Goal: Task Accomplishment & Management: Manage account settings

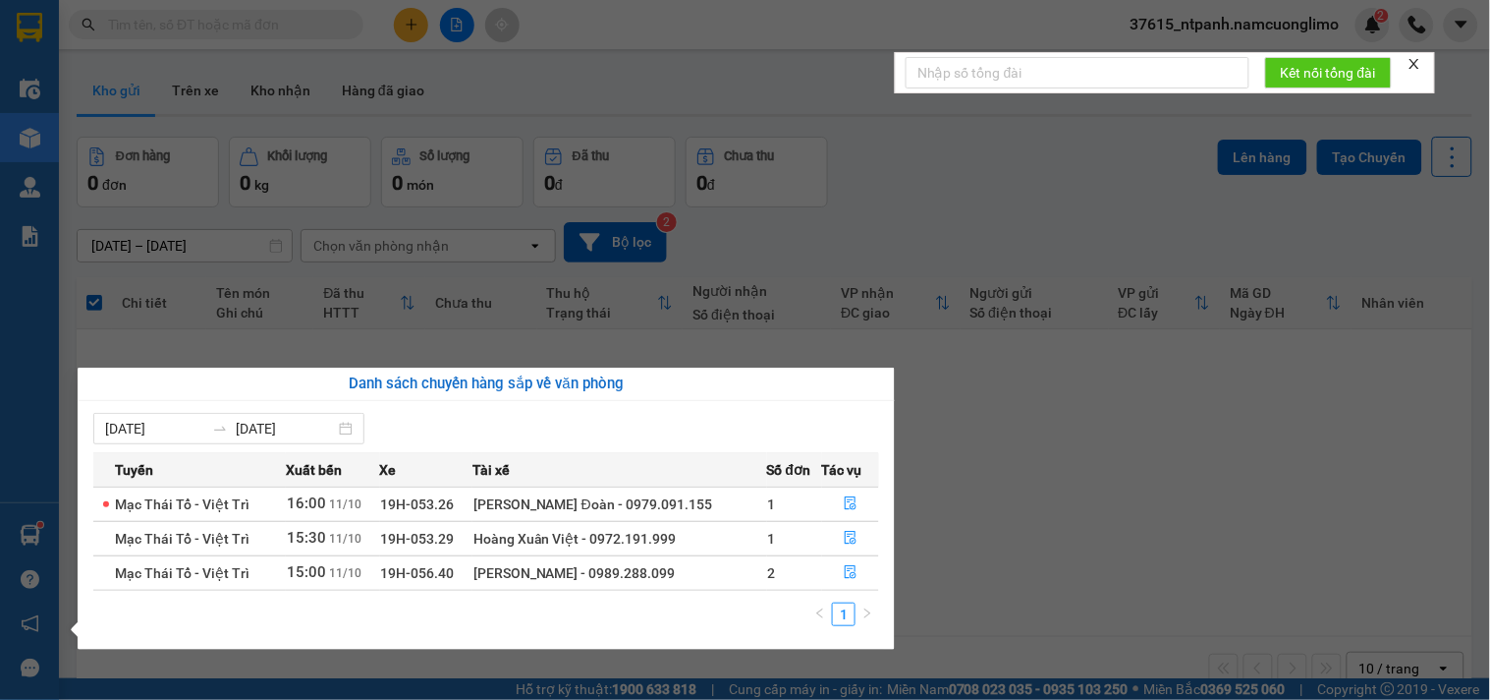
scroll to position [90, 0]
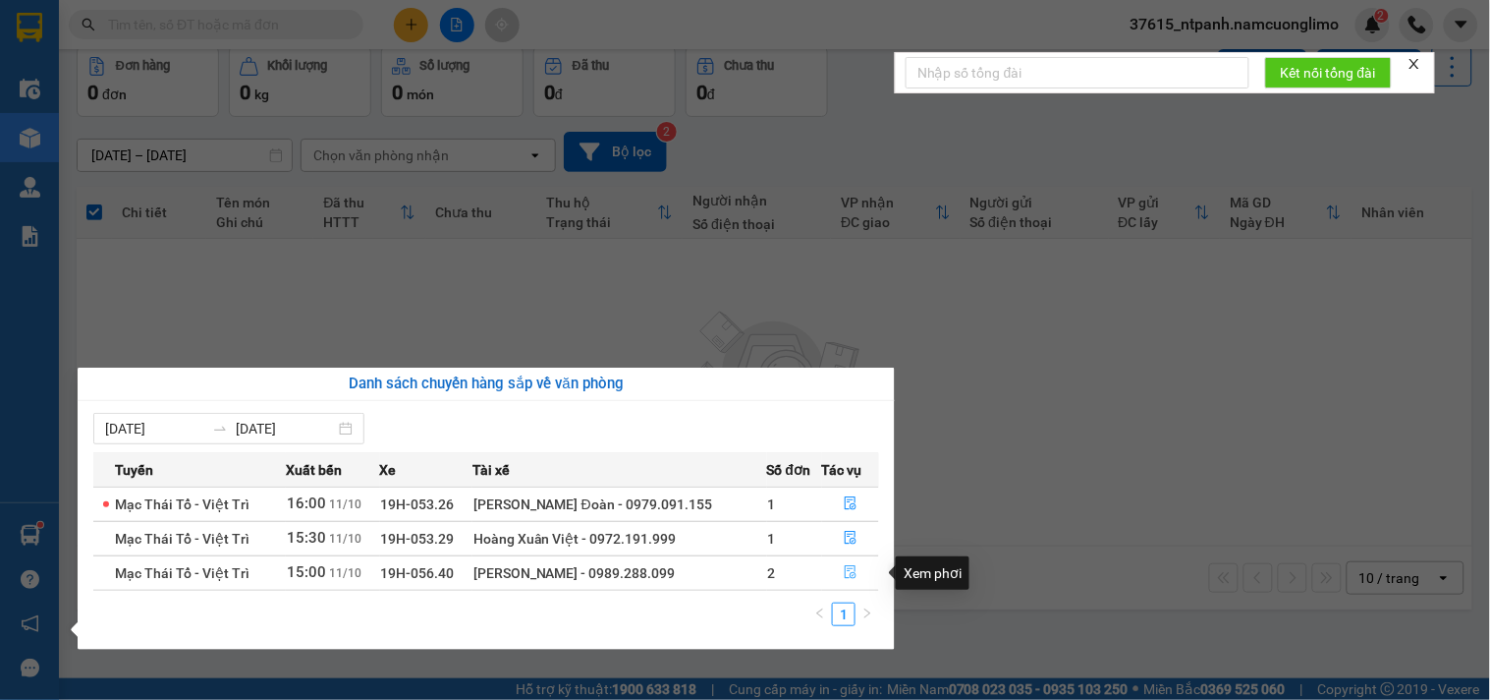
click at [850, 574] on icon "file-done" at bounding box center [851, 572] width 12 height 14
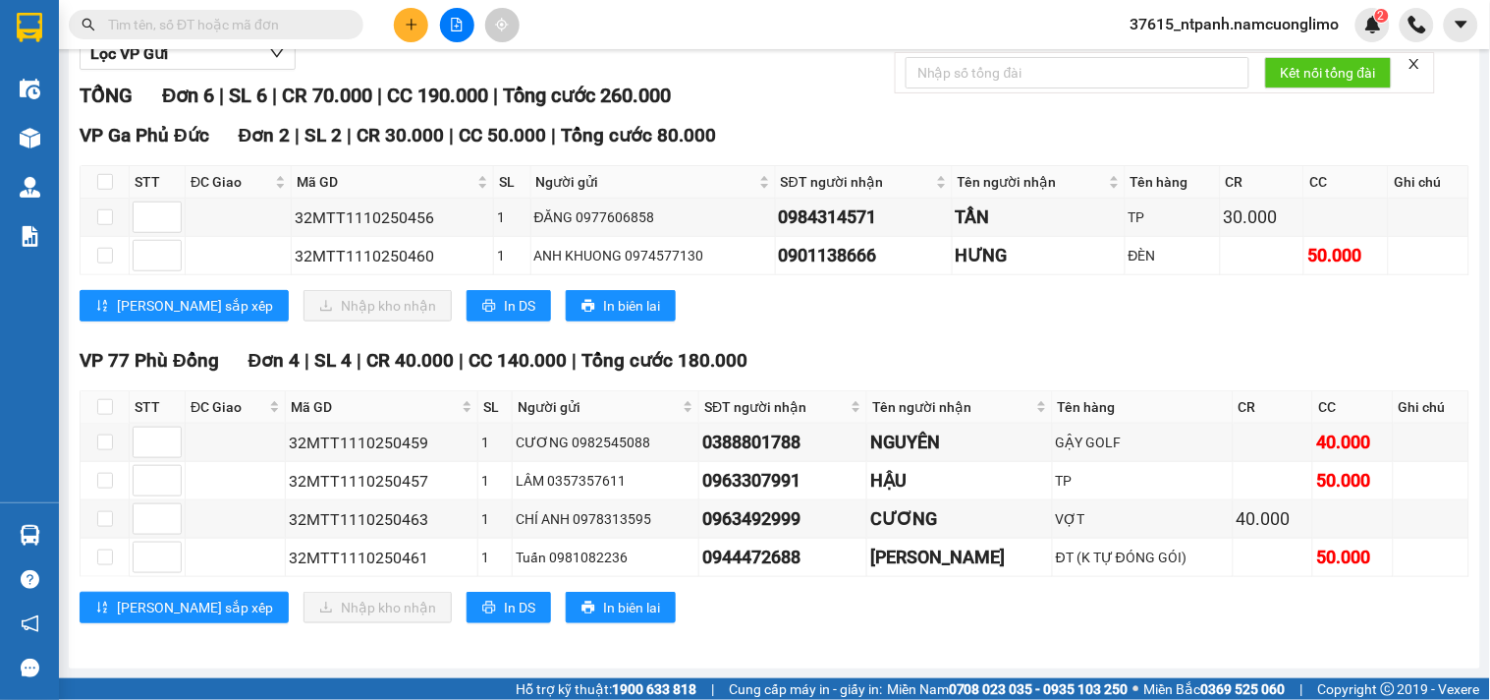
scroll to position [248, 0]
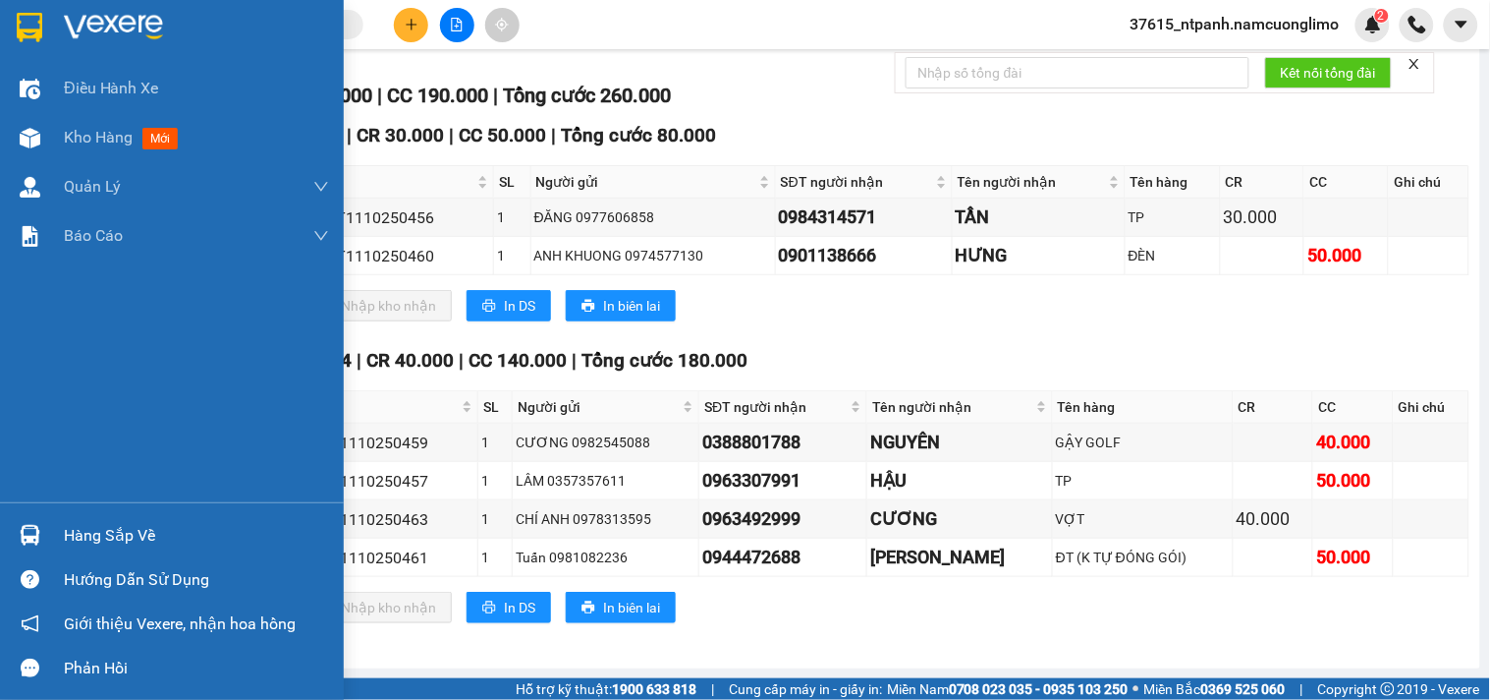
click at [41, 23] on img at bounding box center [30, 27] width 26 height 29
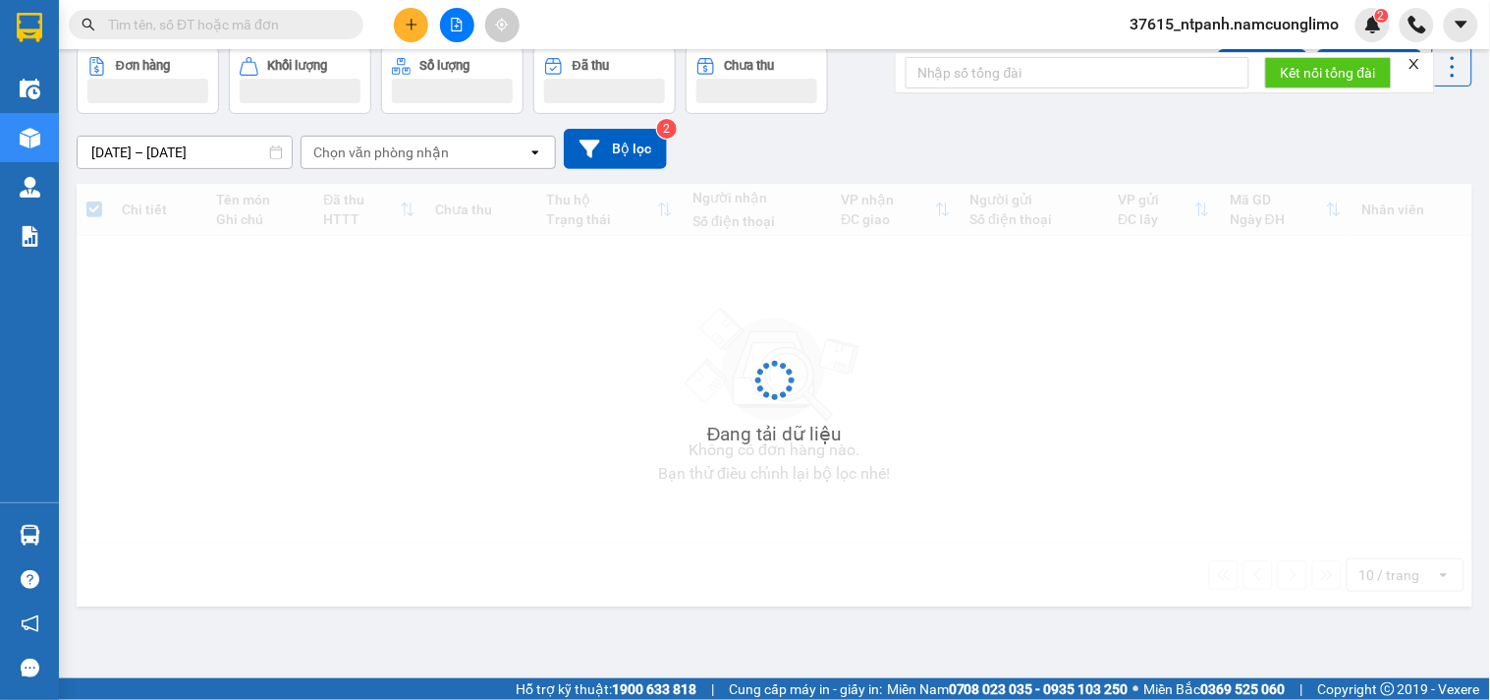
scroll to position [90, 0]
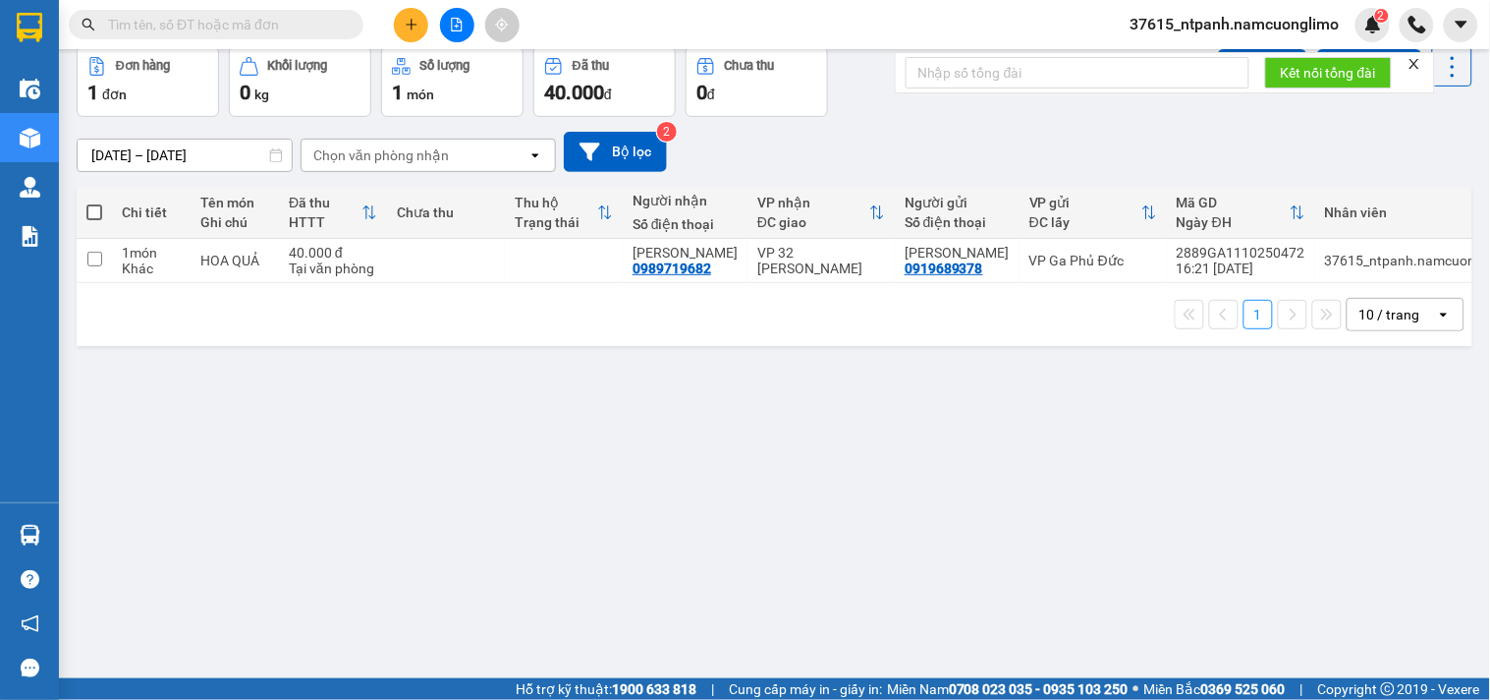
click at [214, 28] on input "text" at bounding box center [224, 25] width 232 height 22
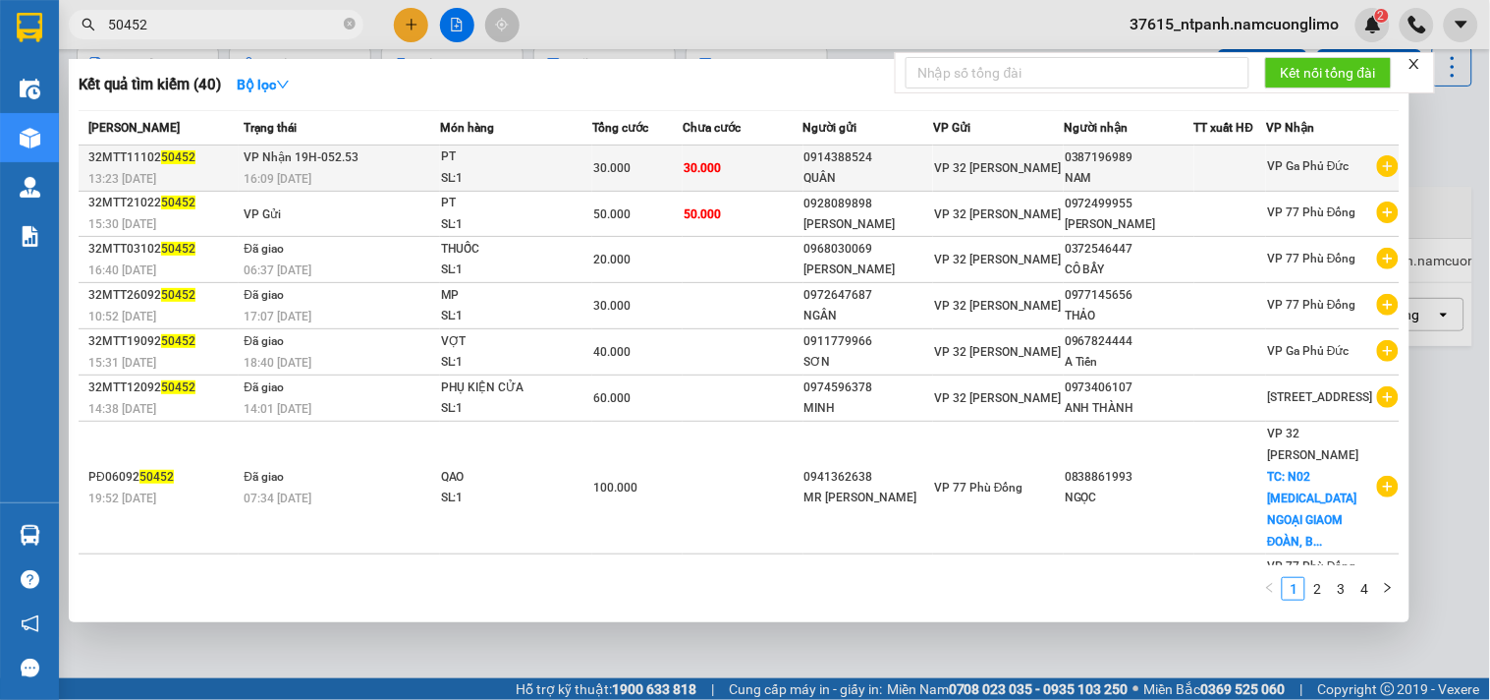
type input "50452"
click at [676, 147] on td "30.000" at bounding box center [637, 168] width 90 height 46
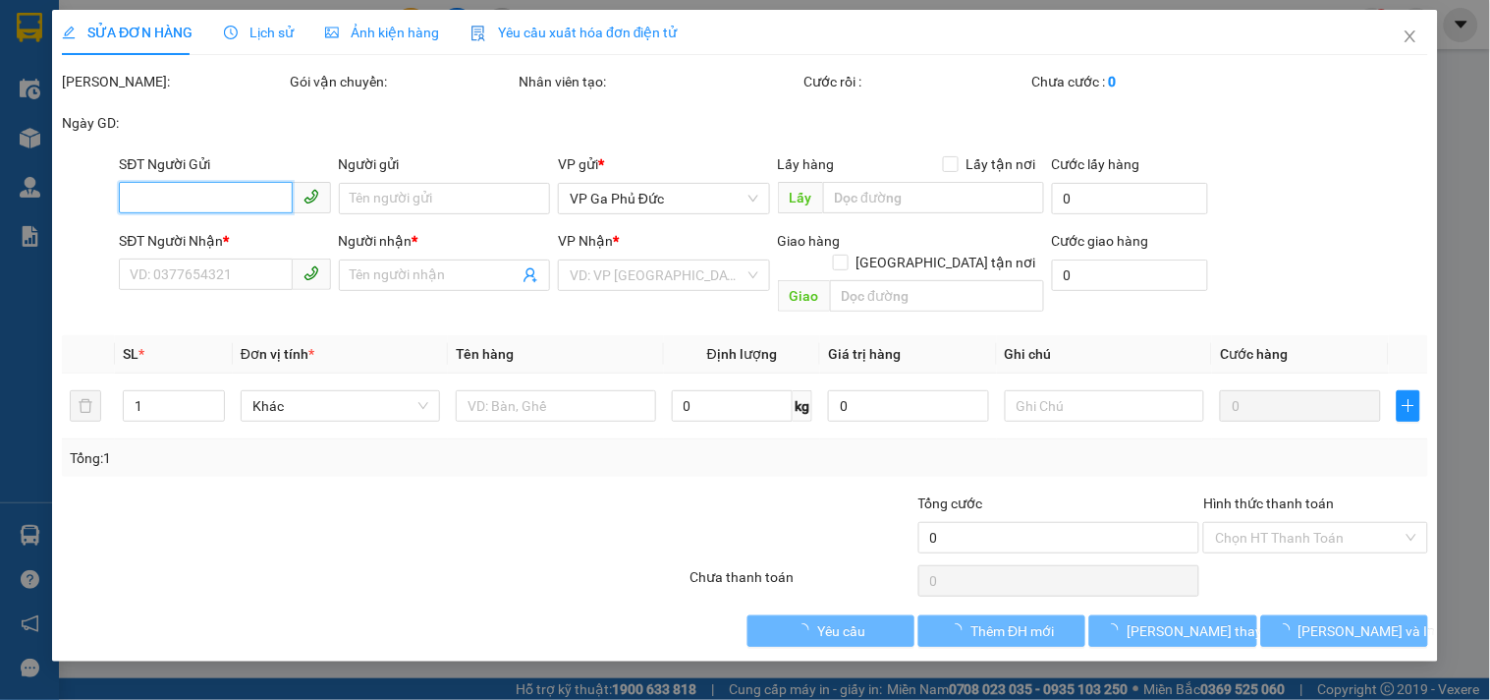
type input "0914388524"
type input "QUÂN"
type input "0387196989"
type input "NAM"
type input "30.000"
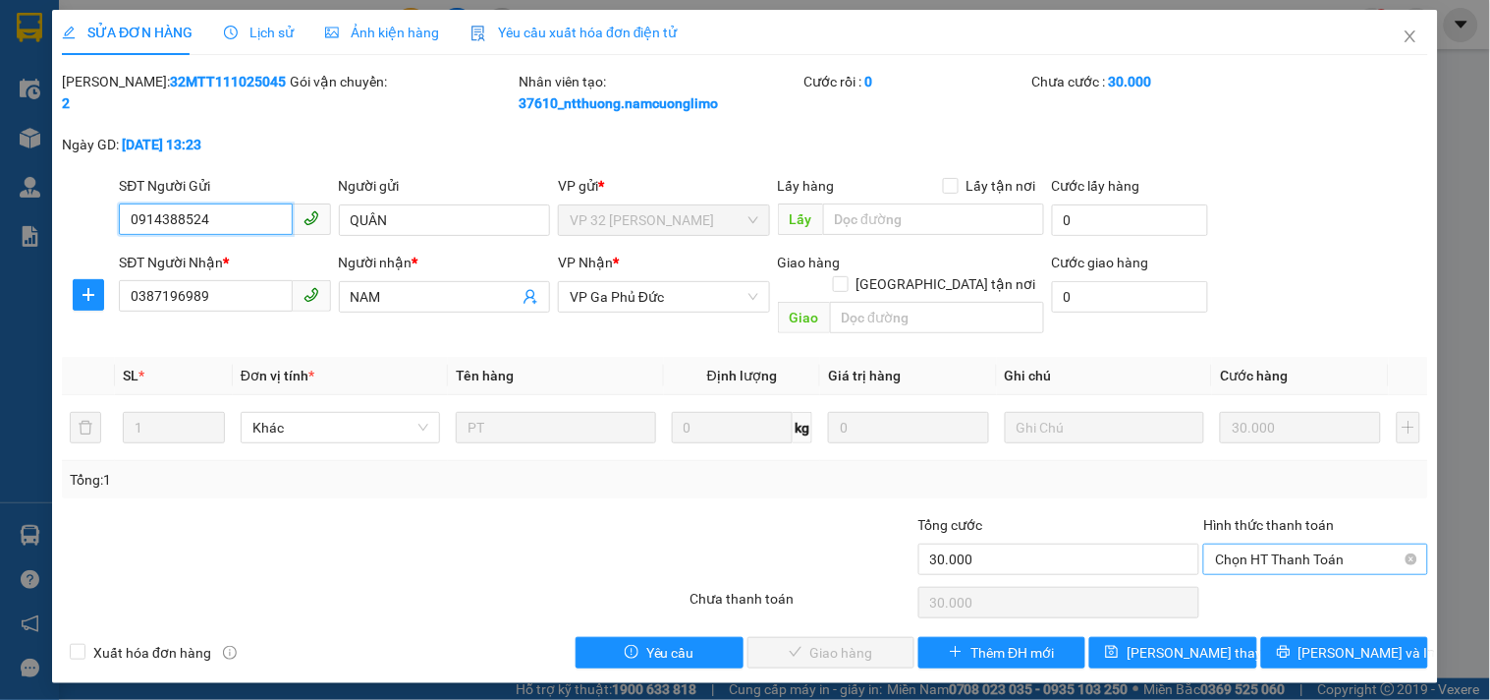
click at [1279, 544] on span "Chọn HT Thanh Toán" at bounding box center [1315, 558] width 200 height 29
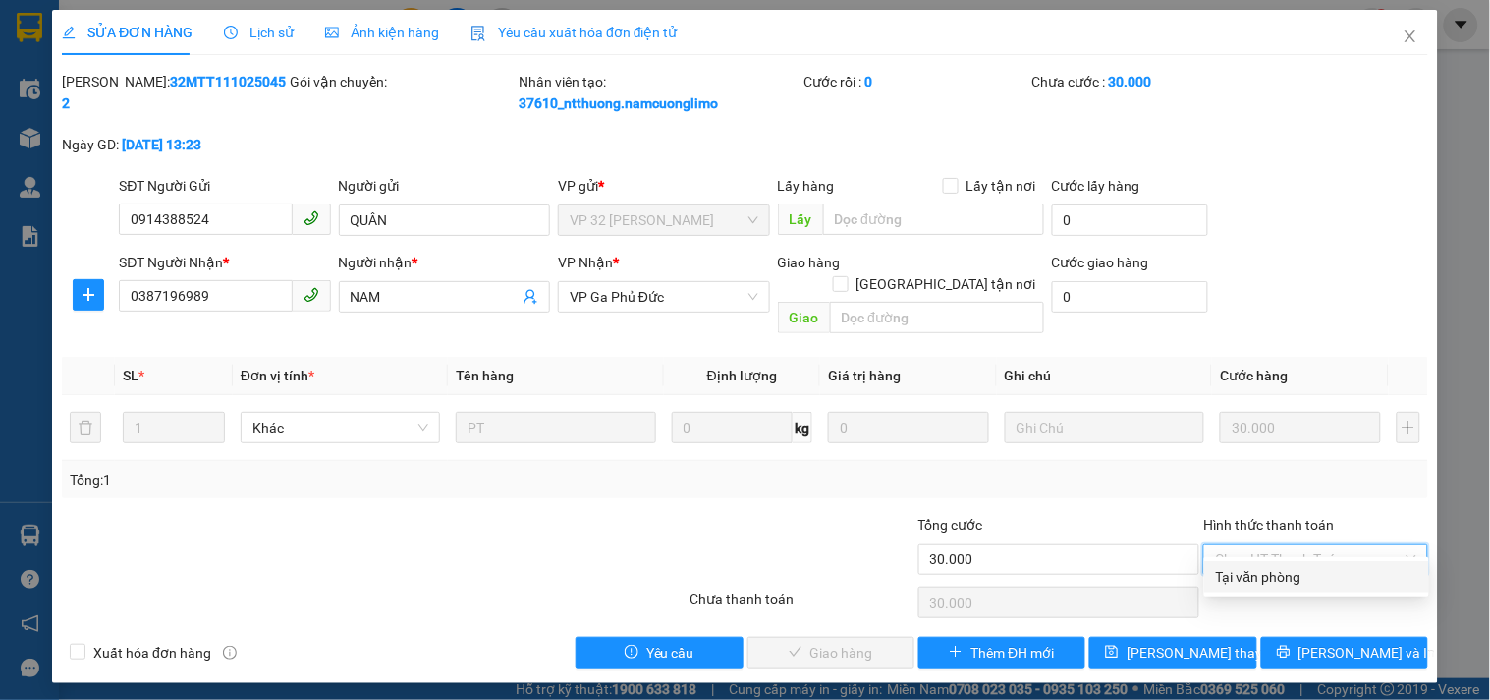
drag, startPoint x: 1272, startPoint y: 575, endPoint x: 1087, endPoint y: 604, distance: 188.0
click at [1271, 577] on div "Tại văn phòng" at bounding box center [1316, 577] width 201 height 22
type input "0"
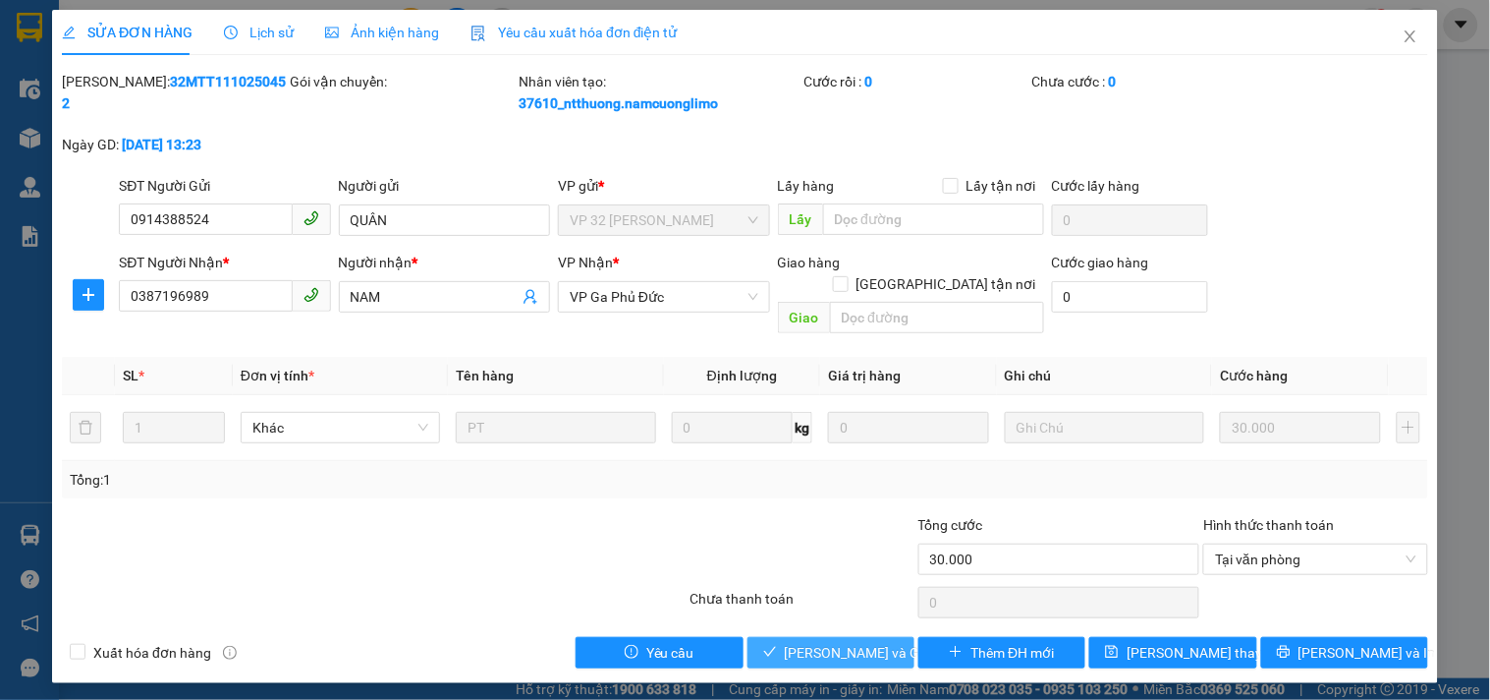
click at [884, 642] on span "[PERSON_NAME] và Giao hàng" at bounding box center [879, 653] width 189 height 22
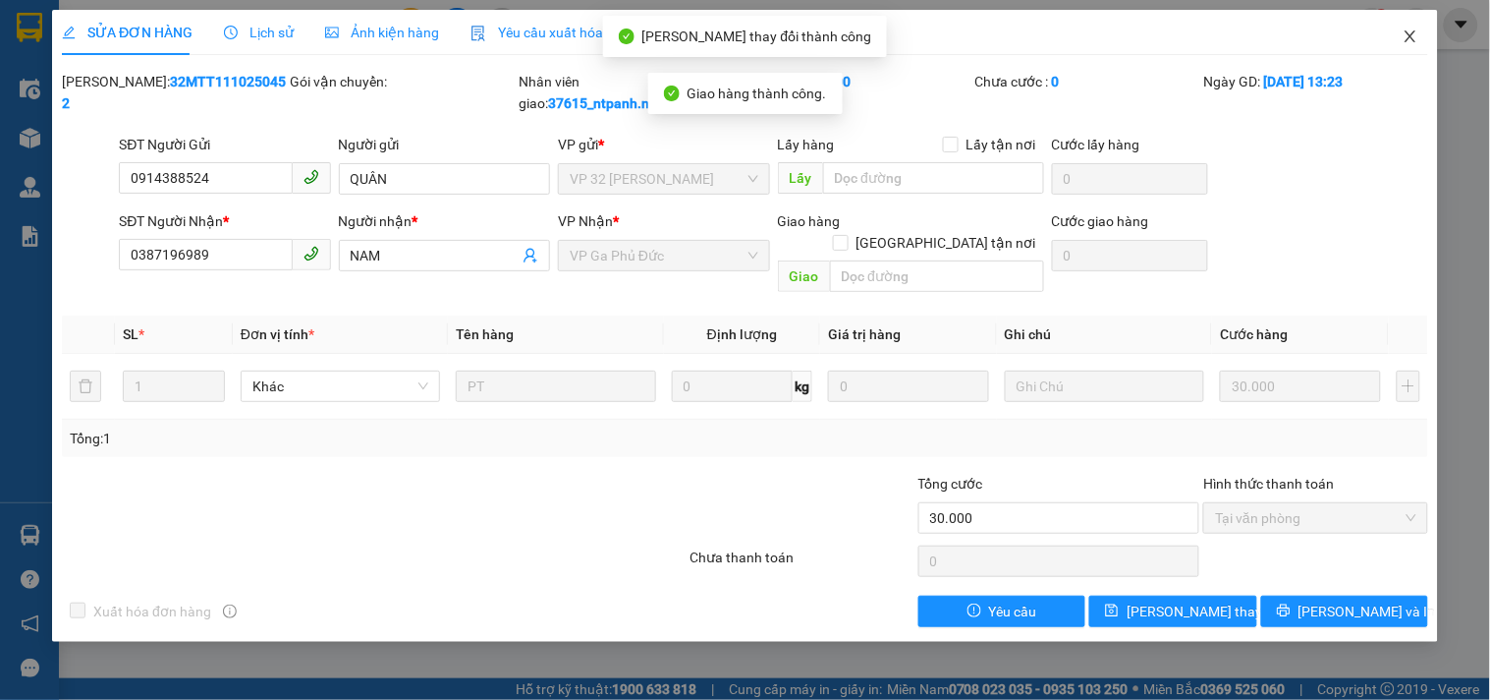
click at [1411, 34] on icon "close" at bounding box center [1411, 36] width 16 height 16
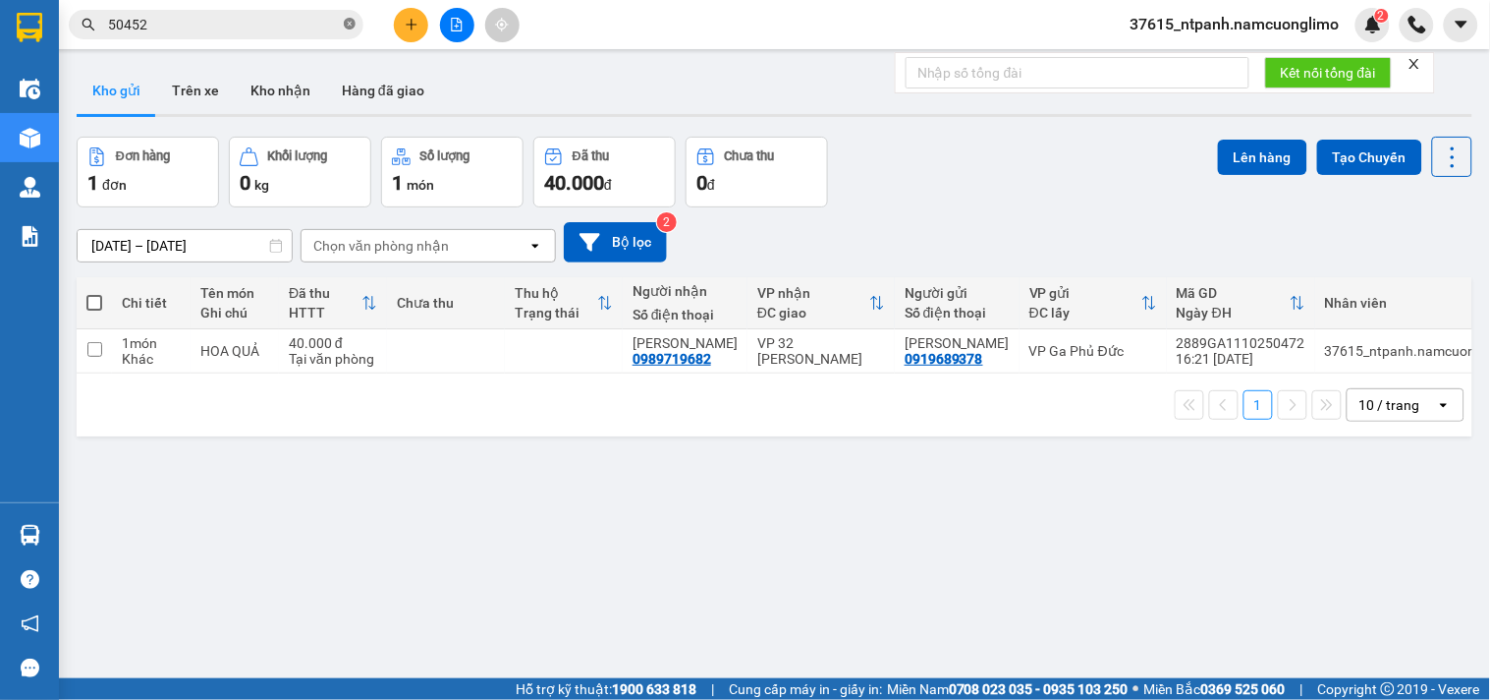
click at [347, 25] on icon "close-circle" at bounding box center [350, 24] width 12 height 12
click at [213, 91] on button "Trên xe" at bounding box center [195, 90] width 79 height 47
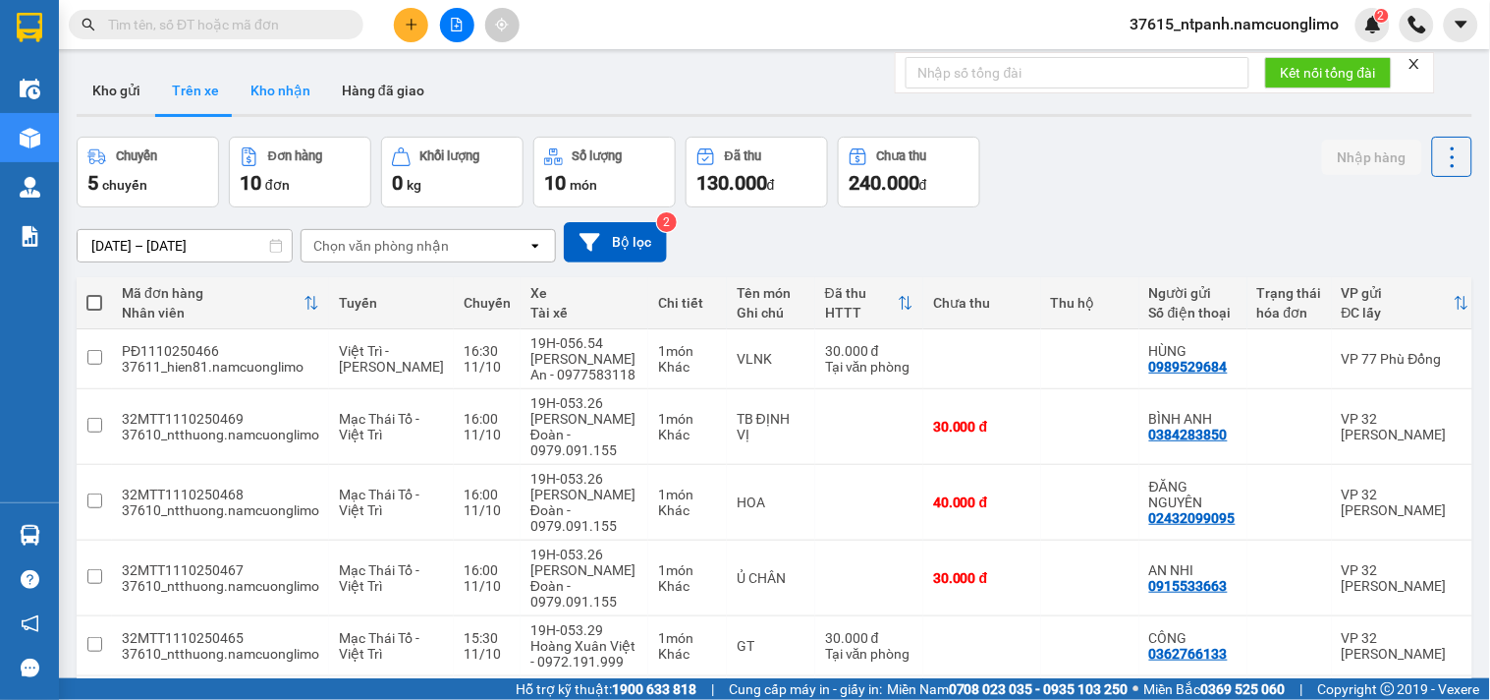
click at [298, 89] on button "Kho nhận" at bounding box center [280, 90] width 91 height 47
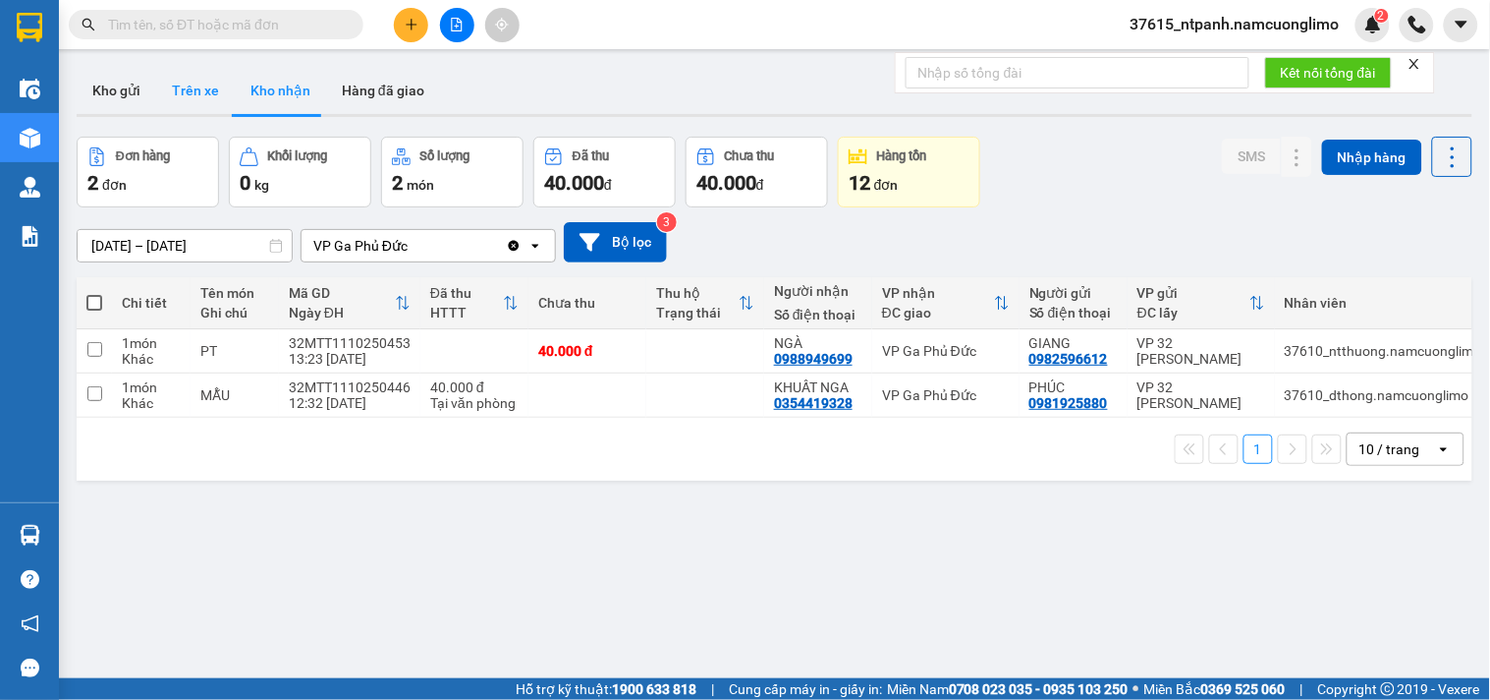
click at [194, 90] on button "Trên xe" at bounding box center [195, 90] width 79 height 47
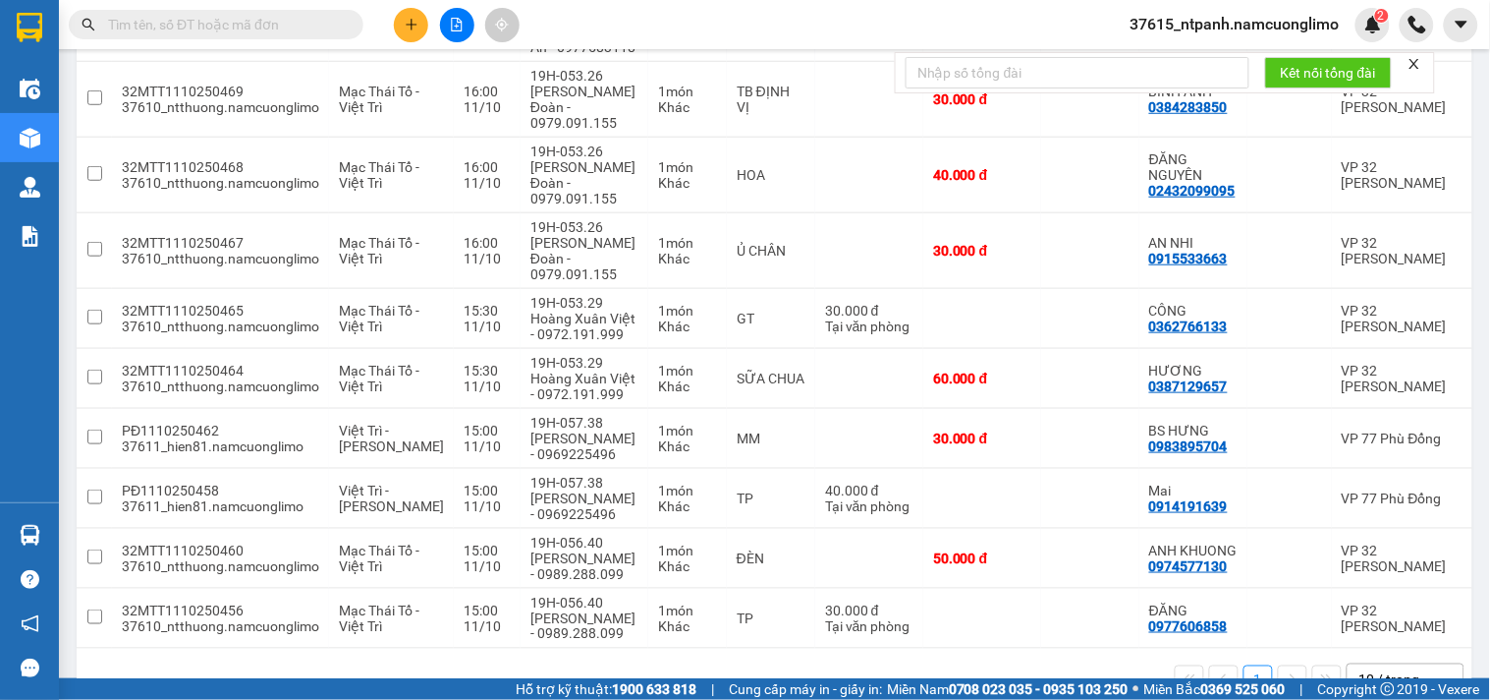
click at [255, 30] on input "text" at bounding box center [224, 25] width 232 height 22
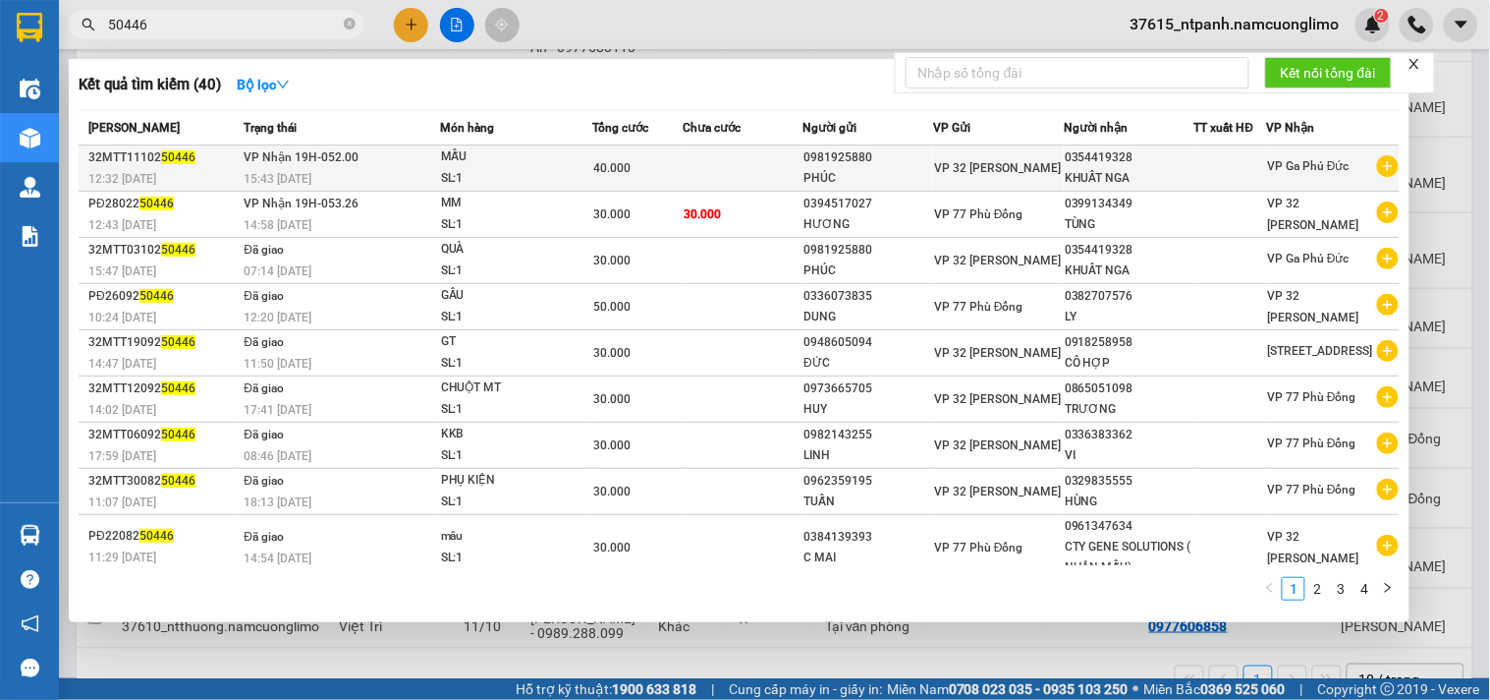
type input "50446"
click at [758, 164] on td at bounding box center [743, 168] width 121 height 46
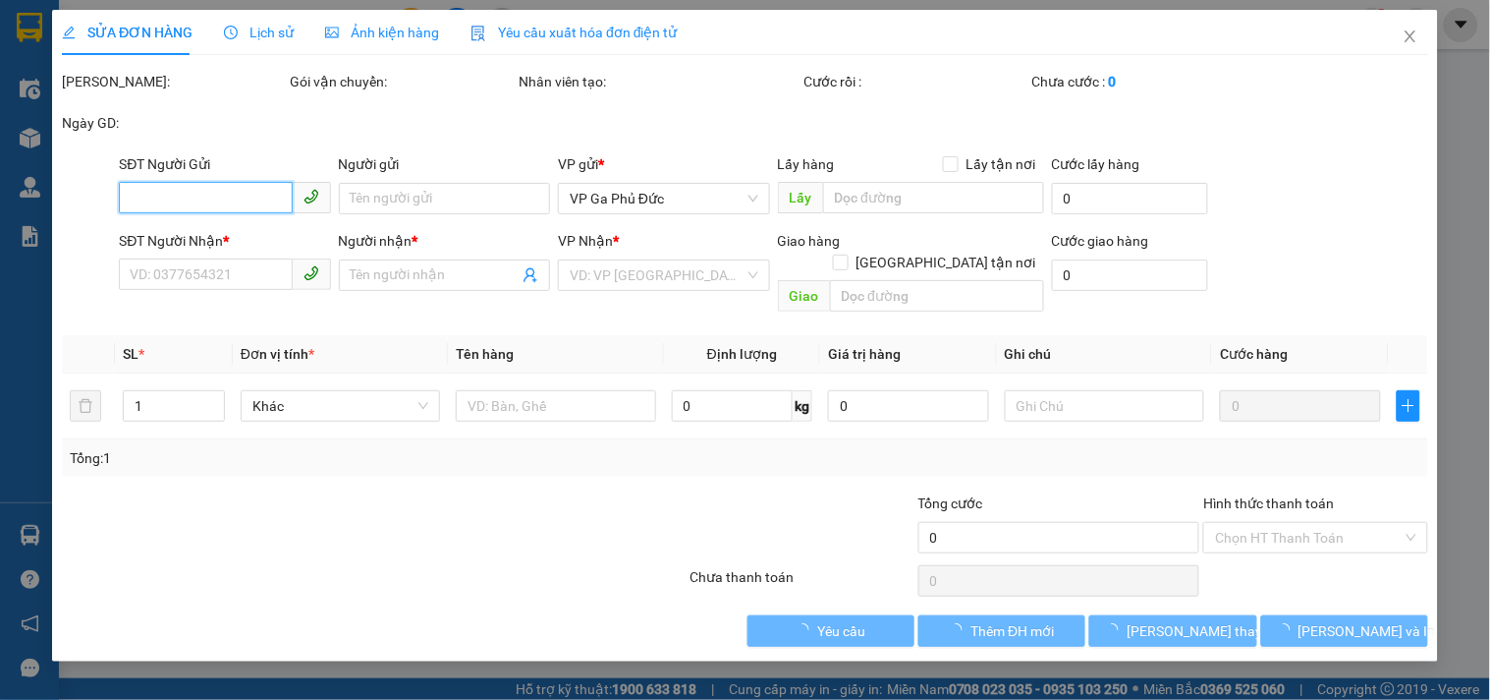
type input "0981925880"
type input "PHÚC"
type input "0354419328"
type input "KHUẤT NGA"
type input "40.000"
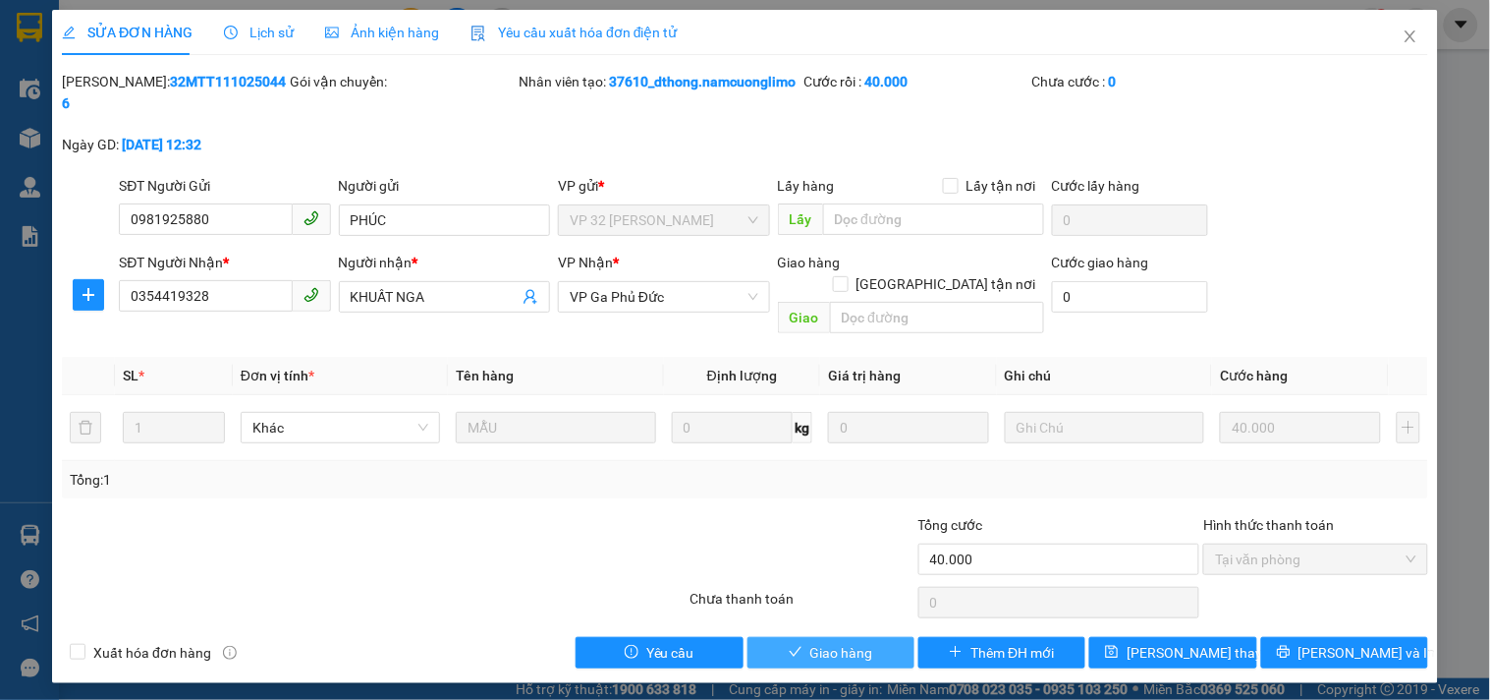
click at [872, 642] on span "Giao hàng" at bounding box center [842, 653] width 63 height 22
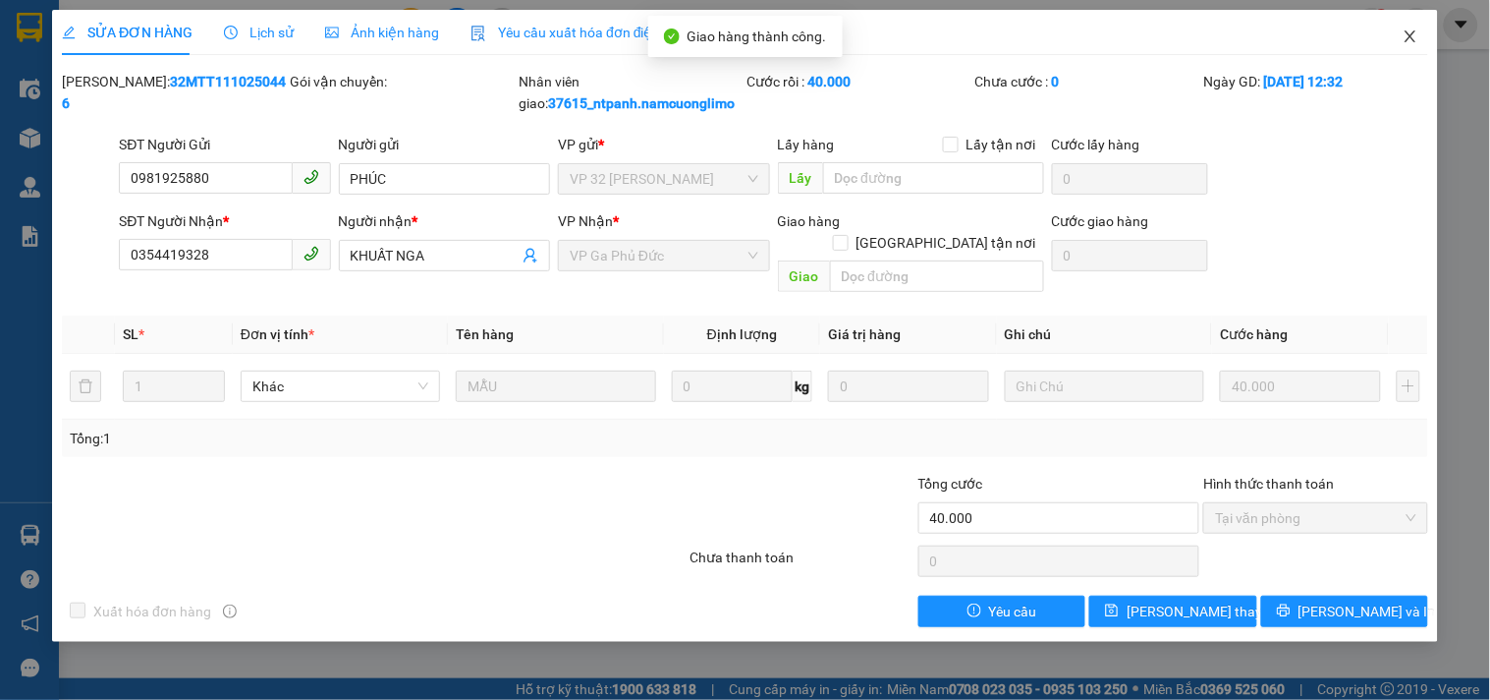
click at [1415, 37] on icon "close" at bounding box center [1411, 36] width 16 height 16
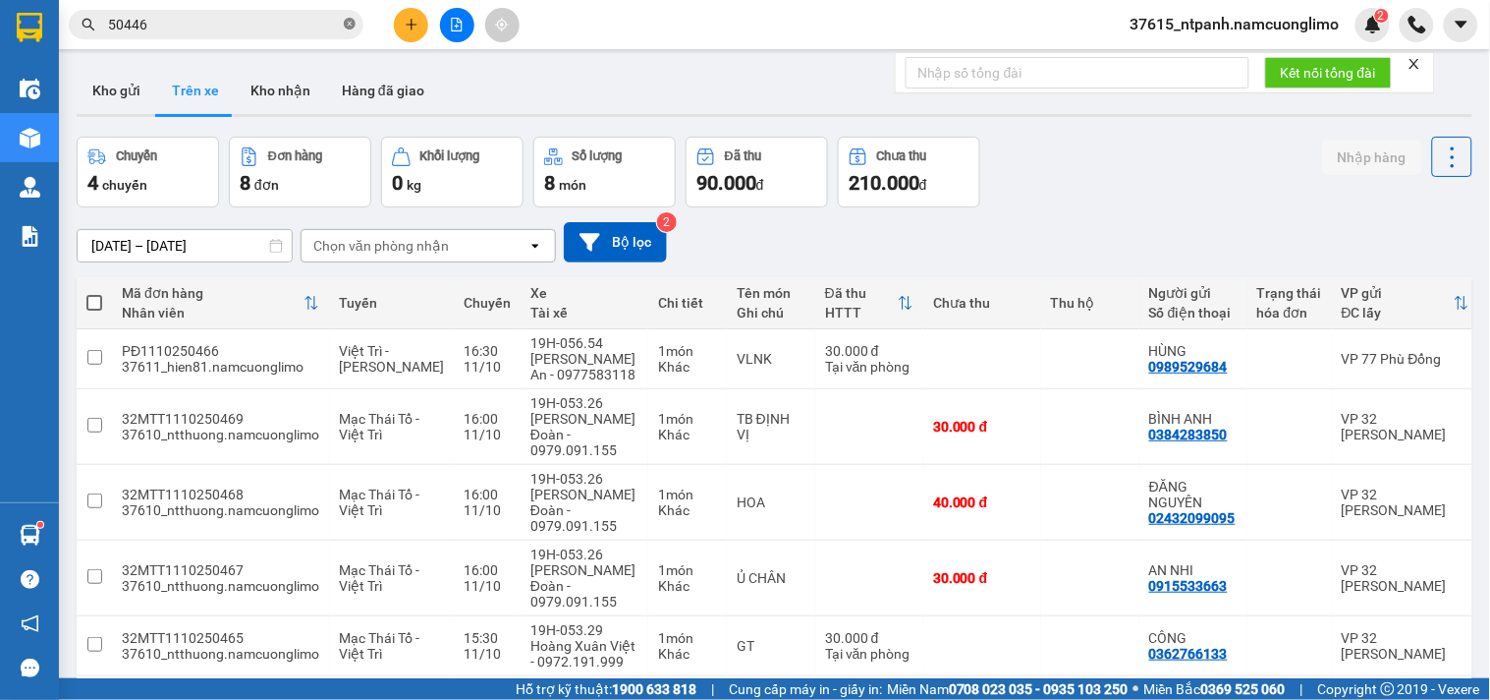
click at [347, 26] on icon "close-circle" at bounding box center [350, 24] width 12 height 12
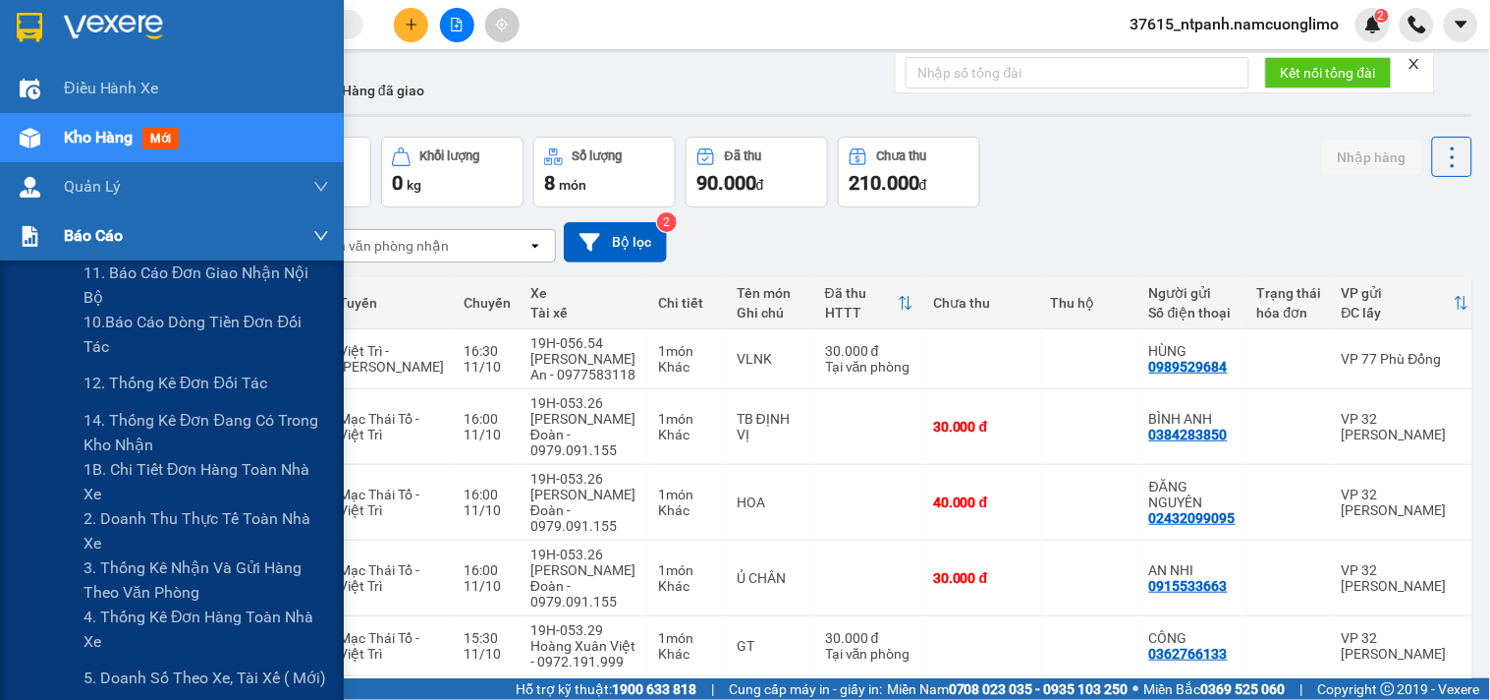
click at [50, 234] on div "Báo cáo" at bounding box center [172, 235] width 344 height 49
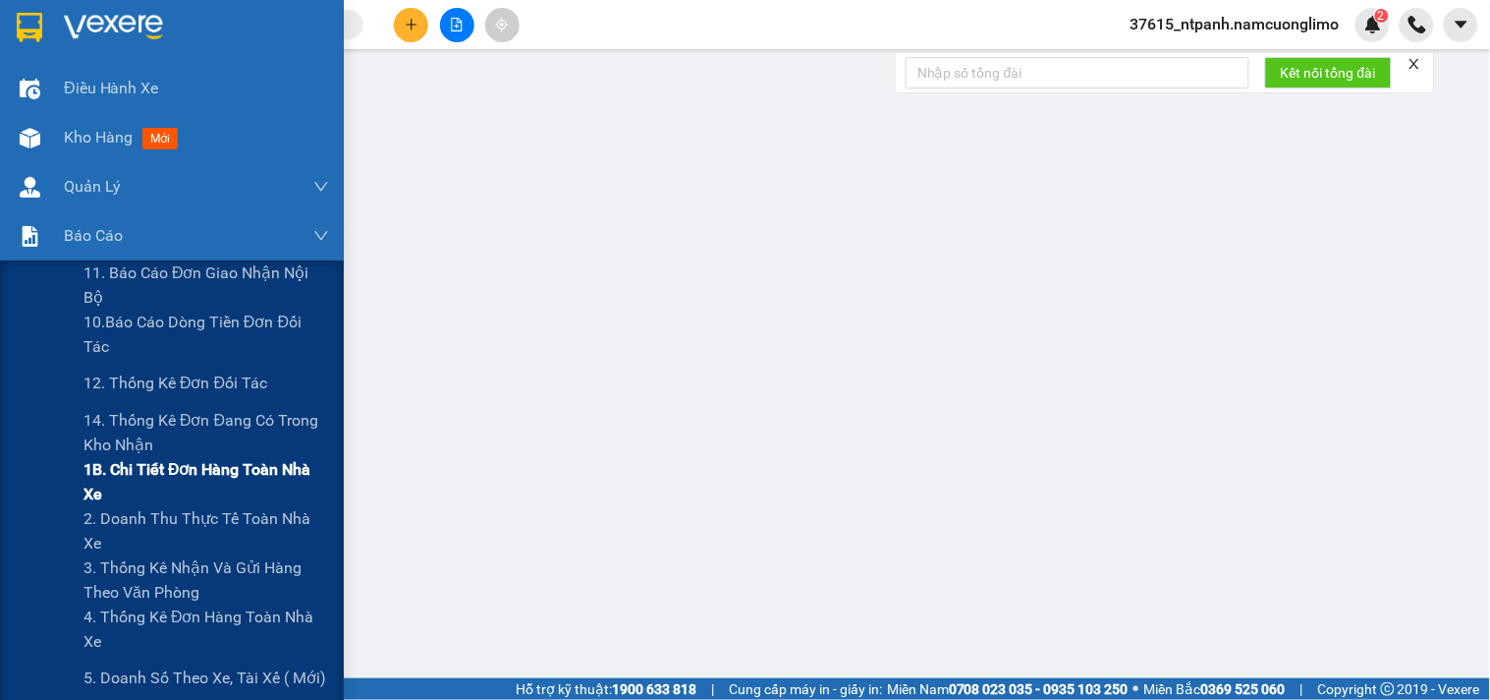
click at [162, 486] on span "1B. Chi tiết đơn hàng toàn nhà xe" at bounding box center [207, 481] width 246 height 49
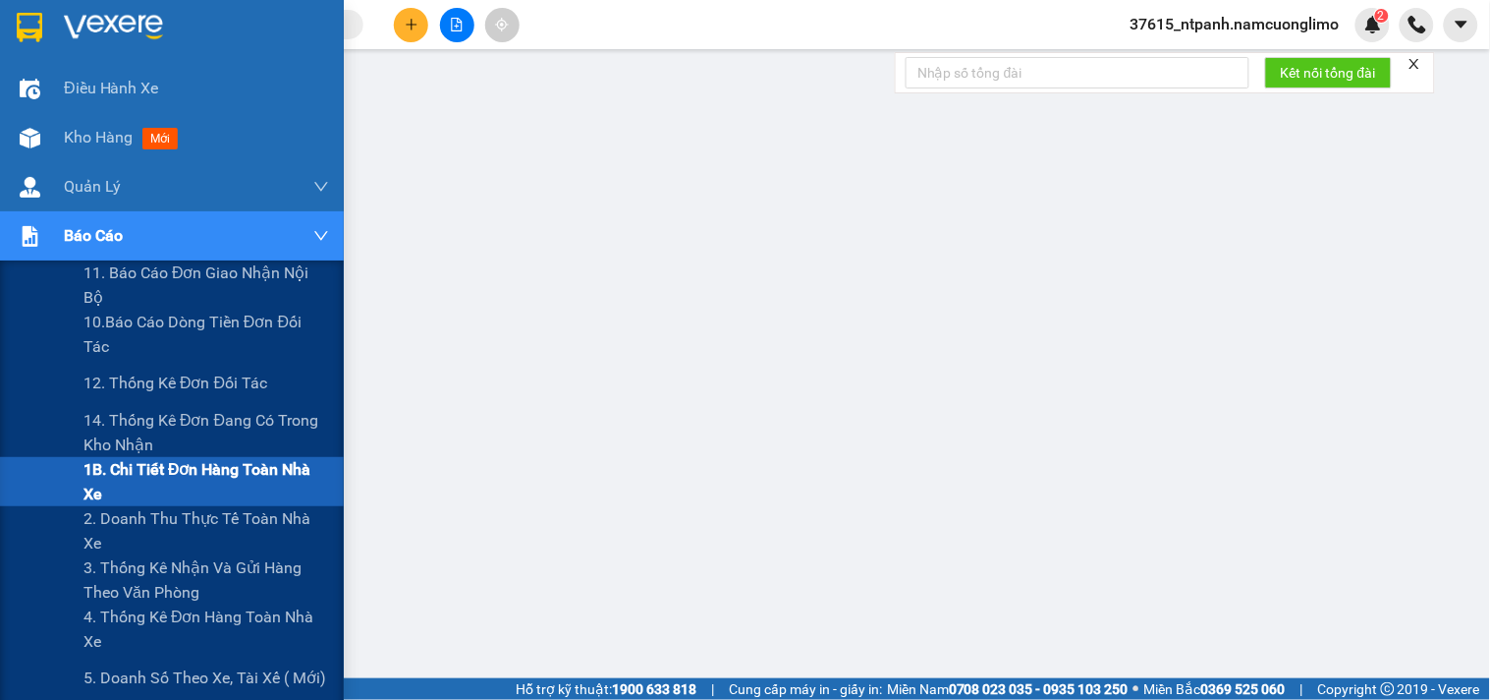
click at [59, 241] on div "Báo cáo" at bounding box center [172, 235] width 344 height 49
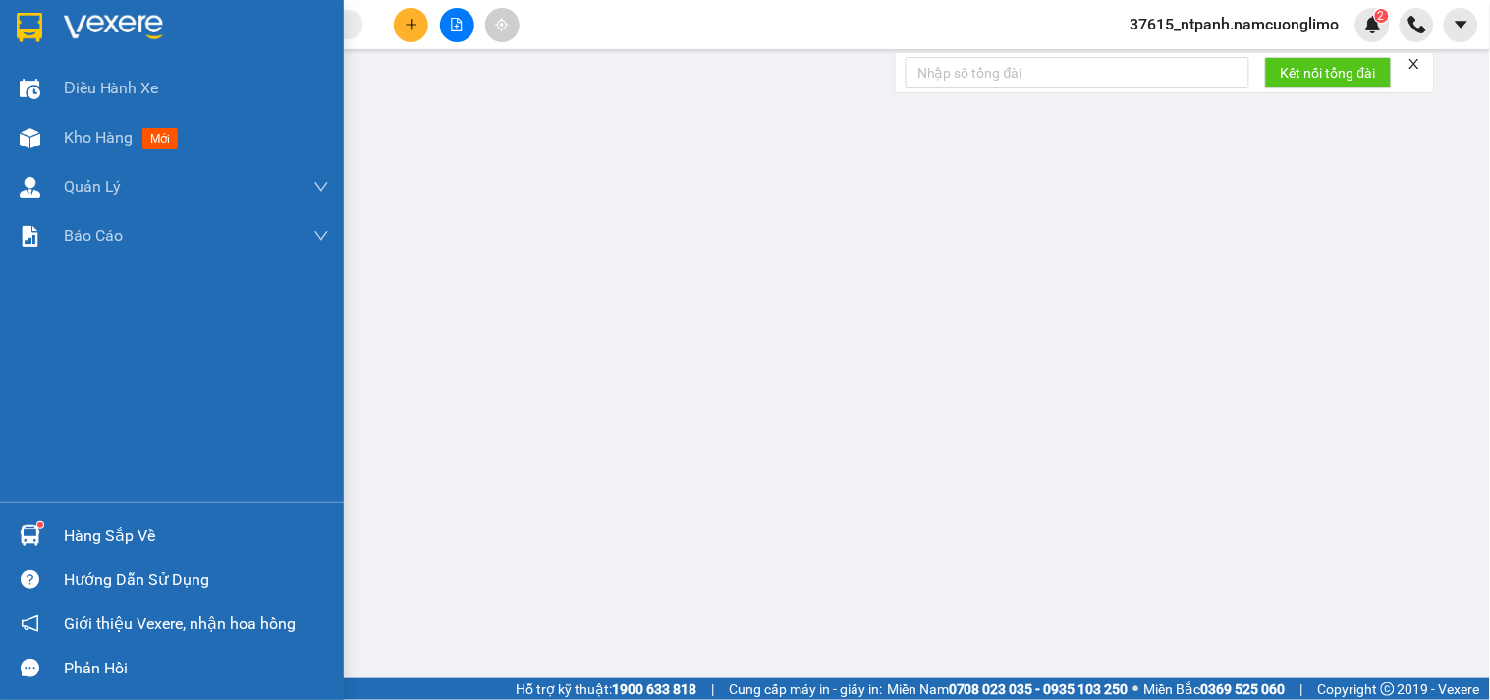
click at [53, 534] on div "Hàng sắp về" at bounding box center [172, 535] width 344 height 44
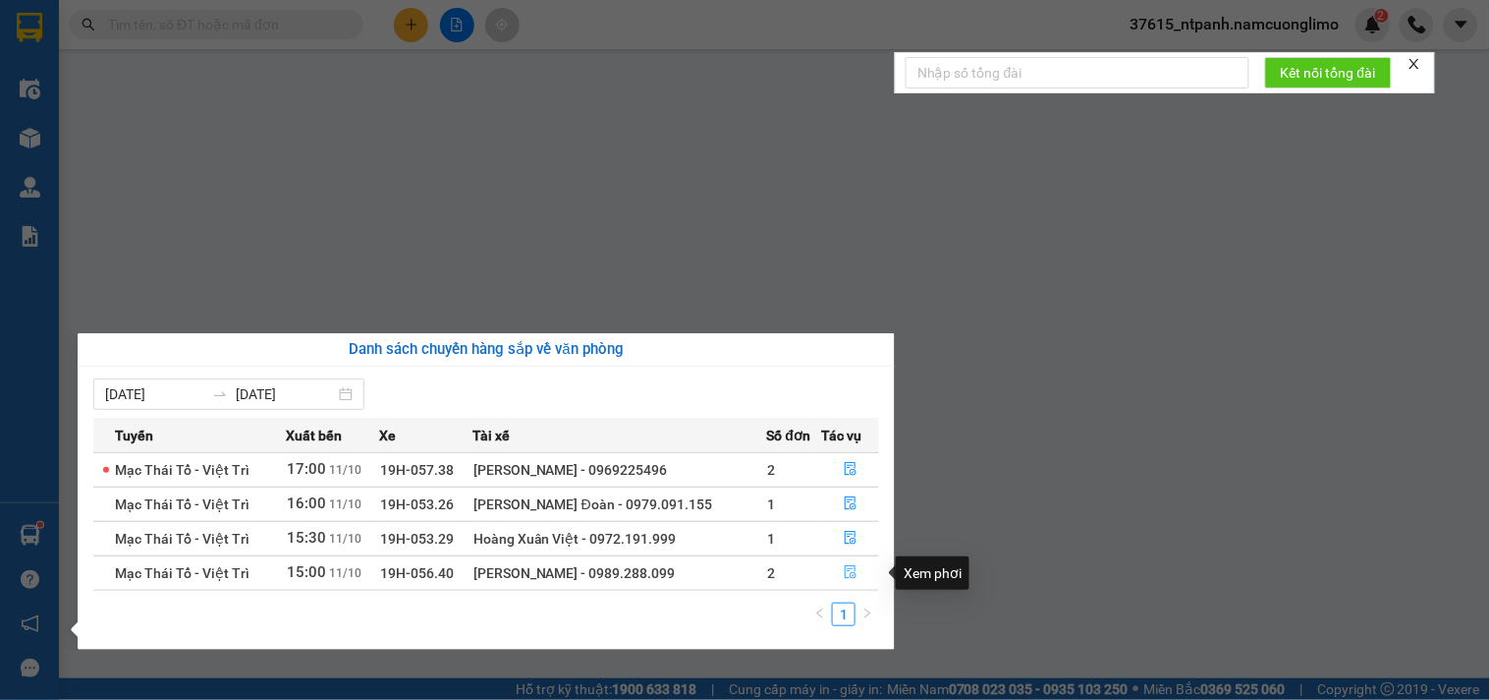
click at [847, 573] on icon "file-done" at bounding box center [851, 572] width 14 height 14
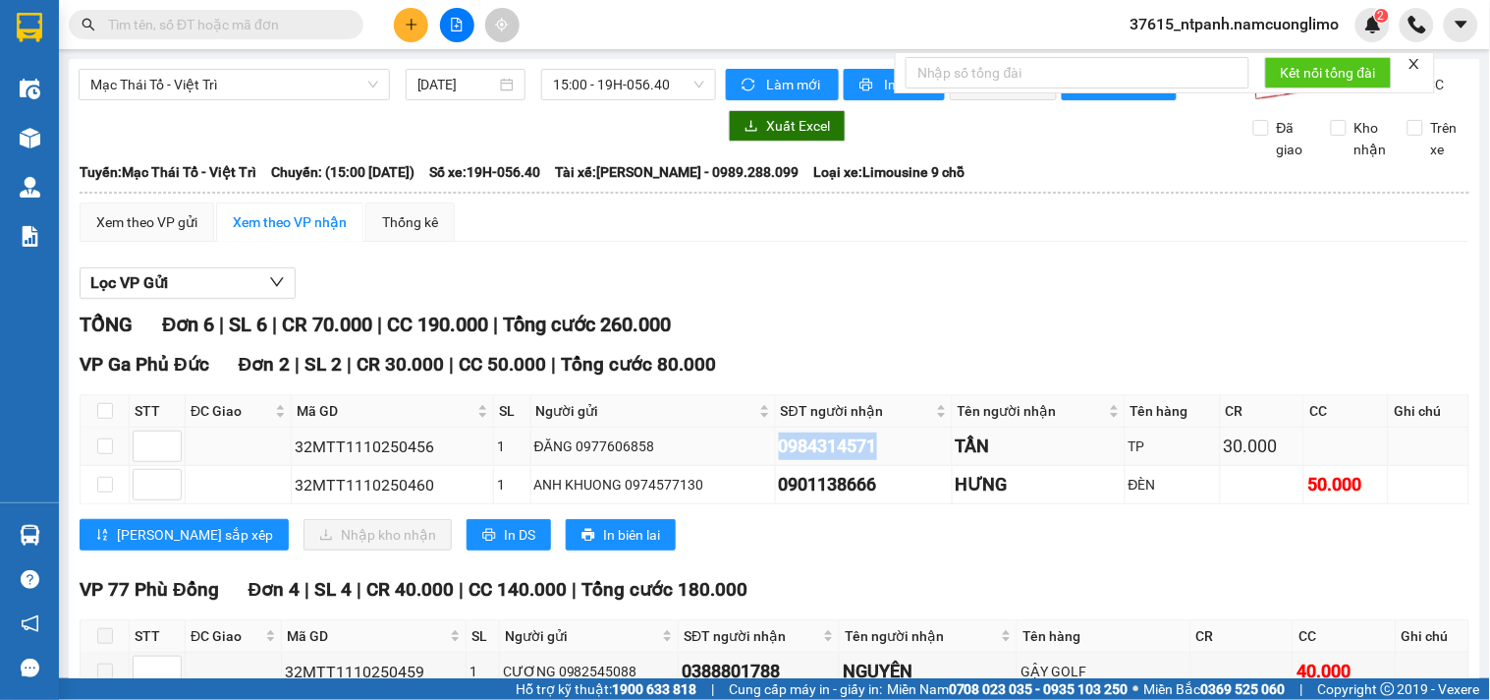
drag, startPoint x: 881, startPoint y: 465, endPoint x: 761, endPoint y: 474, distance: 120.2
click at [761, 466] on tr "32MTT1110250456 1 ĐĂNG 0977606858 0984314571 TẦN TP 30.000" at bounding box center [775, 446] width 1389 height 38
copy tr "ĐĂNG 0977606858 0984314571"
click at [102, 419] on input "checkbox" at bounding box center [105, 411] width 16 height 16
checkbox input "true"
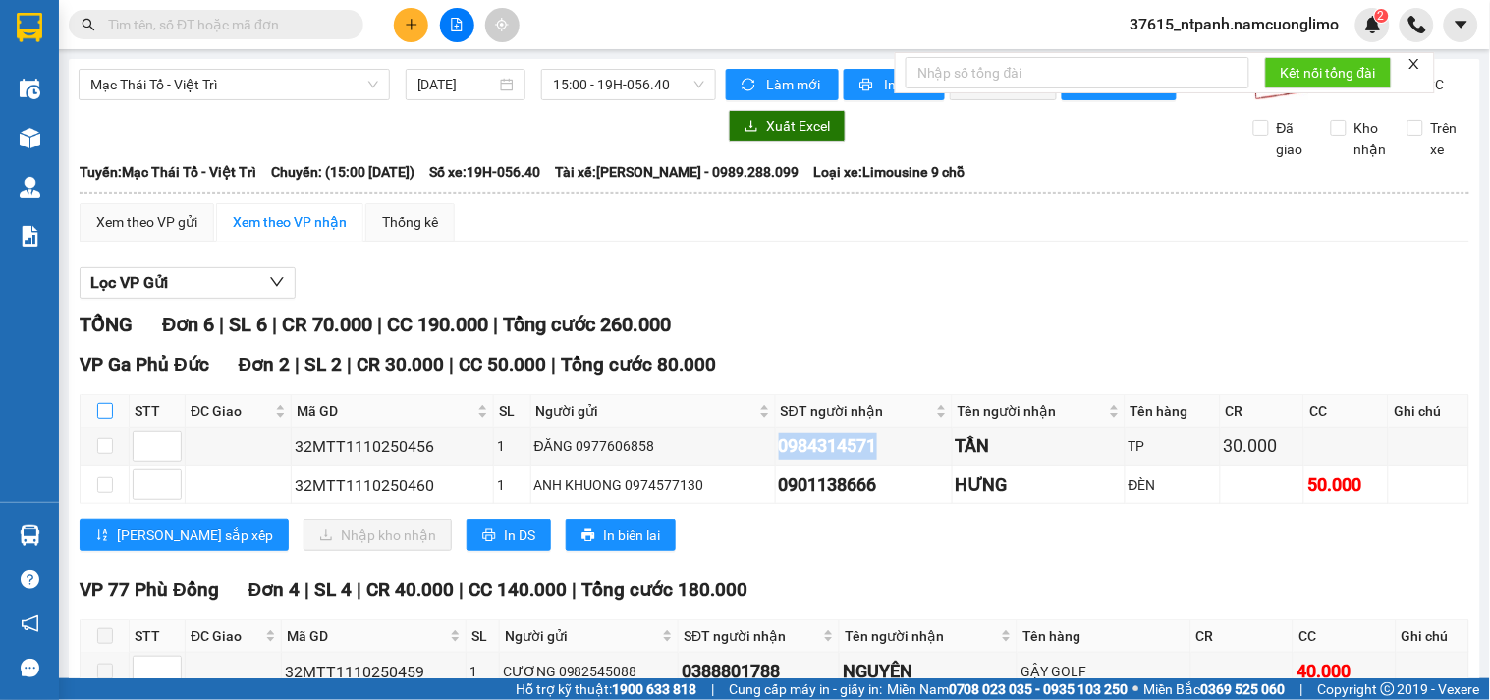
checkbox input "true"
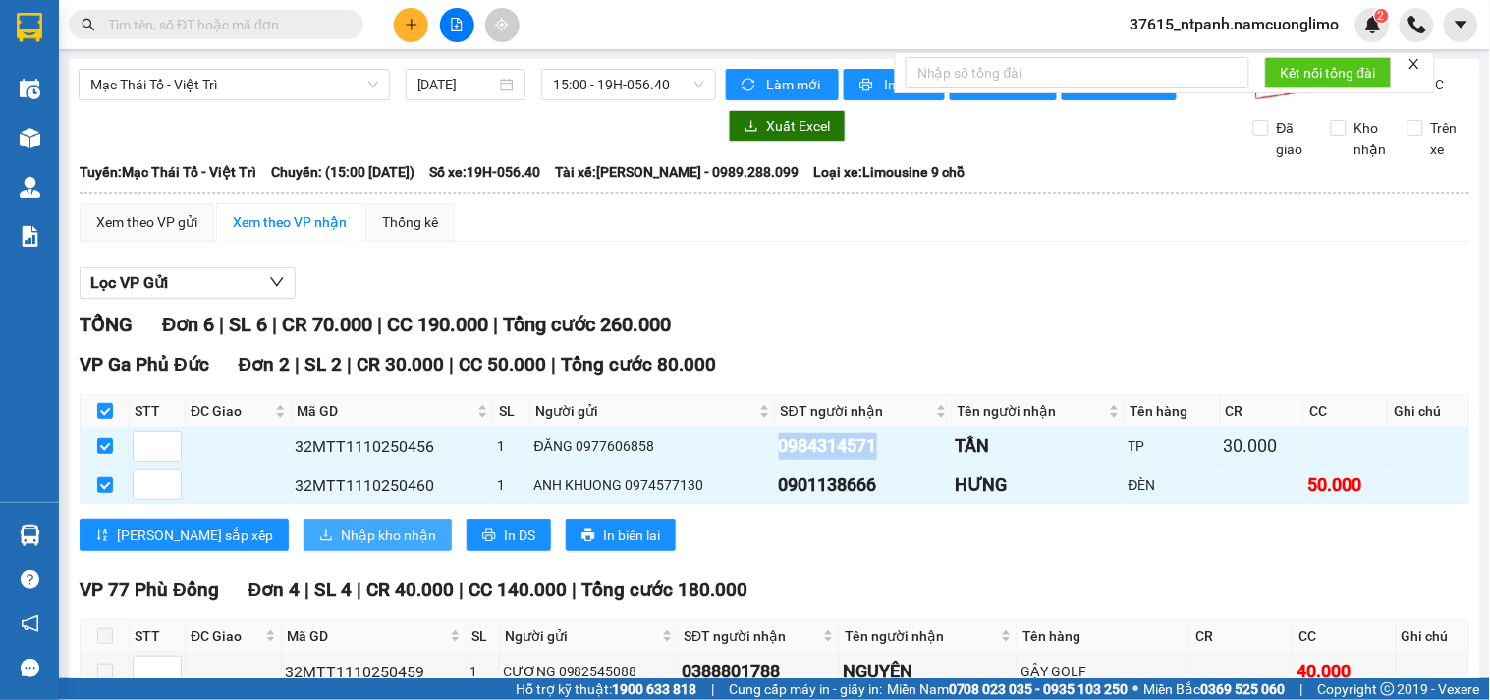
click at [341, 545] on span "Nhập kho nhận" at bounding box center [388, 535] width 95 height 22
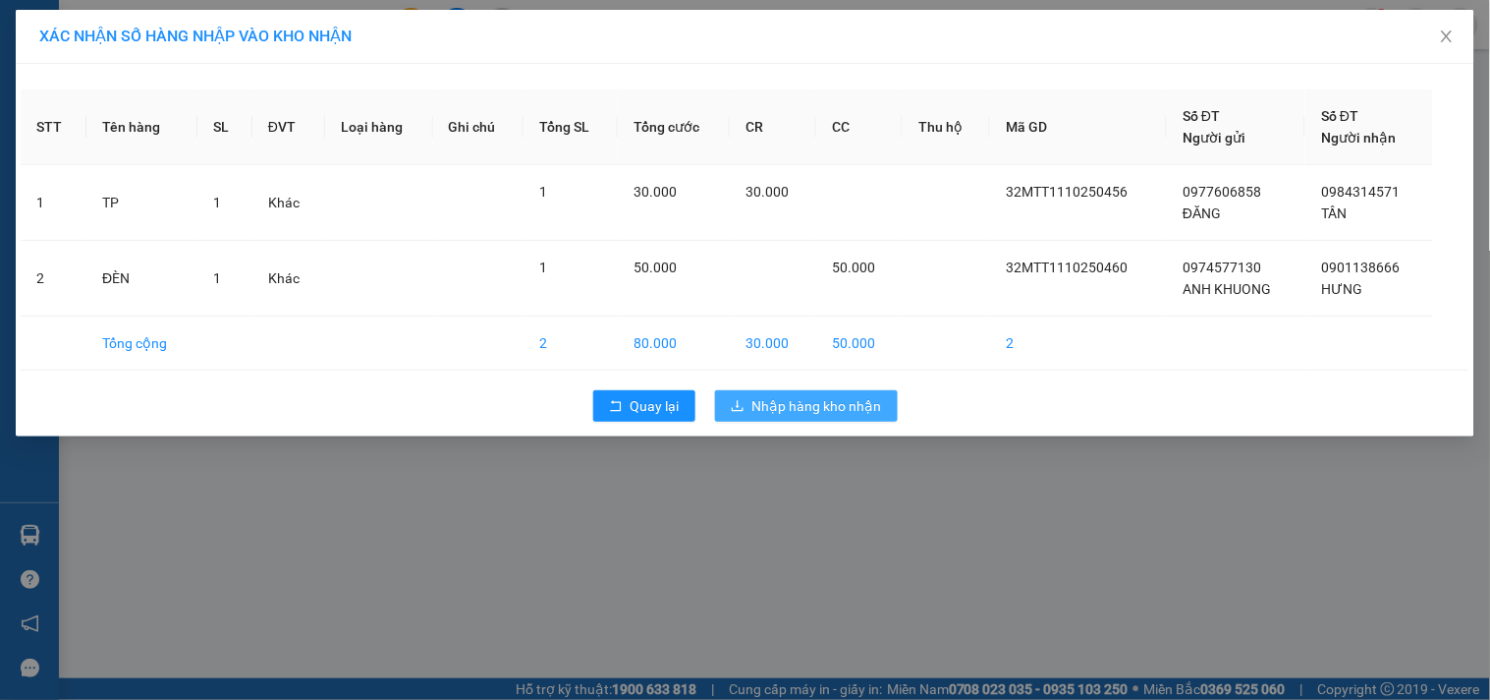
click at [801, 398] on span "Nhập hàng kho nhận" at bounding box center [818, 406] width 130 height 22
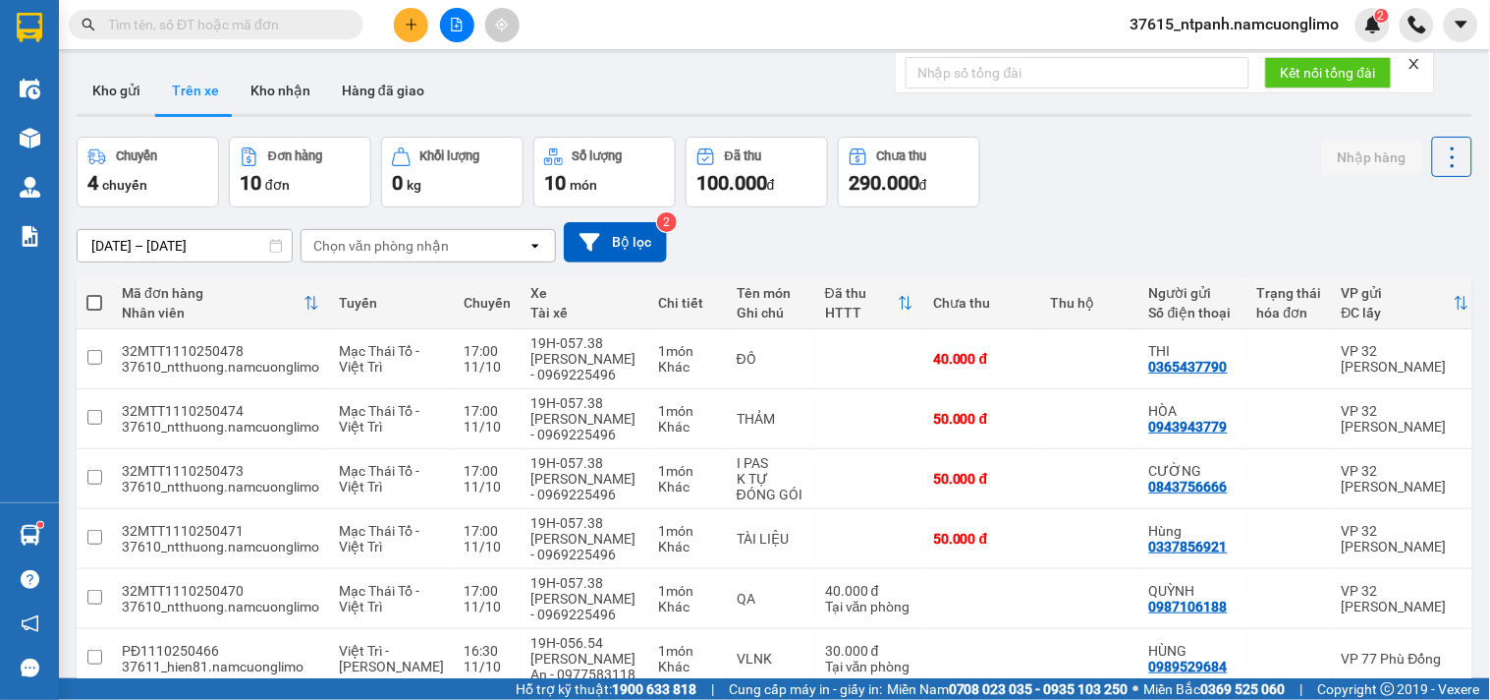
click at [237, 31] on input "text" at bounding box center [224, 25] width 232 height 22
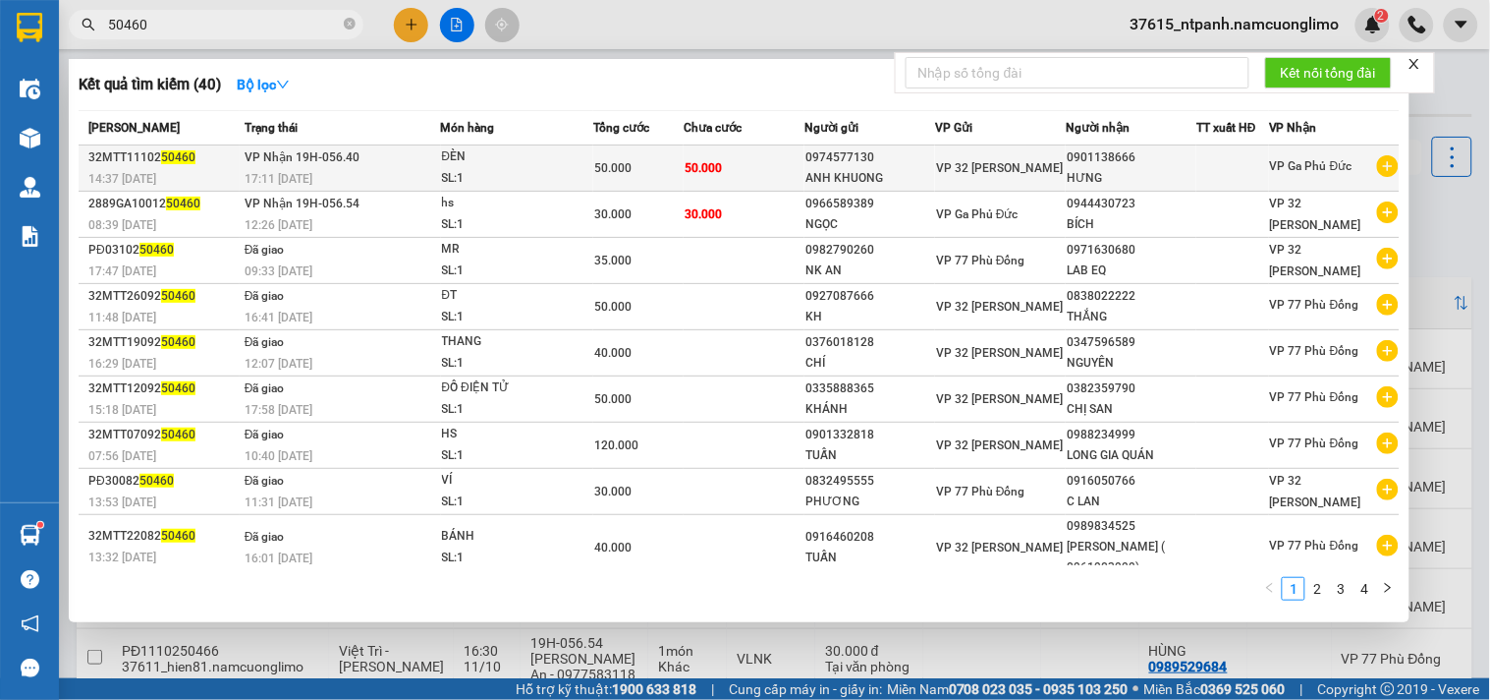
type input "50460"
click at [533, 169] on div "SL: 1" at bounding box center [515, 179] width 147 height 22
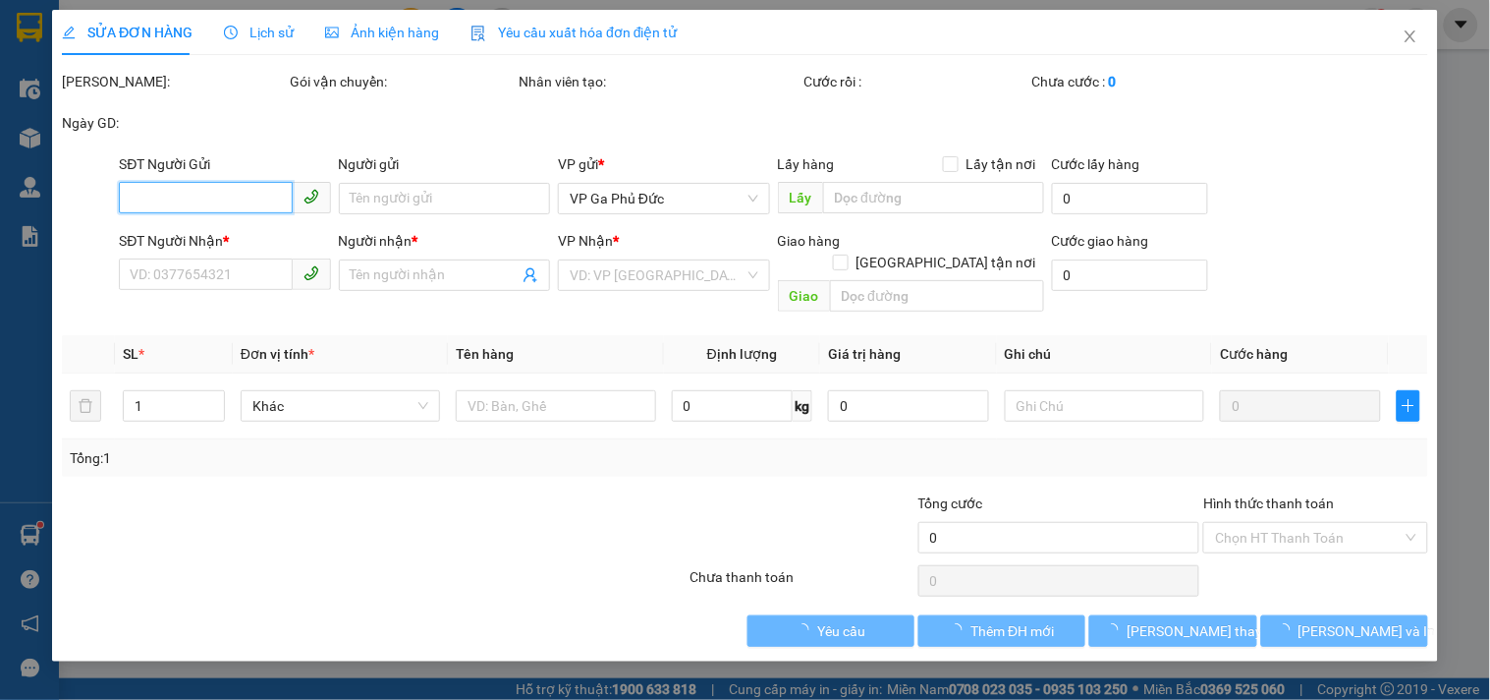
type input "0974577130"
type input "ANH KHUONG"
type input "0901138666"
type input "HƯNG"
type input "50.000"
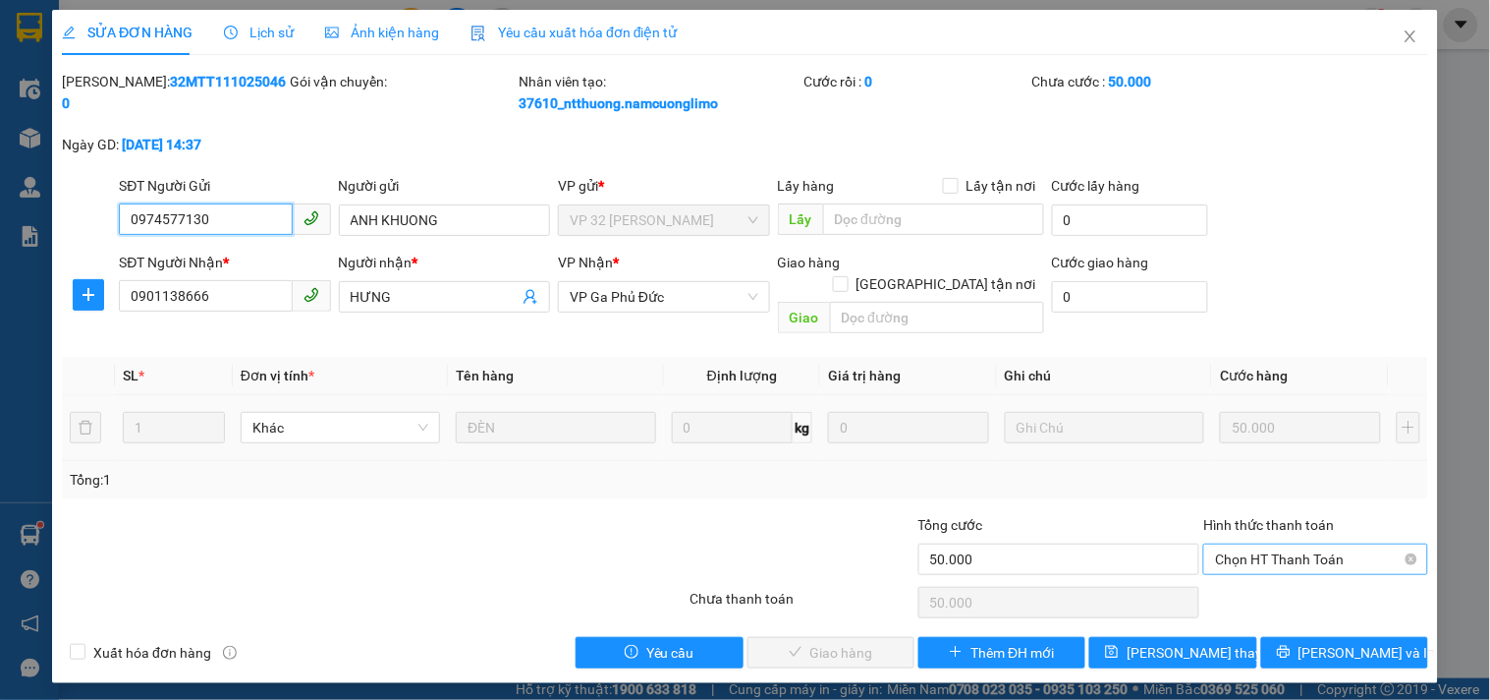
click at [1373, 544] on span "Chọn HT Thanh Toán" at bounding box center [1315, 558] width 200 height 29
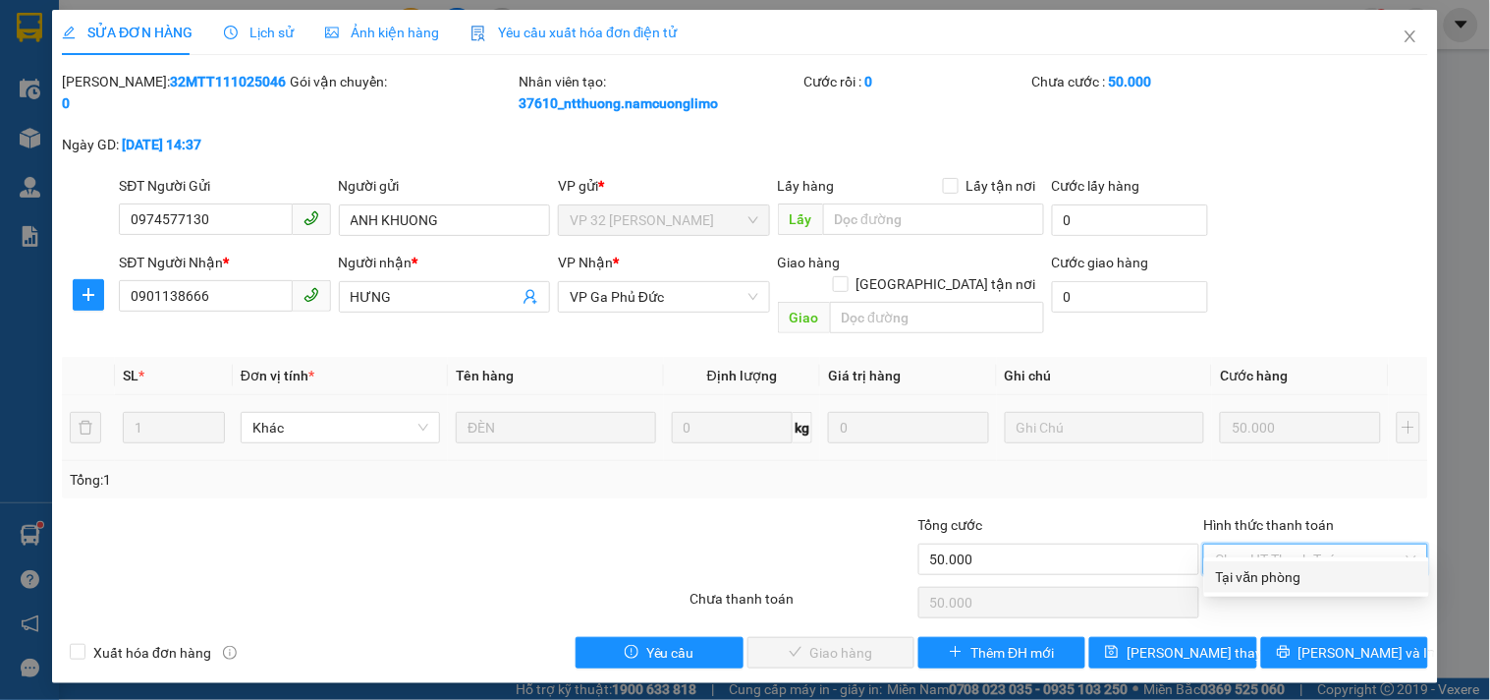
click at [1311, 574] on div "Tại văn phòng" at bounding box center [1316, 577] width 201 height 22
type input "0"
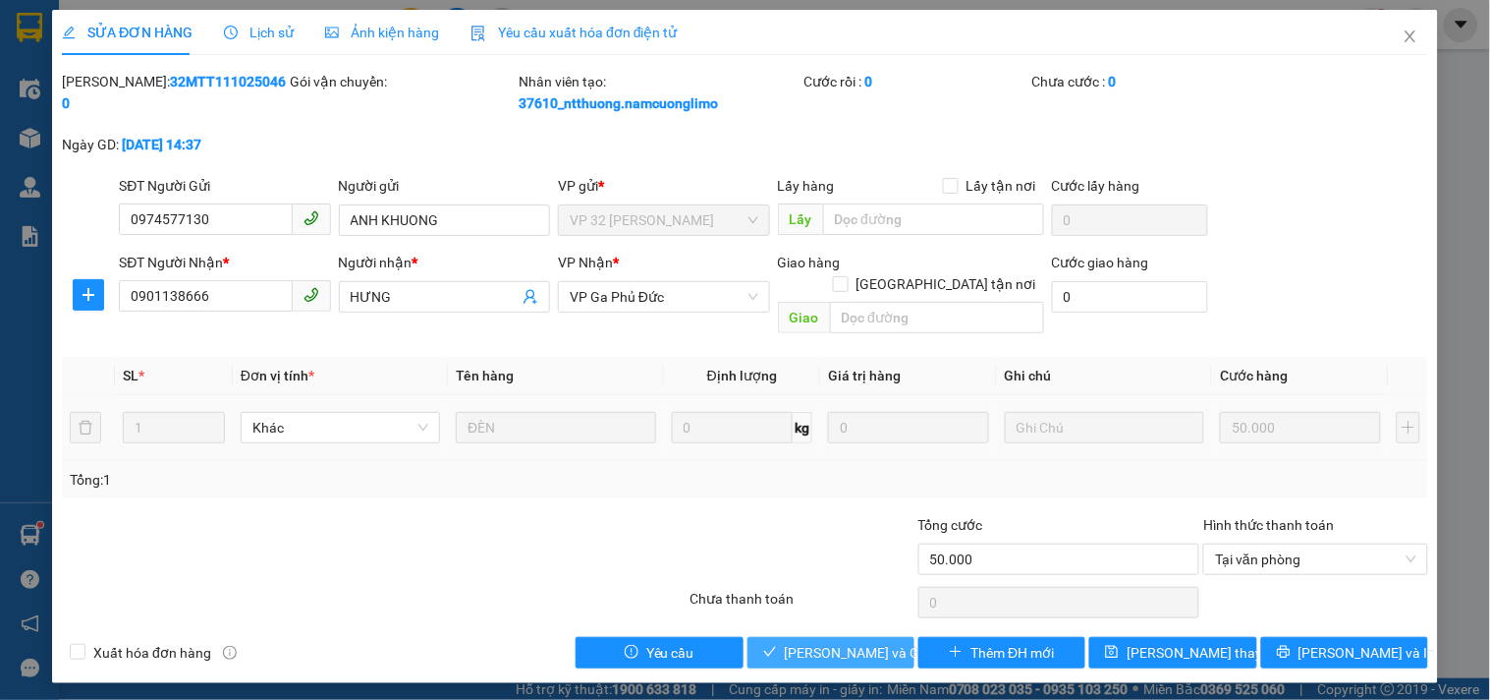
click at [840, 642] on span "[PERSON_NAME] và Giao hàng" at bounding box center [879, 653] width 189 height 22
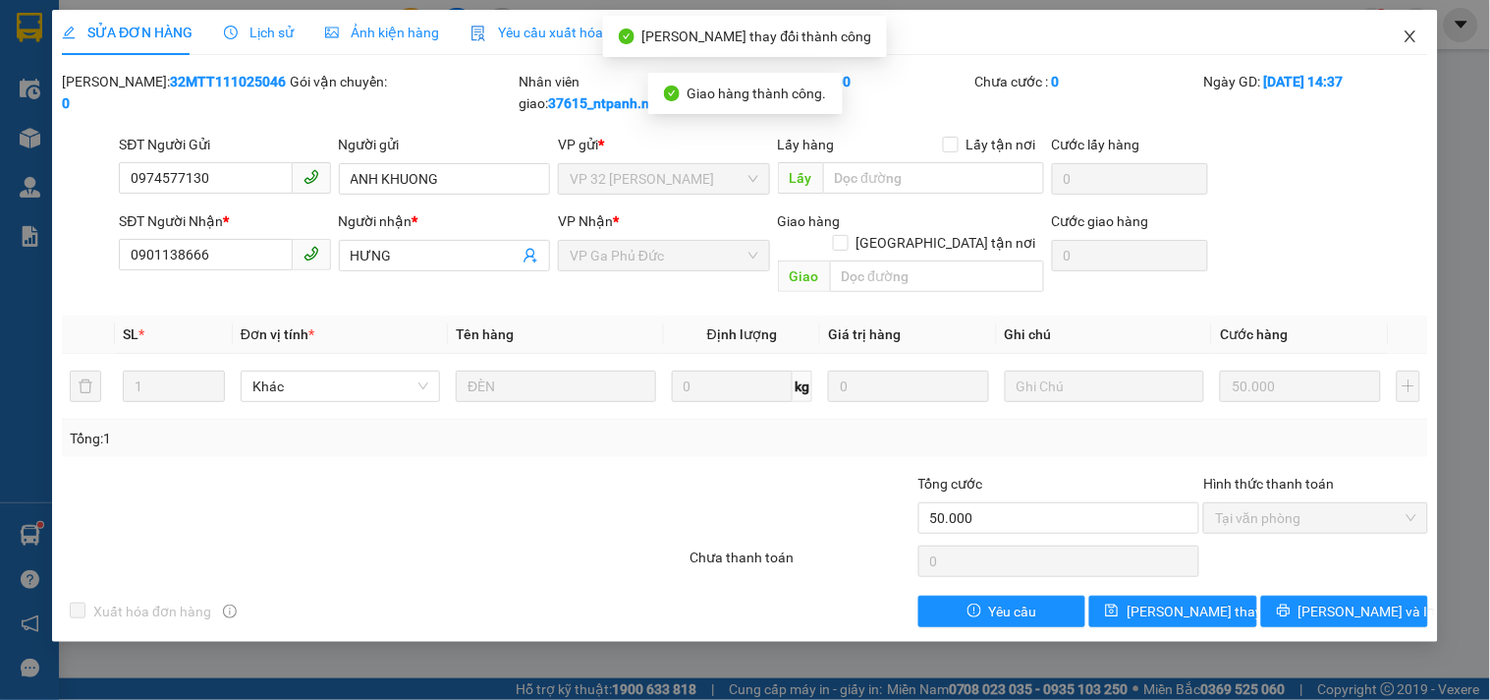
click at [1410, 37] on icon "close" at bounding box center [1410, 36] width 11 height 12
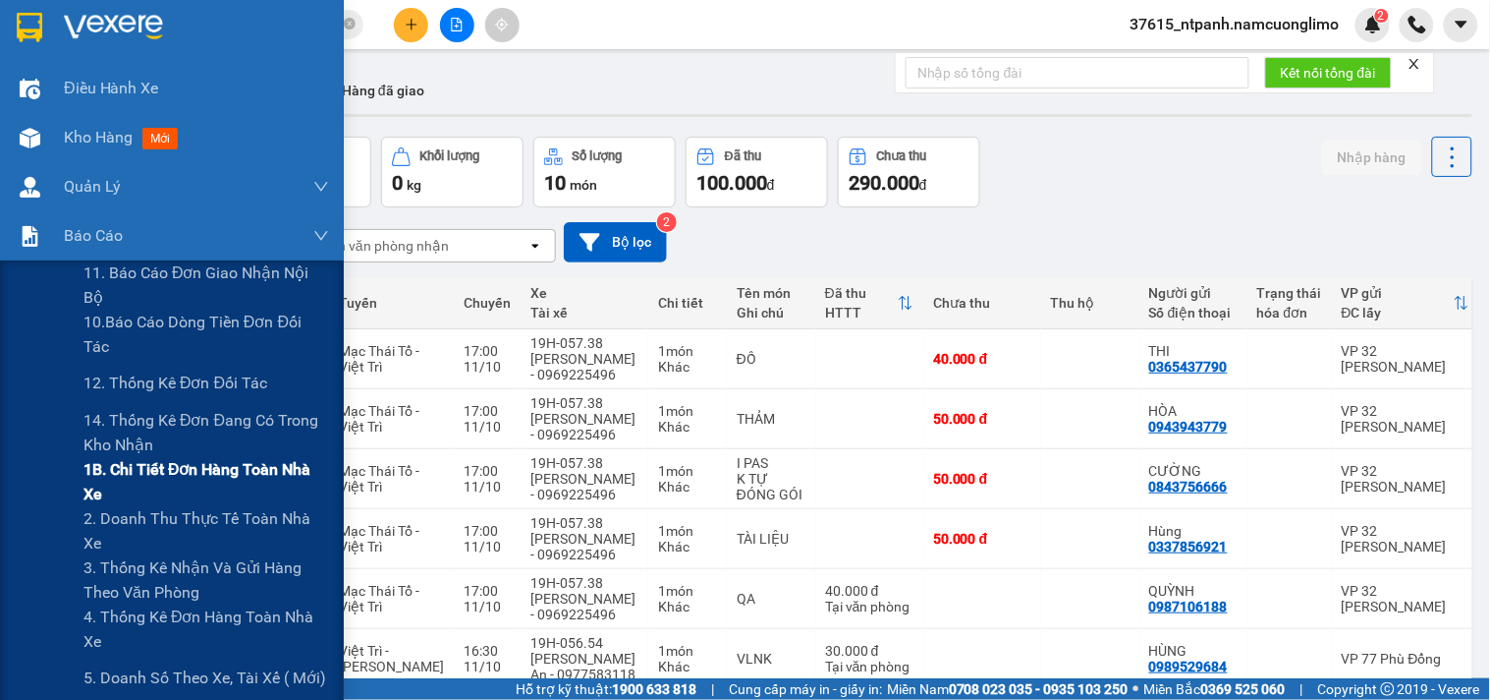
click at [136, 476] on span "1B. Chi tiết đơn hàng toàn nhà xe" at bounding box center [207, 481] width 246 height 49
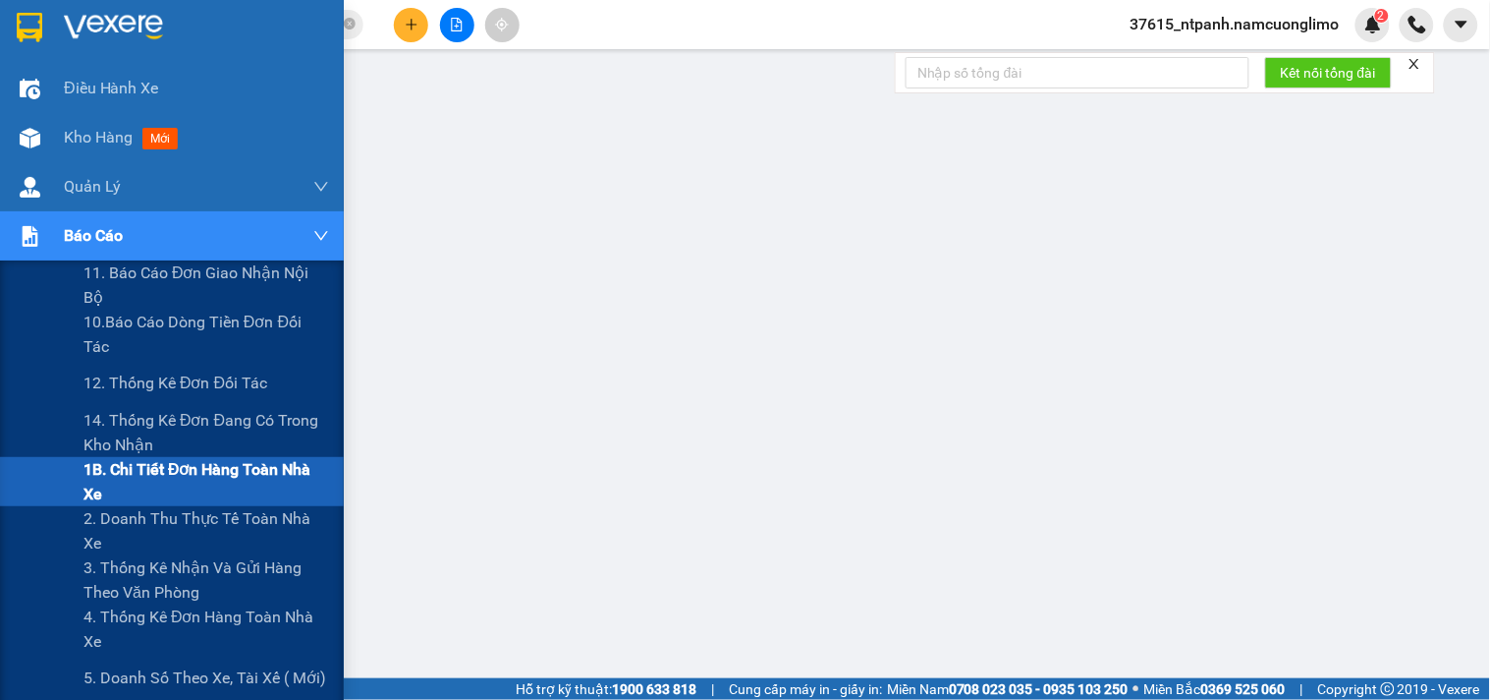
click at [34, 240] on img at bounding box center [30, 236] width 21 height 21
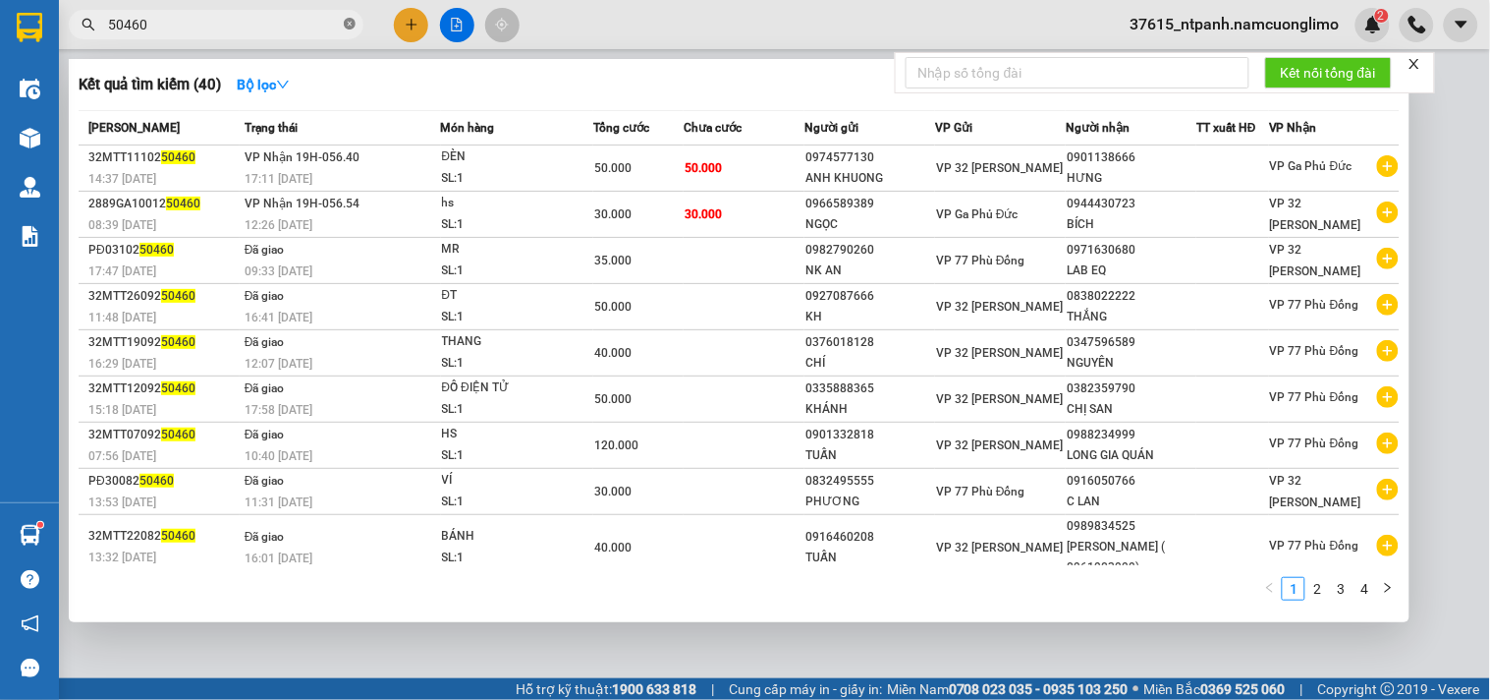
click at [355, 24] on icon "close-circle" at bounding box center [350, 24] width 12 height 12
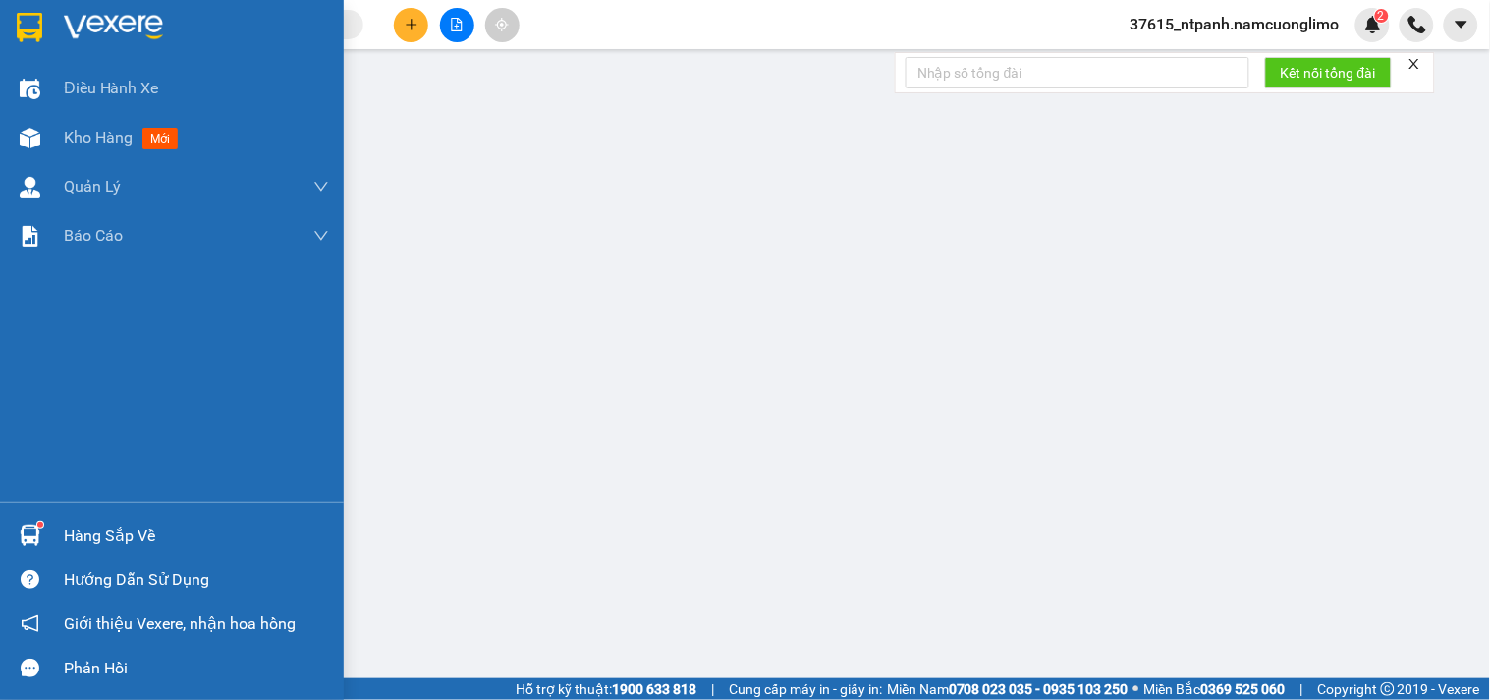
click at [29, 32] on img at bounding box center [30, 27] width 26 height 29
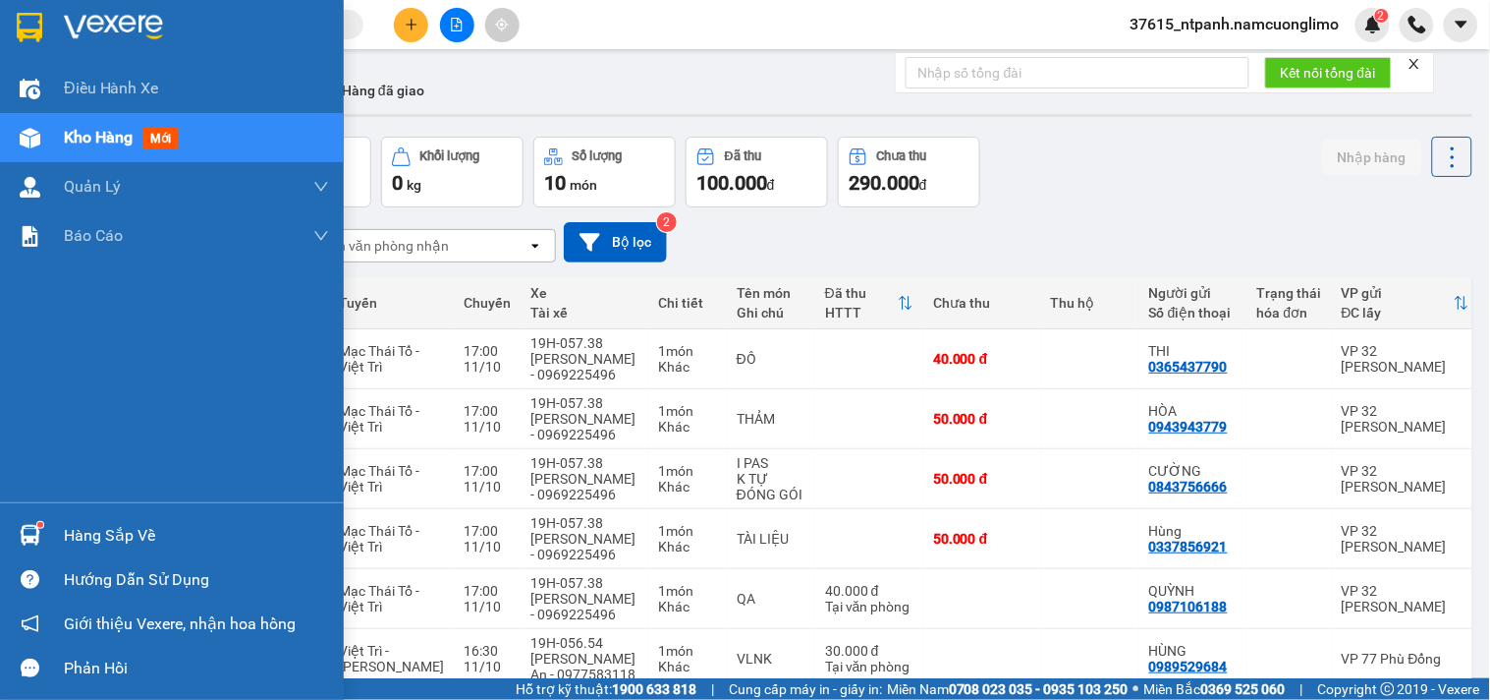
click at [15, 5] on div at bounding box center [172, 32] width 344 height 64
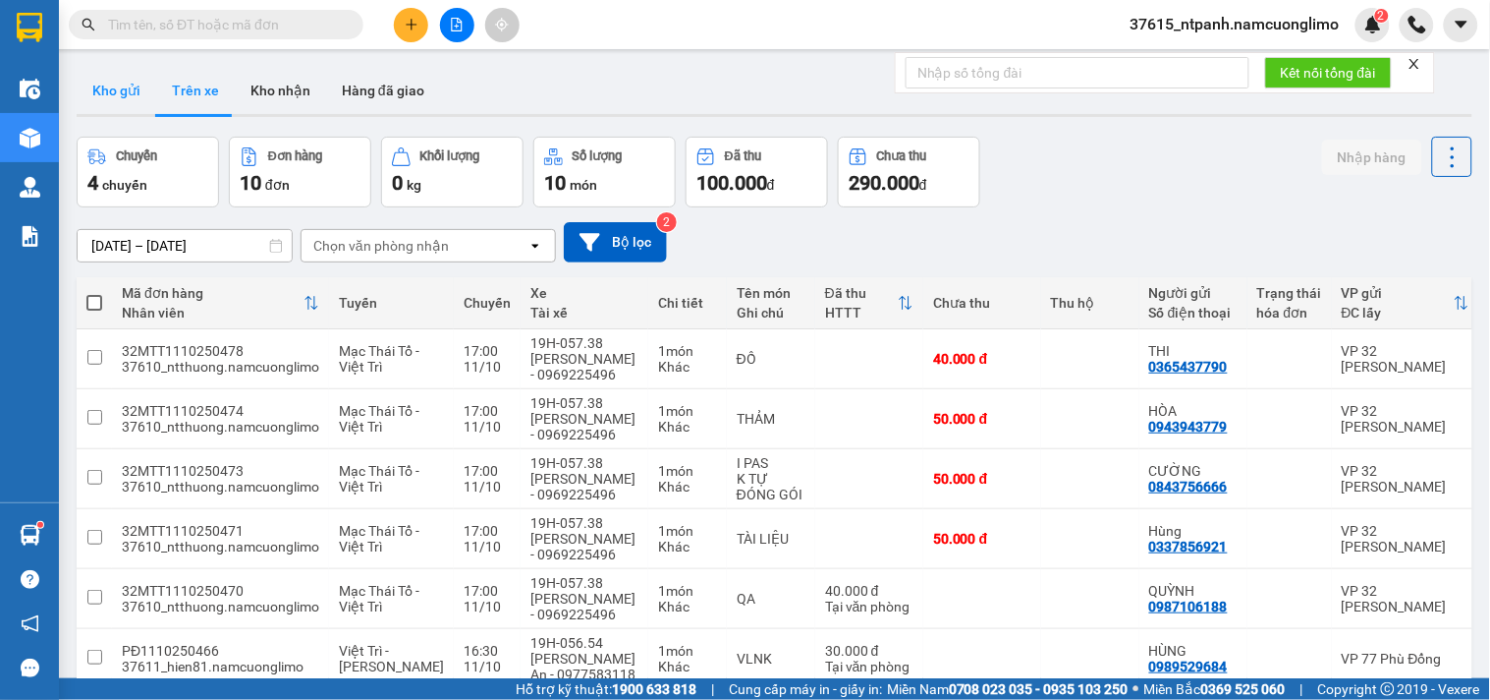
click at [124, 89] on button "Kho gửi" at bounding box center [117, 90] width 80 height 47
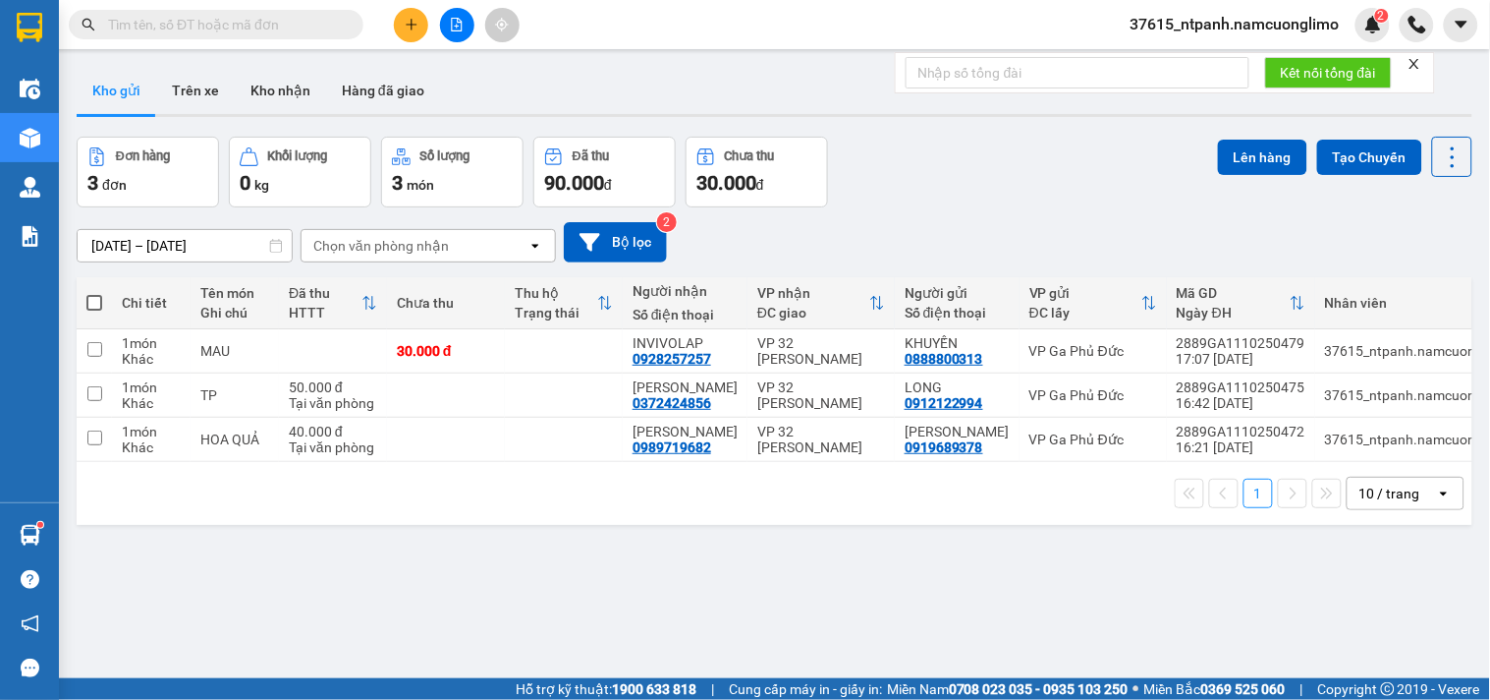
click at [96, 308] on span at bounding box center [94, 303] width 16 height 16
click at [94, 293] on input "checkbox" at bounding box center [94, 293] width 0 height 0
checkbox input "true"
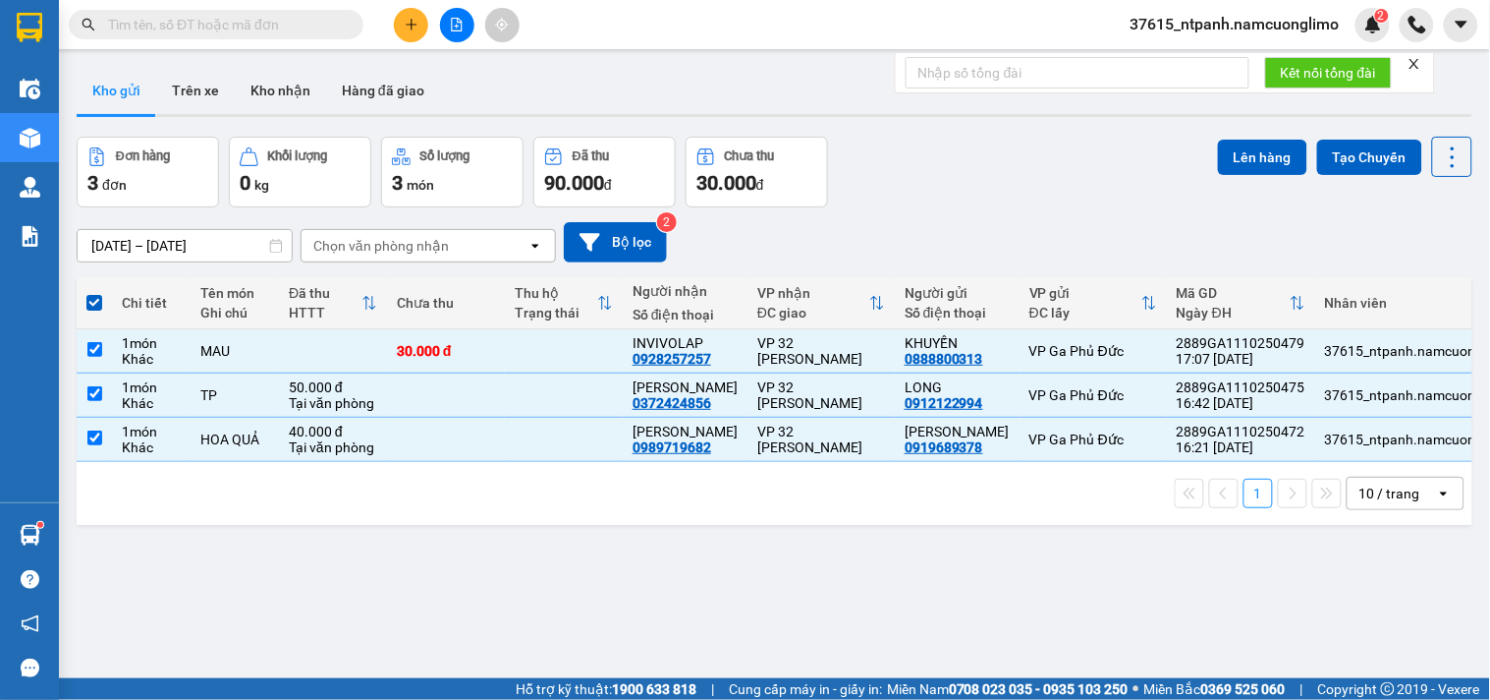
click at [89, 305] on span at bounding box center [94, 303] width 16 height 16
click at [94, 293] on input "checkbox" at bounding box center [94, 293] width 0 height 0
checkbox input "false"
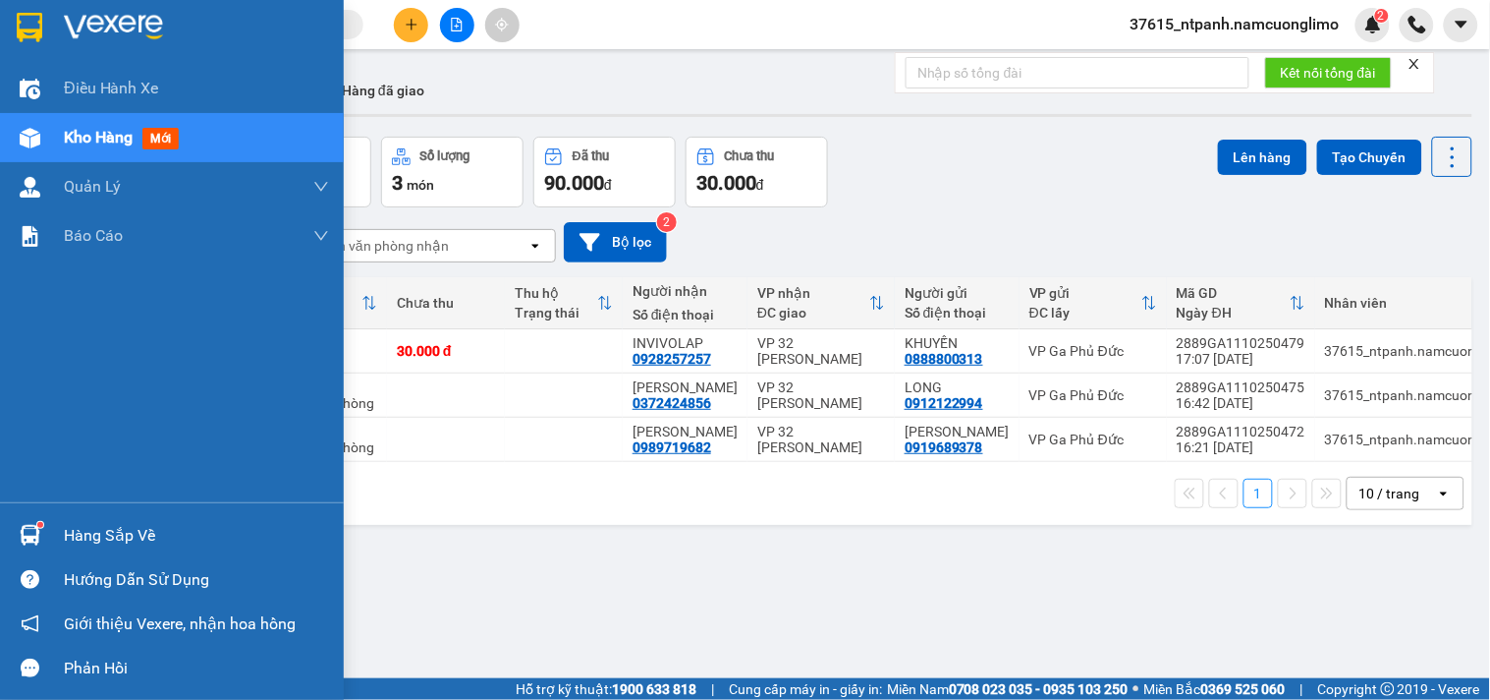
click at [10, 544] on div "Hàng sắp về" at bounding box center [172, 535] width 344 height 44
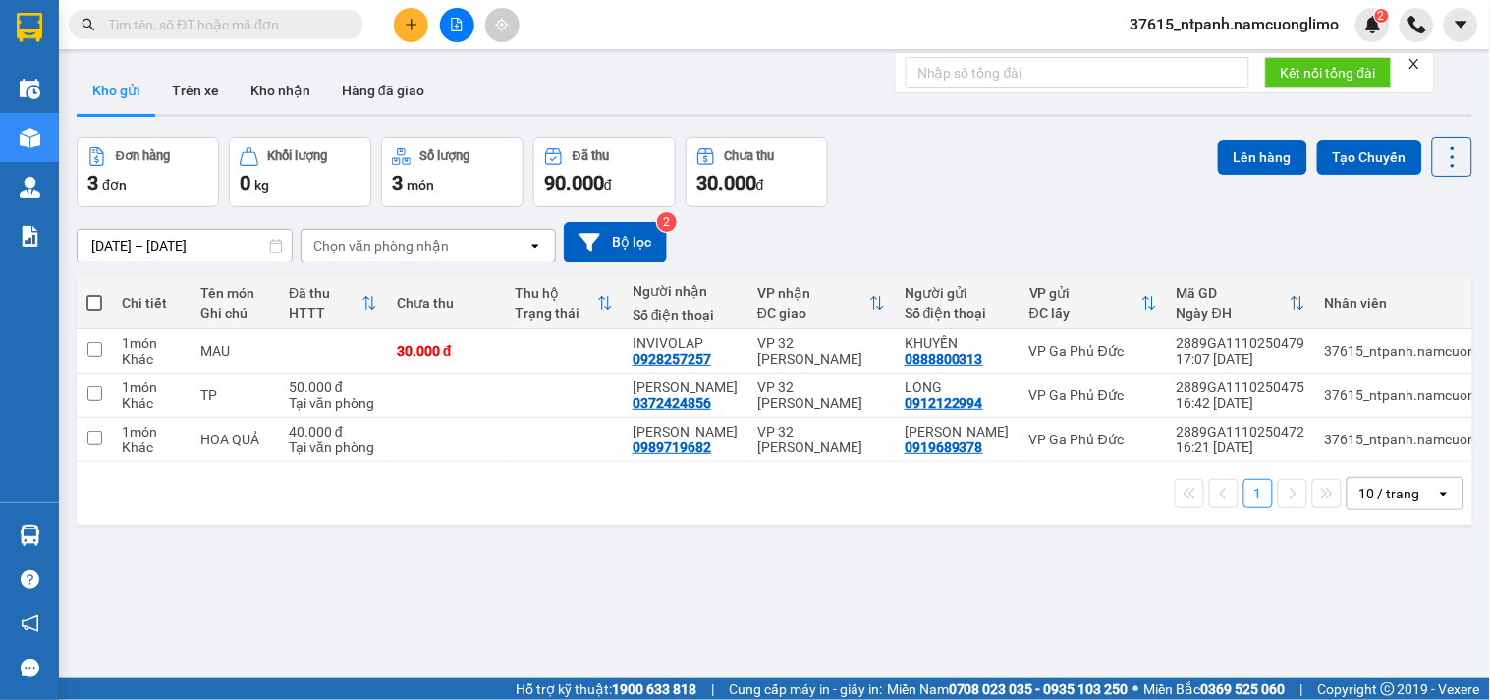
click at [983, 571] on section "Kết quả tìm kiếm ( 40 ) Bộ lọc Mã ĐH Trạng thái Món hàng Tổng cước Chưa cước Ng…" at bounding box center [745, 350] width 1490 height 700
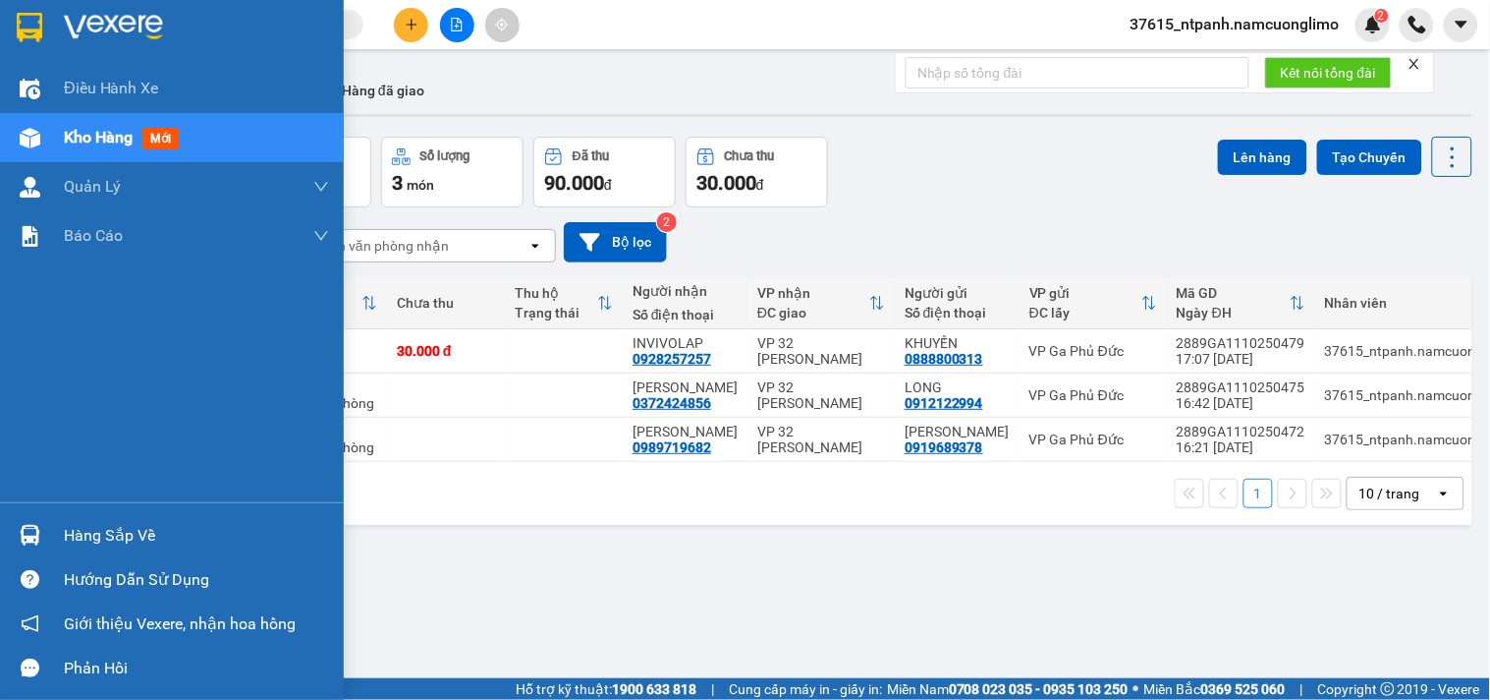
click at [42, 537] on div at bounding box center [30, 535] width 34 height 34
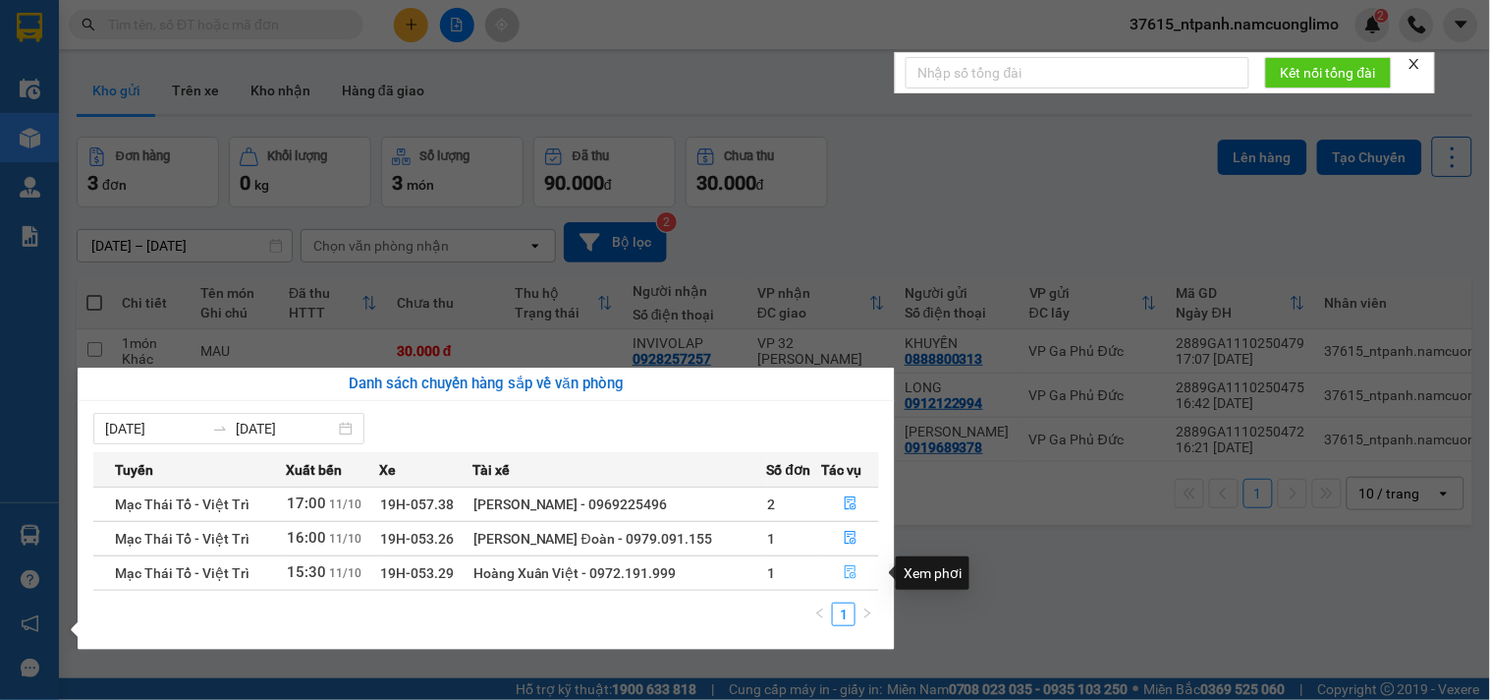
click at [849, 575] on icon "file-done" at bounding box center [851, 572] width 14 height 14
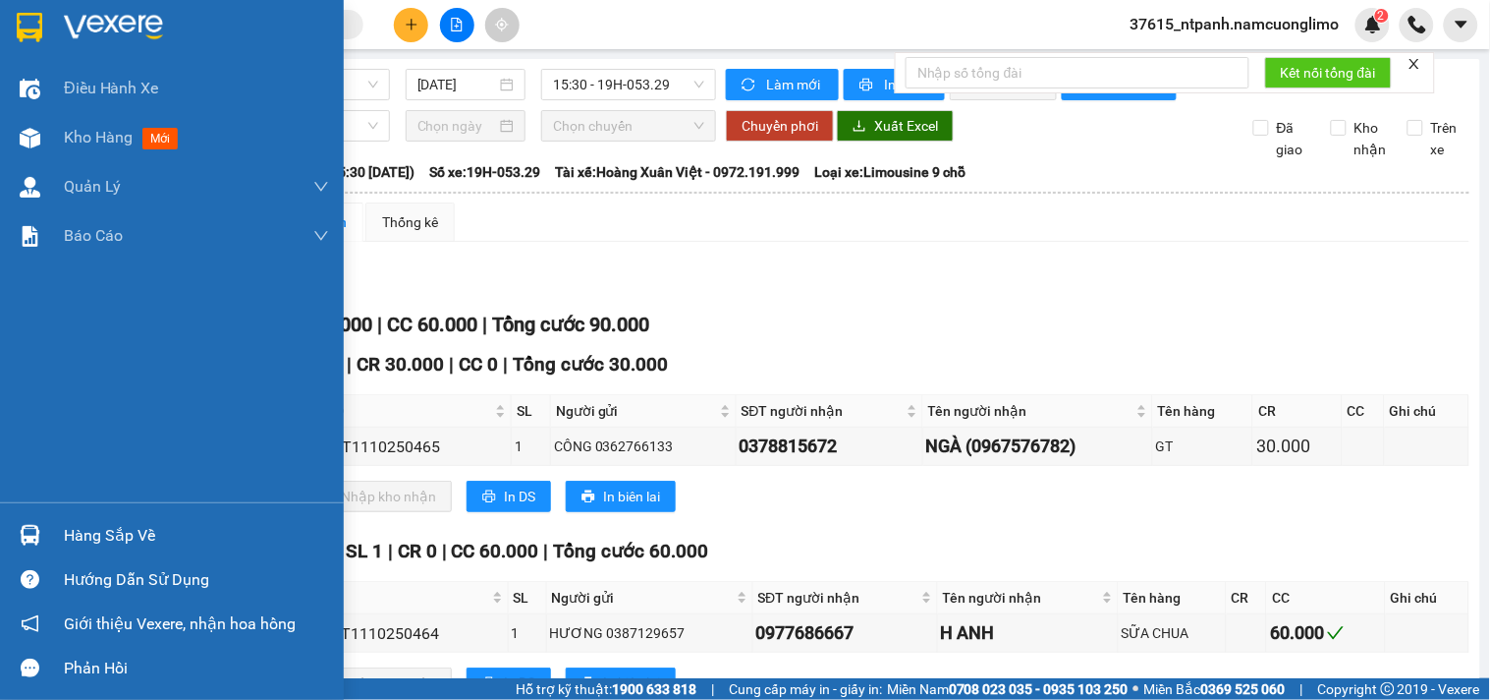
click at [46, 532] on div "Hàng sắp về" at bounding box center [172, 535] width 344 height 44
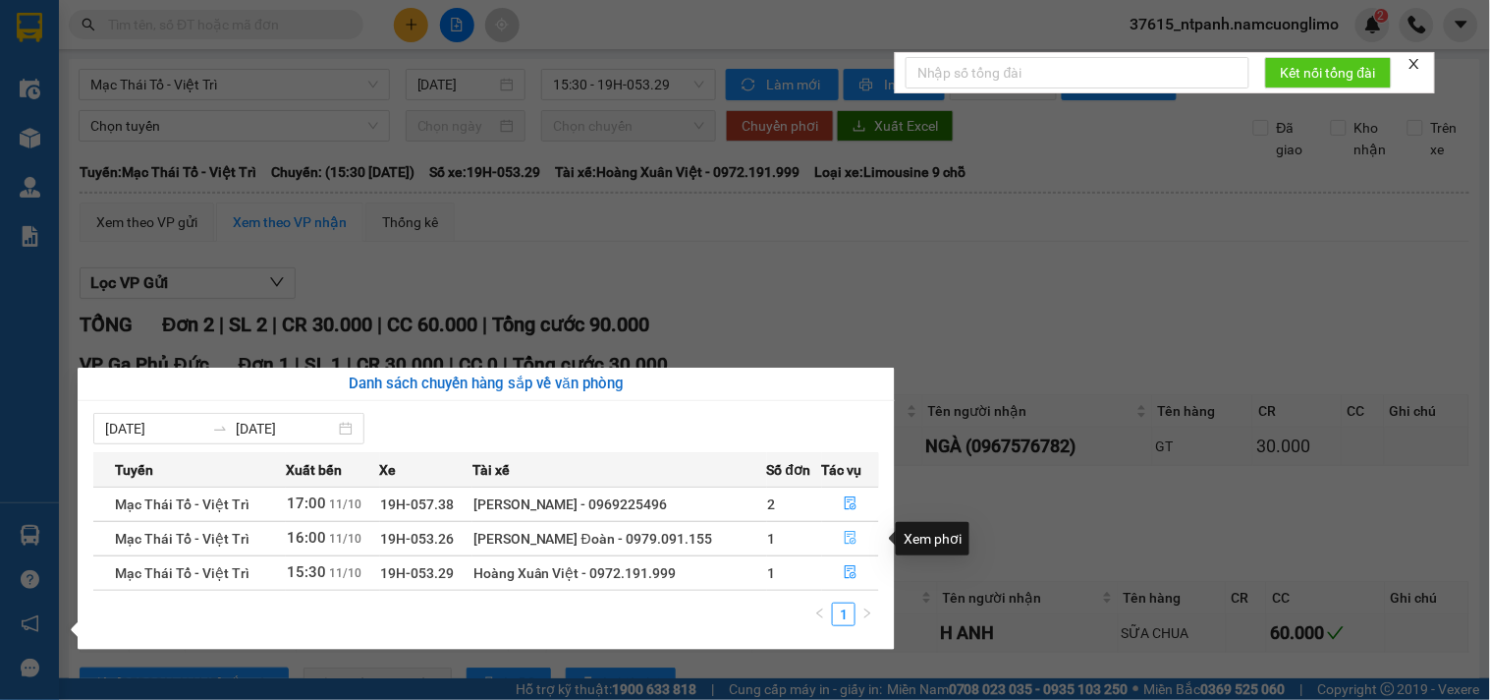
click at [844, 538] on icon "file-done" at bounding box center [851, 538] width 14 height 14
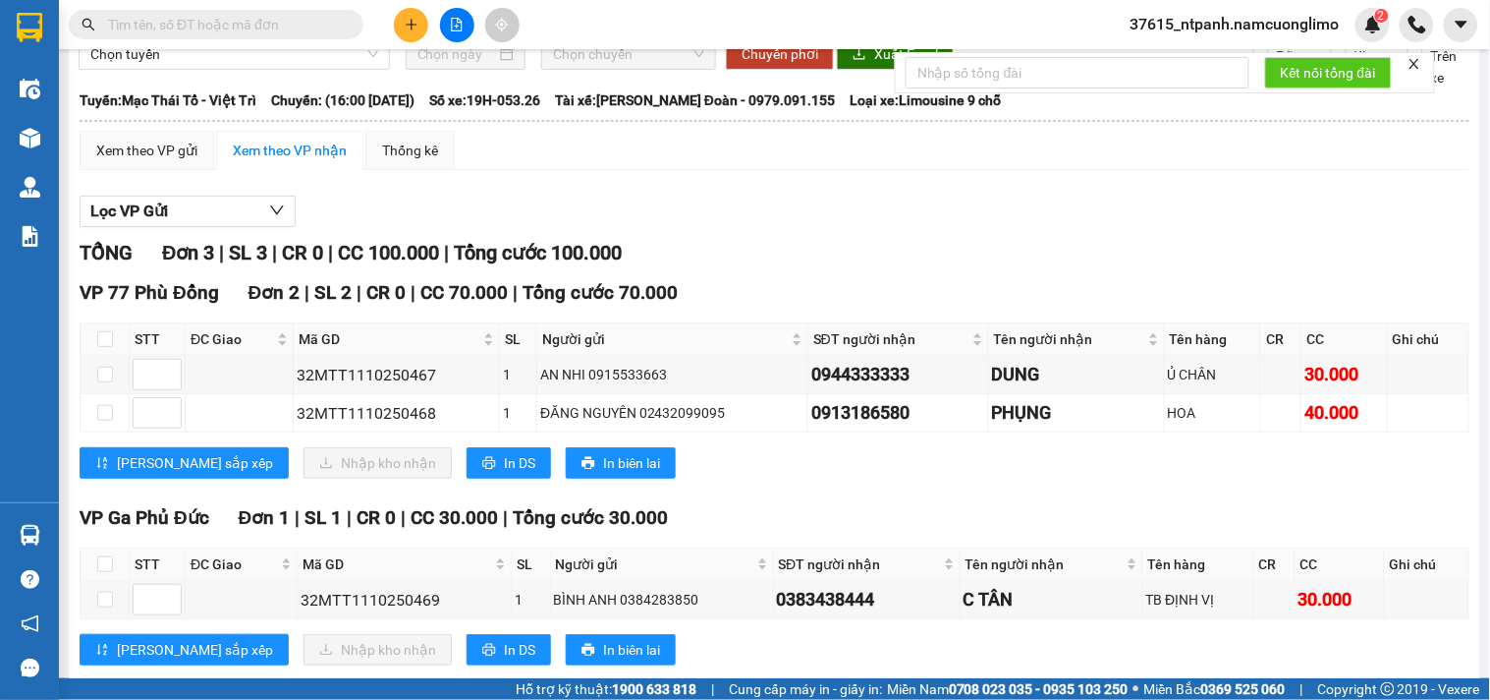
scroll to position [109, 0]
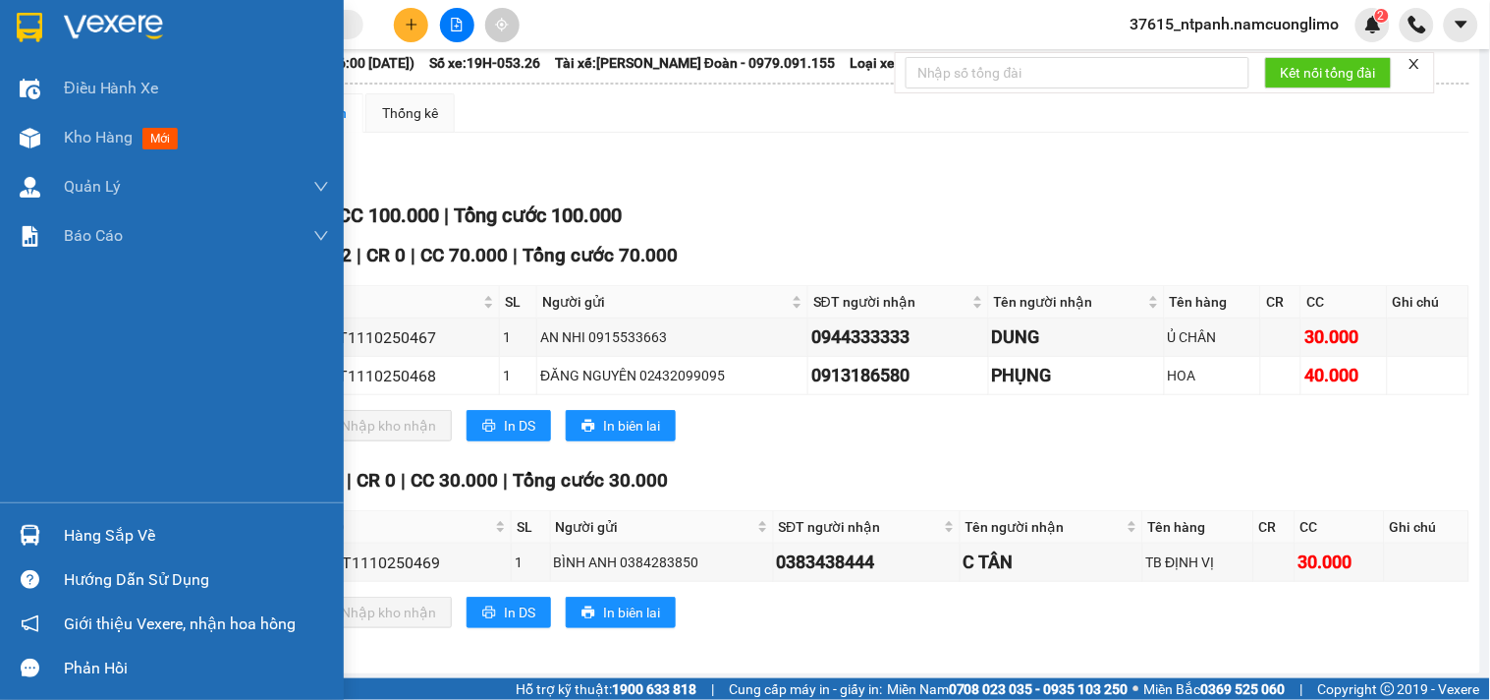
click at [49, 536] on div "Hàng sắp về" at bounding box center [172, 535] width 344 height 44
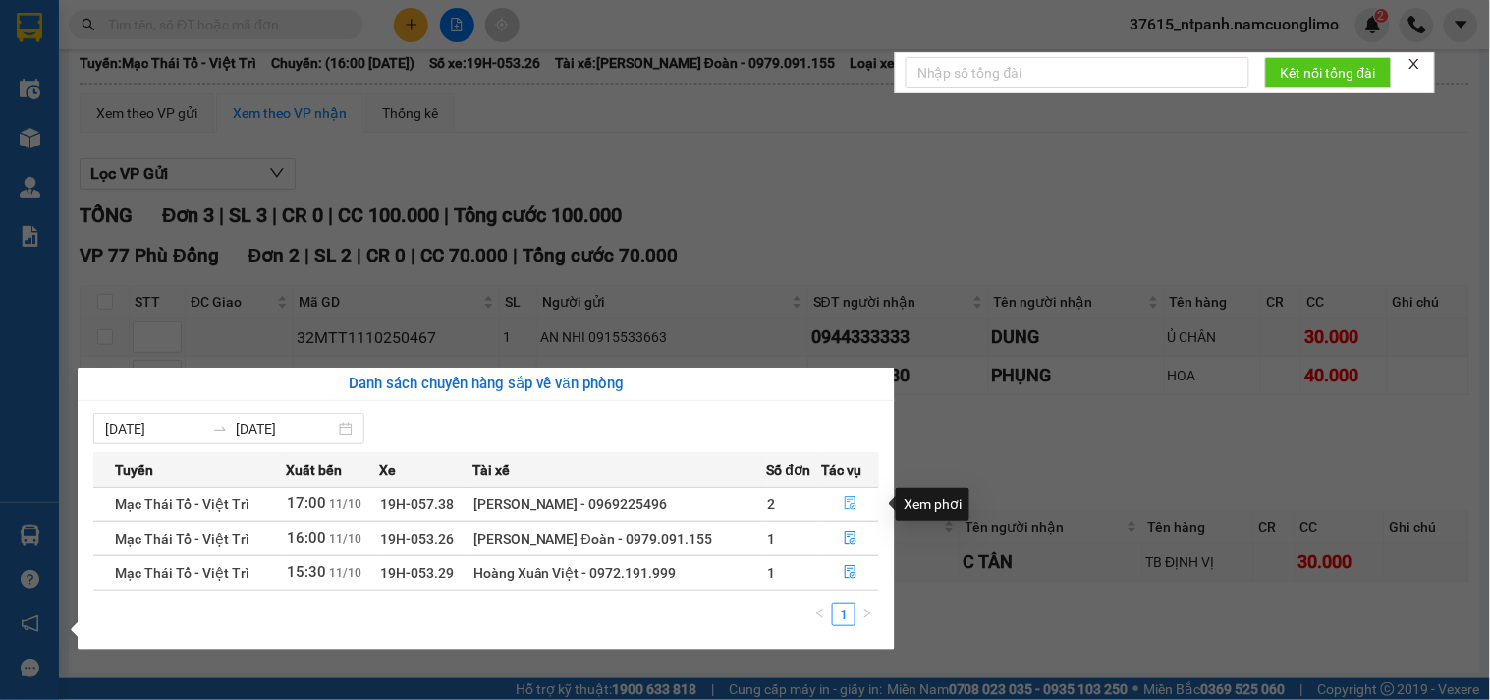
click at [837, 507] on button "button" at bounding box center [851, 503] width 56 height 31
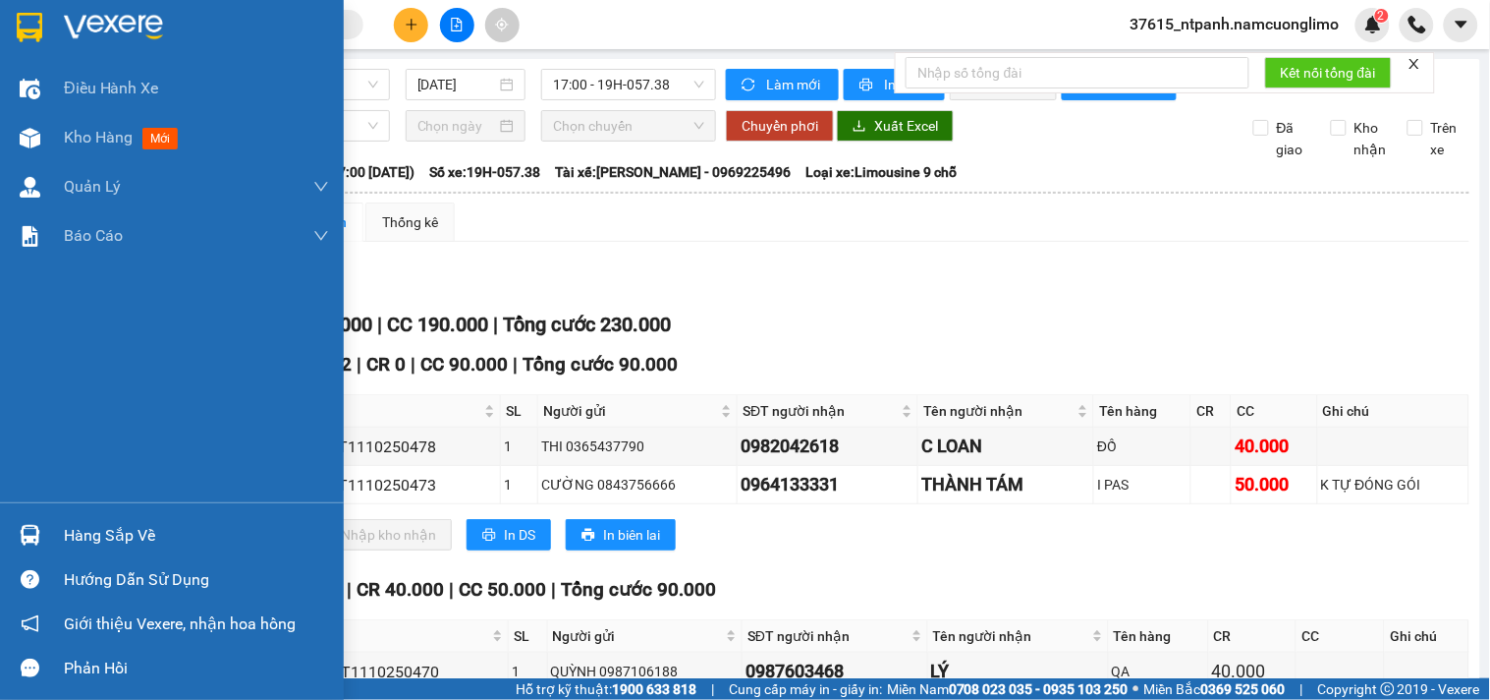
click at [37, 24] on img at bounding box center [30, 27] width 26 height 29
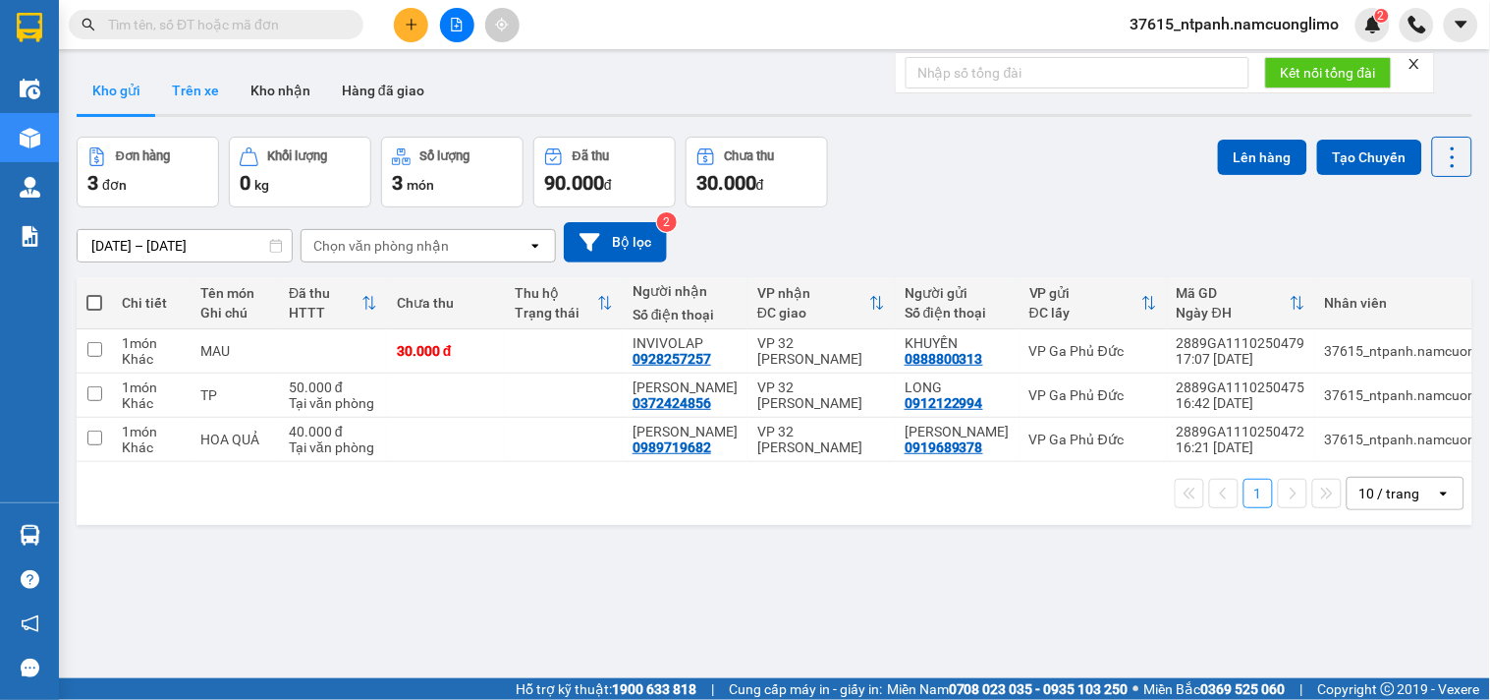
click at [213, 85] on button "Trên xe" at bounding box center [195, 90] width 79 height 47
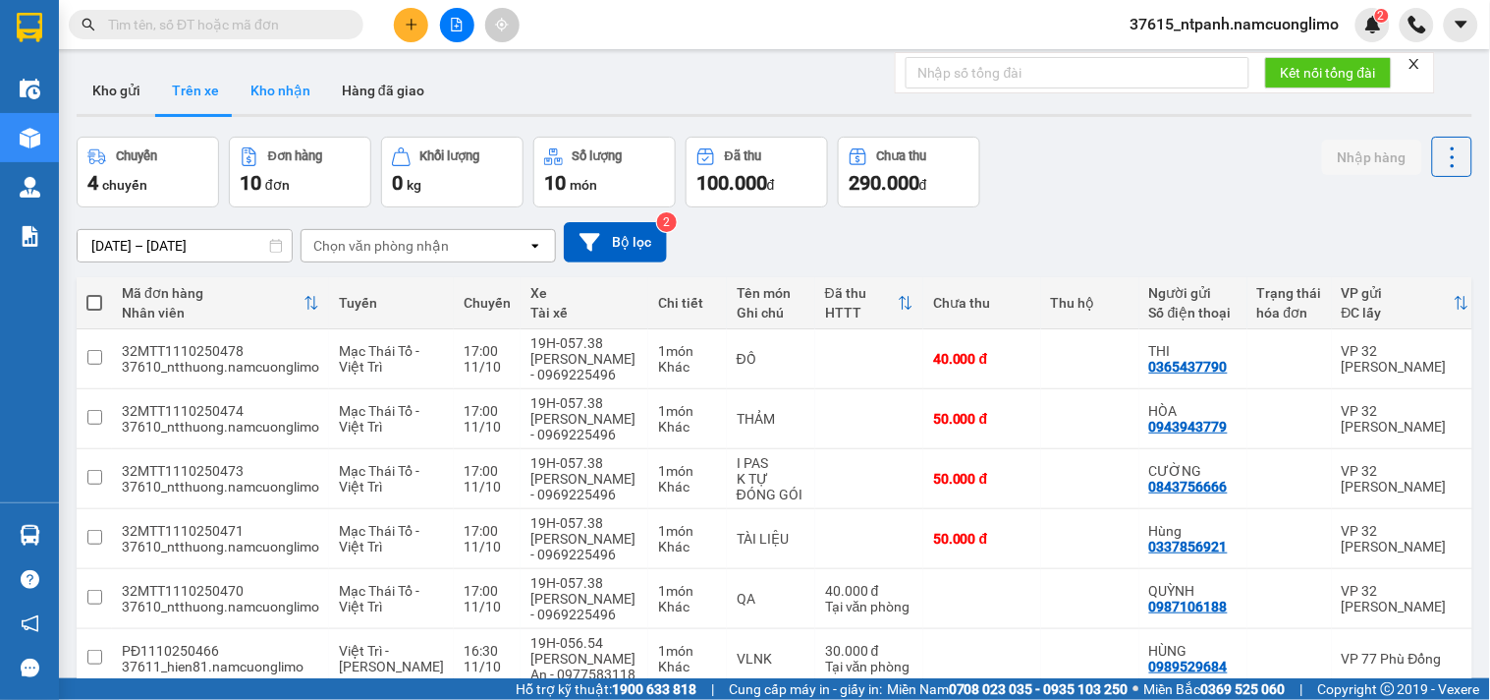
click at [281, 85] on button "Kho nhận" at bounding box center [280, 90] width 91 height 47
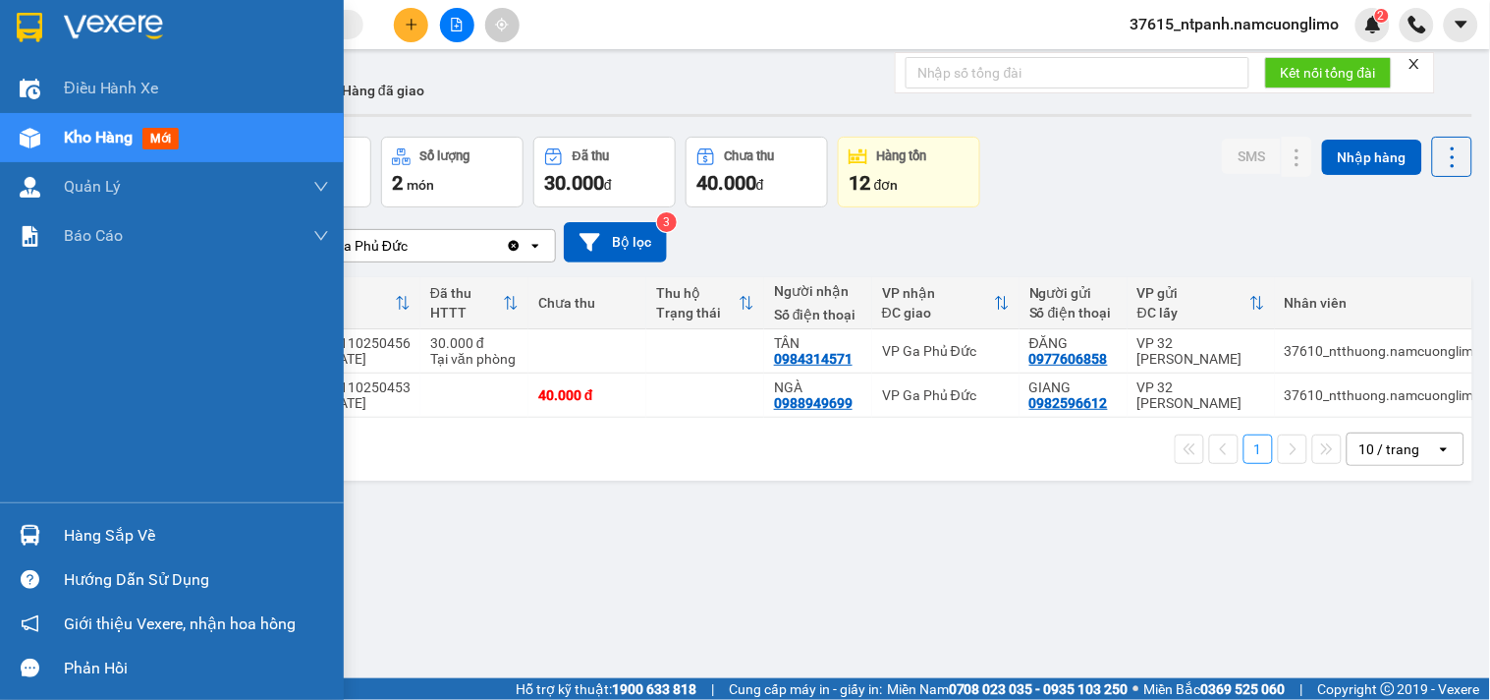
drag, startPoint x: 76, startPoint y: 534, endPoint x: 99, endPoint y: 535, distance: 23.6
click at [79, 535] on div "Hàng sắp về" at bounding box center [196, 535] width 265 height 29
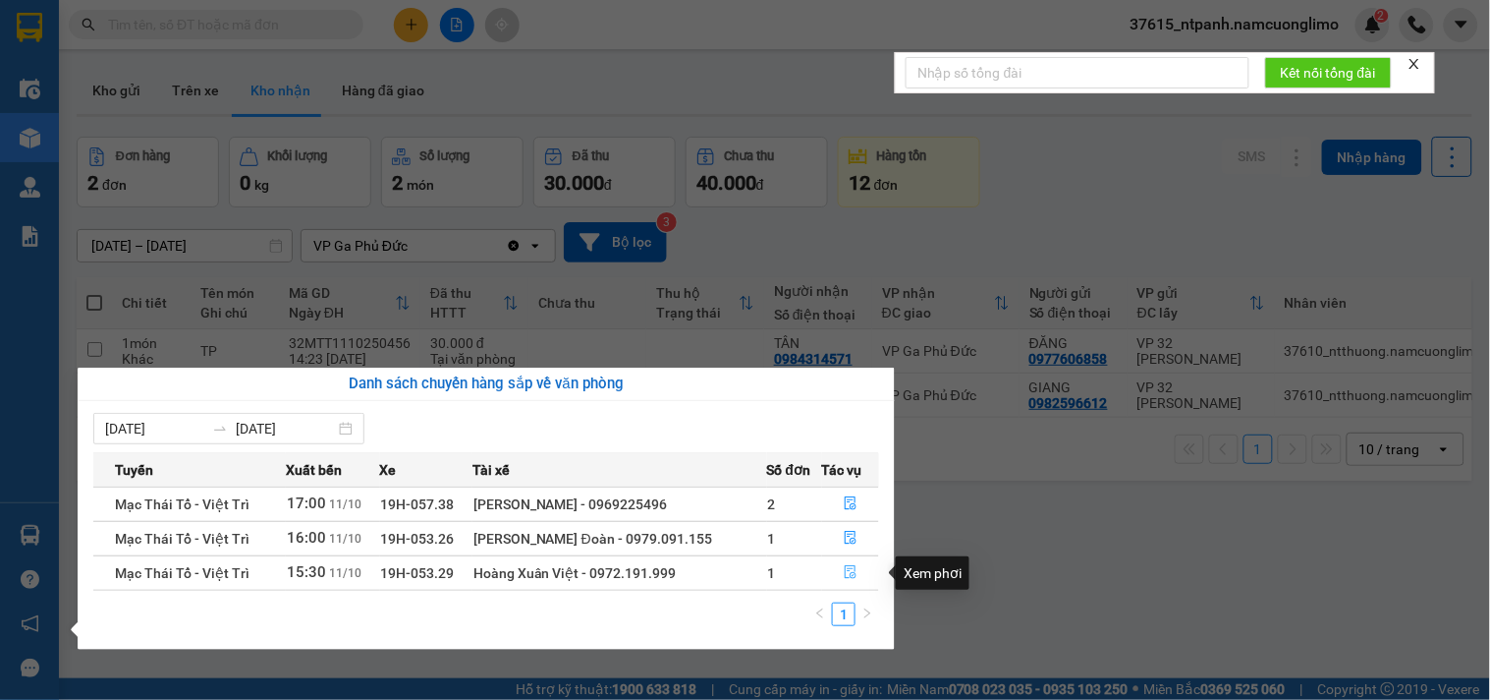
click at [856, 580] on button "button" at bounding box center [851, 572] width 56 height 31
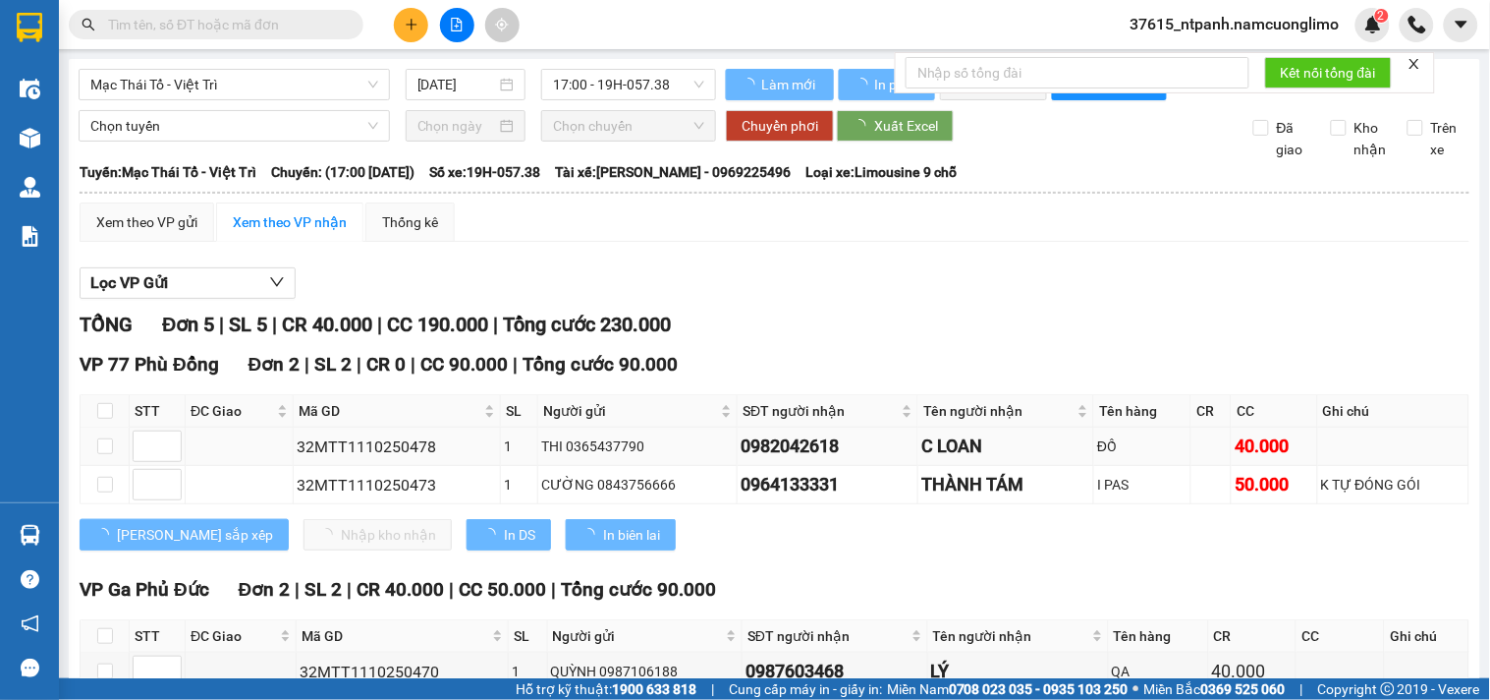
scroll to position [93, 0]
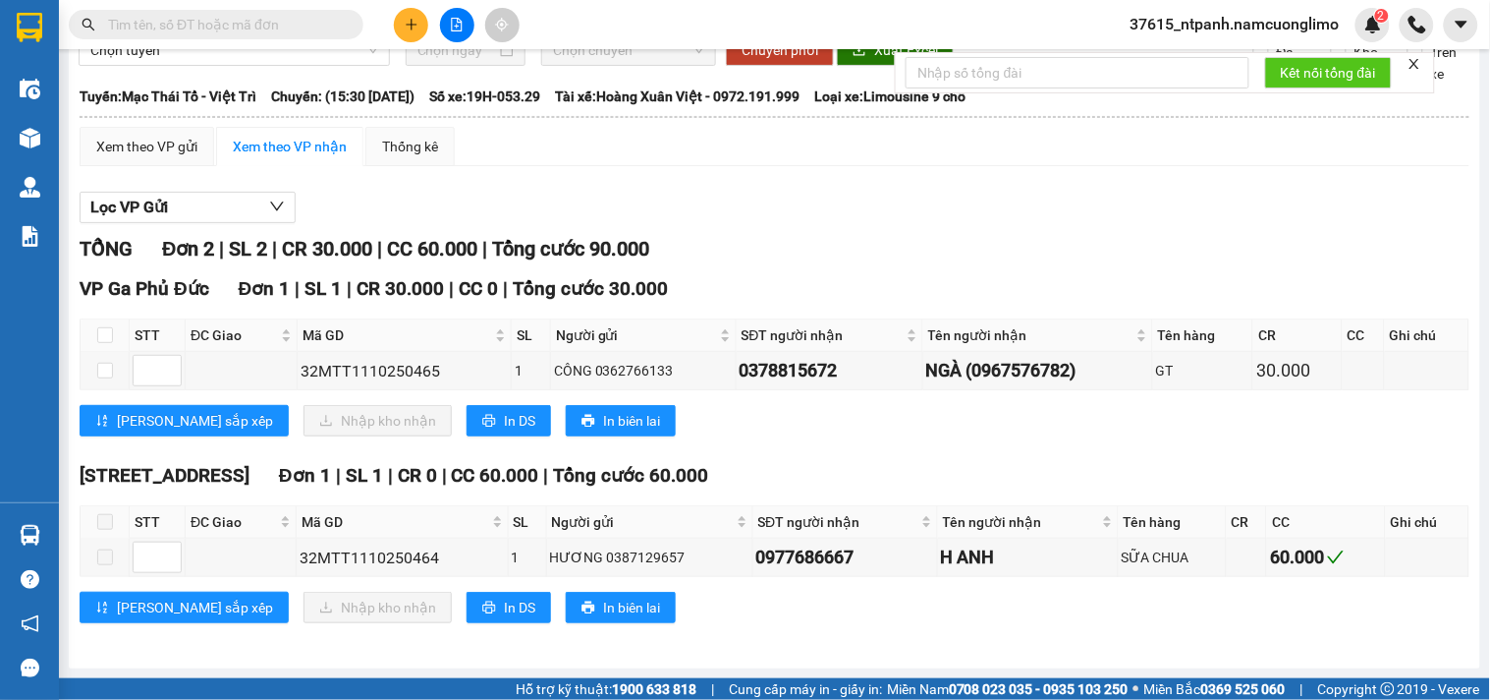
click at [283, 40] on div "Kết quả tìm kiếm ( 40 ) Bộ lọc Mã ĐH Trạng thái Món hàng Tổng cước Chưa cước Ng…" at bounding box center [191, 25] width 383 height 34
click at [283, 26] on input "text" at bounding box center [224, 25] width 232 height 22
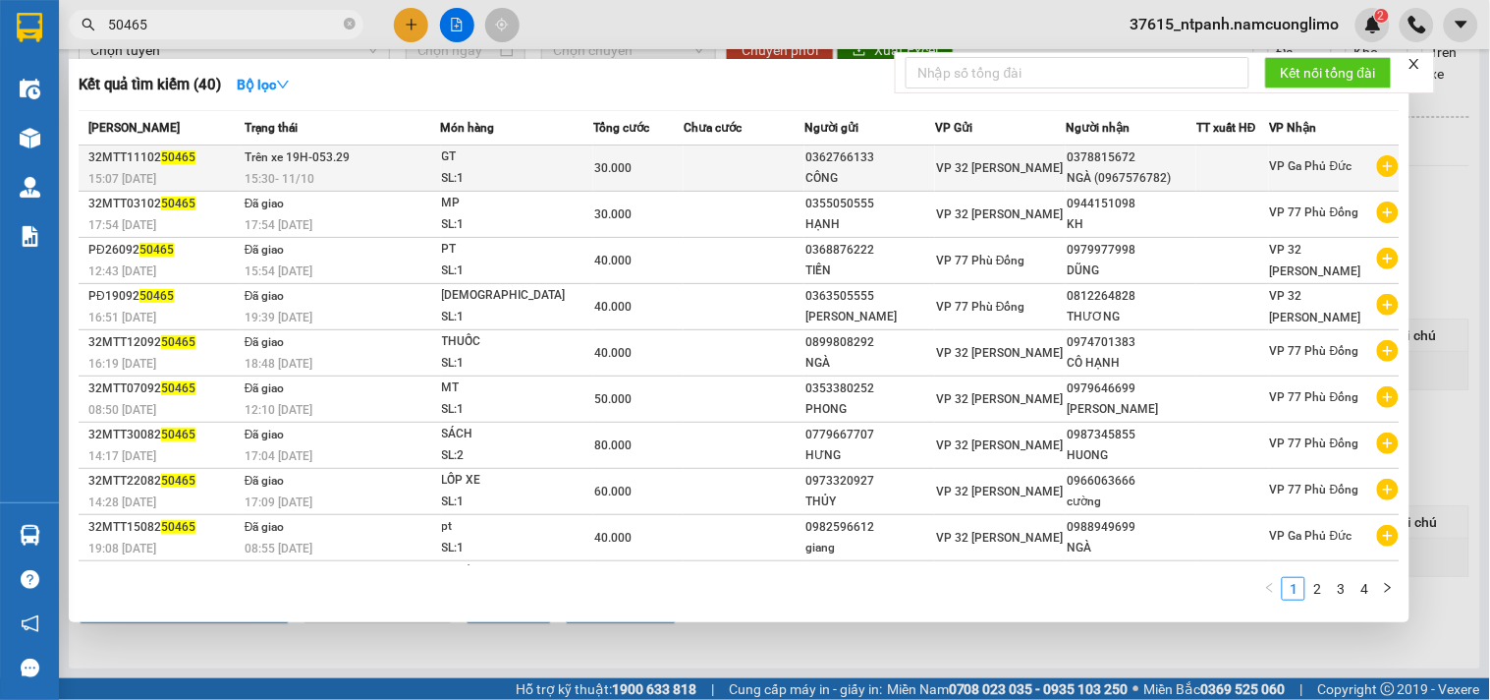
type input "50465"
click at [1272, 162] on span "VP Ga Phủ Đức" at bounding box center [1311, 166] width 83 height 14
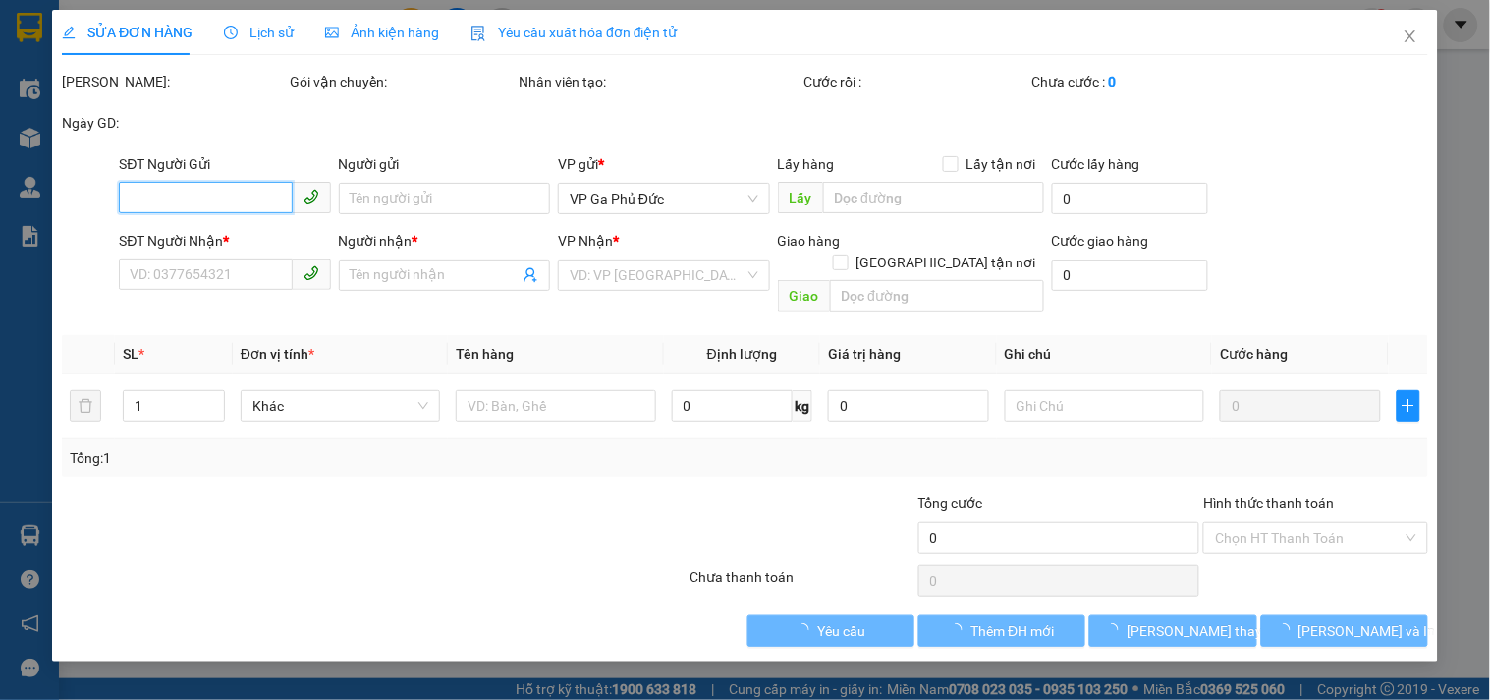
type input "0362766133"
type input "CÔNG"
type input "0378815672"
type input "NGÀ (0967576782)"
type input "30.000"
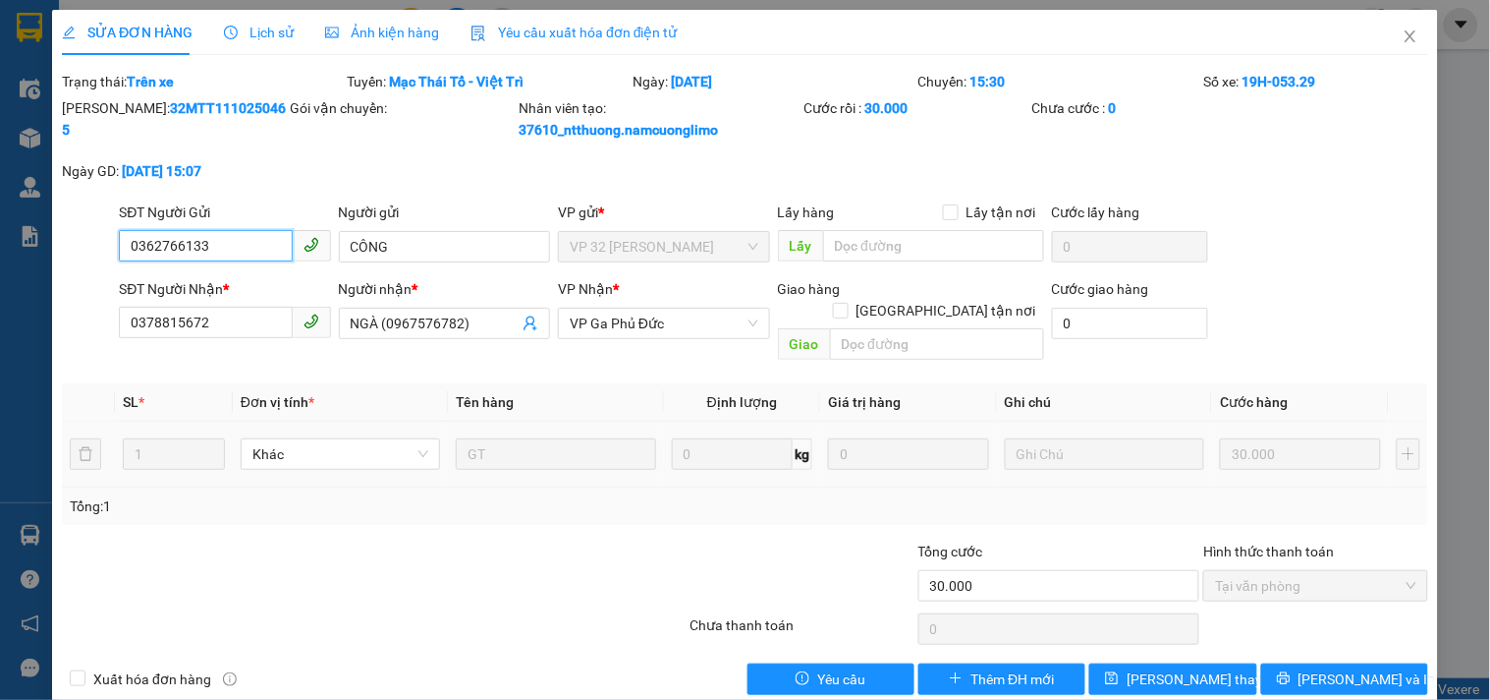
scroll to position [11, 0]
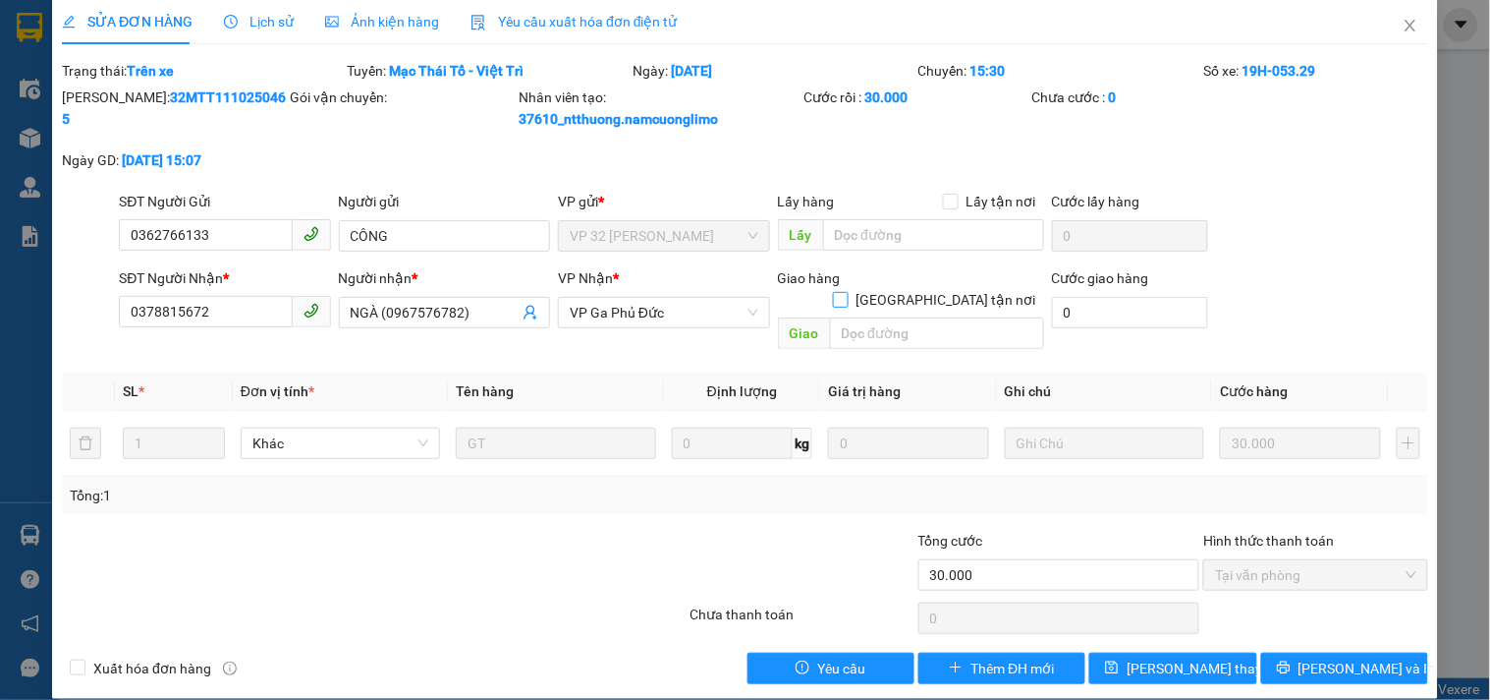
click at [847, 292] on input "[GEOGRAPHIC_DATA] tận nơi" at bounding box center [840, 299] width 14 height 14
checkbox input "true"
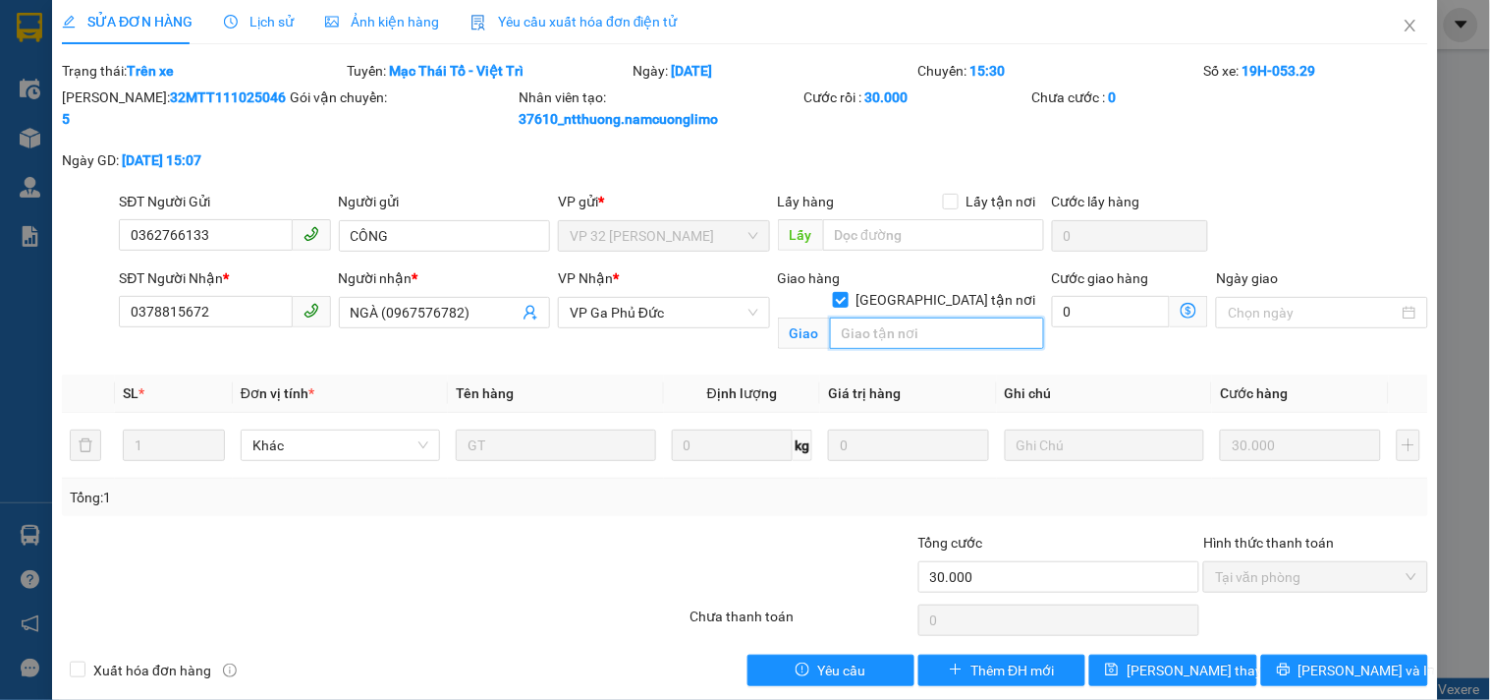
click at [929, 317] on input "text" at bounding box center [937, 332] width 214 height 31
type input "KHU 5 [PERSON_NAME]"
drag, startPoint x: 1131, startPoint y: 314, endPoint x: 1112, endPoint y: 309, distance: 19.3
click at [1128, 314] on input "0" at bounding box center [1111, 311] width 119 height 31
type input "30.007"
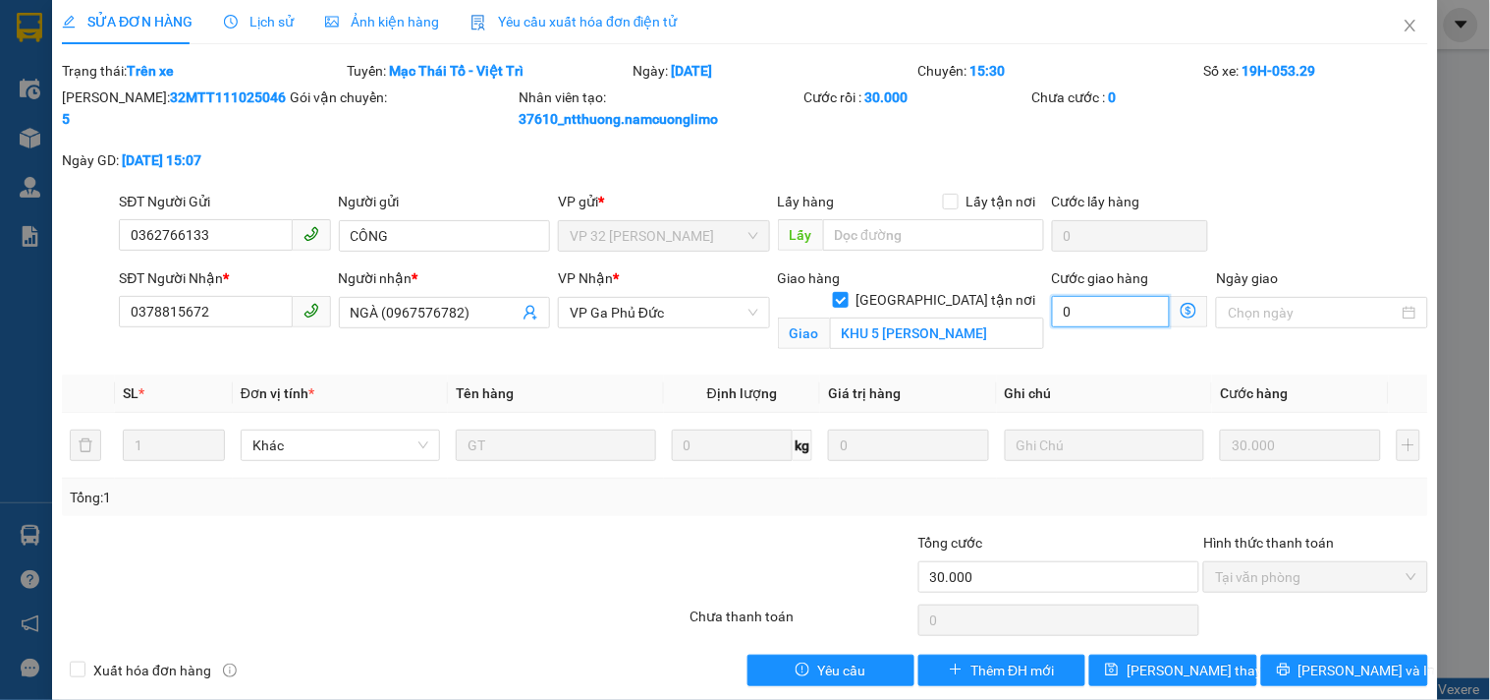
type input "7"
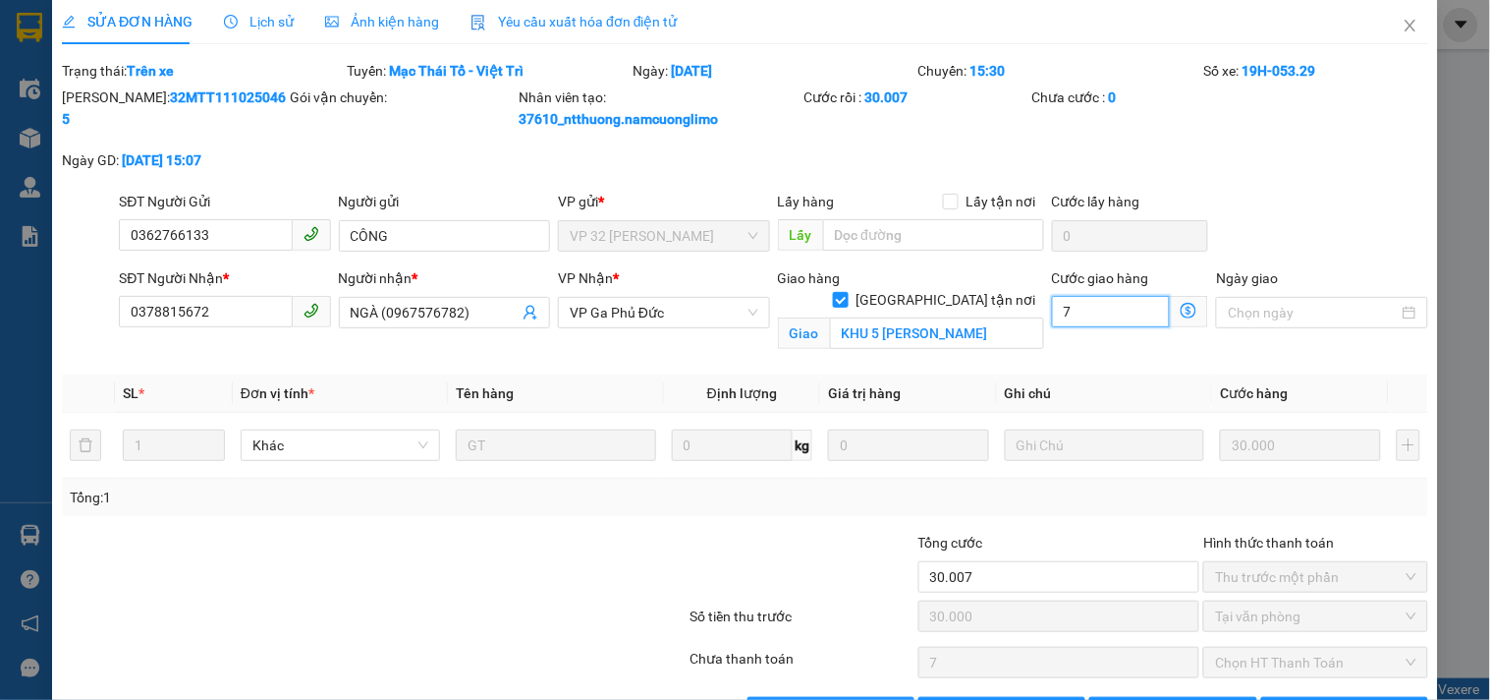
type input "30.070"
type input "70"
type input "30.700"
type input "700"
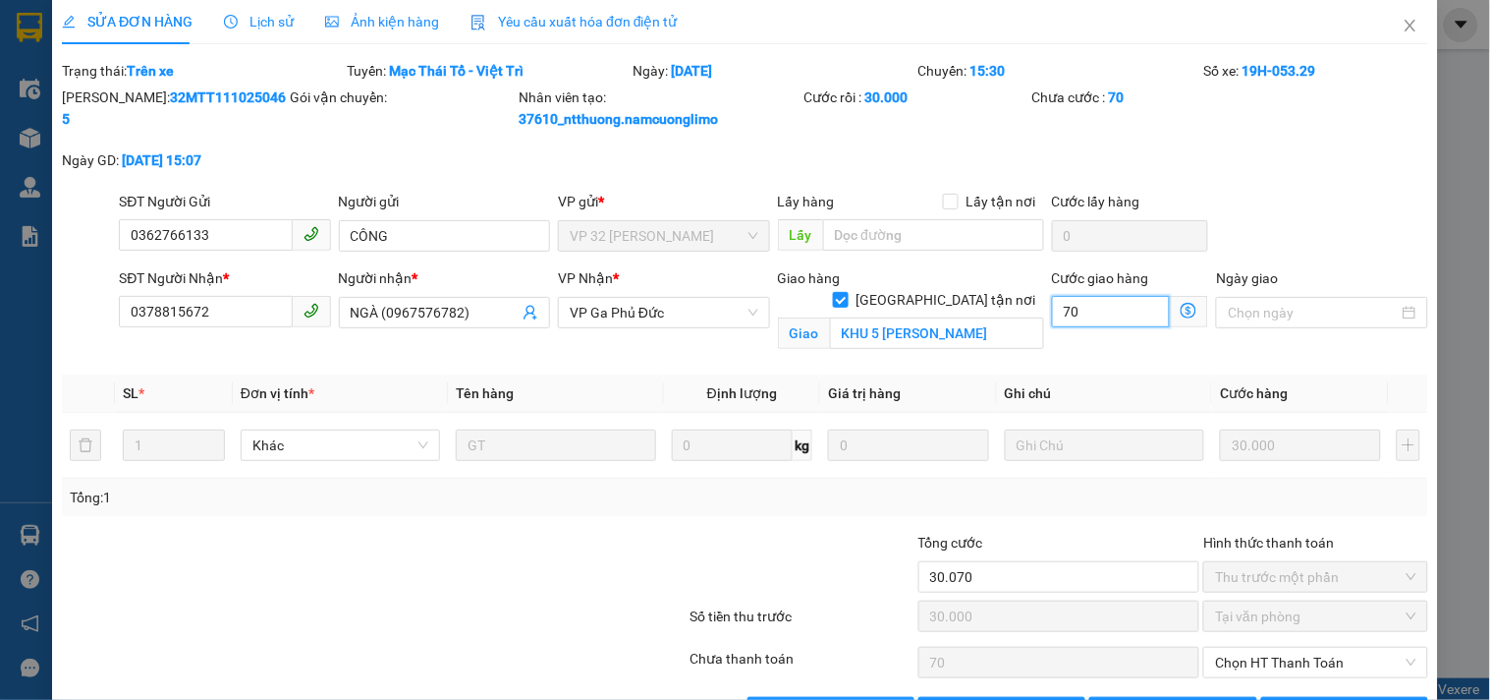
type input "700"
type input "37.000"
type input "7.000"
type input "100.000"
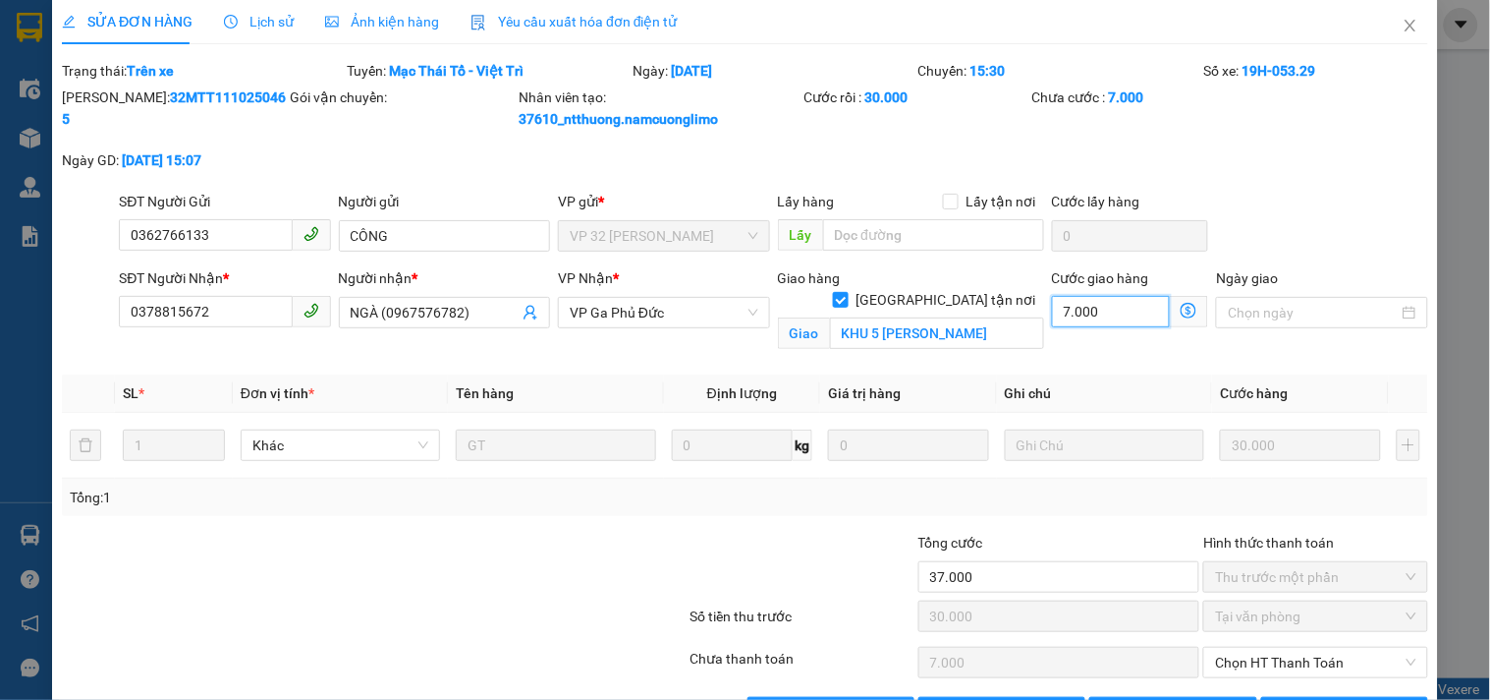
type input "70.000"
click at [1383, 315] on div at bounding box center [1322, 313] width 188 height 22
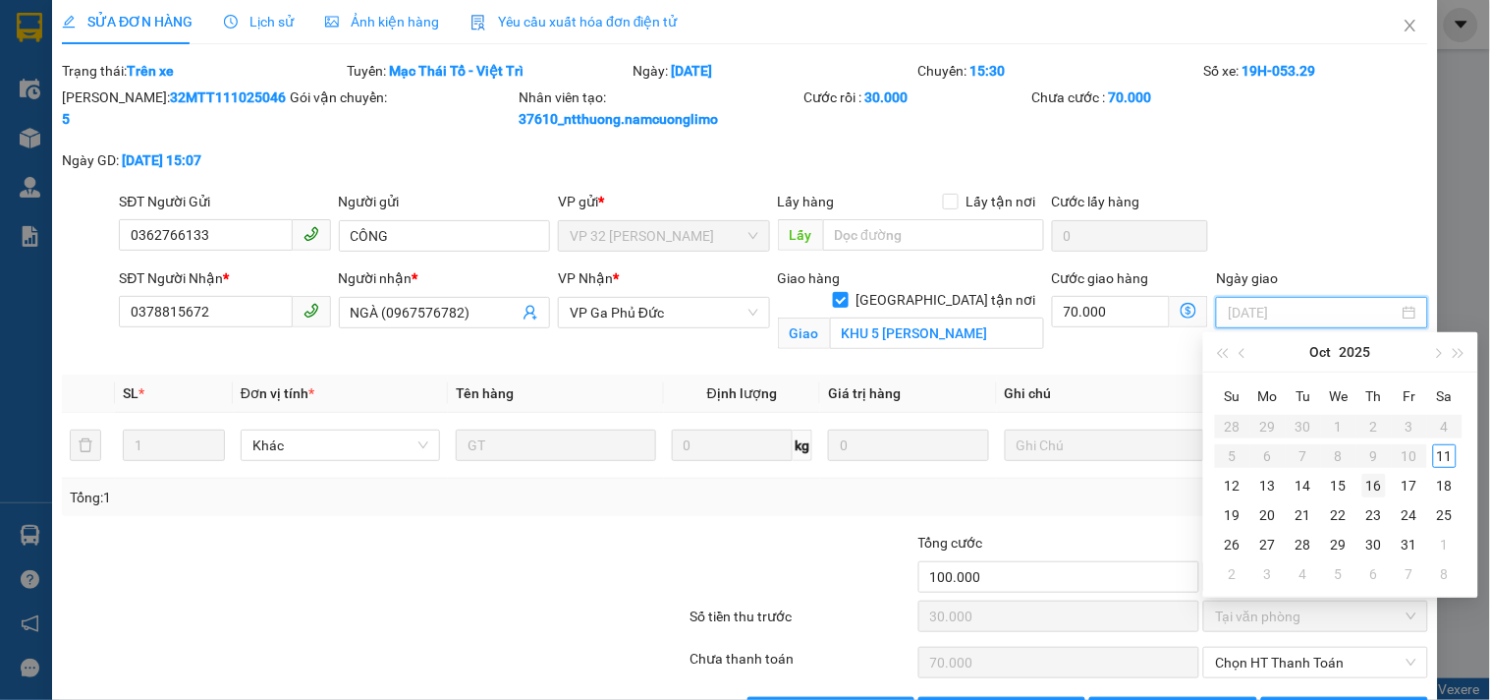
type input "[DATE]"
click at [1439, 462] on div "11" at bounding box center [1446, 456] width 24 height 24
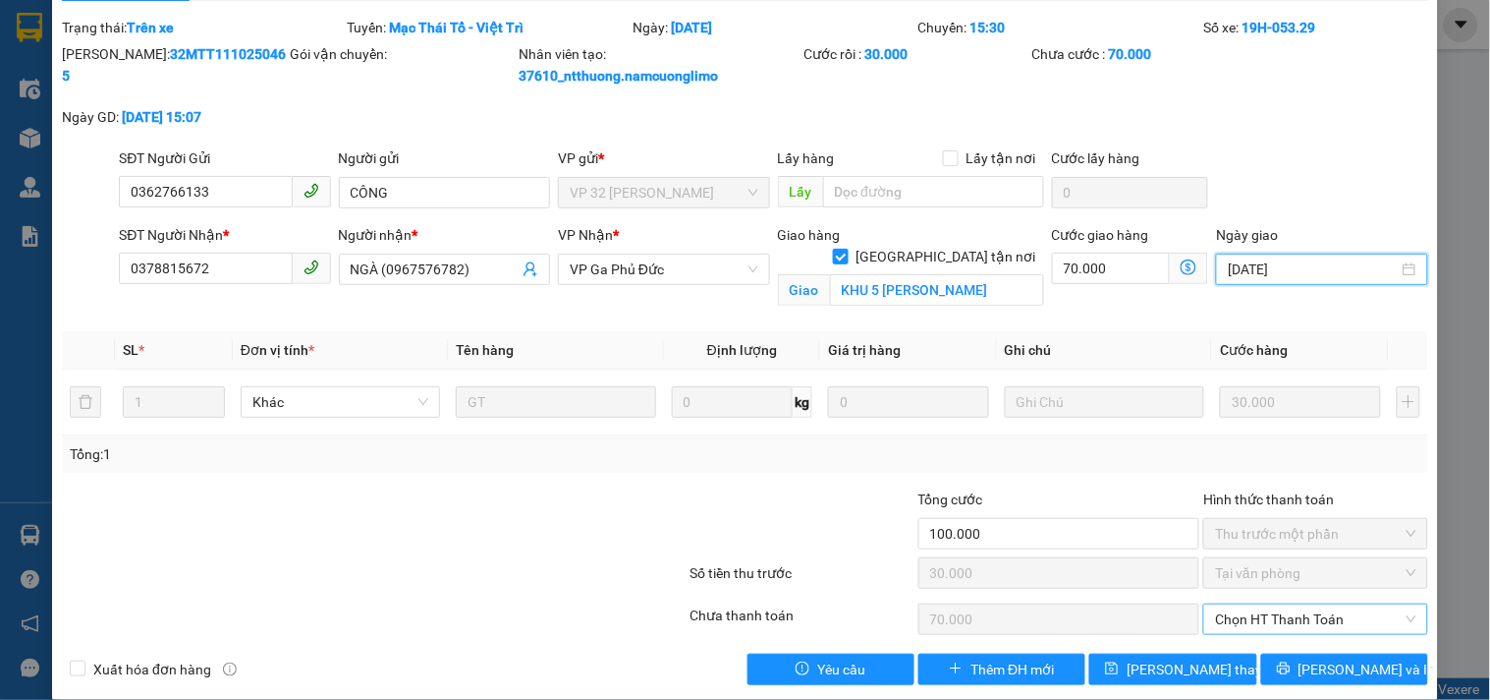
scroll to position [77, 0]
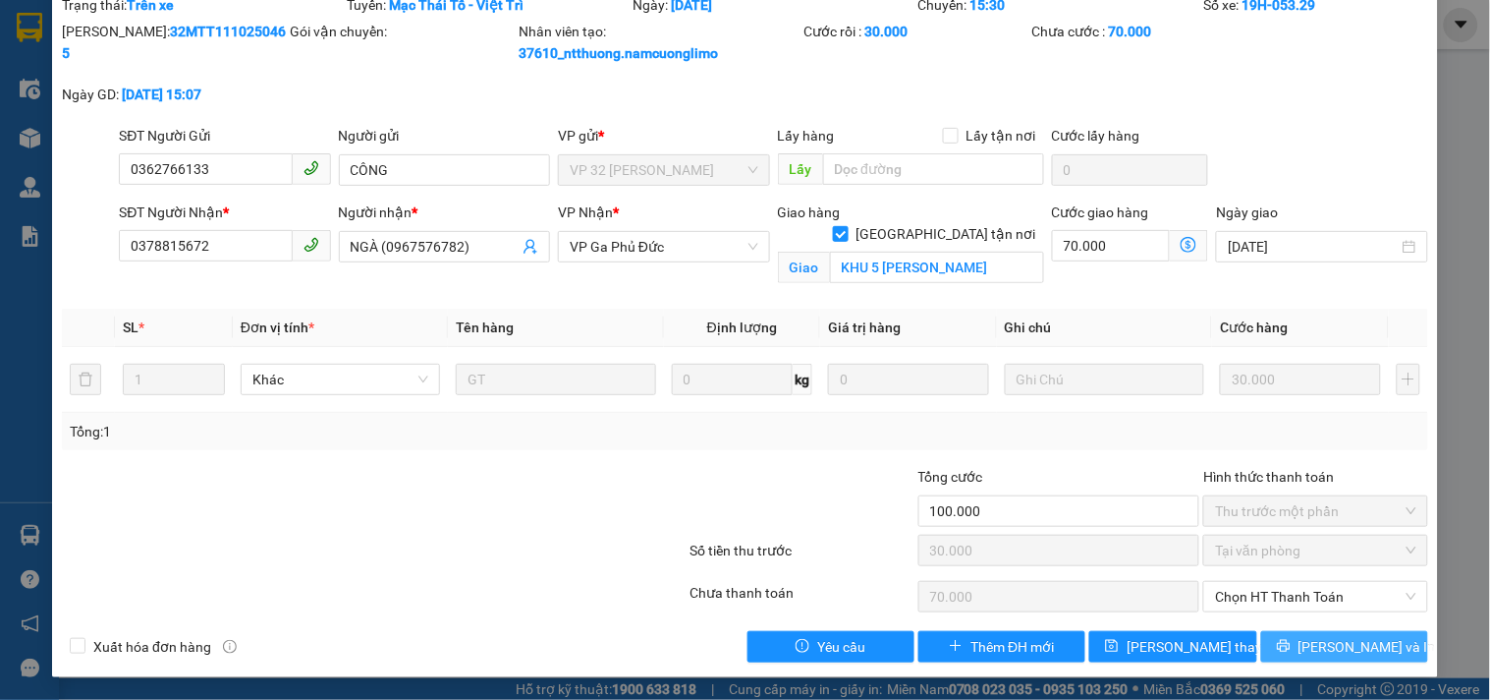
click at [1333, 648] on span "[PERSON_NAME] và In" at bounding box center [1368, 647] width 138 height 22
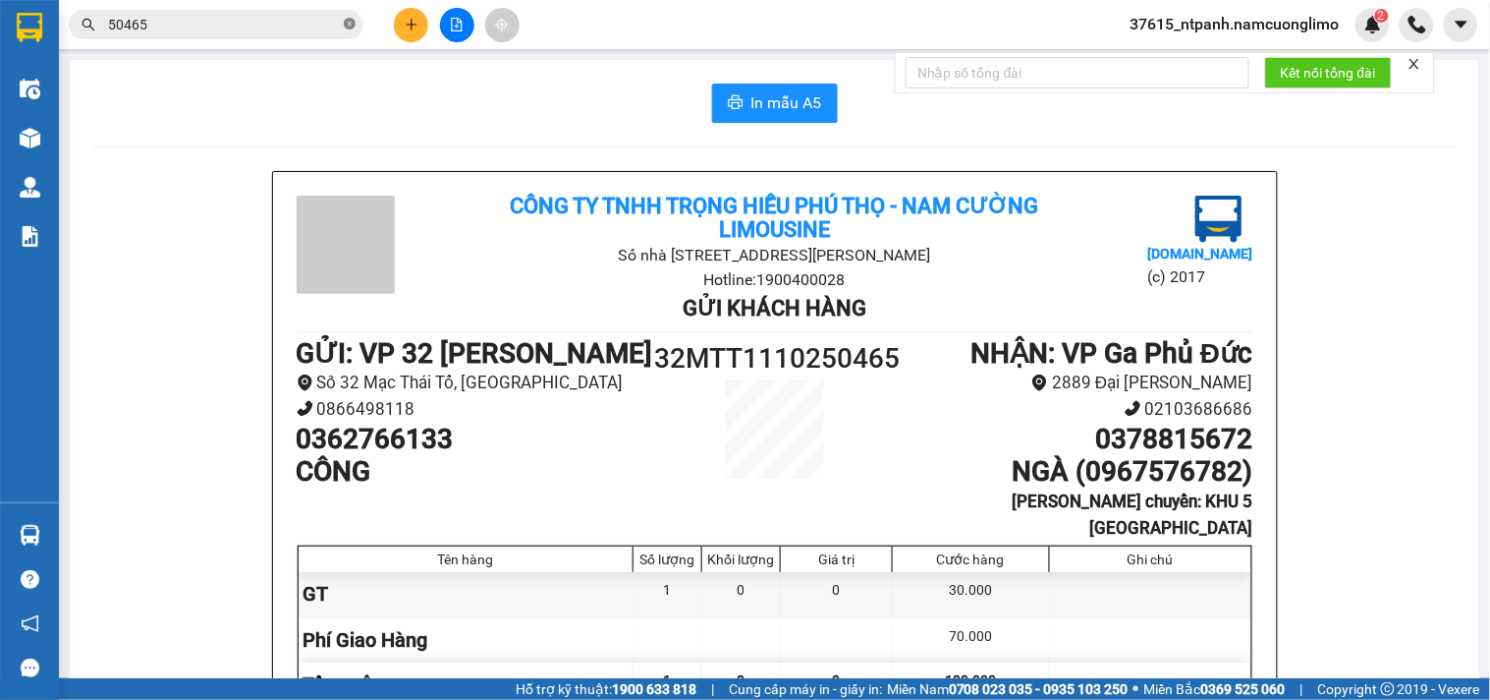
click at [350, 23] on icon "close-circle" at bounding box center [350, 24] width 12 height 12
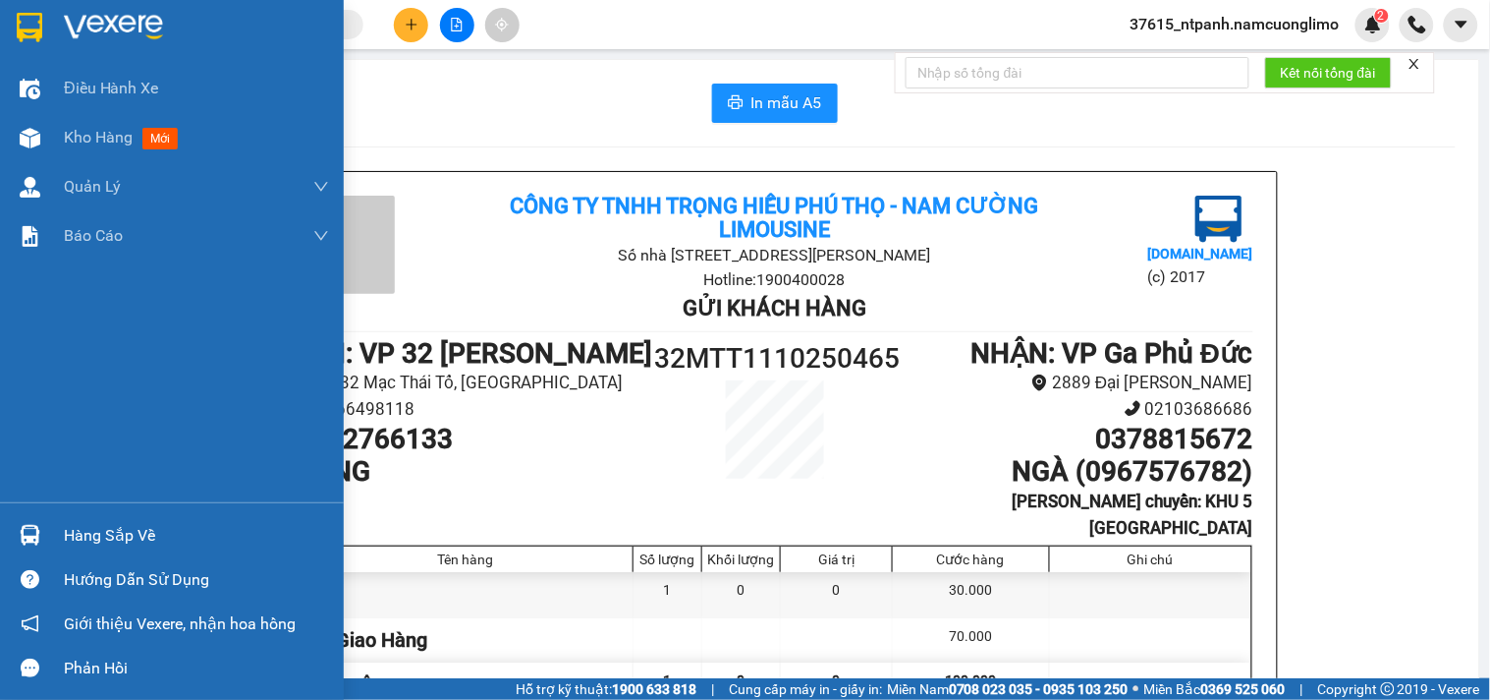
click at [28, 27] on img at bounding box center [30, 27] width 26 height 29
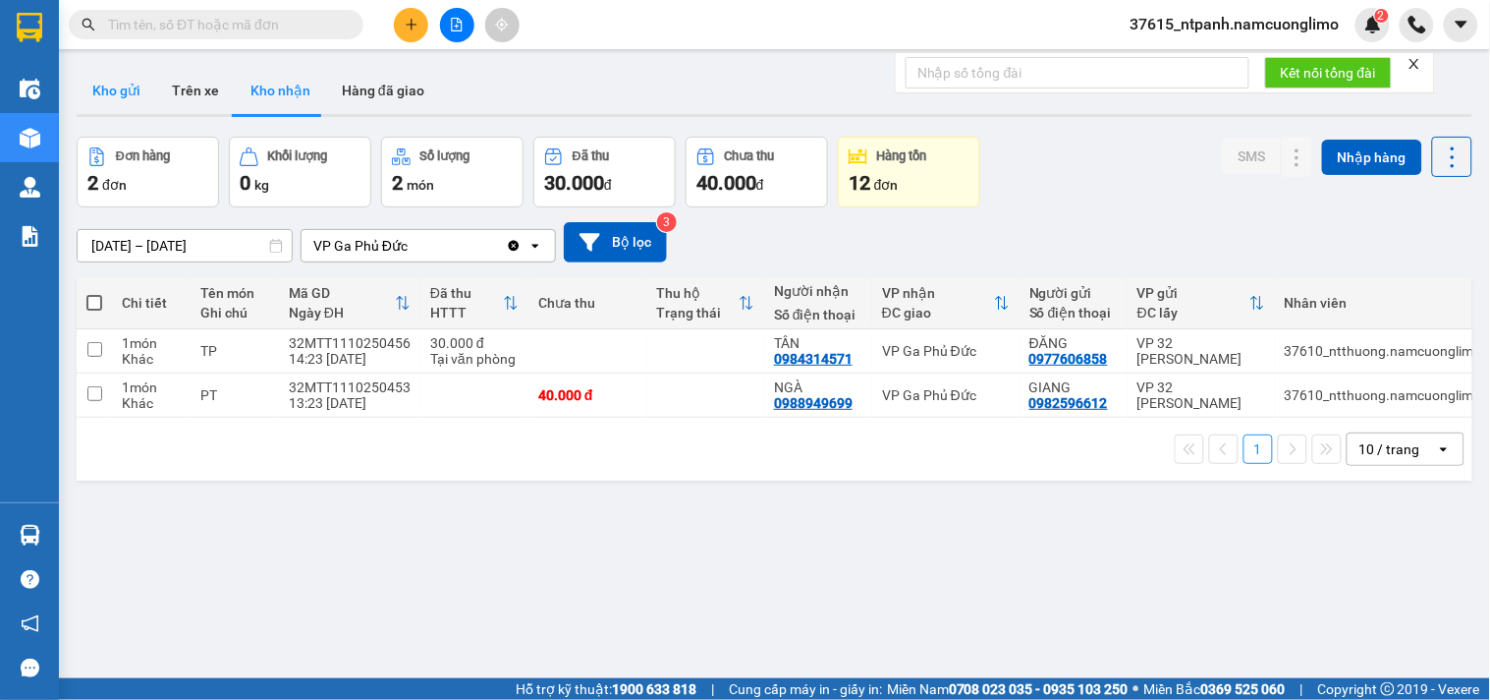
click at [104, 85] on button "Kho gửi" at bounding box center [117, 90] width 80 height 47
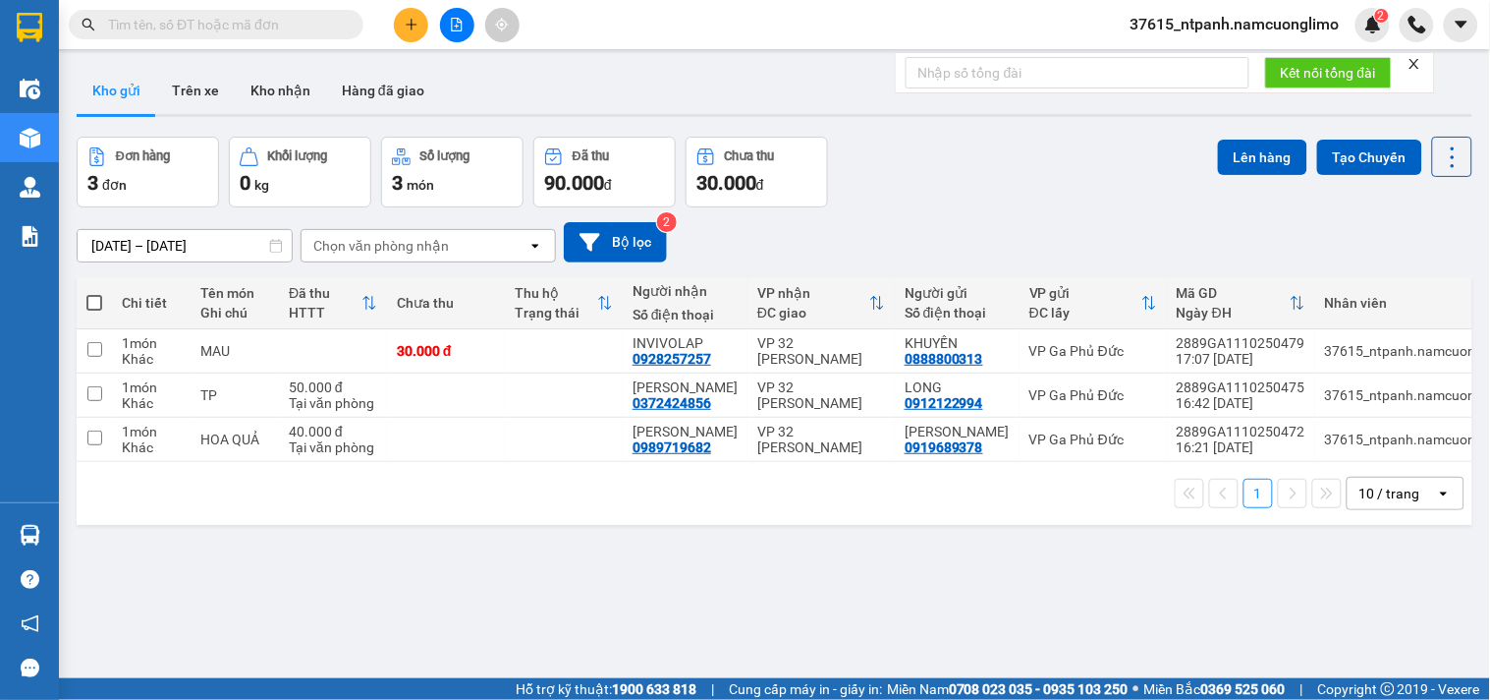
click at [93, 301] on span at bounding box center [94, 303] width 16 height 16
click at [94, 293] on input "checkbox" at bounding box center [94, 293] width 0 height 0
checkbox input "true"
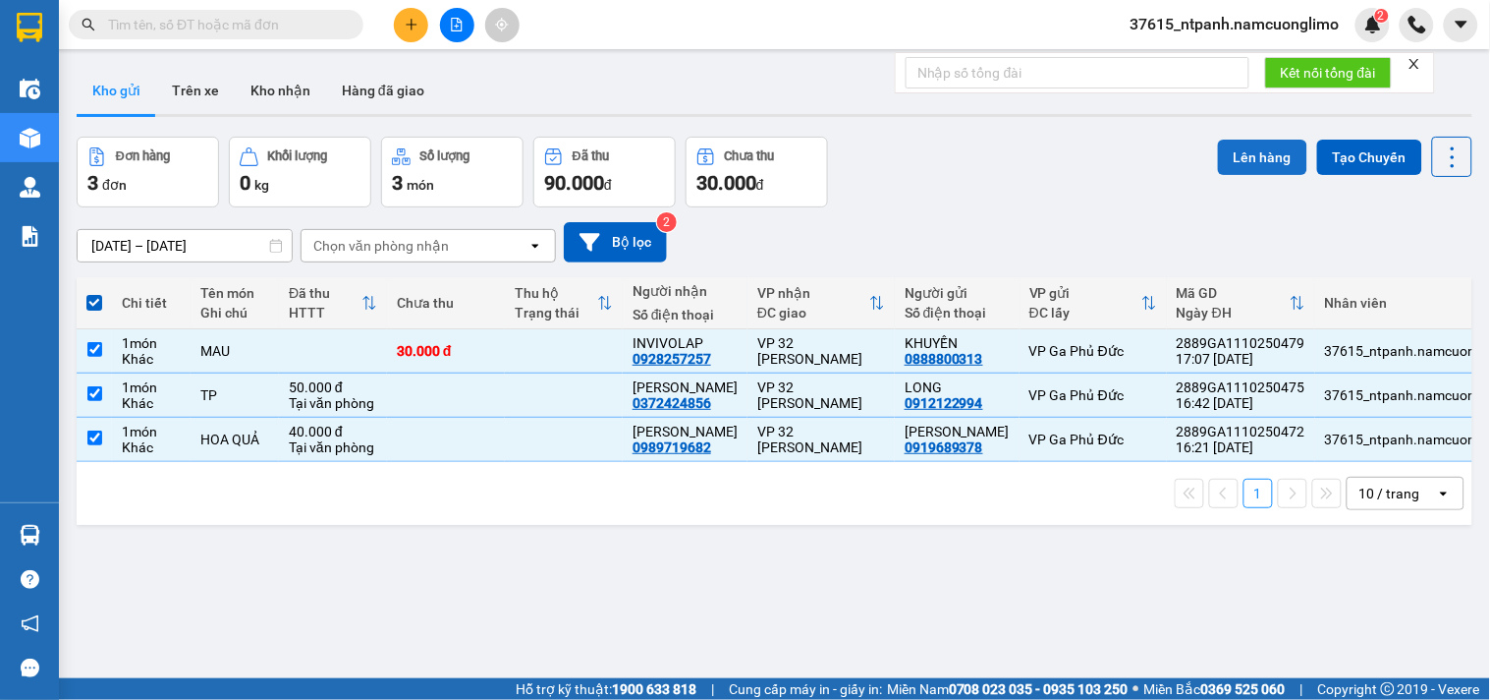
click at [1233, 154] on button "Lên hàng" at bounding box center [1262, 157] width 89 height 35
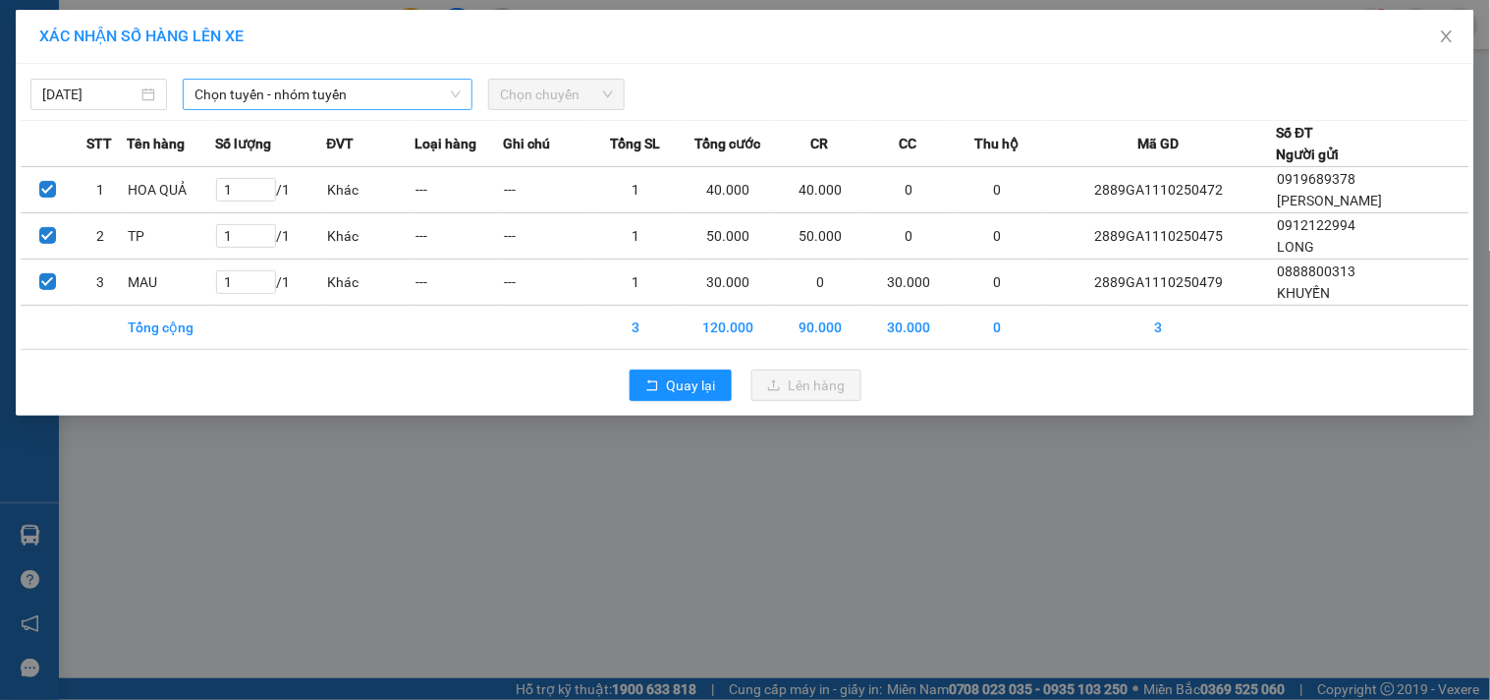
click at [360, 96] on span "Chọn tuyến - nhóm tuyến" at bounding box center [328, 94] width 266 height 29
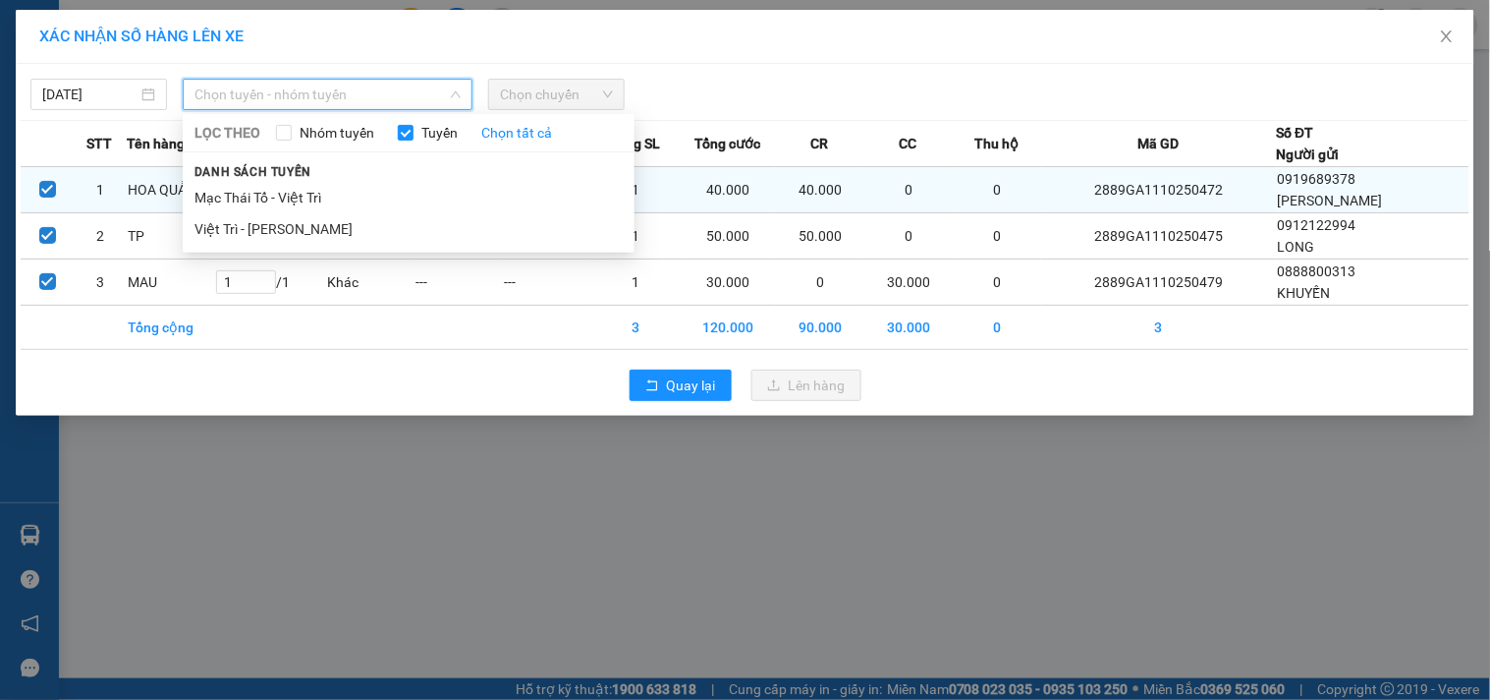
drag, startPoint x: 293, startPoint y: 226, endPoint x: 385, endPoint y: 181, distance: 102.8
click at [292, 226] on li "Việt Trì - [PERSON_NAME]" at bounding box center [409, 228] width 452 height 31
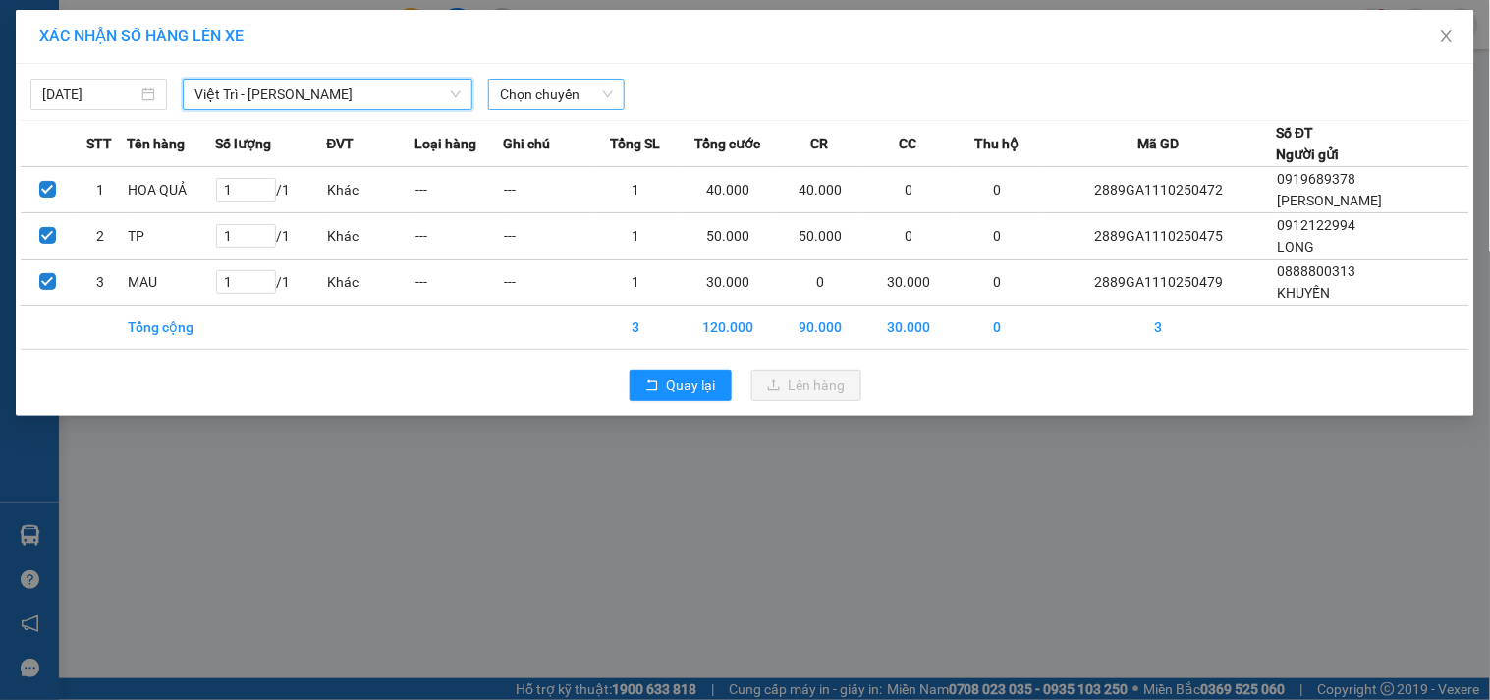
click at [558, 100] on span "Chọn chuyến" at bounding box center [556, 94] width 113 height 29
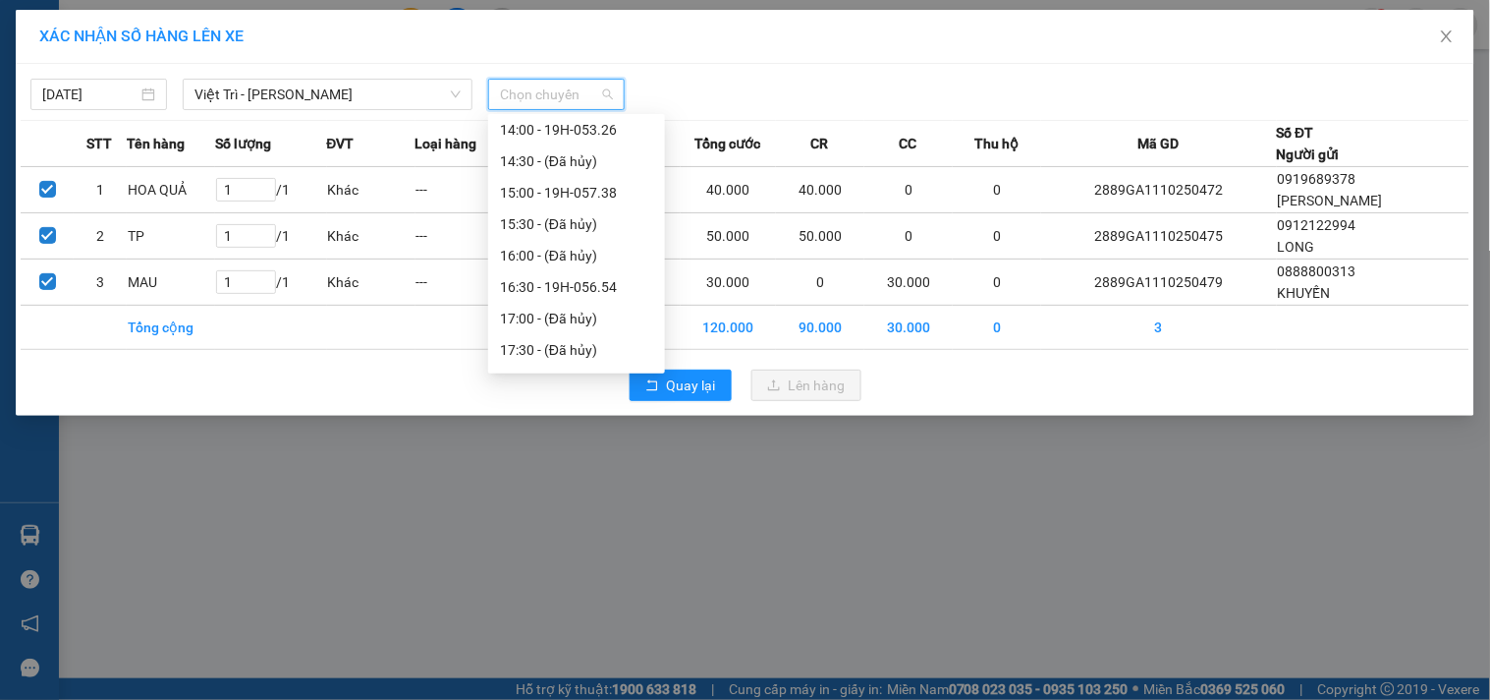
scroll to position [880, 0]
click at [613, 257] on div "18:00 - 19H-057.74" at bounding box center [576, 260] width 153 height 22
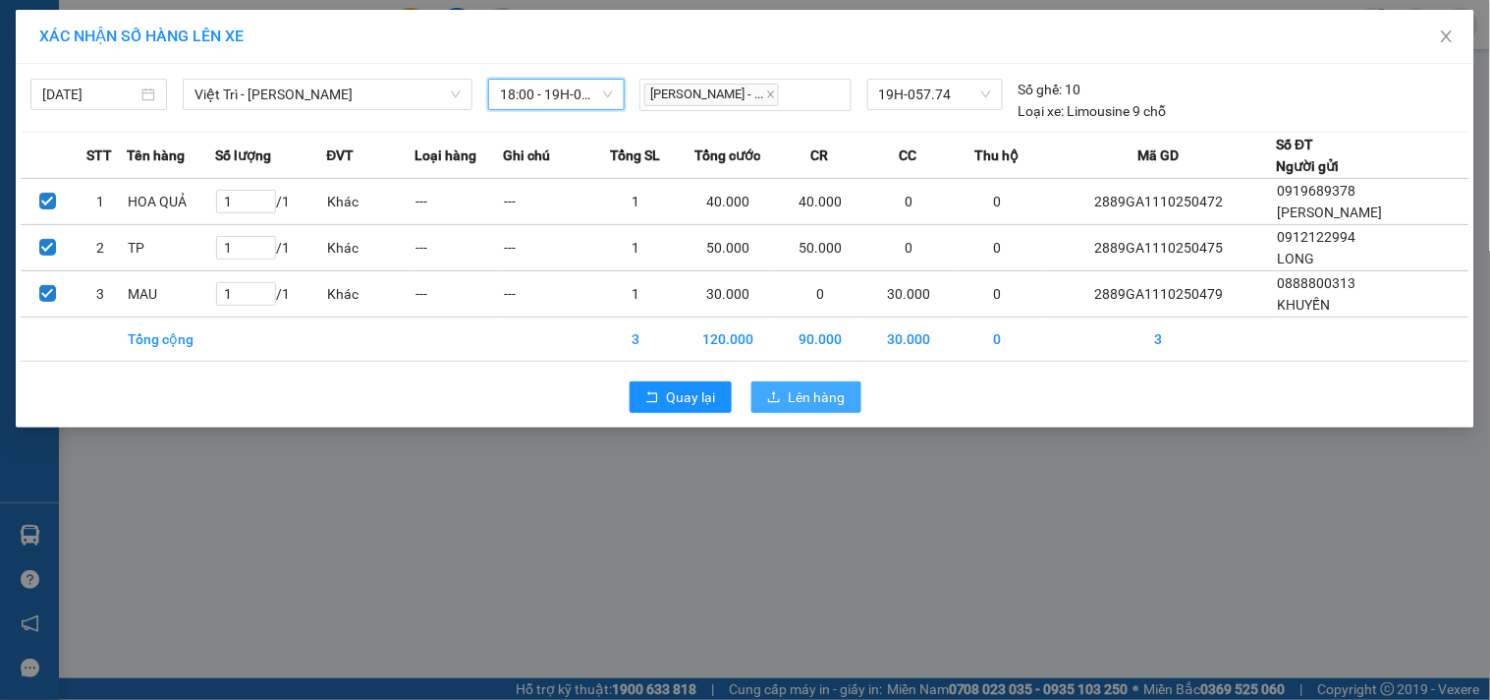
click at [818, 396] on span "Lên hàng" at bounding box center [817, 397] width 57 height 22
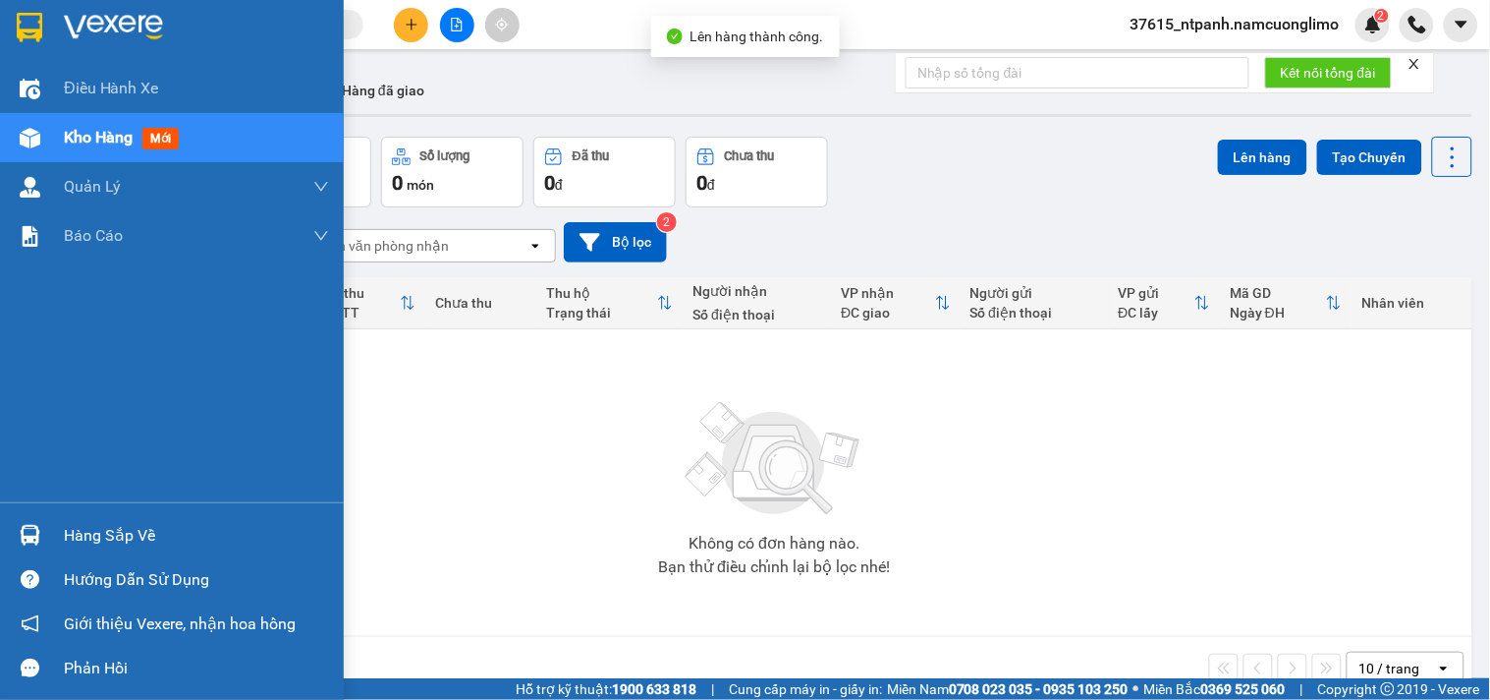
click at [64, 525] on div "Hàng sắp về" at bounding box center [196, 535] width 265 height 29
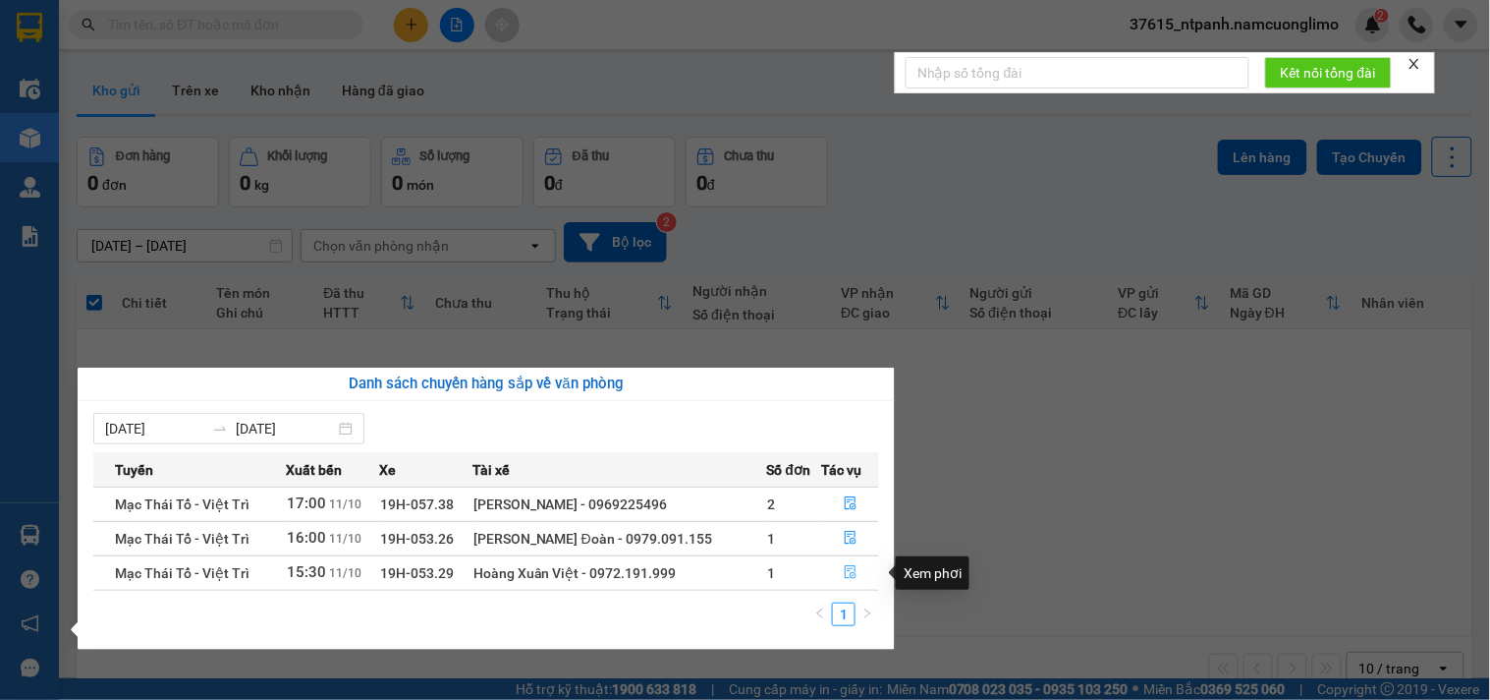
click at [846, 575] on icon "file-done" at bounding box center [851, 572] width 14 height 14
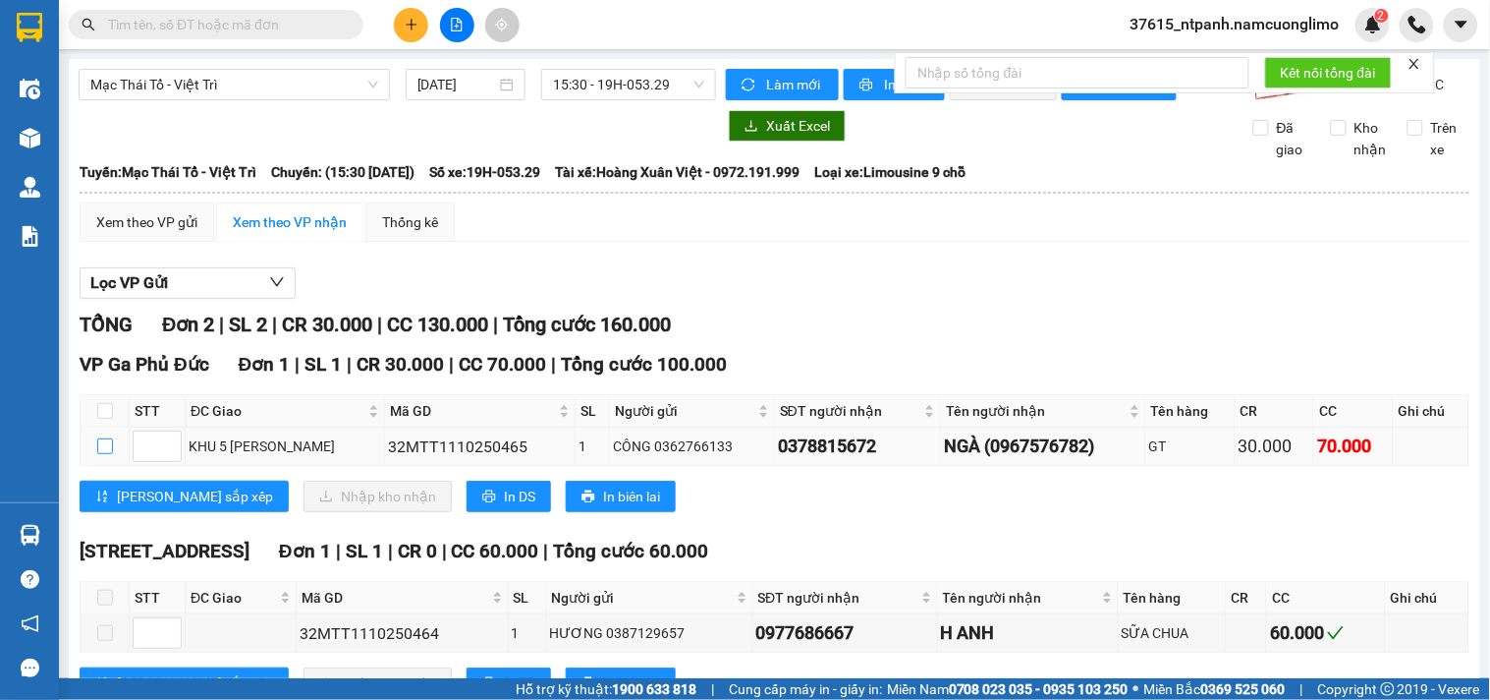
click at [104, 454] on input "checkbox" at bounding box center [105, 446] width 16 height 16
checkbox input "true"
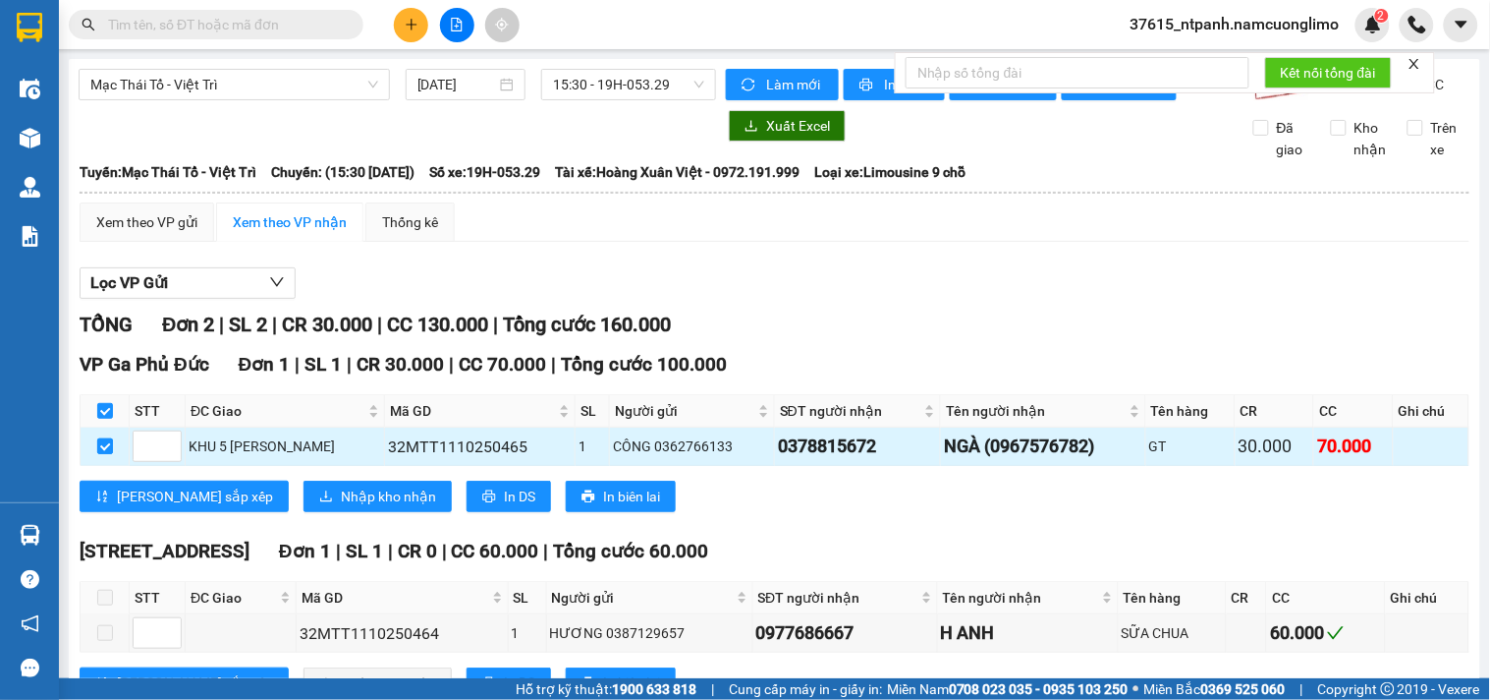
checkbox input "true"
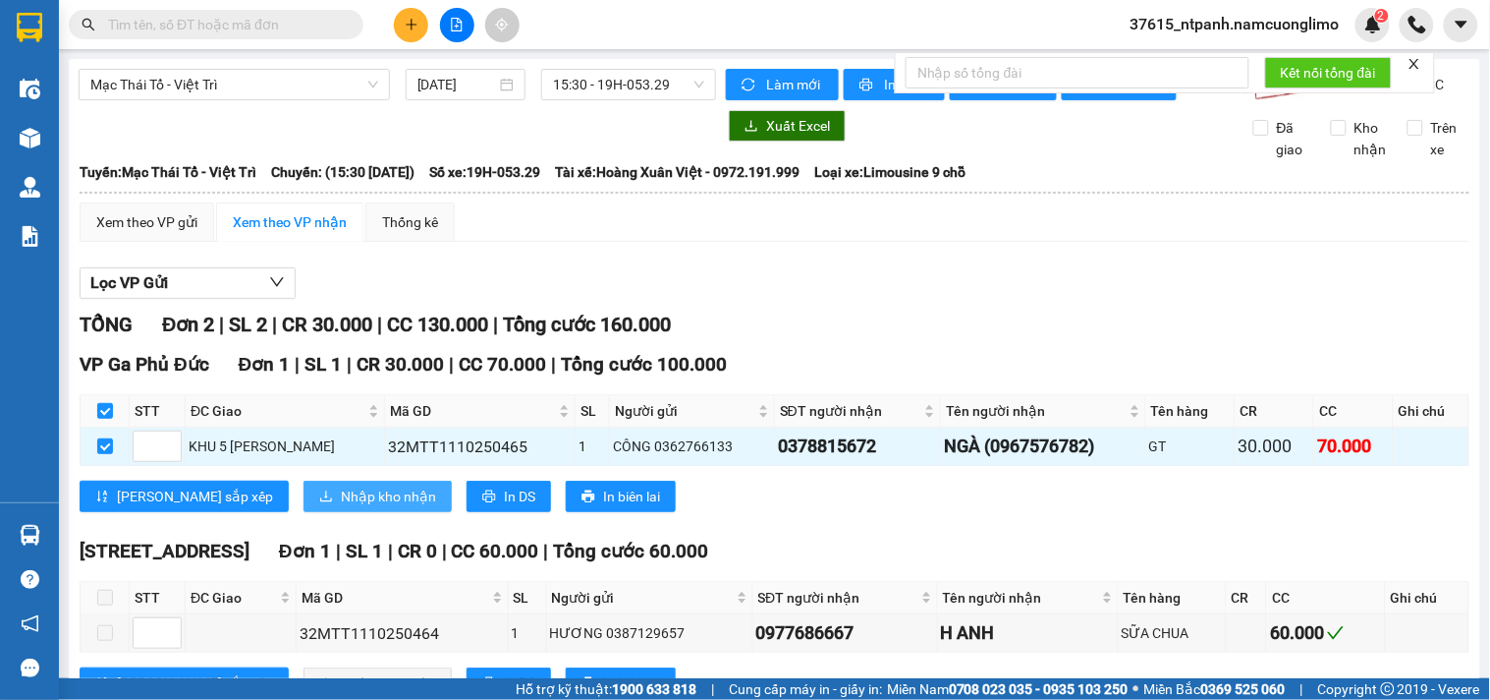
click at [341, 507] on span "Nhập kho nhận" at bounding box center [388, 496] width 95 height 22
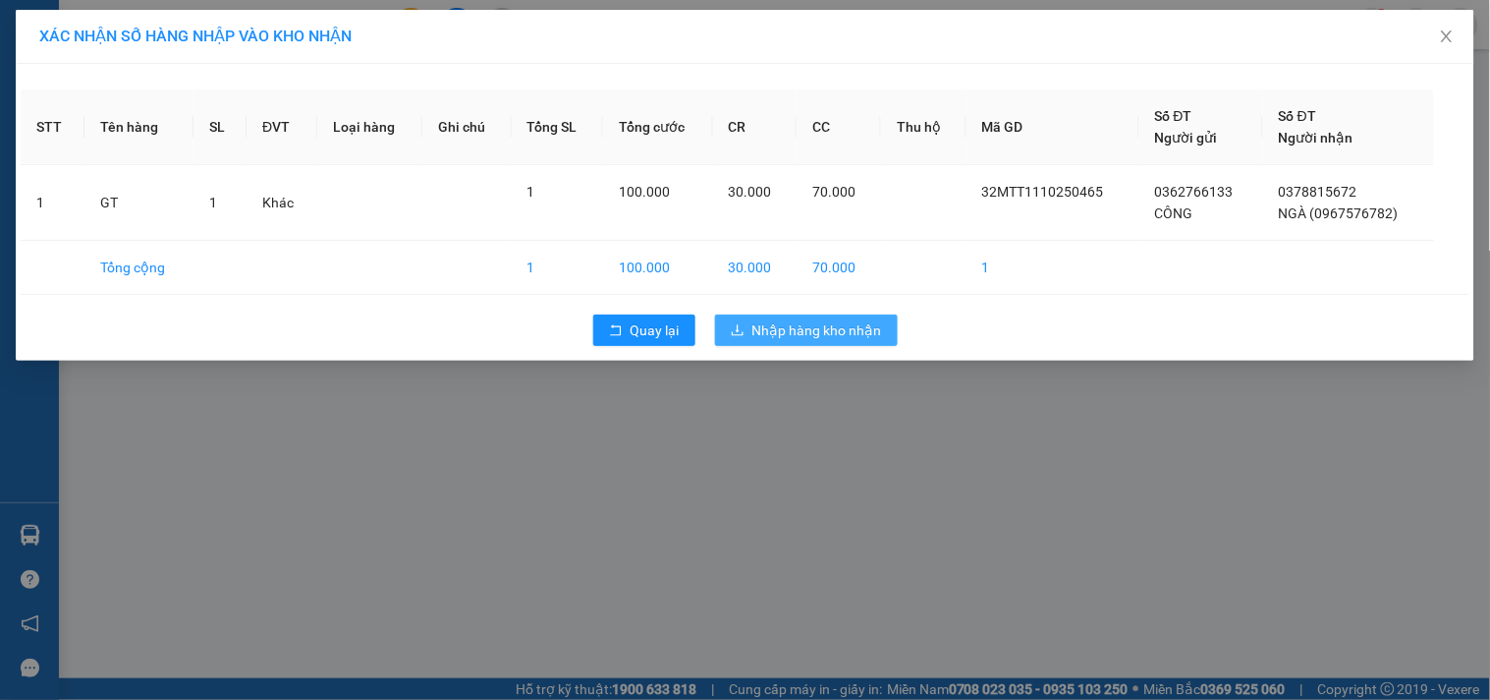
click at [831, 335] on span "Nhập hàng kho nhận" at bounding box center [818, 330] width 130 height 22
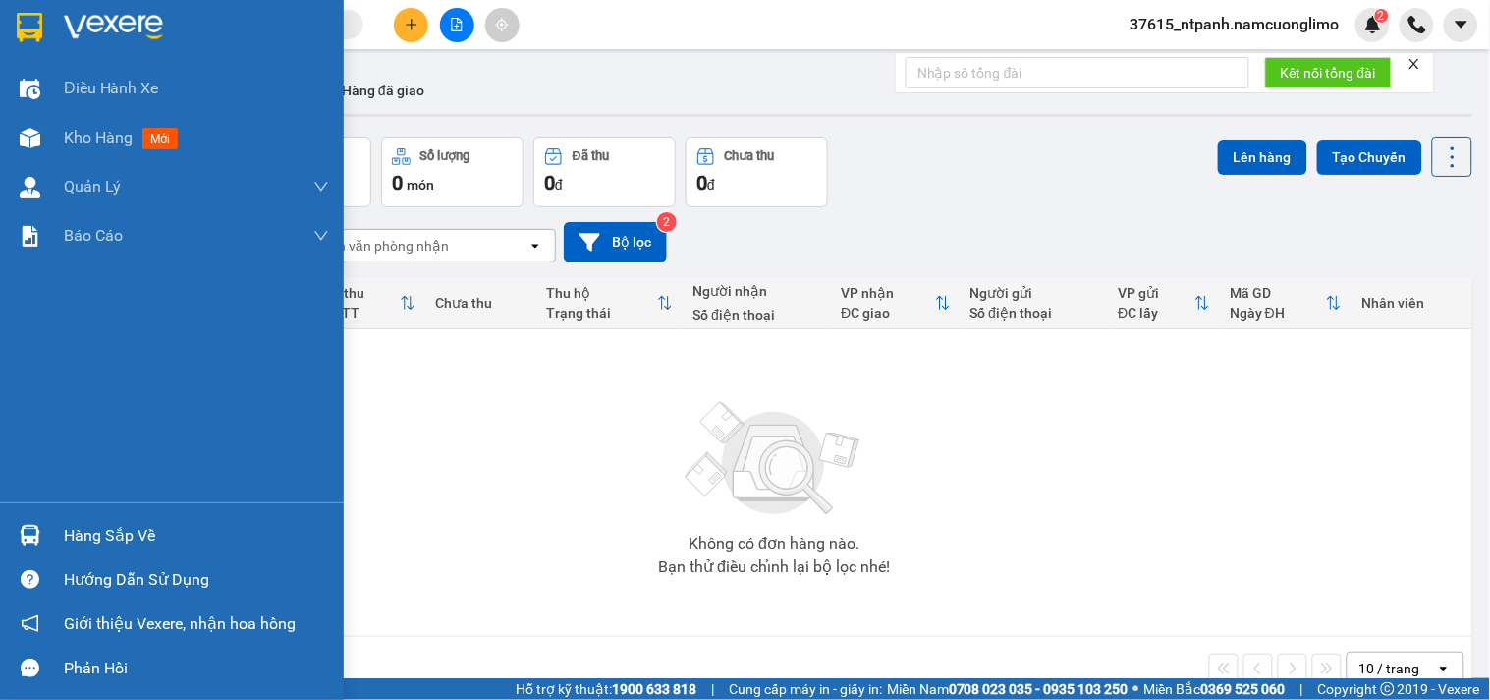
click at [36, 25] on img at bounding box center [30, 27] width 26 height 29
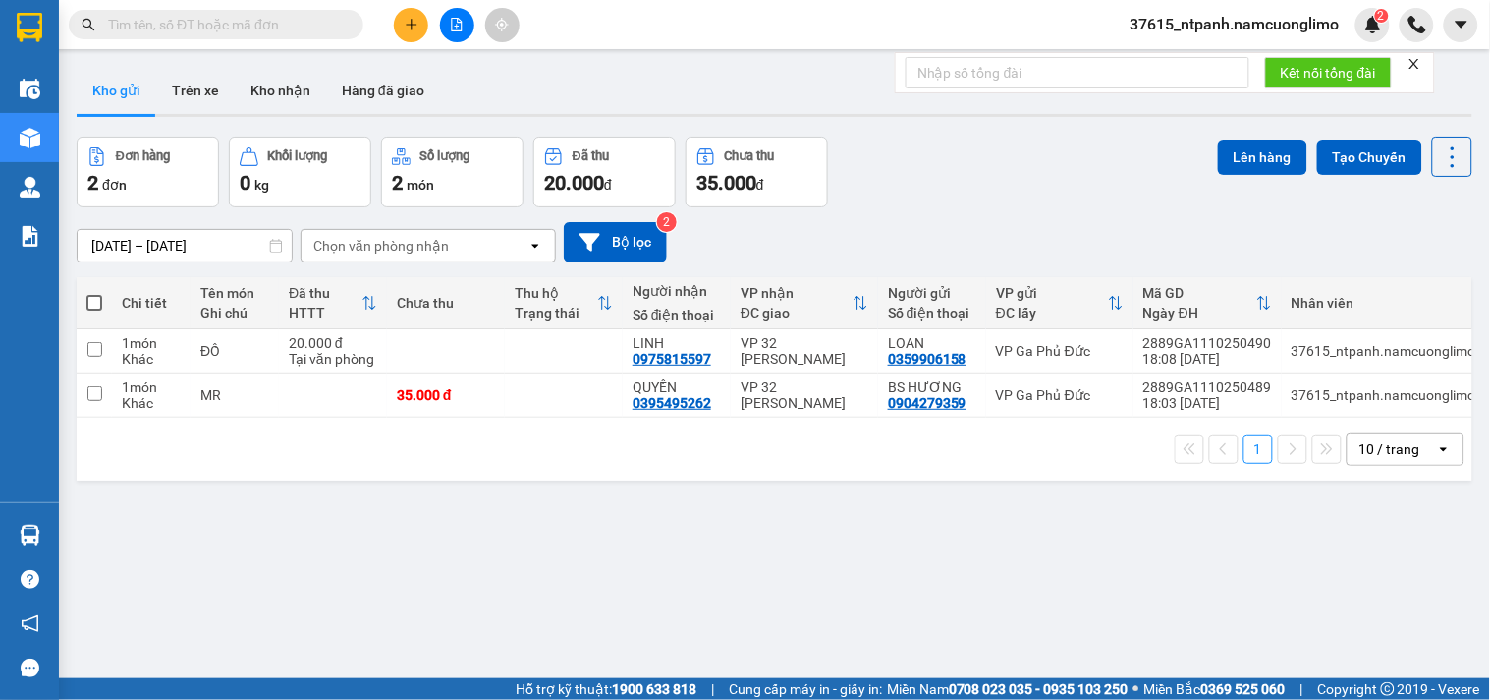
click at [98, 297] on span at bounding box center [94, 303] width 16 height 16
click at [94, 293] on input "checkbox" at bounding box center [94, 293] width 0 height 0
checkbox input "true"
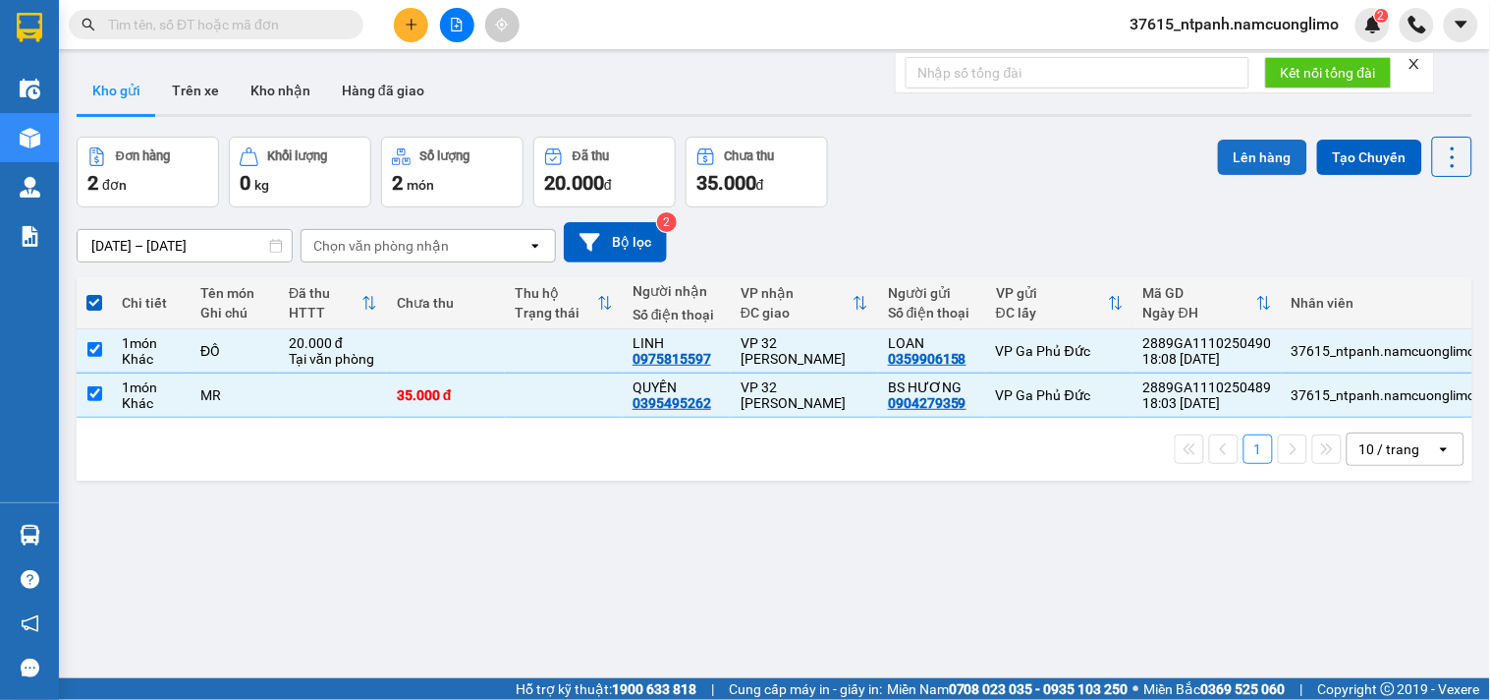
click at [1245, 147] on button "Lên hàng" at bounding box center [1262, 157] width 89 height 35
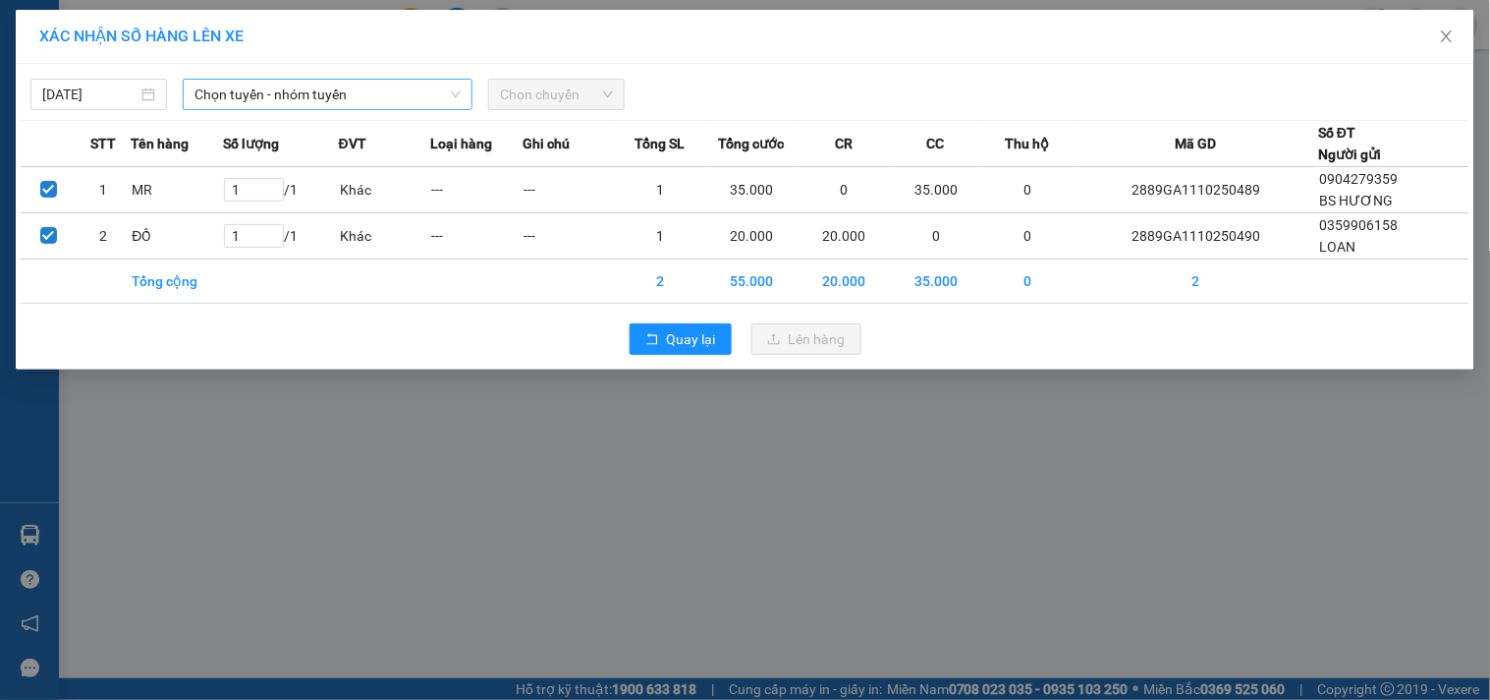
click at [321, 93] on span "Chọn tuyến - nhóm tuyến" at bounding box center [328, 94] width 266 height 29
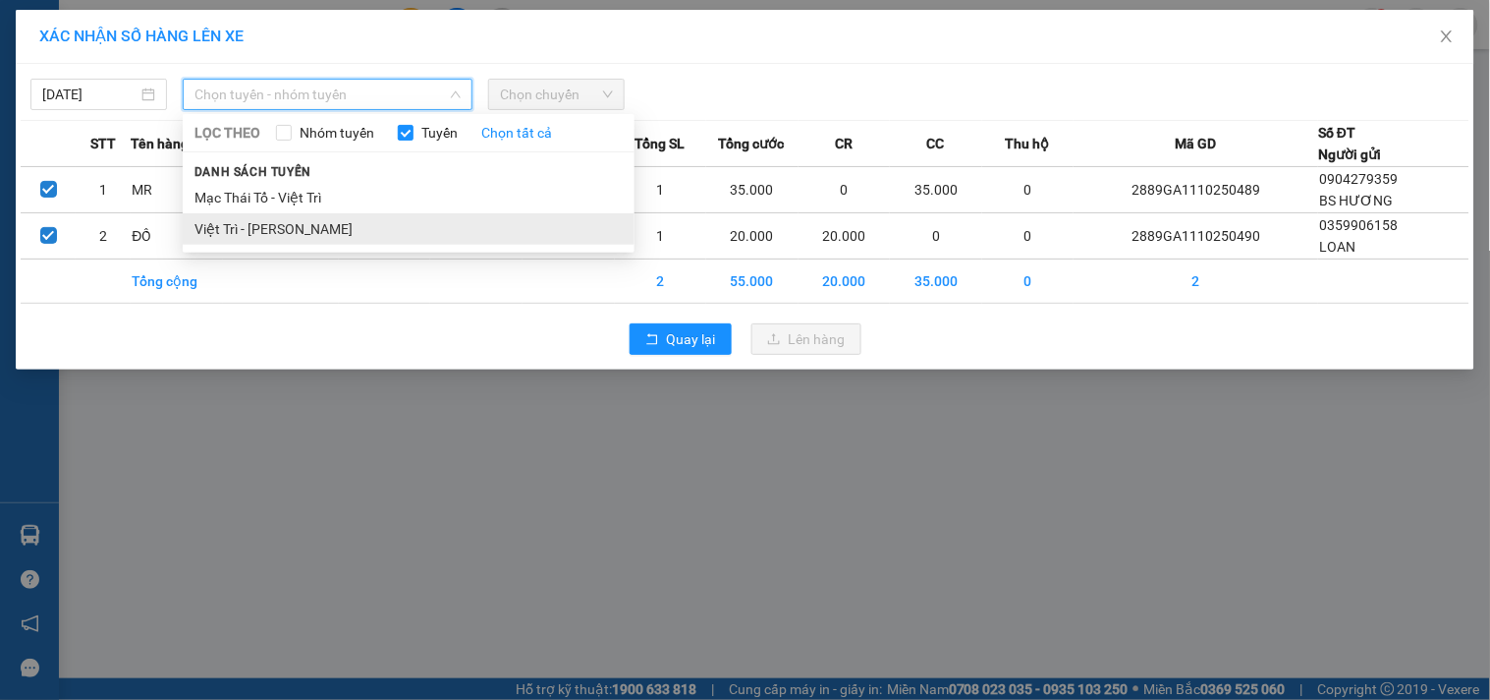
click at [261, 227] on li "Việt Trì - [PERSON_NAME]" at bounding box center [409, 228] width 452 height 31
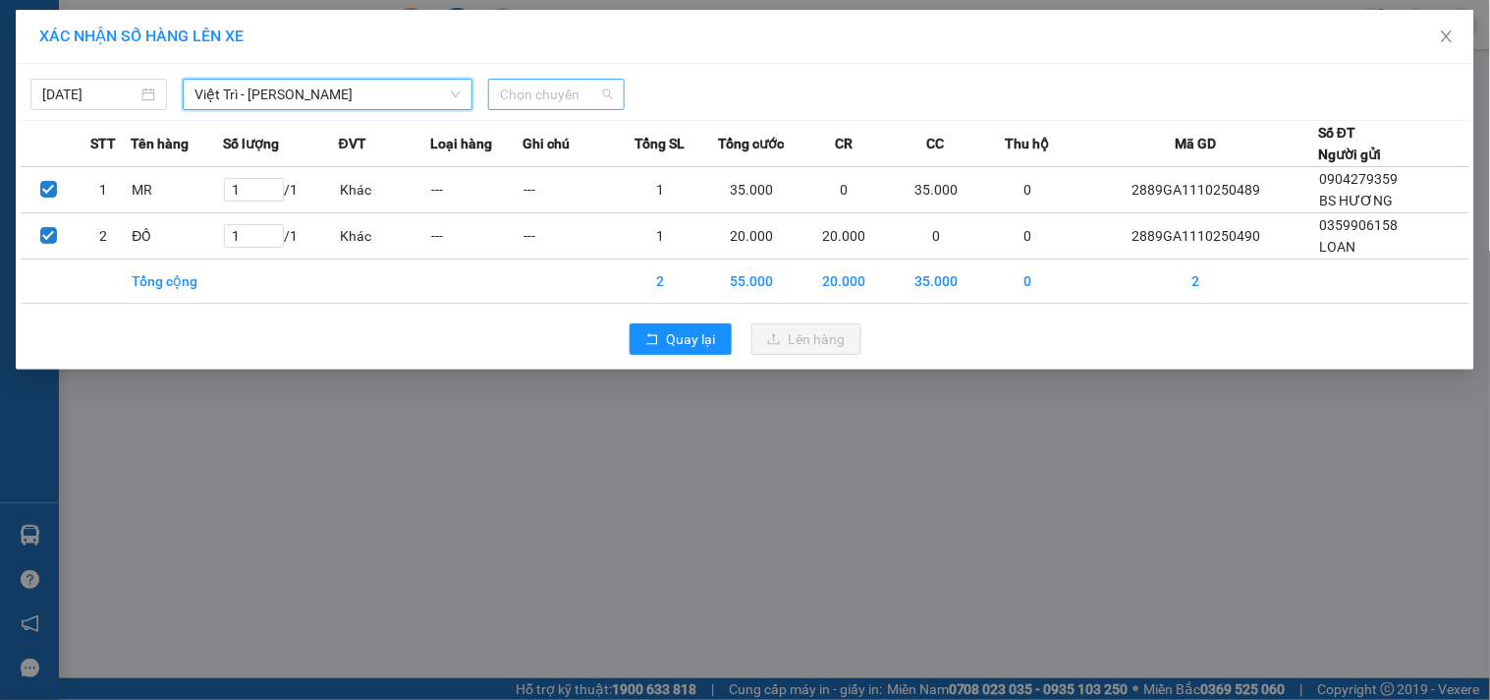
click at [578, 82] on span "Chọn chuyến" at bounding box center [556, 94] width 113 height 29
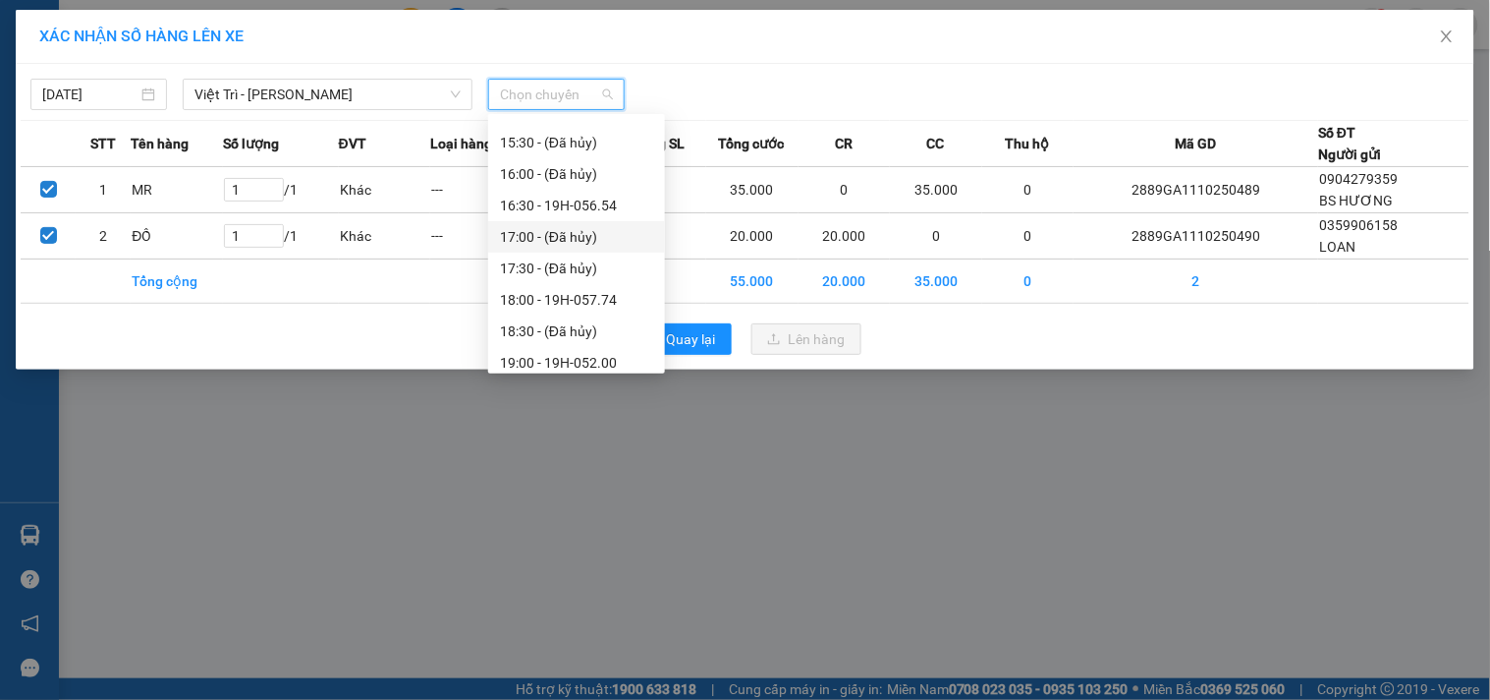
scroll to position [880, 0]
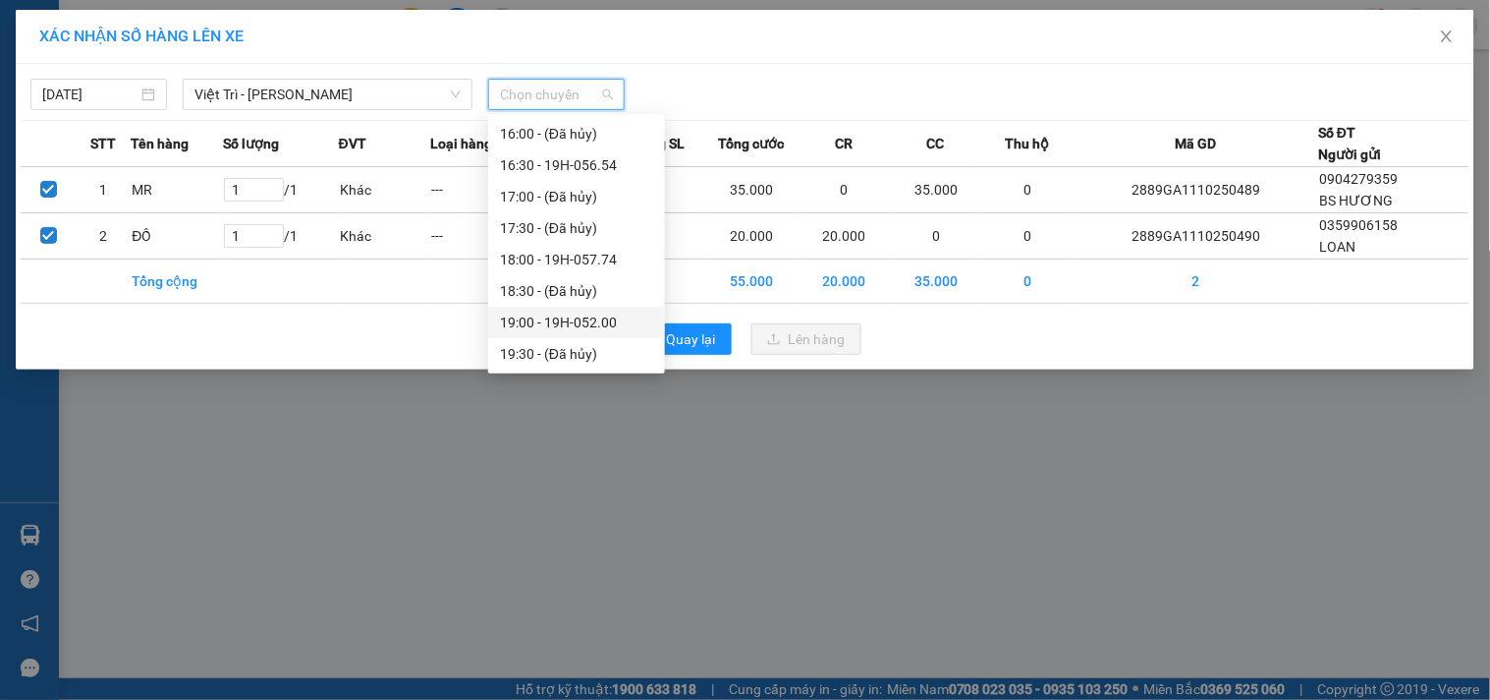
click at [606, 325] on div "19:00 - 19H-052.00" at bounding box center [576, 322] width 153 height 22
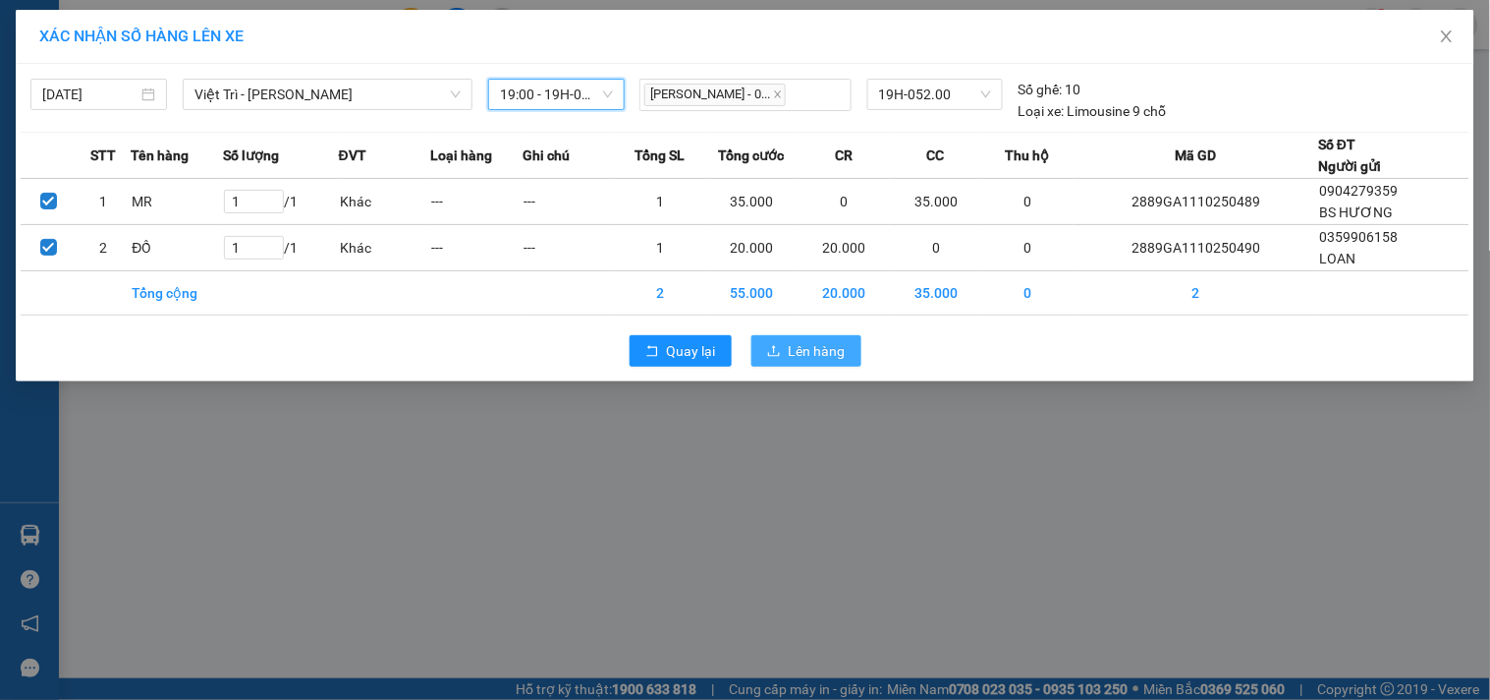
click at [819, 348] on span "Lên hàng" at bounding box center [817, 351] width 57 height 22
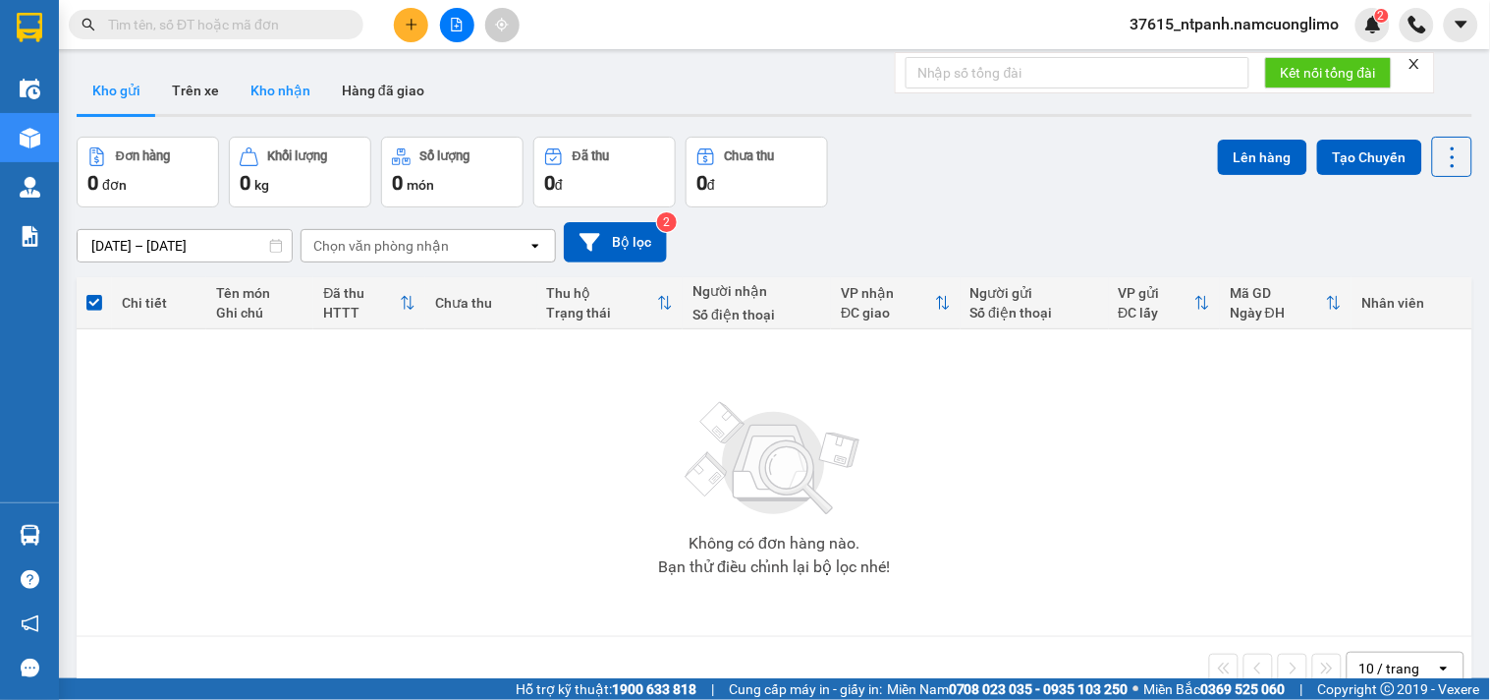
click at [288, 88] on button "Kho nhận" at bounding box center [280, 90] width 91 height 47
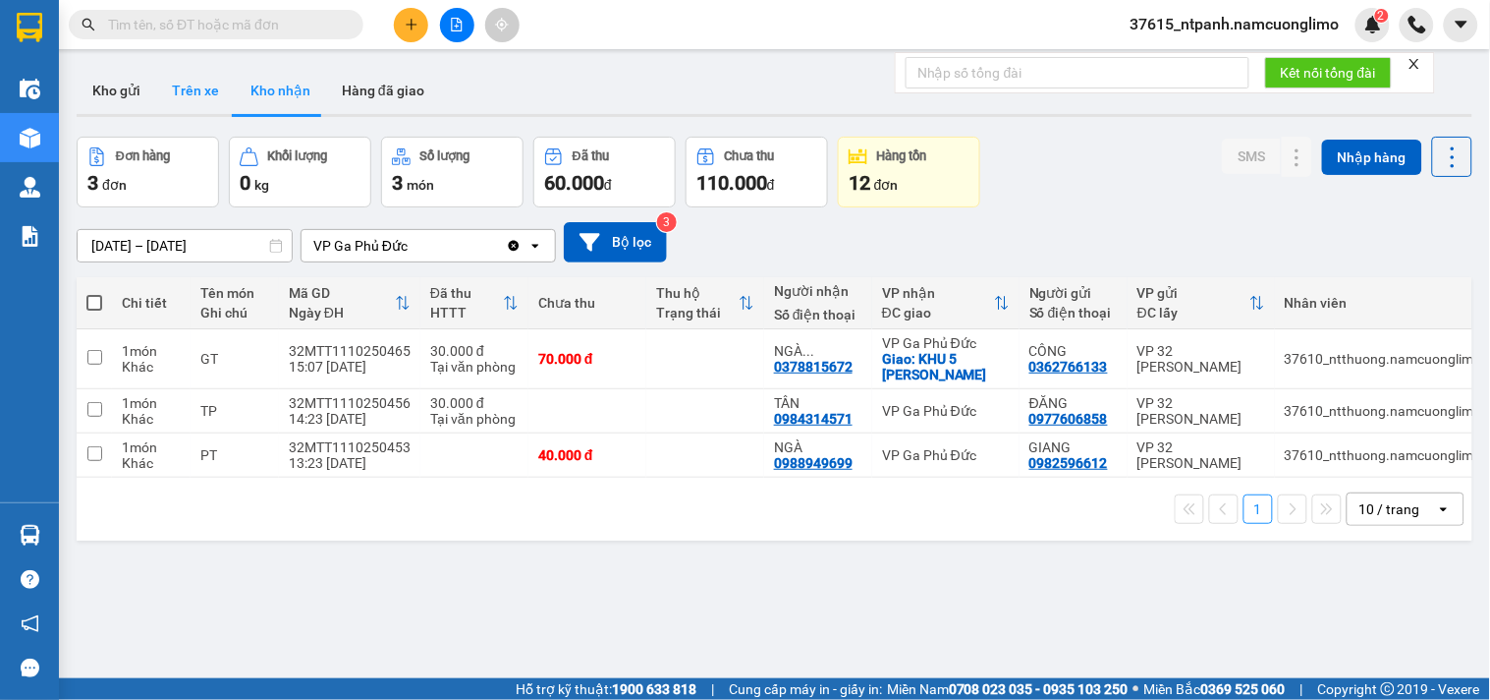
click at [210, 91] on button "Trên xe" at bounding box center [195, 90] width 79 height 47
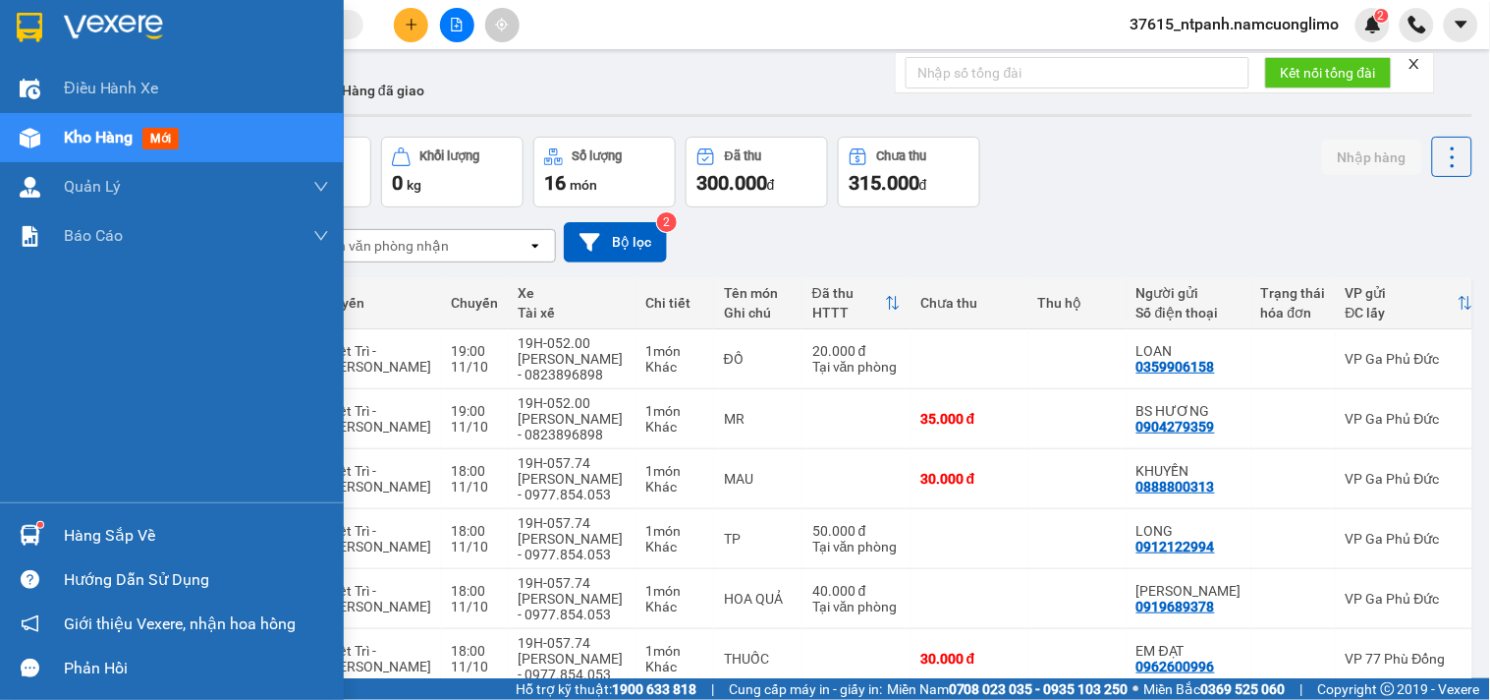
click at [35, 25] on img at bounding box center [30, 27] width 26 height 29
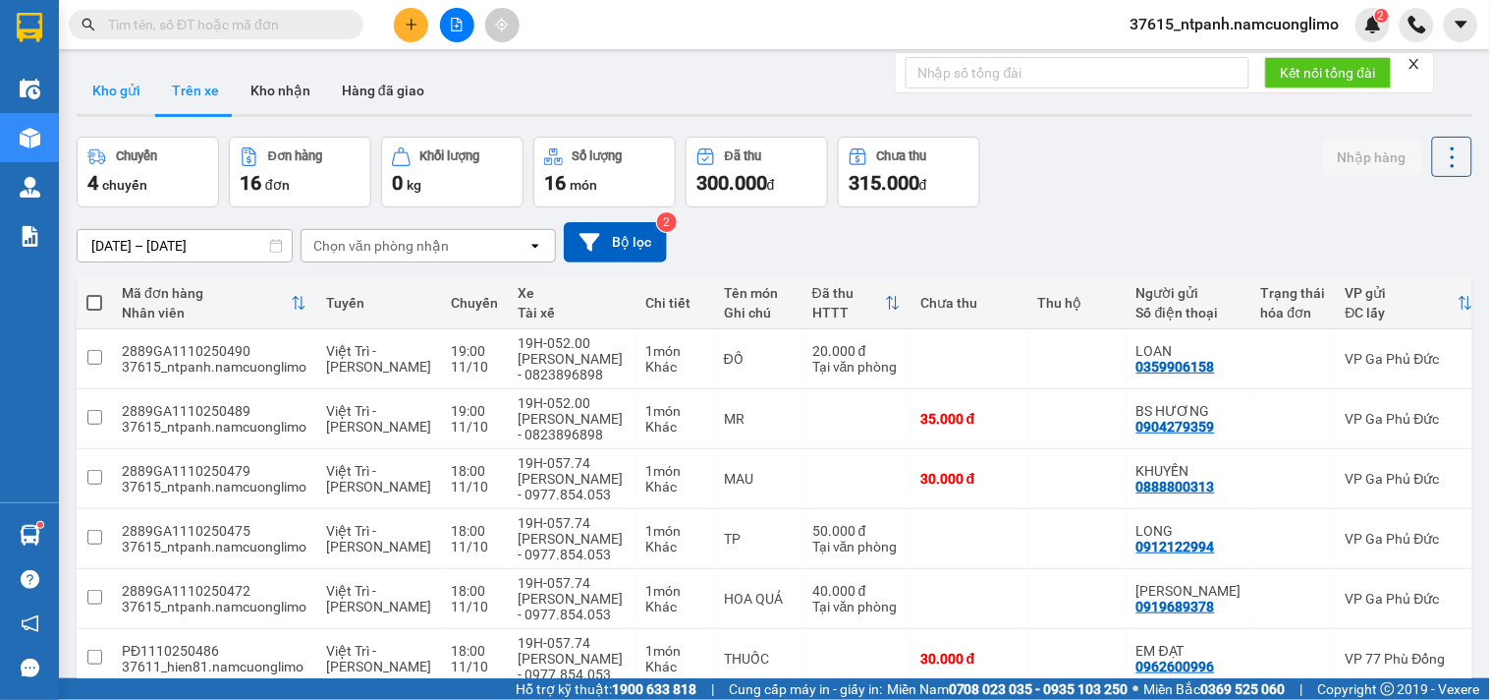
click at [121, 82] on button "Kho gửi" at bounding box center [117, 90] width 80 height 47
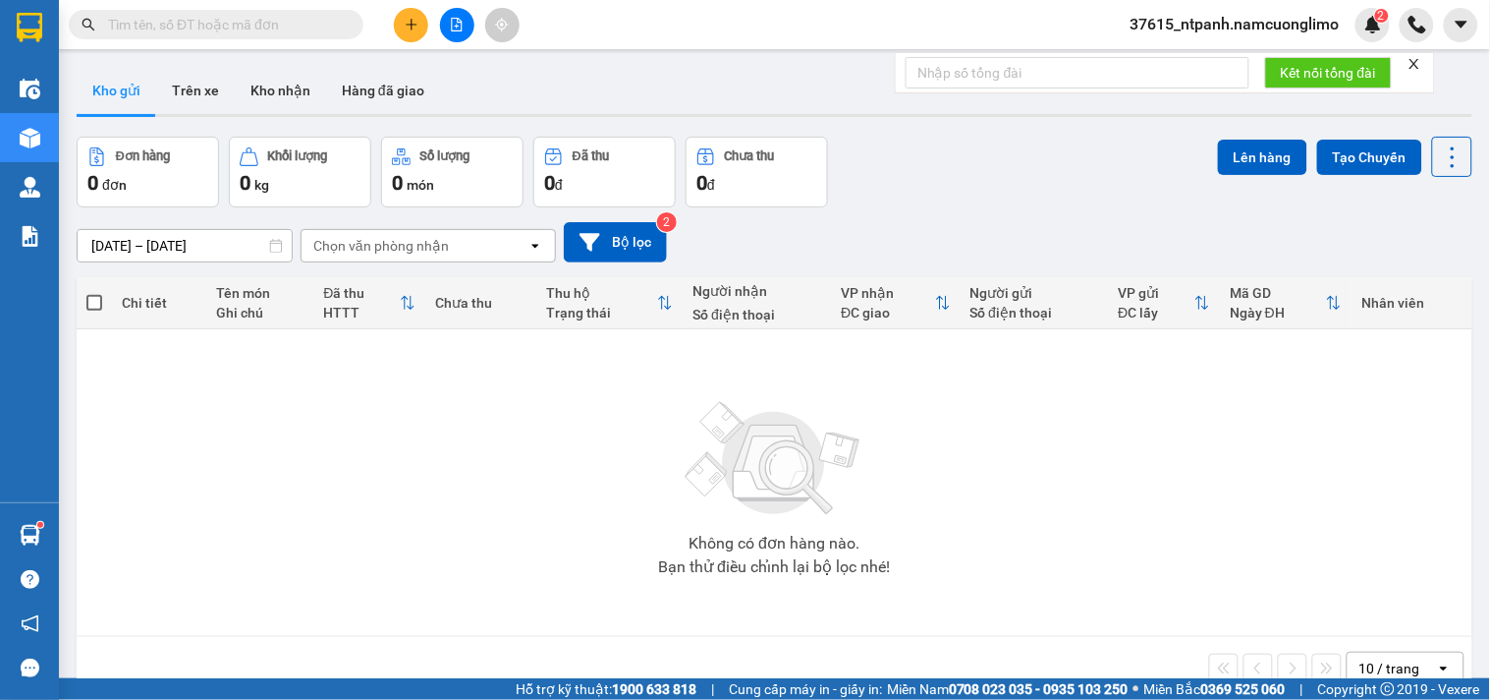
click at [1056, 226] on div "[DATE] – [DATE] Press the down arrow key to interact with the calendar and sele…" at bounding box center [775, 242] width 1396 height 40
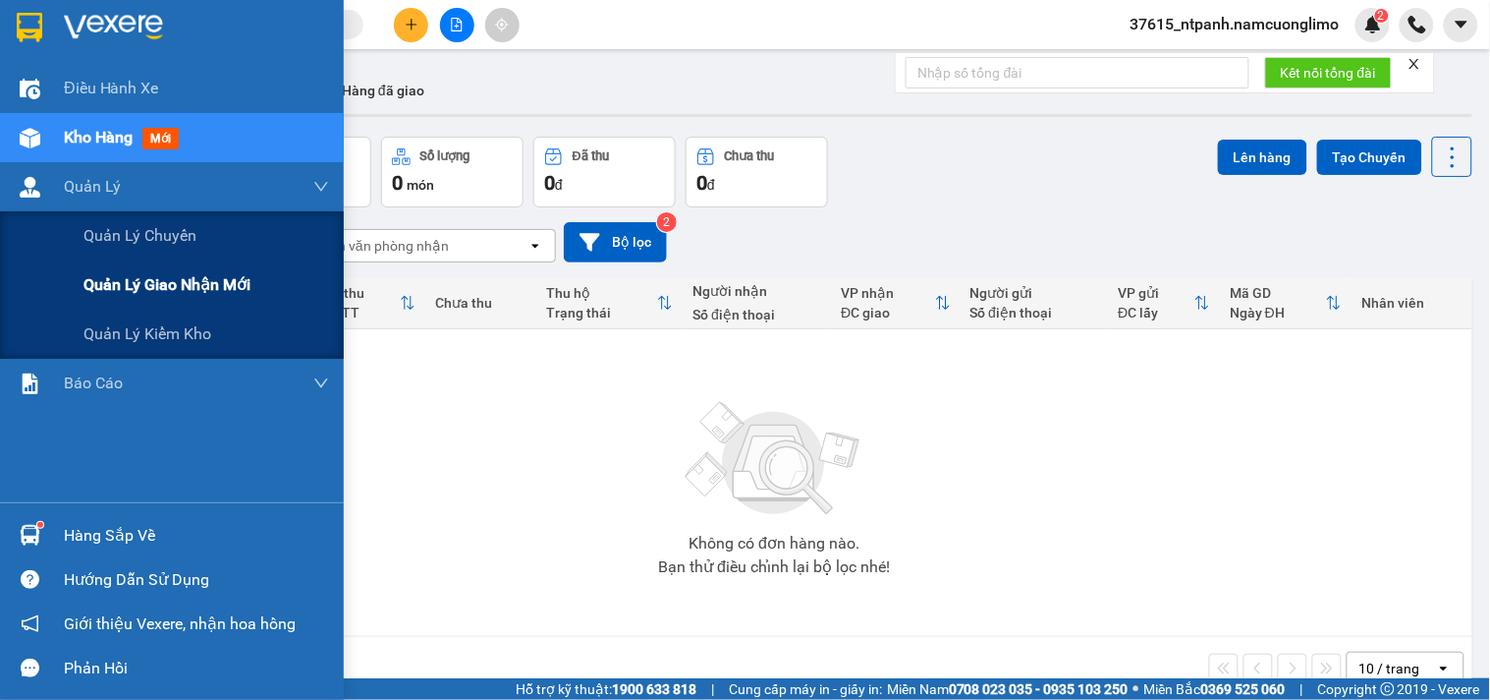
click at [177, 278] on span "Quản lý giao nhận mới" at bounding box center [167, 284] width 167 height 25
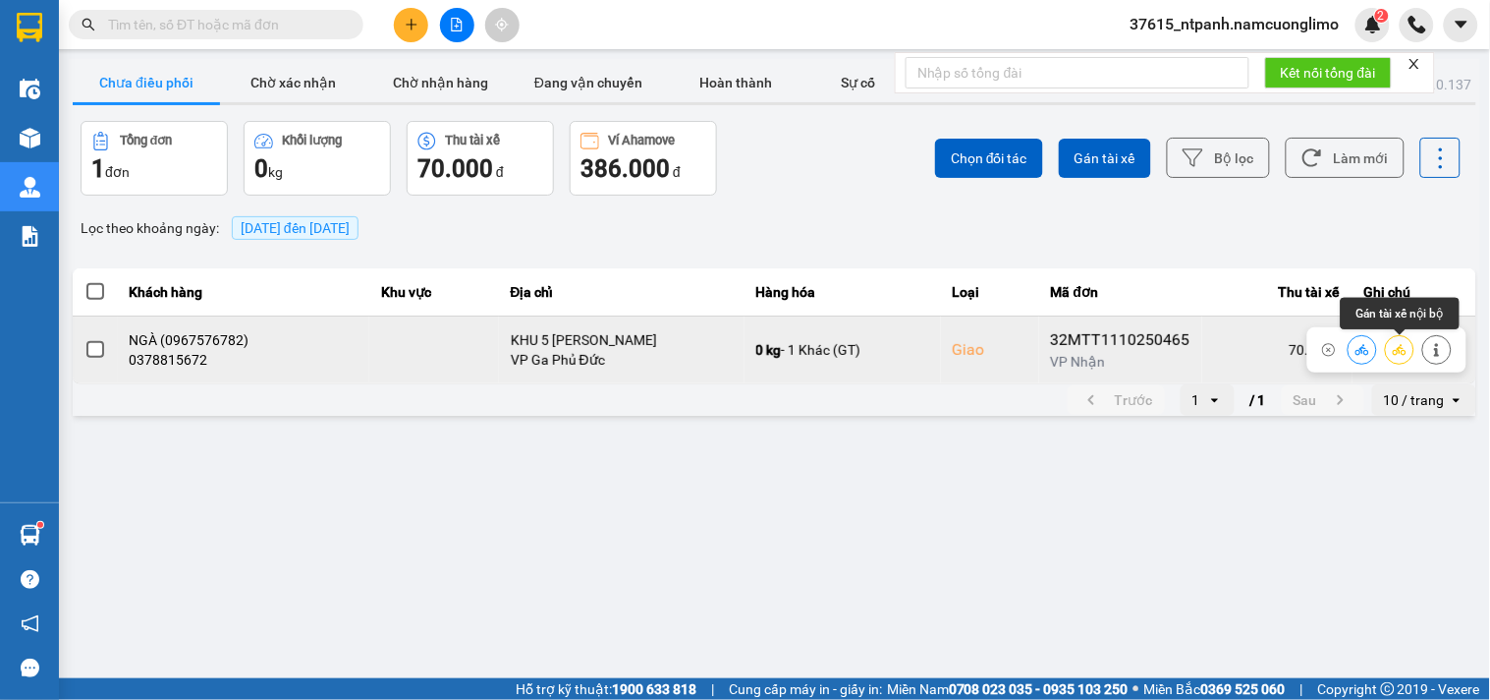
click at [1398, 347] on icon at bounding box center [1400, 350] width 14 height 14
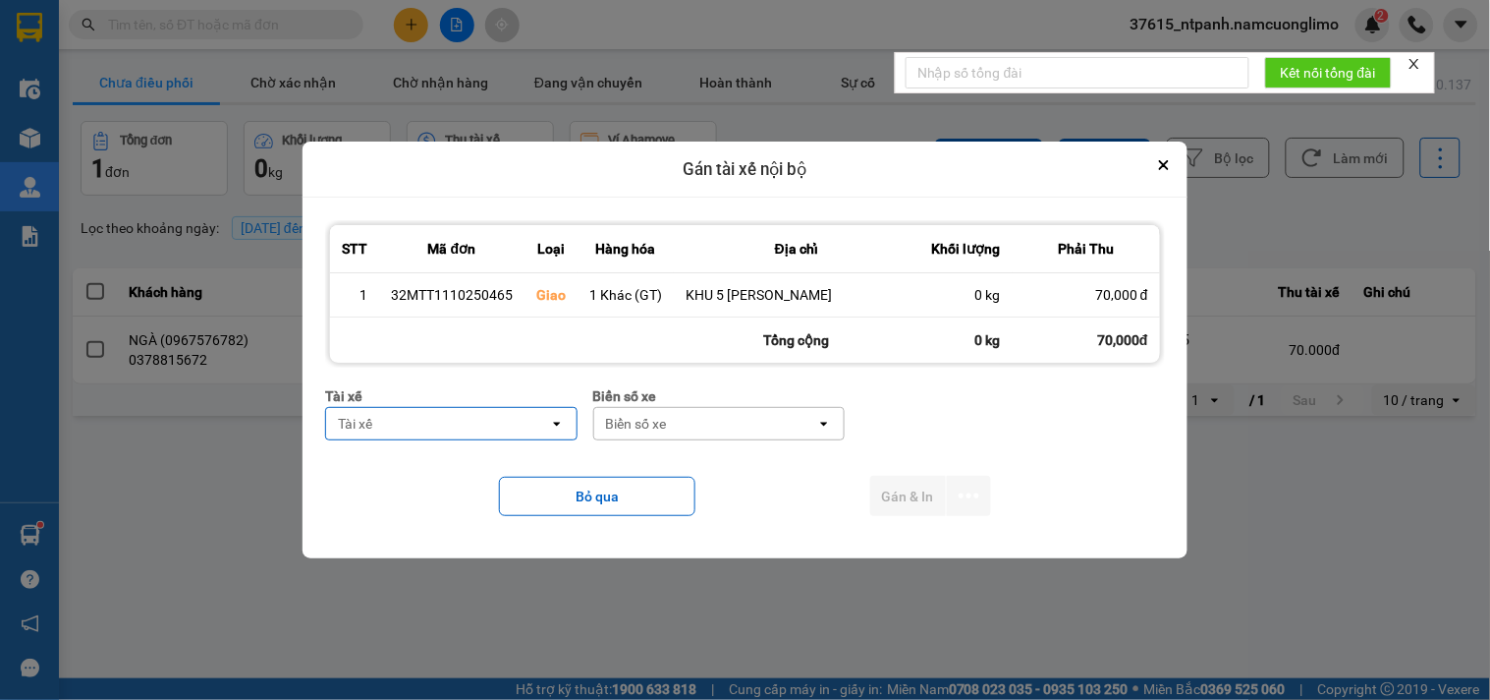
click at [445, 429] on div "Tài xế" at bounding box center [437, 423] width 223 height 31
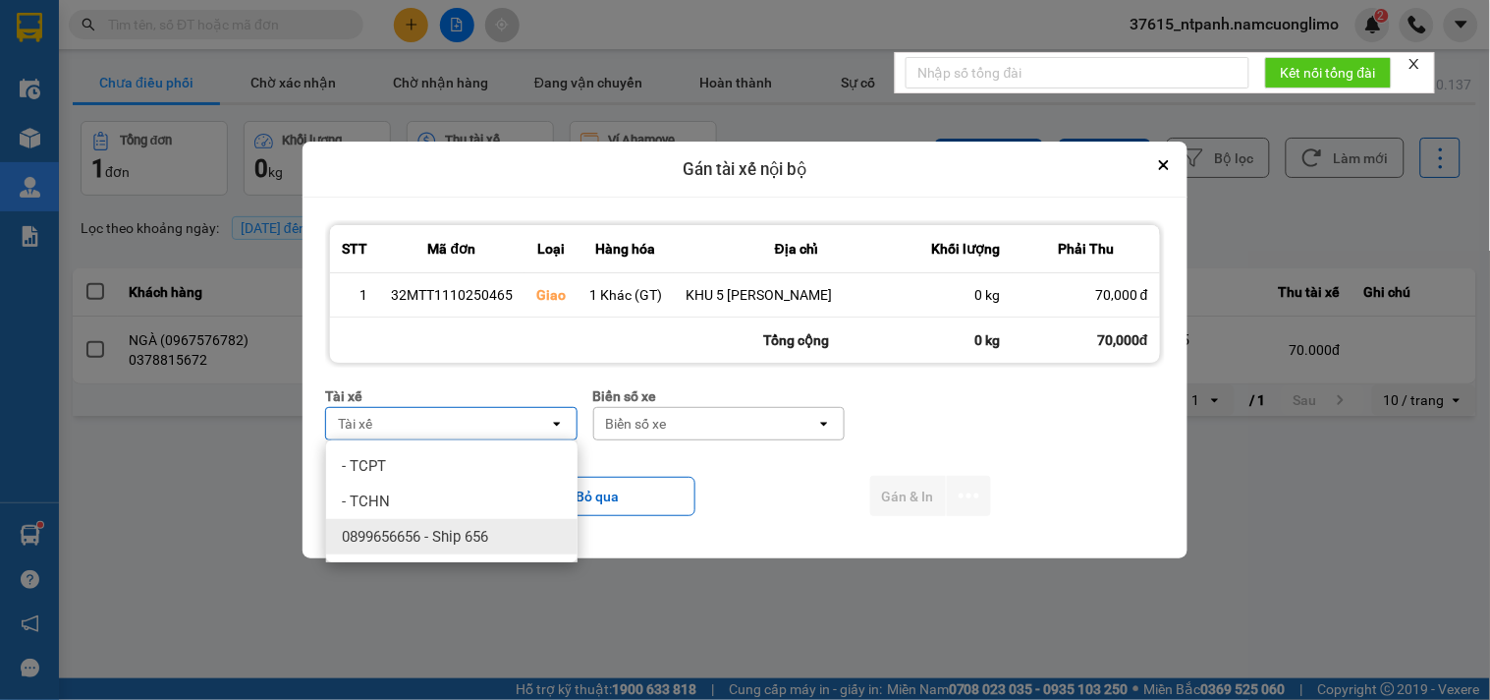
click at [385, 535] on span "0899656656 - Ship 656" at bounding box center [415, 537] width 146 height 20
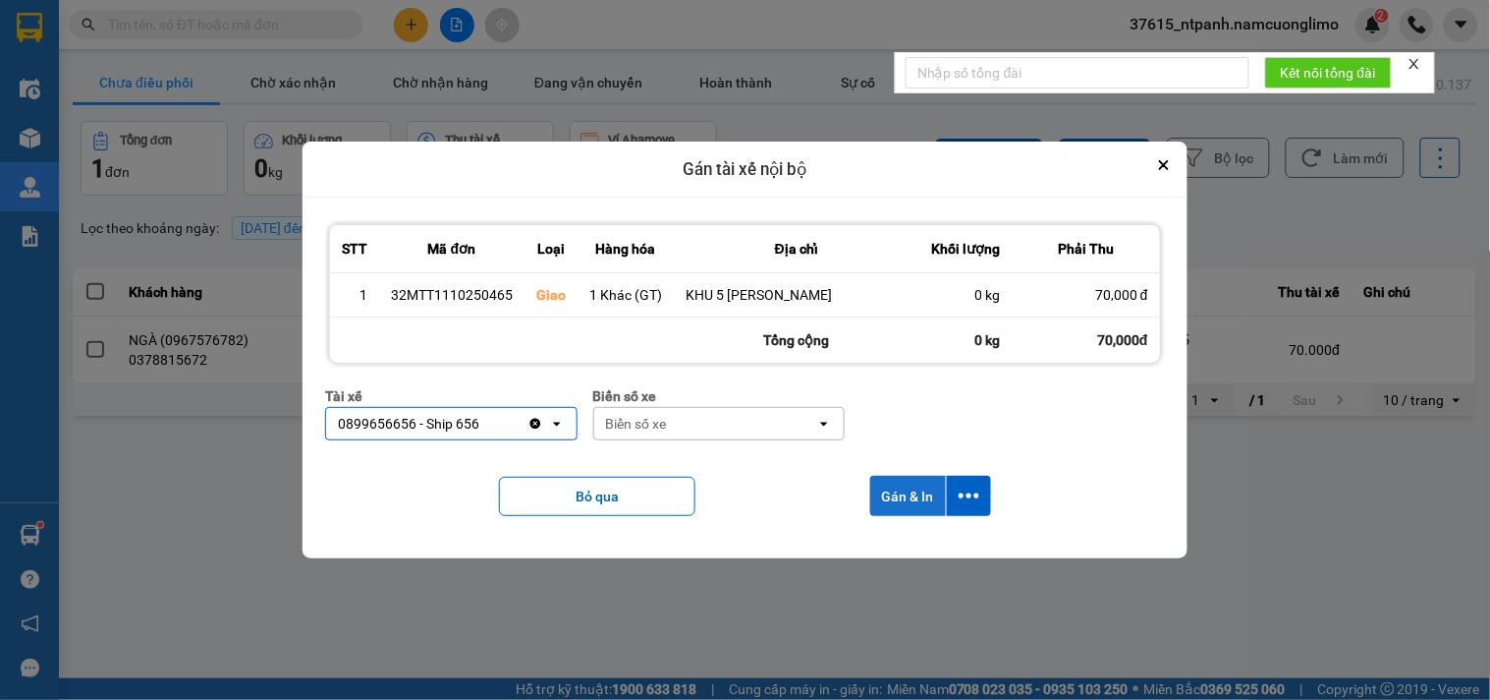
click at [927, 502] on button "Gán & In" at bounding box center [909, 496] width 76 height 40
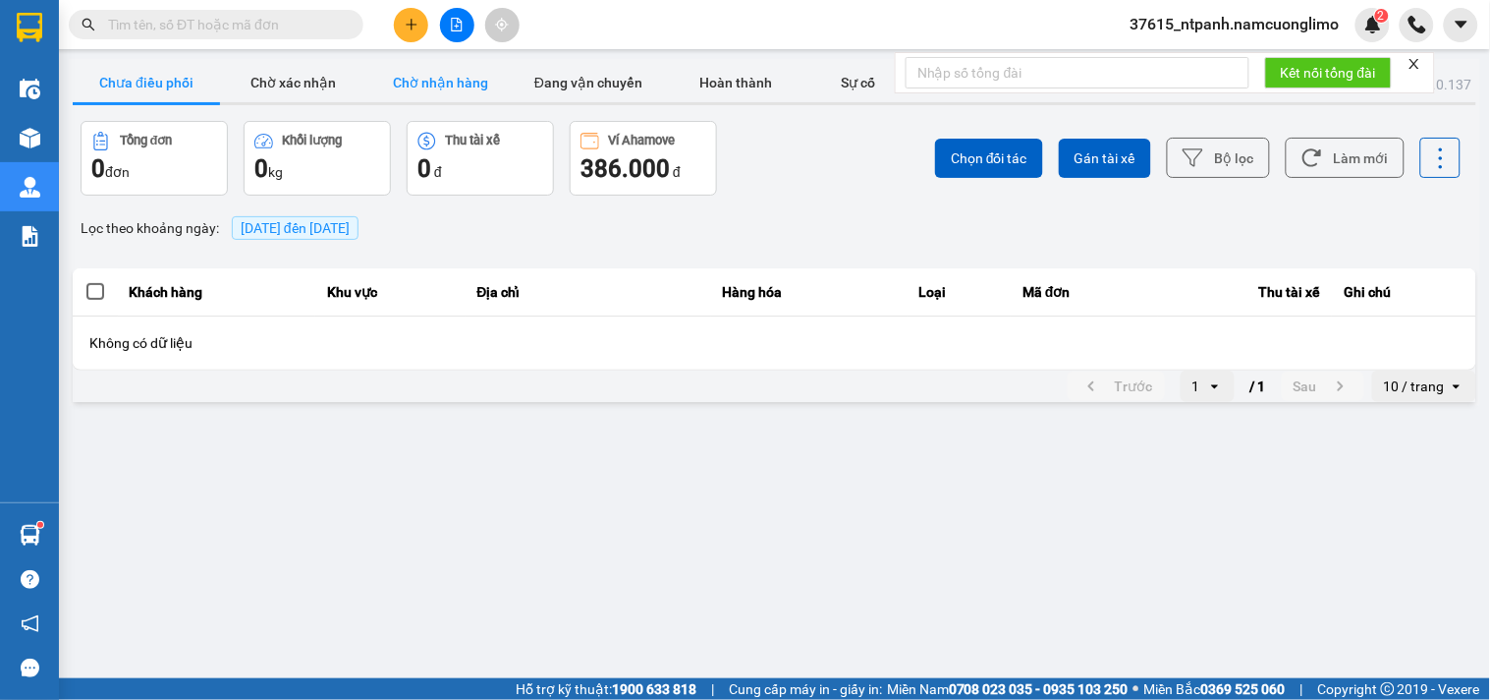
click at [423, 77] on button "Chờ nhận hàng" at bounding box center [440, 82] width 147 height 39
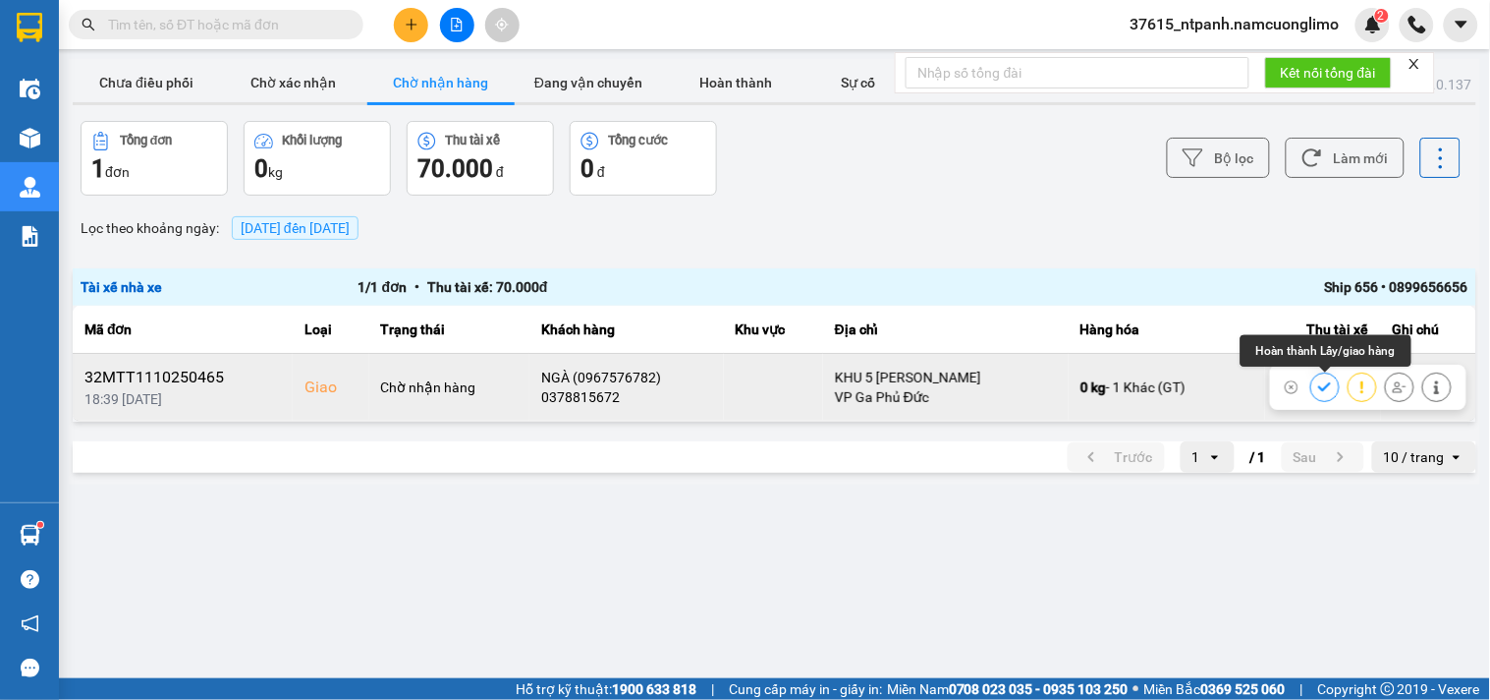
click at [1328, 385] on icon at bounding box center [1325, 386] width 13 height 9
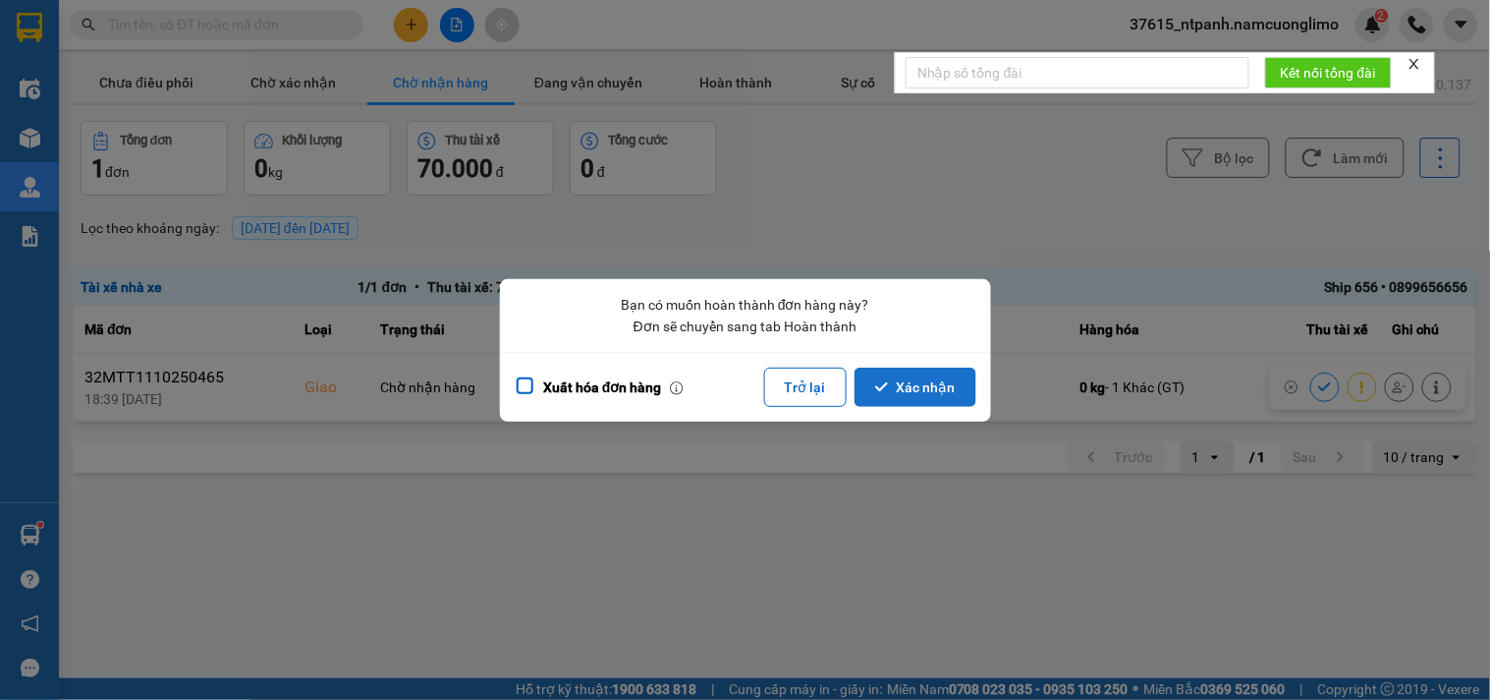
click at [914, 379] on button "Xác nhận" at bounding box center [916, 386] width 122 height 39
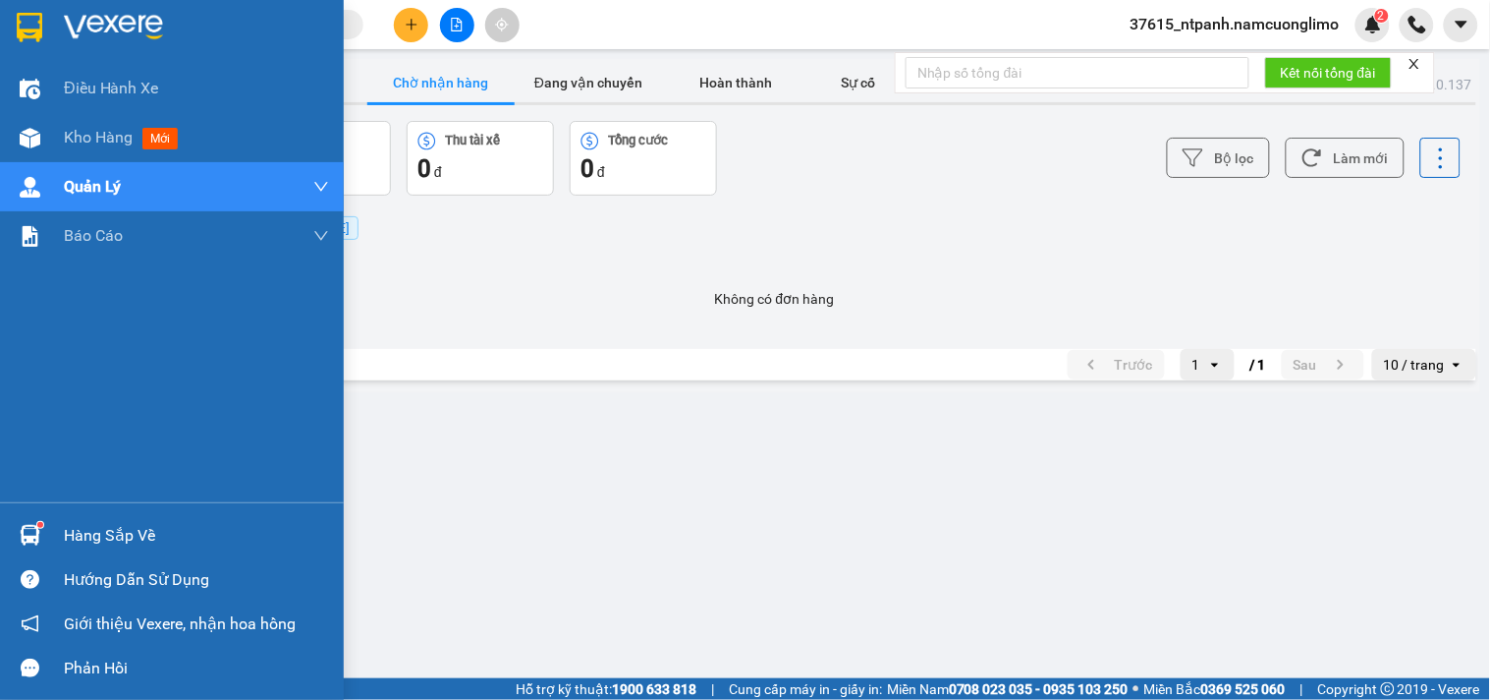
click at [29, 536] on img at bounding box center [30, 535] width 21 height 21
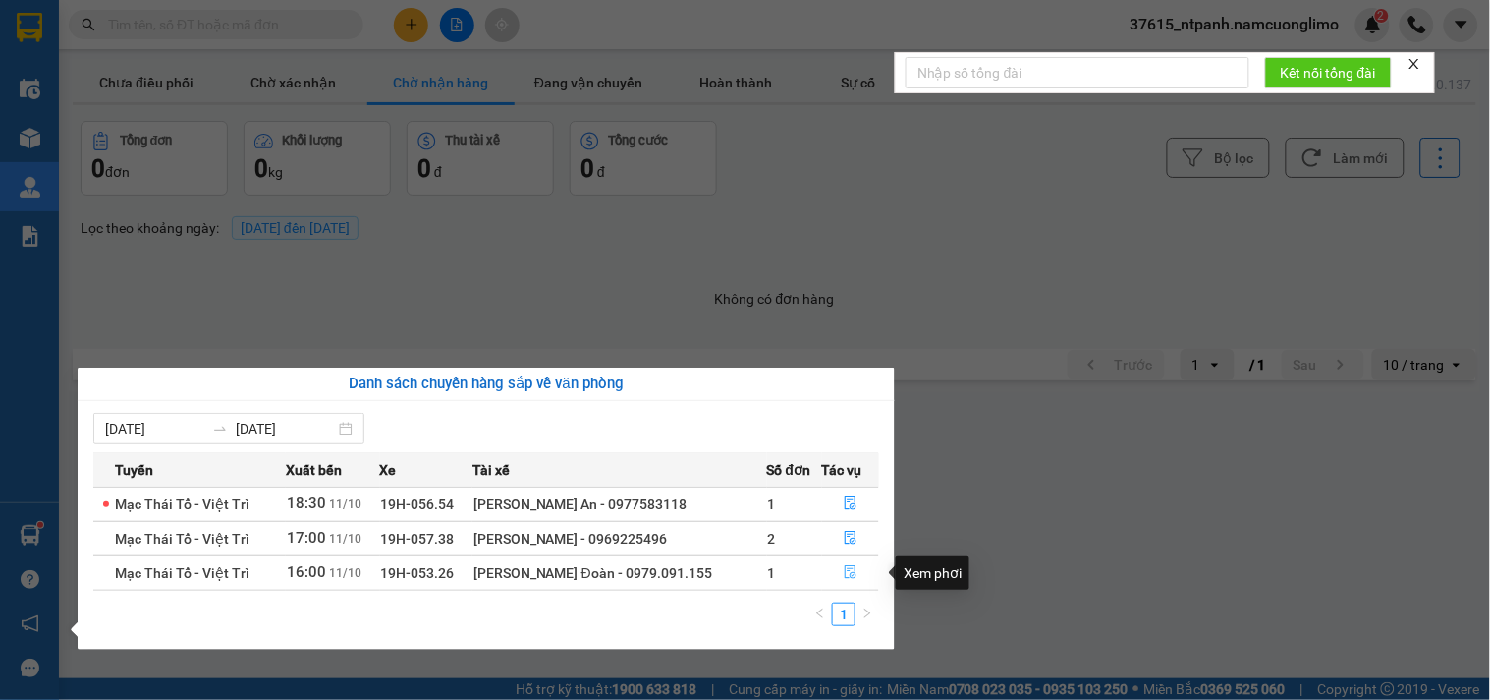
click at [856, 576] on button "button" at bounding box center [851, 572] width 56 height 31
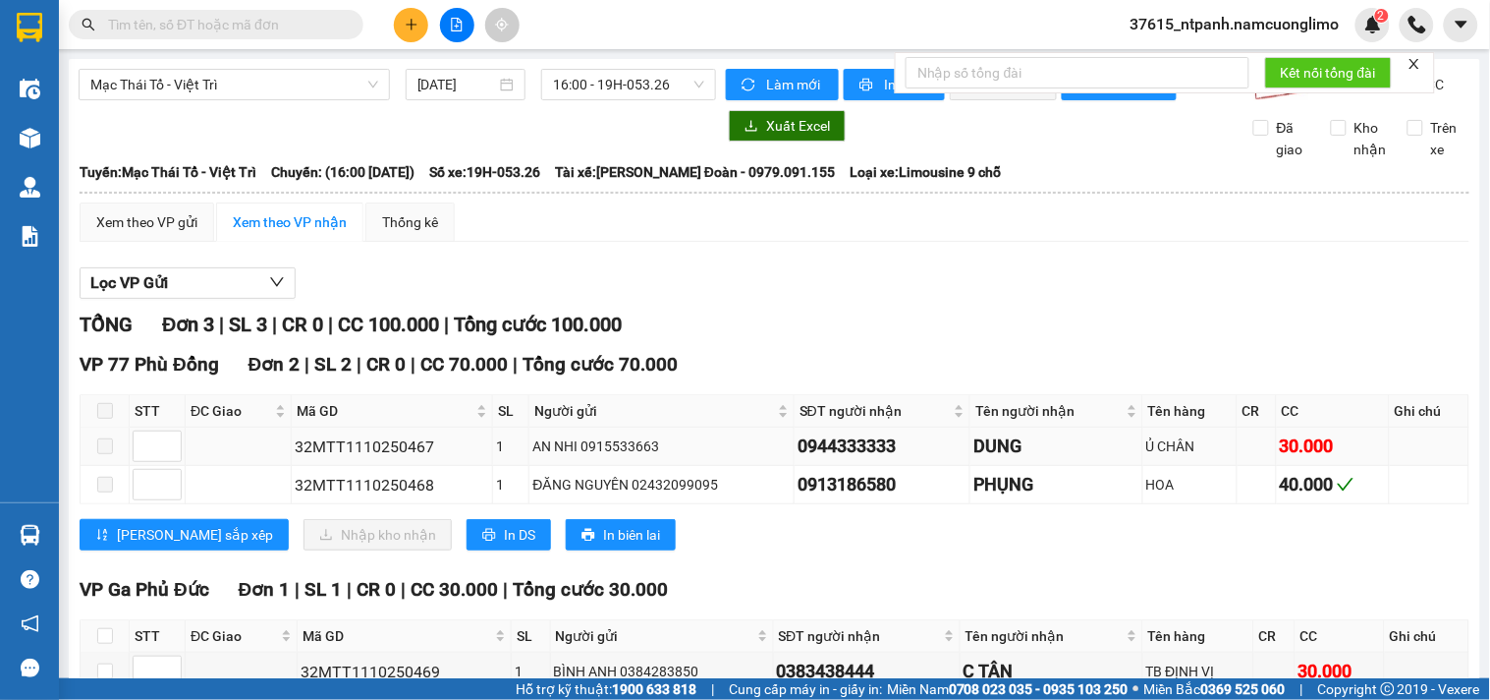
scroll to position [132, 0]
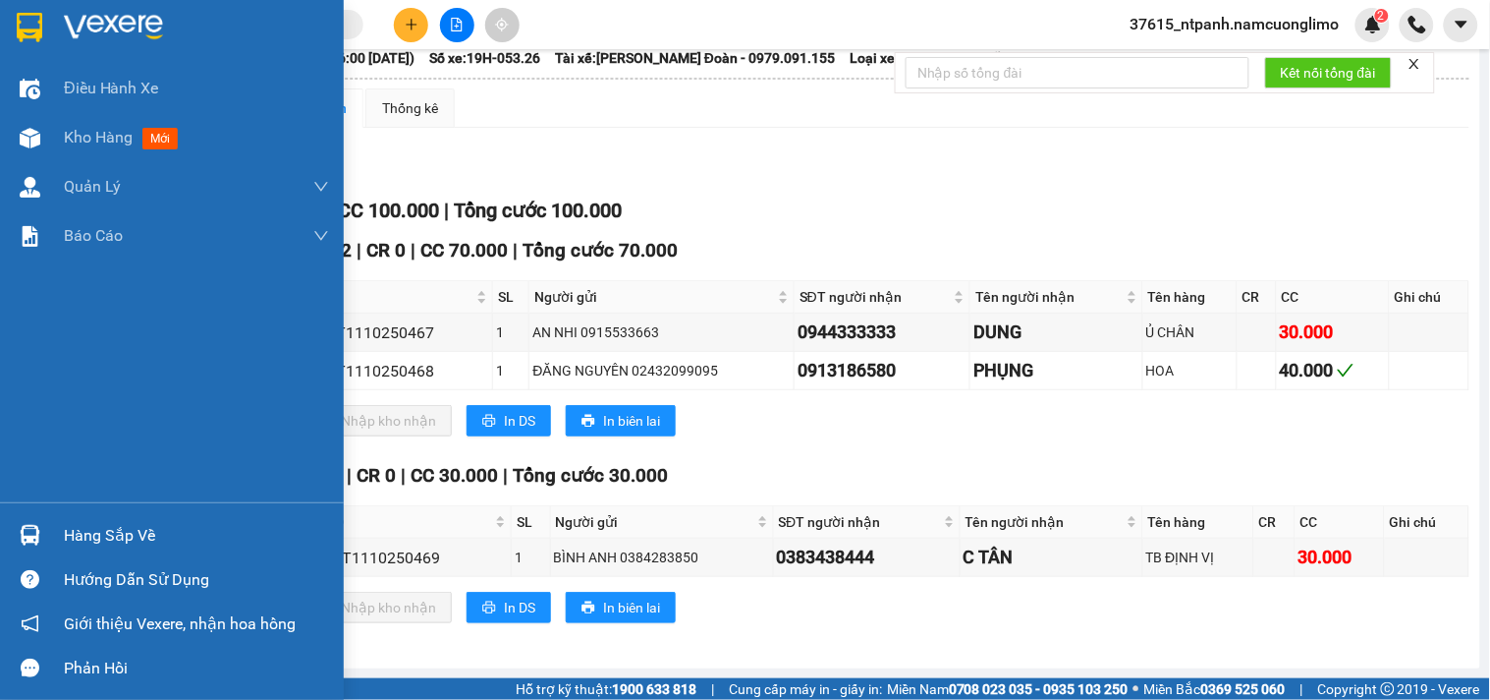
click at [94, 535] on div "Hàng sắp về" at bounding box center [196, 535] width 265 height 29
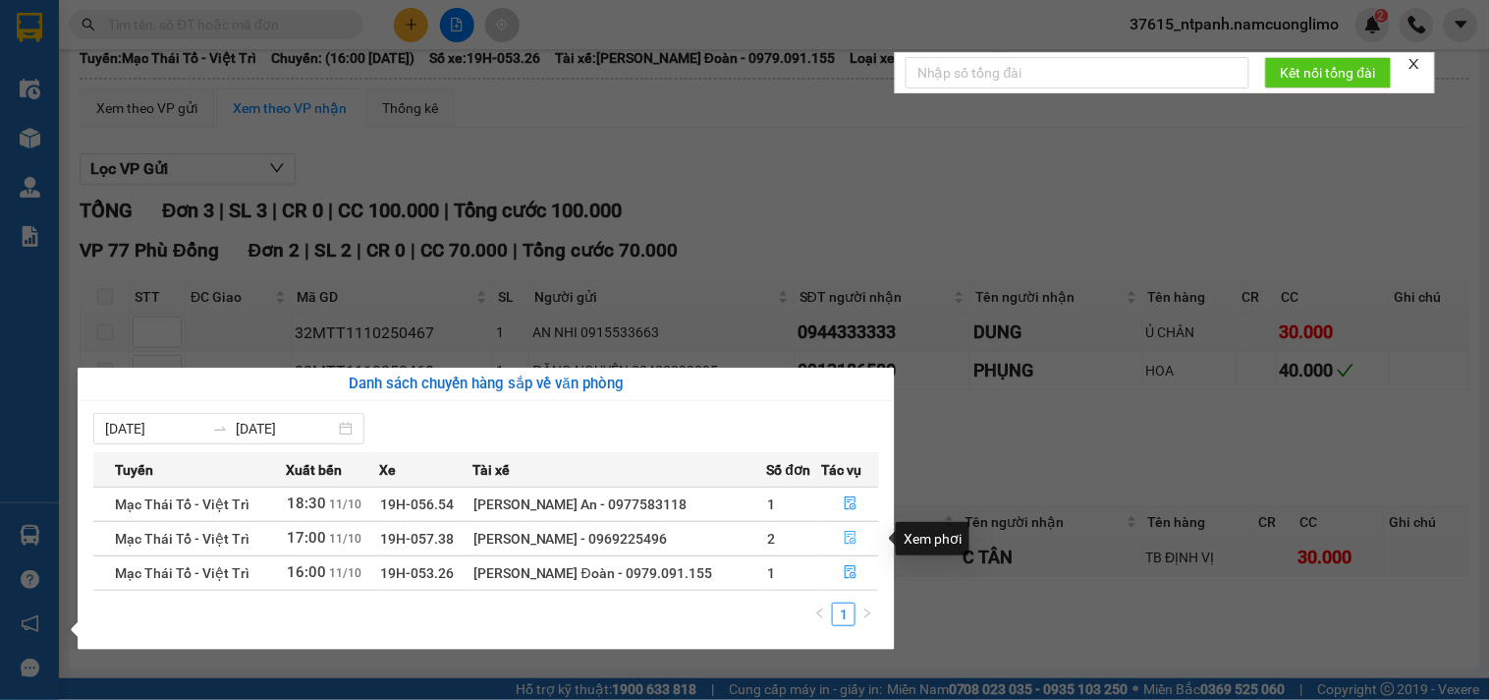
click at [848, 542] on icon "file-done" at bounding box center [851, 538] width 14 height 14
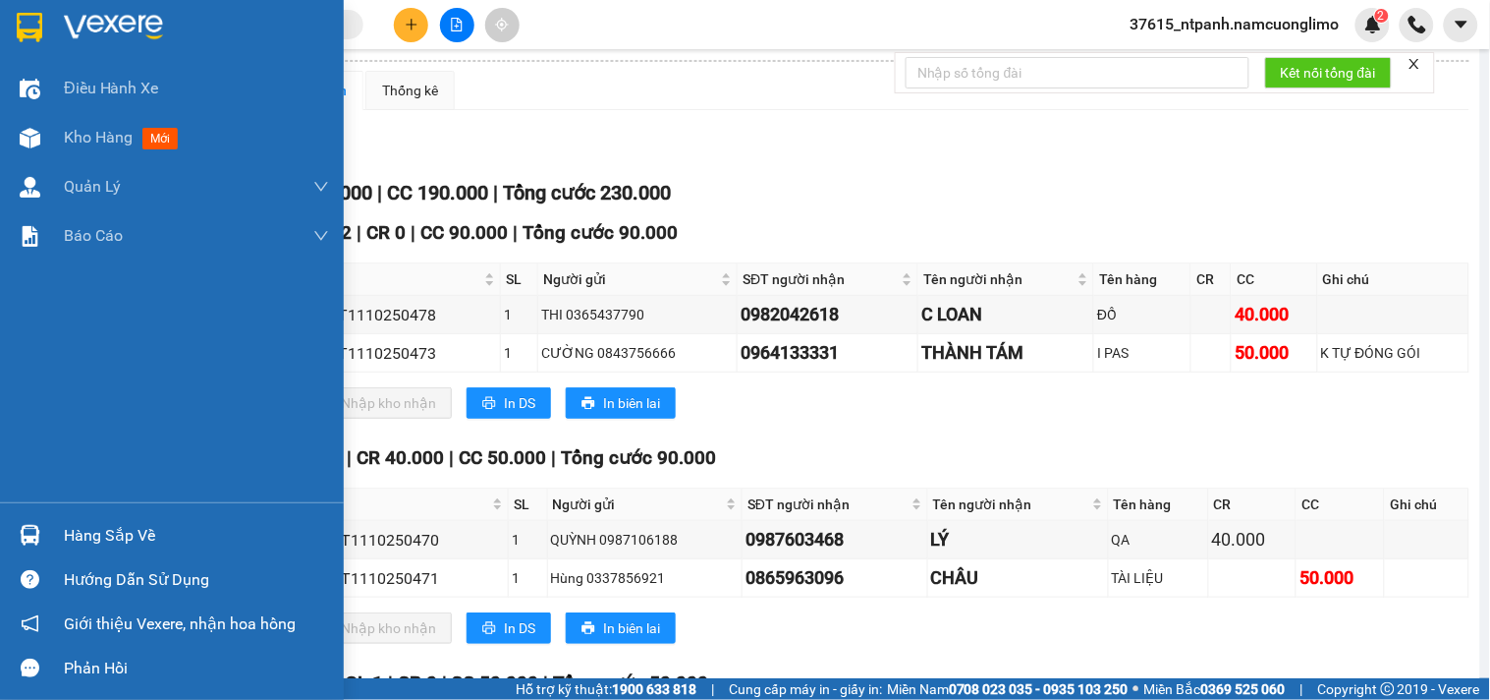
click at [119, 527] on div "Hàng sắp về" at bounding box center [196, 535] width 265 height 29
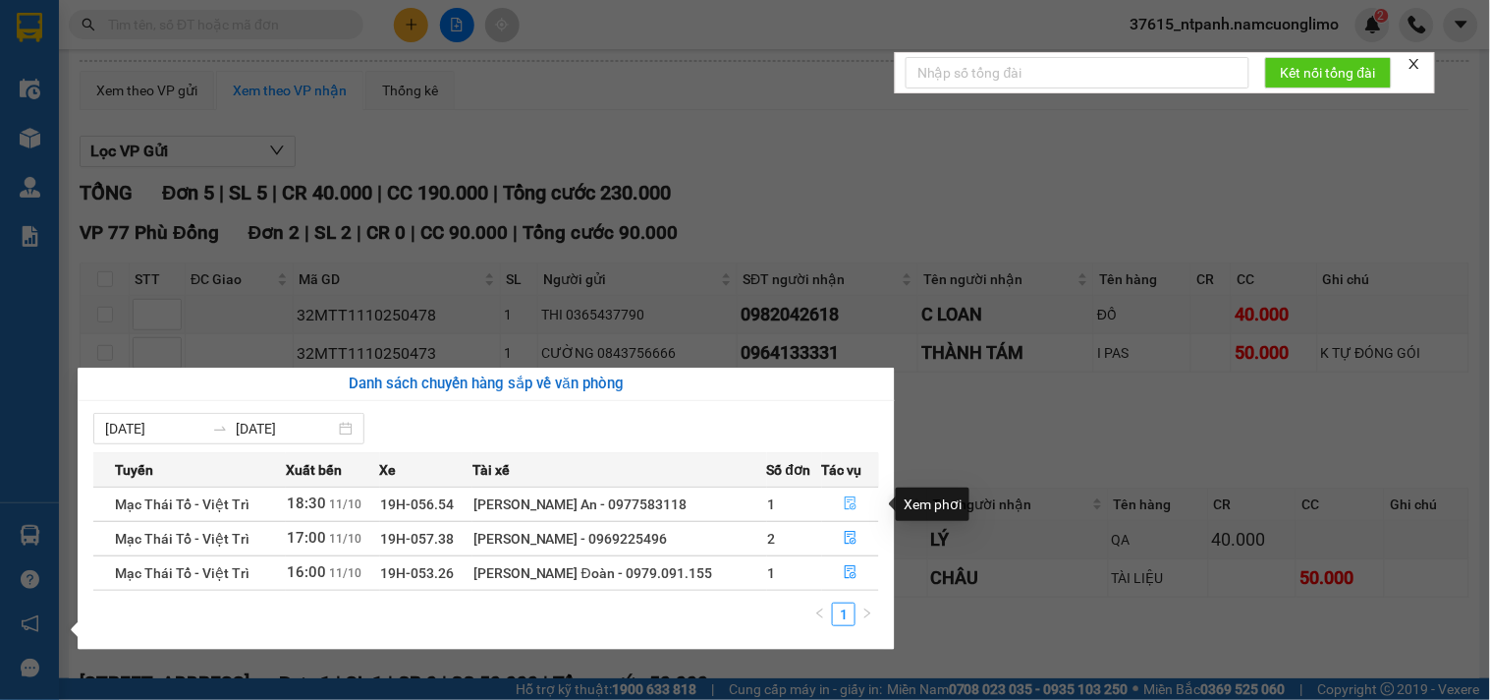
click at [850, 504] on icon "file-done" at bounding box center [851, 503] width 14 height 14
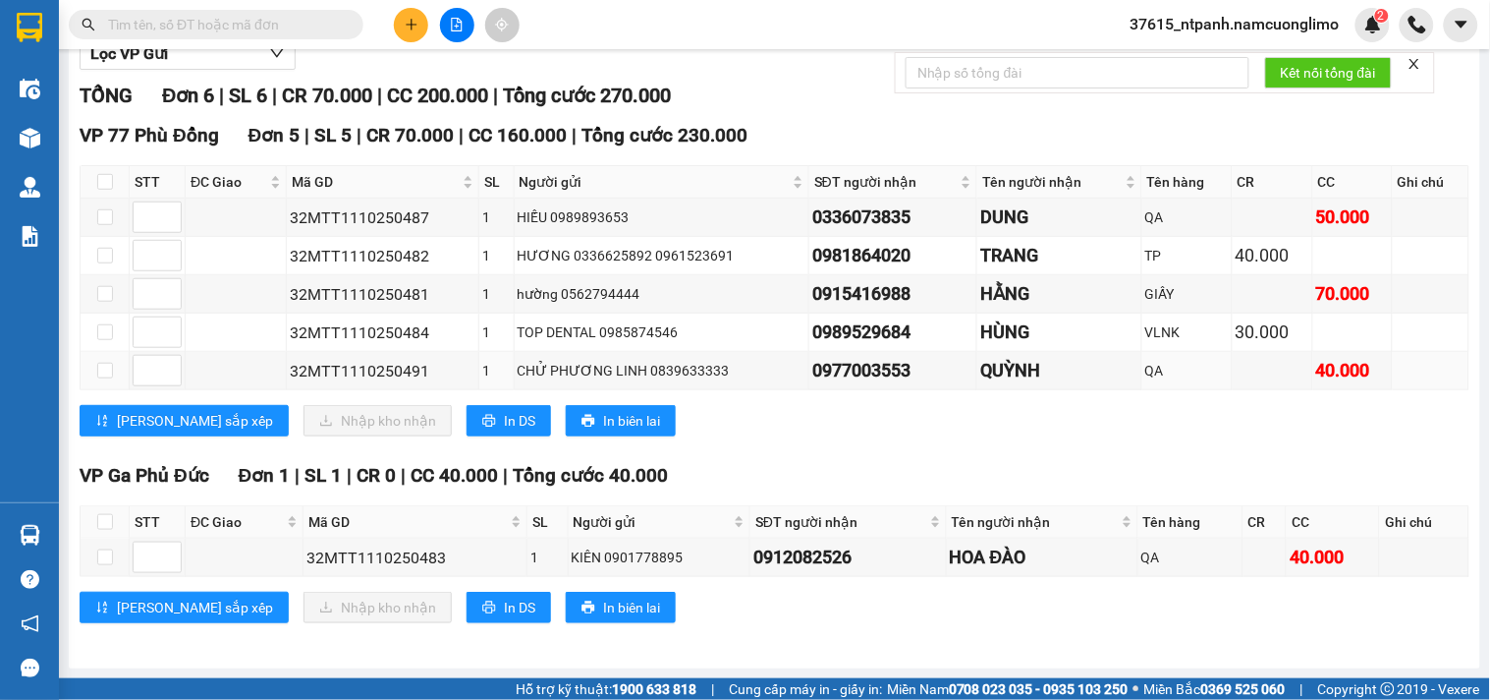
scroll to position [248, 0]
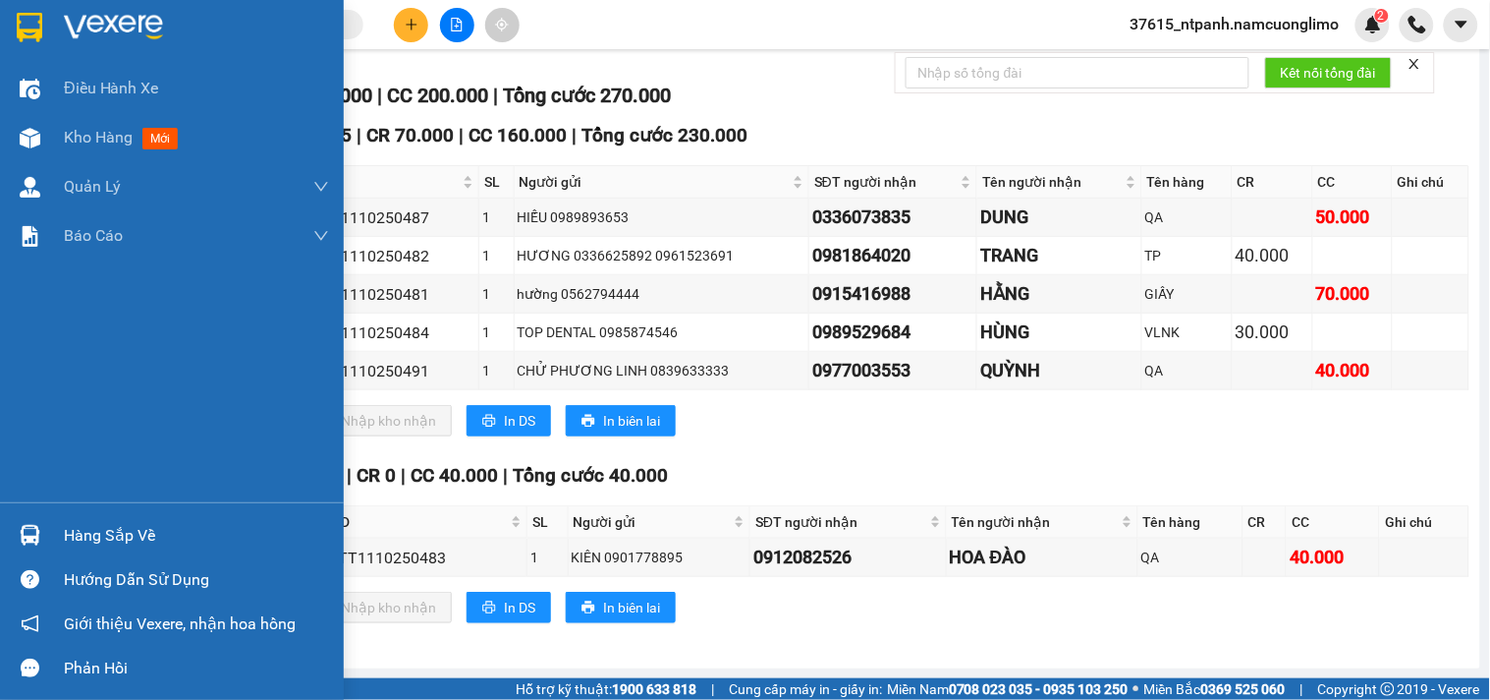
click at [40, 532] on div at bounding box center [30, 535] width 34 height 34
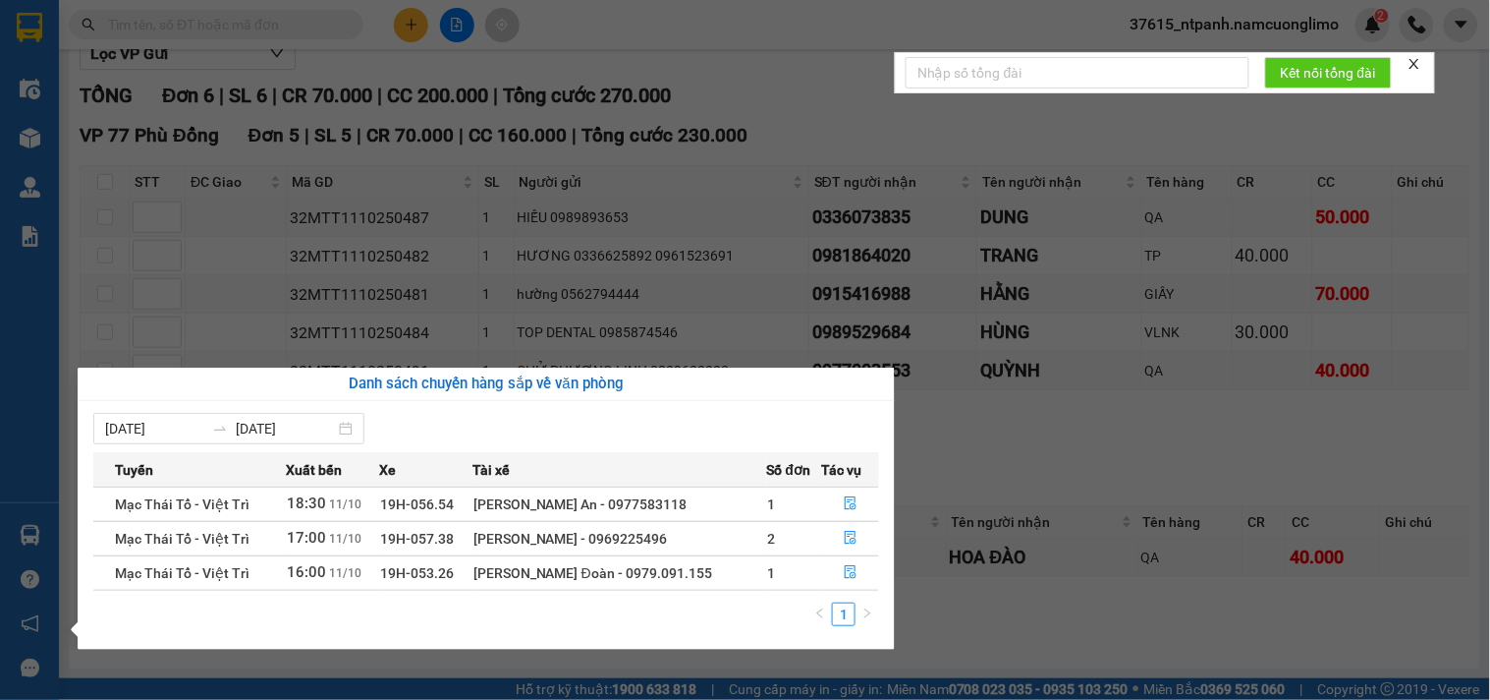
click at [1105, 456] on section "Kết quả tìm kiếm ( 40 ) Bộ lọc Mã ĐH Trạng thái Món hàng Tổng cước Chưa cước Ng…" at bounding box center [745, 350] width 1490 height 700
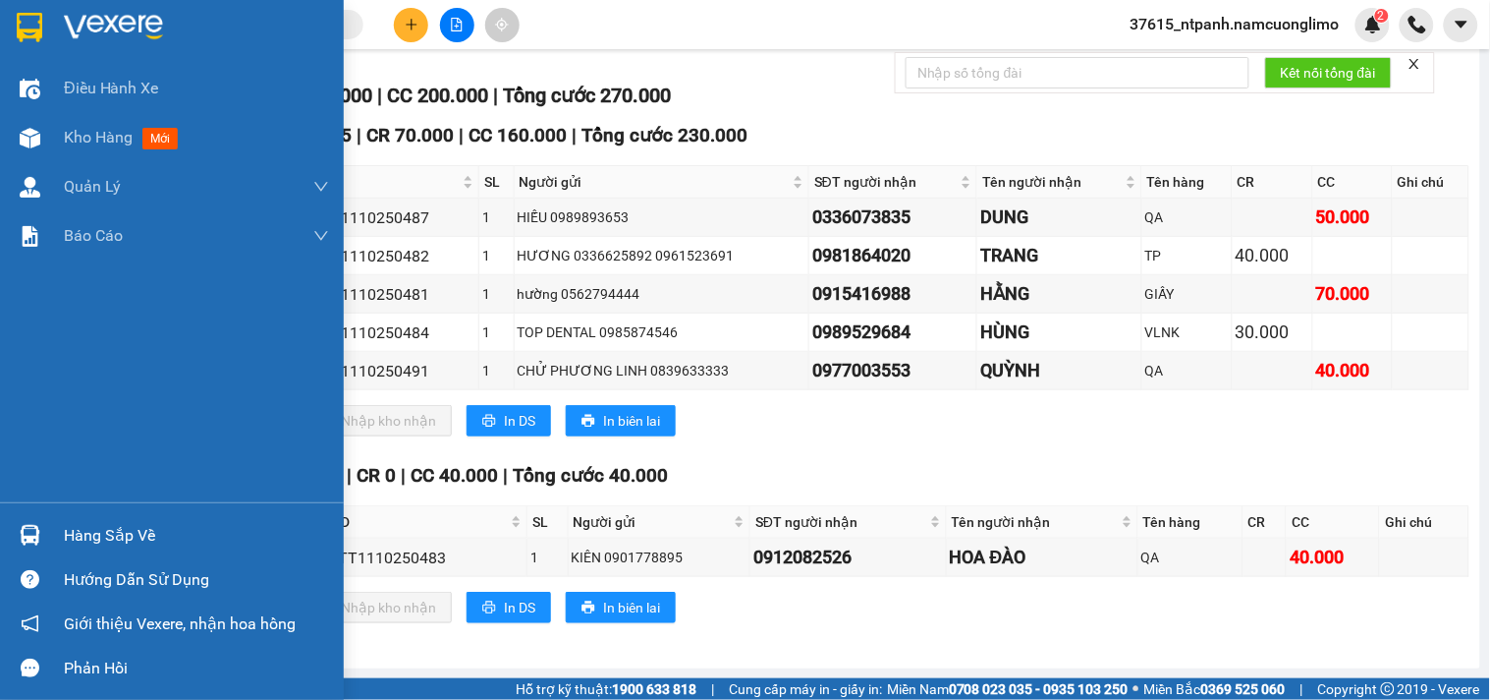
click at [57, 531] on div "Hàng sắp về" at bounding box center [172, 535] width 344 height 44
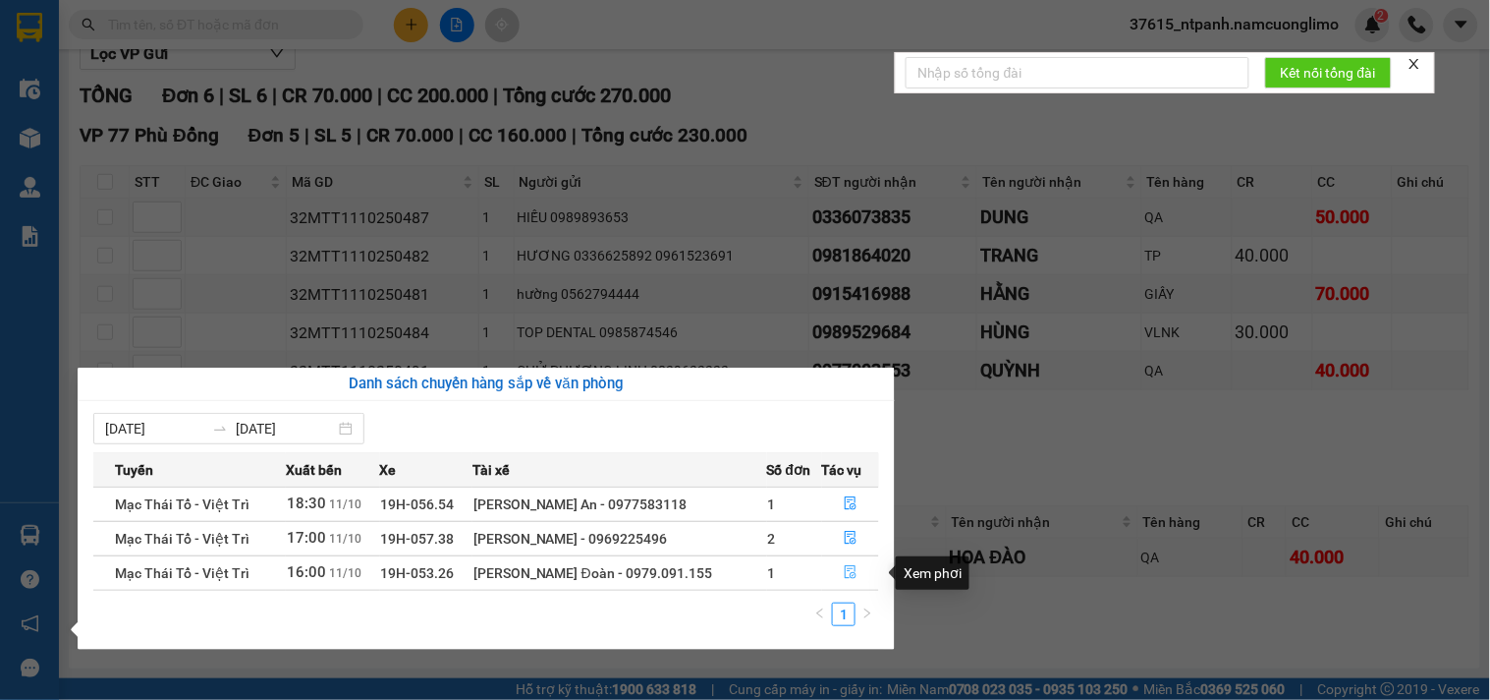
click at [846, 571] on icon "file-done" at bounding box center [851, 572] width 14 height 14
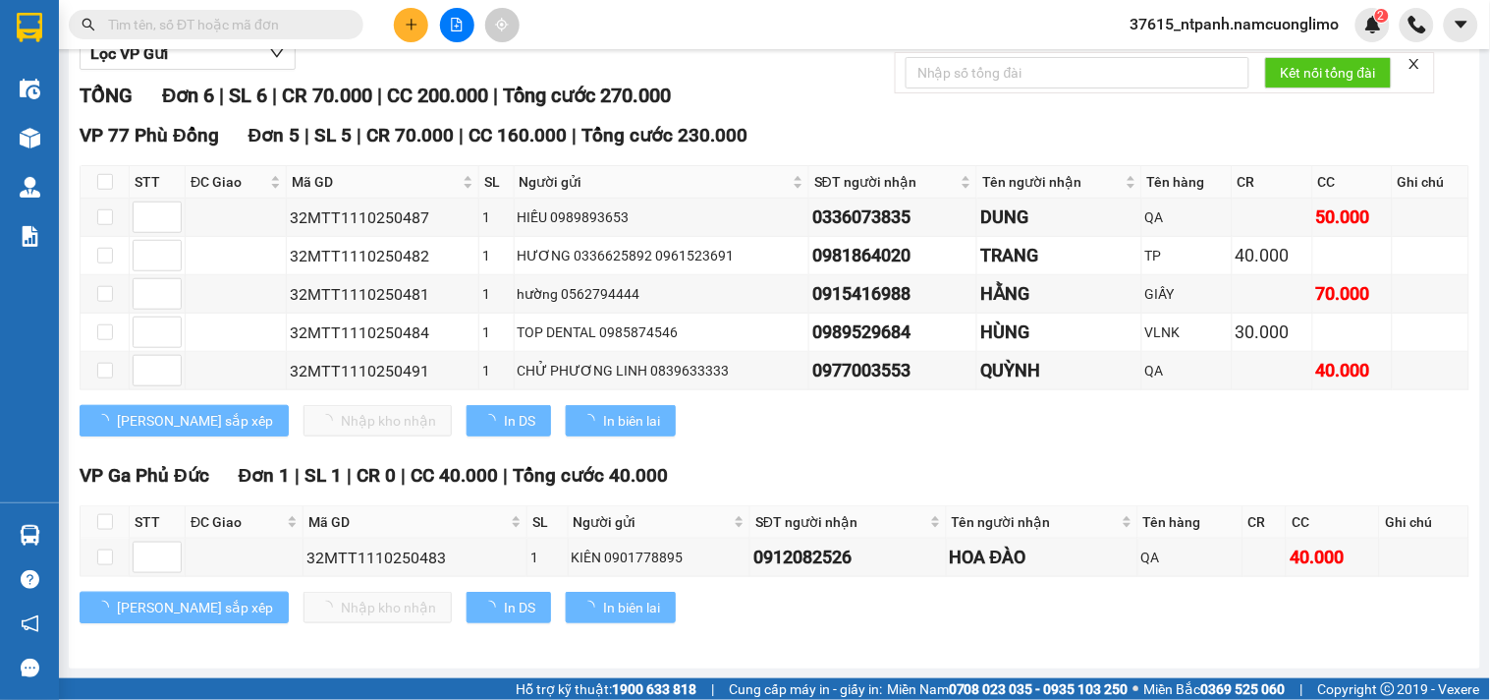
scroll to position [132, 0]
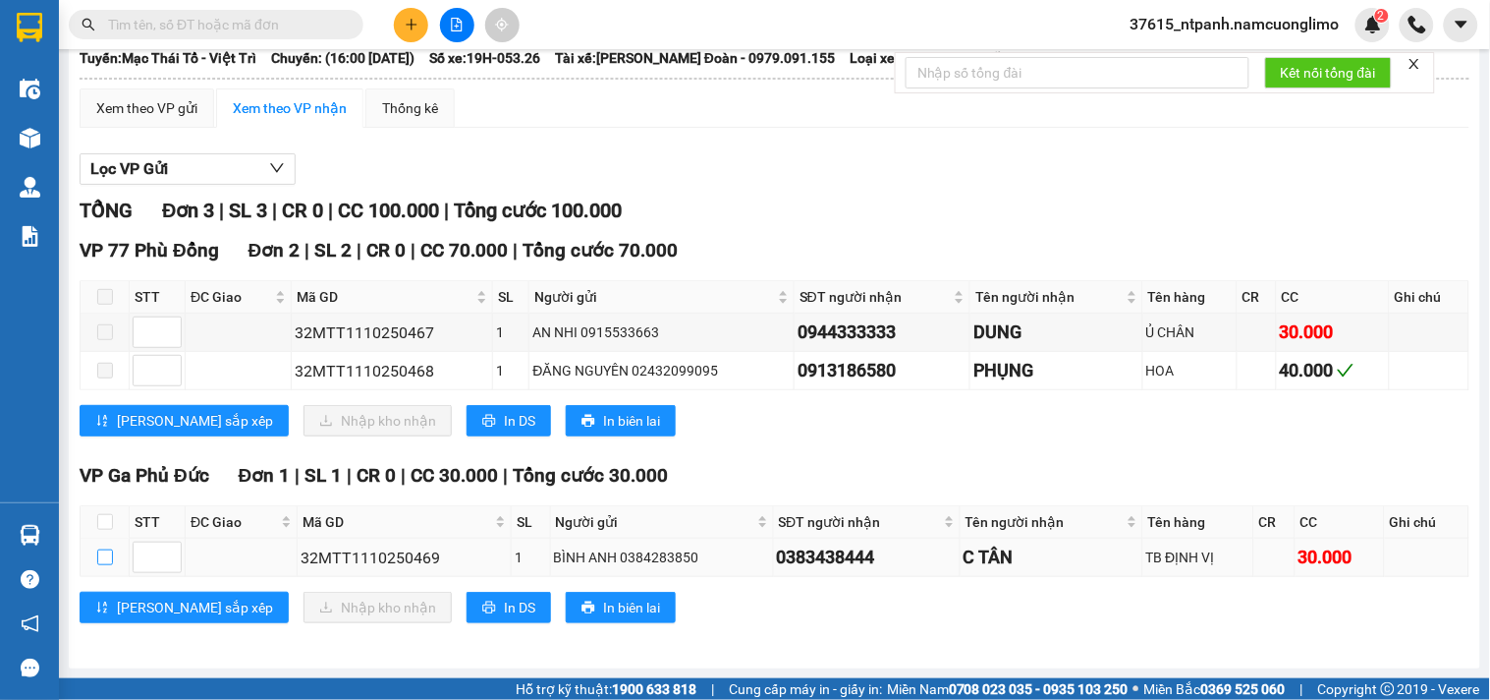
click at [99, 556] on input "checkbox" at bounding box center [105, 557] width 16 height 16
checkbox input "true"
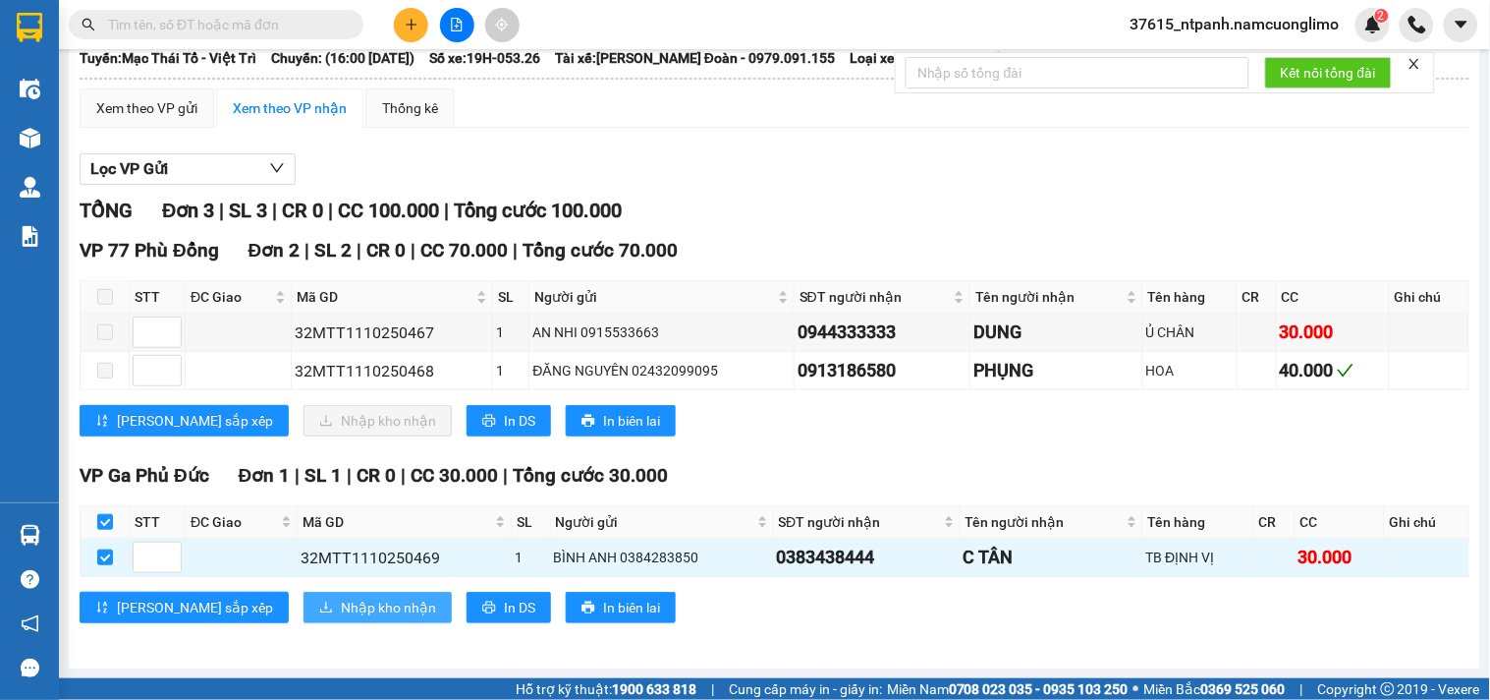
click at [341, 616] on span "Nhập kho nhận" at bounding box center [388, 607] width 95 height 22
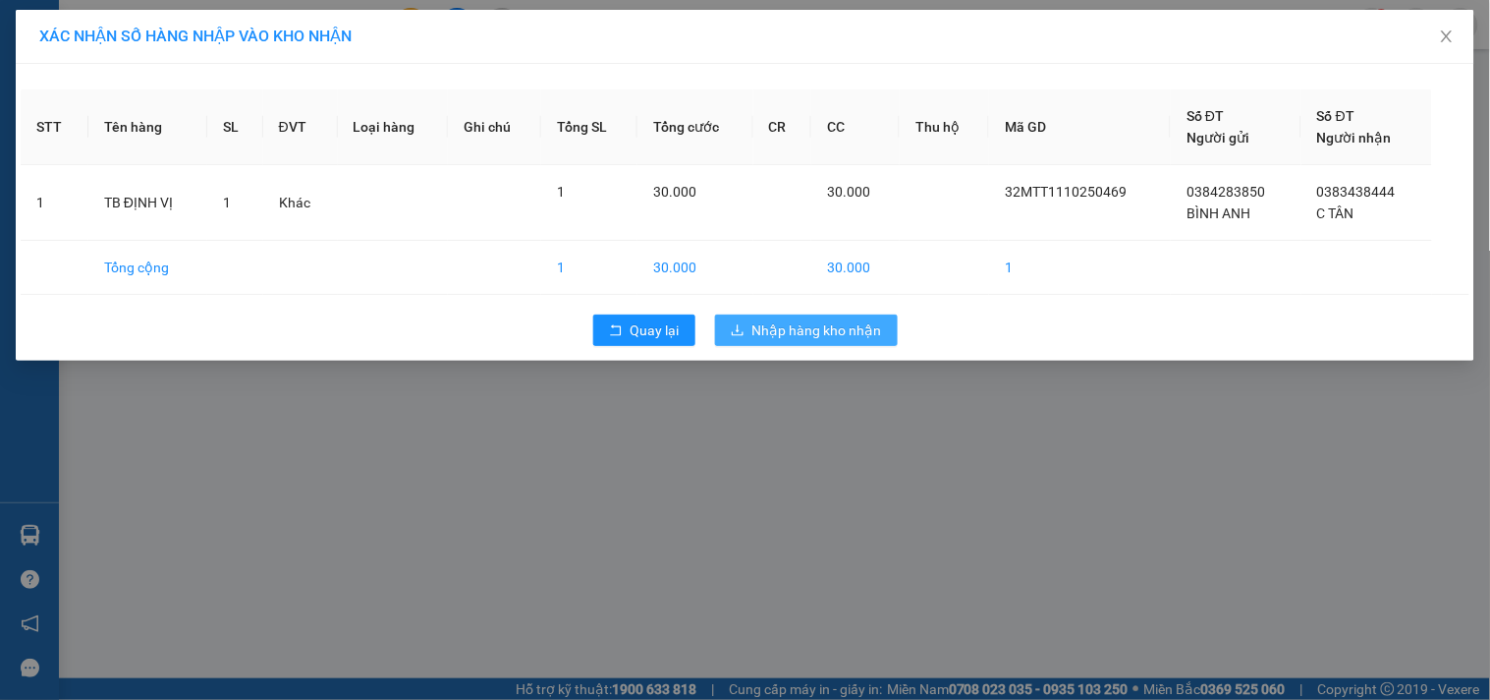
click at [820, 330] on span "Nhập hàng kho nhận" at bounding box center [818, 330] width 130 height 22
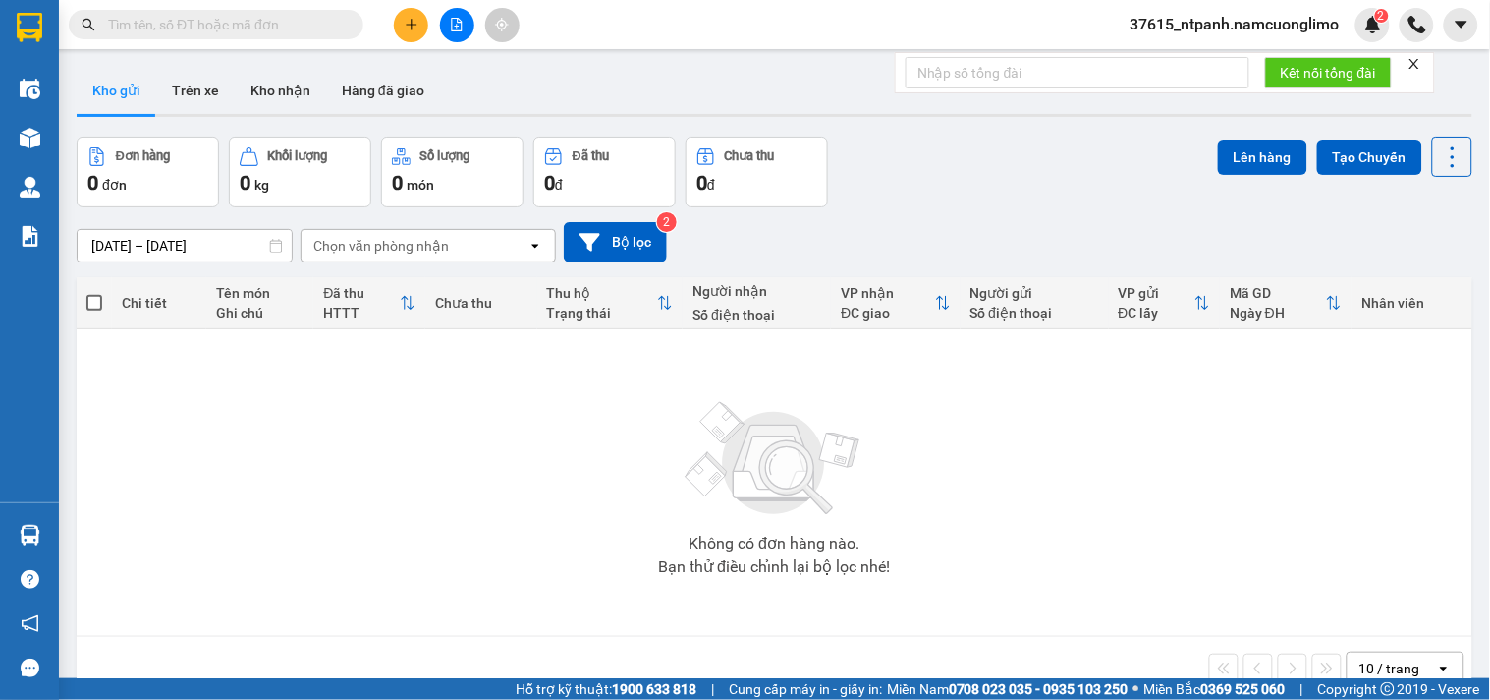
drag, startPoint x: 60, startPoint y: 526, endPoint x: 49, endPoint y: 536, distance: 15.3
click at [54, 533] on section "Kết quả tìm kiếm ( 40 ) Bộ lọc Mã ĐH Trạng thái Món hàng Tổng cước Chưa cước Ng…" at bounding box center [745, 350] width 1490 height 700
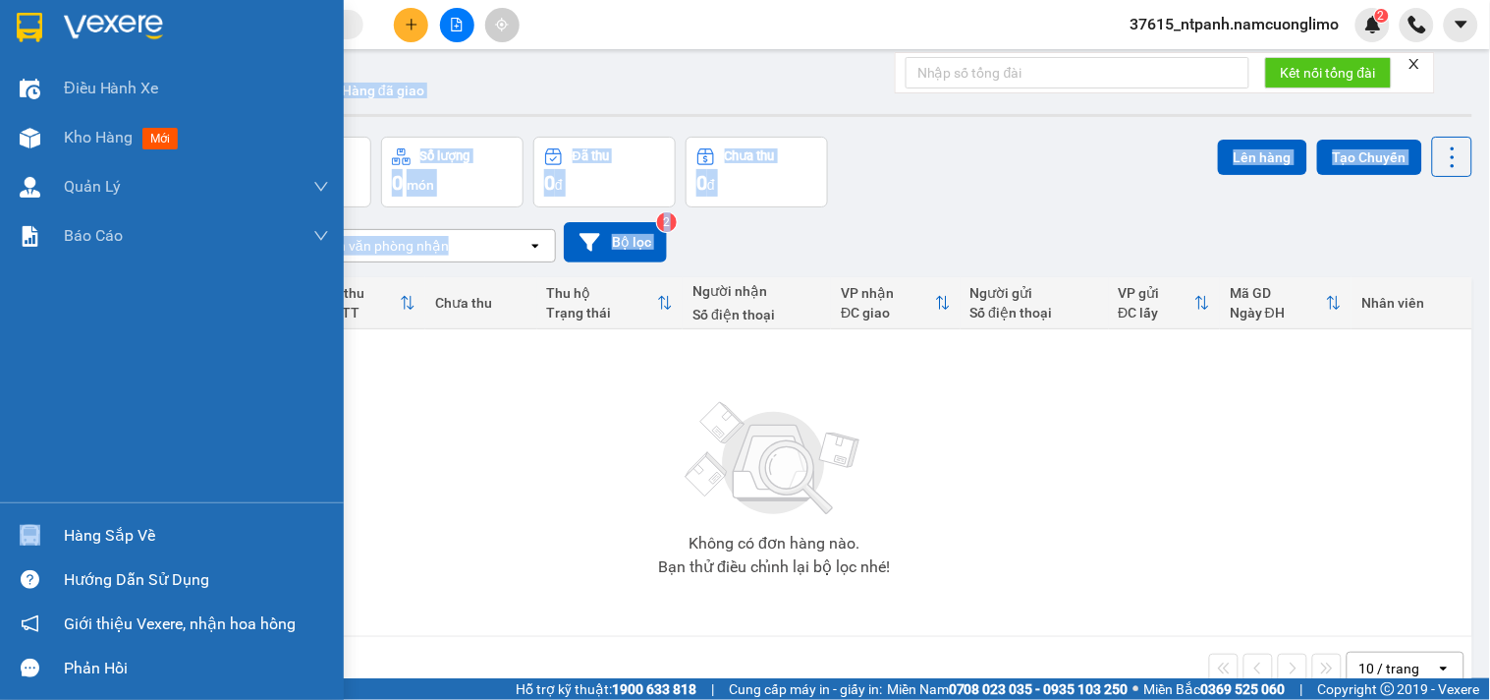
click at [49, 536] on div "Hàng sắp về" at bounding box center [172, 535] width 344 height 44
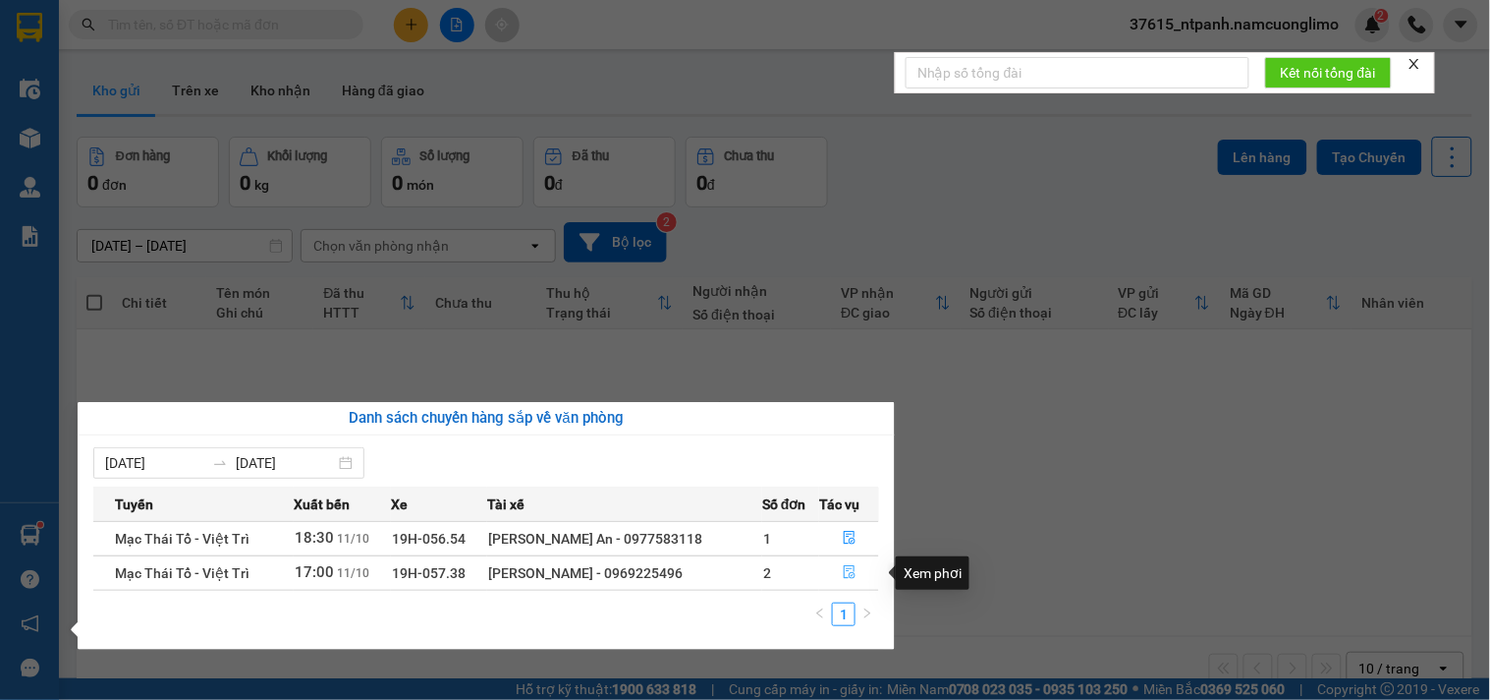
click at [838, 573] on button "button" at bounding box center [849, 572] width 58 height 31
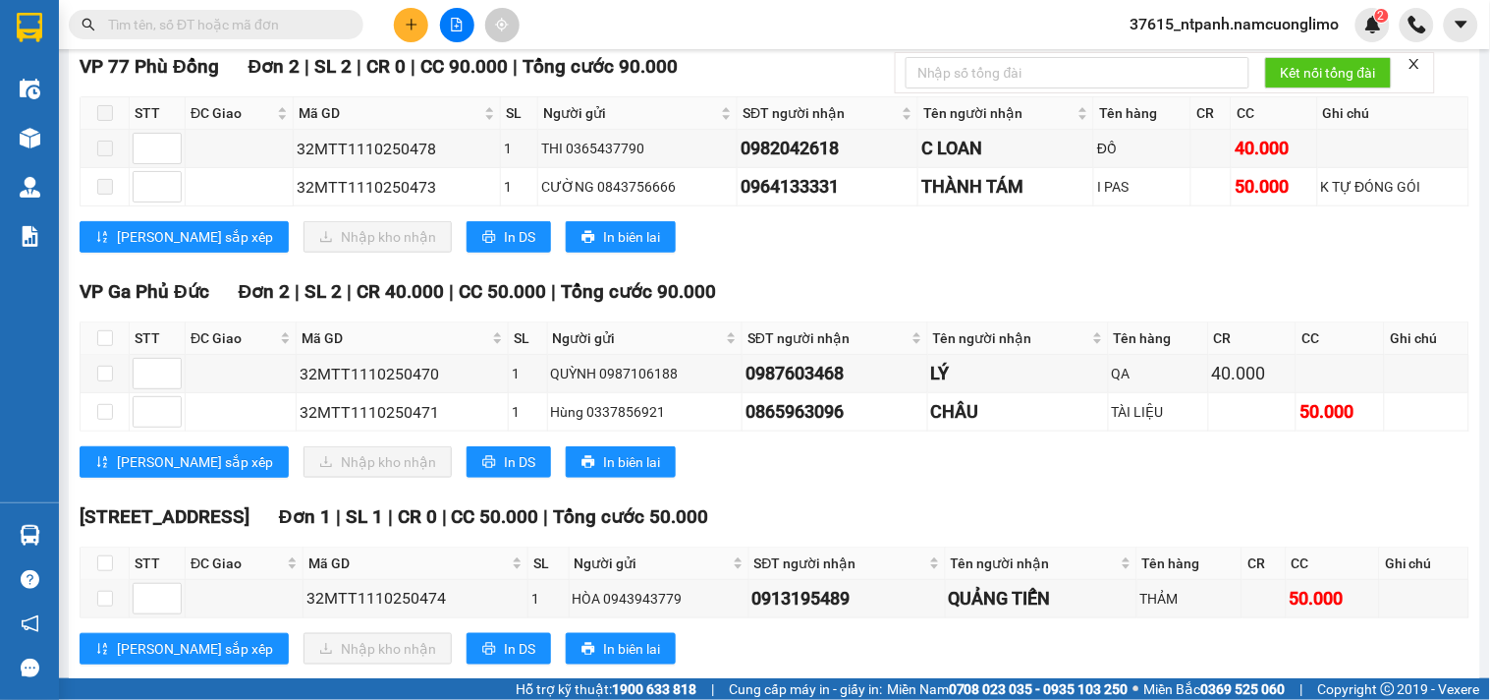
scroll to position [327, 0]
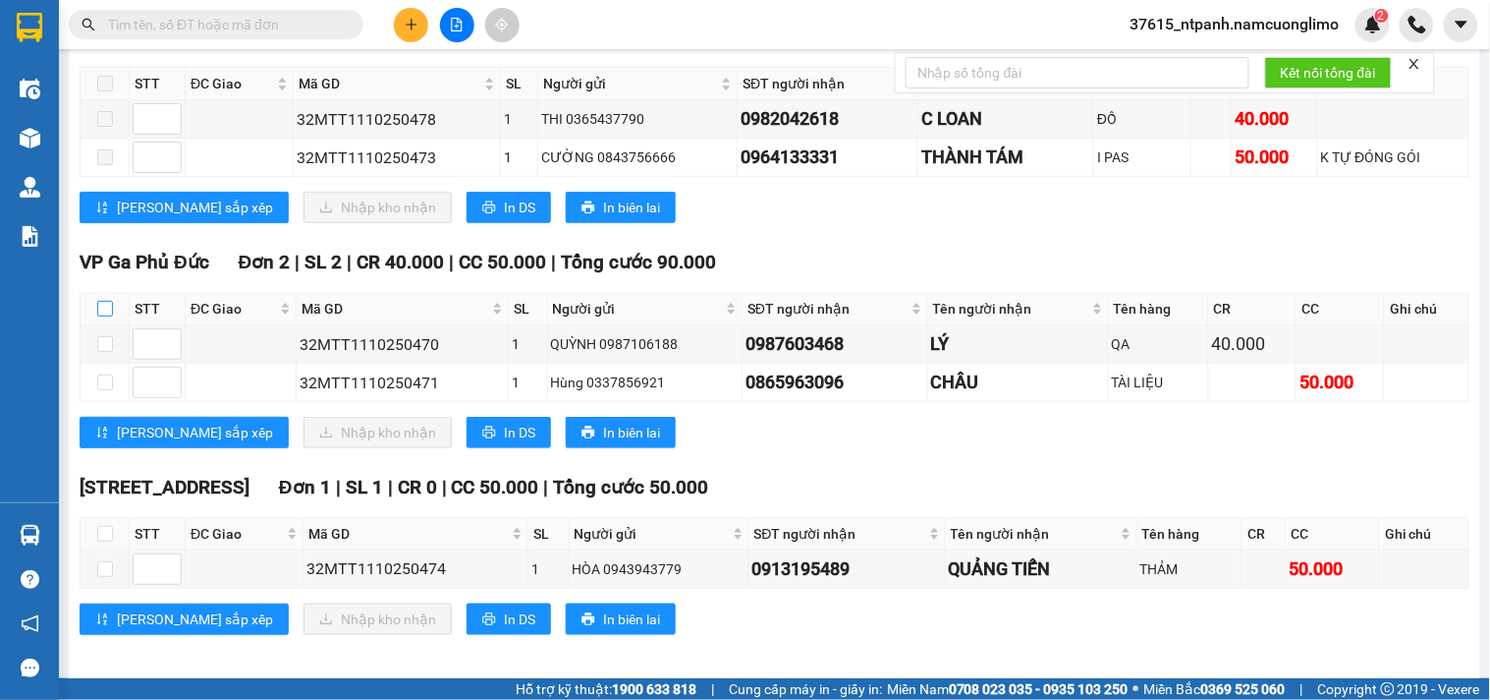
click at [102, 316] on input "checkbox" at bounding box center [105, 309] width 16 height 16
checkbox input "true"
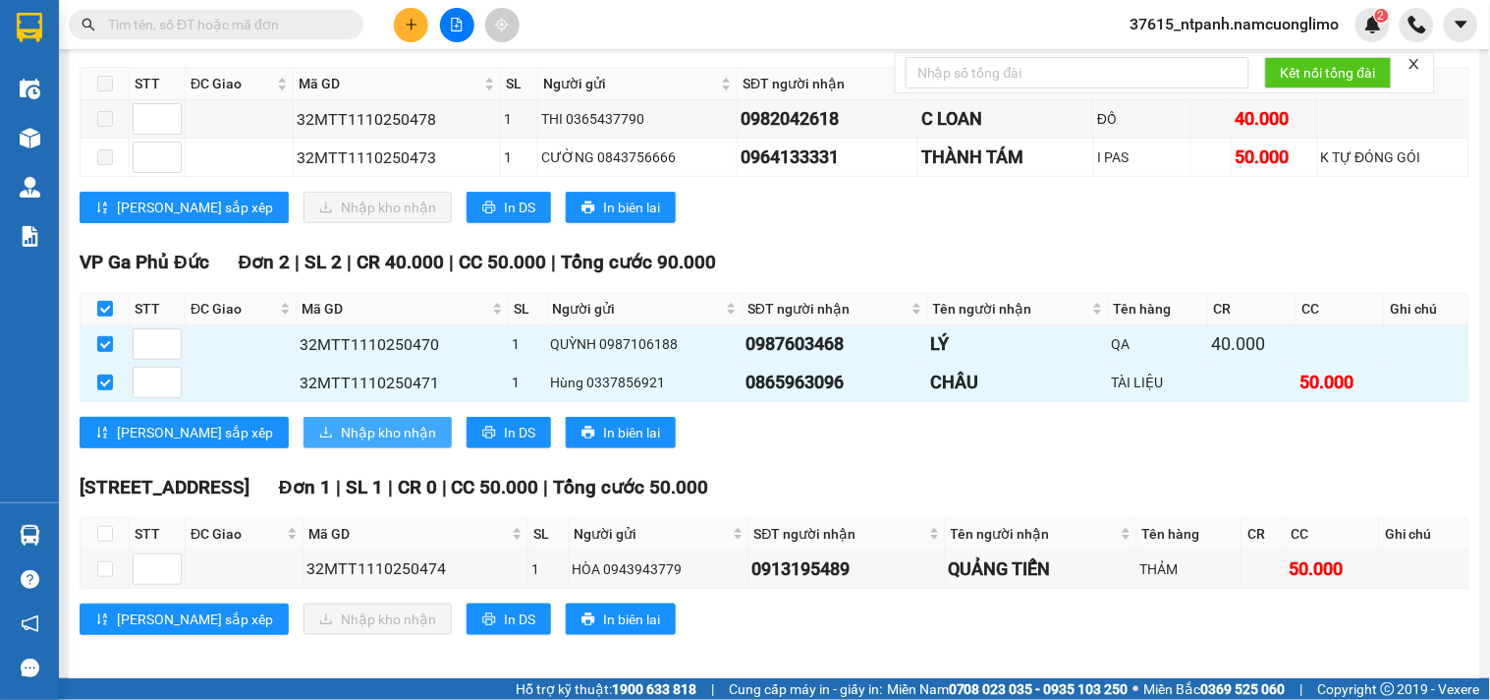
click at [341, 443] on span "Nhập kho nhận" at bounding box center [388, 433] width 95 height 22
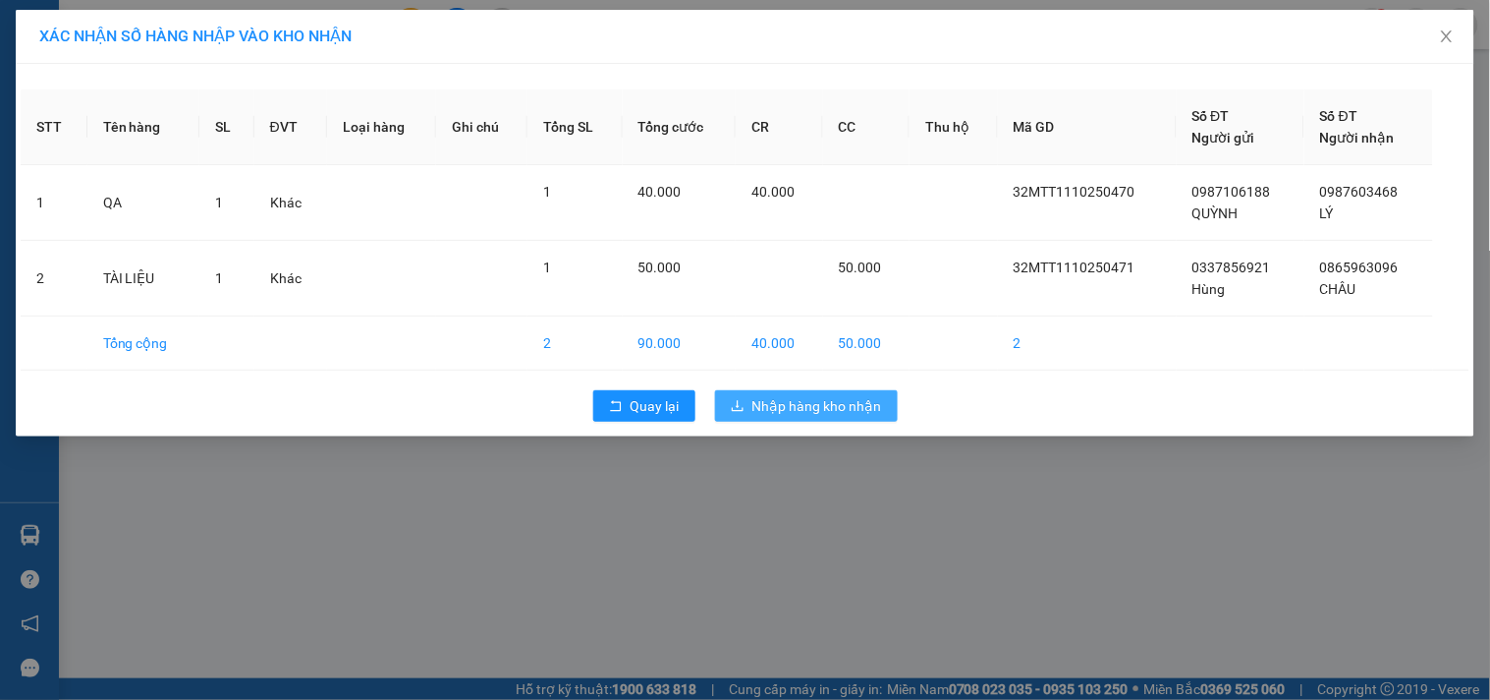
click at [846, 413] on span "Nhập hàng kho nhận" at bounding box center [818, 406] width 130 height 22
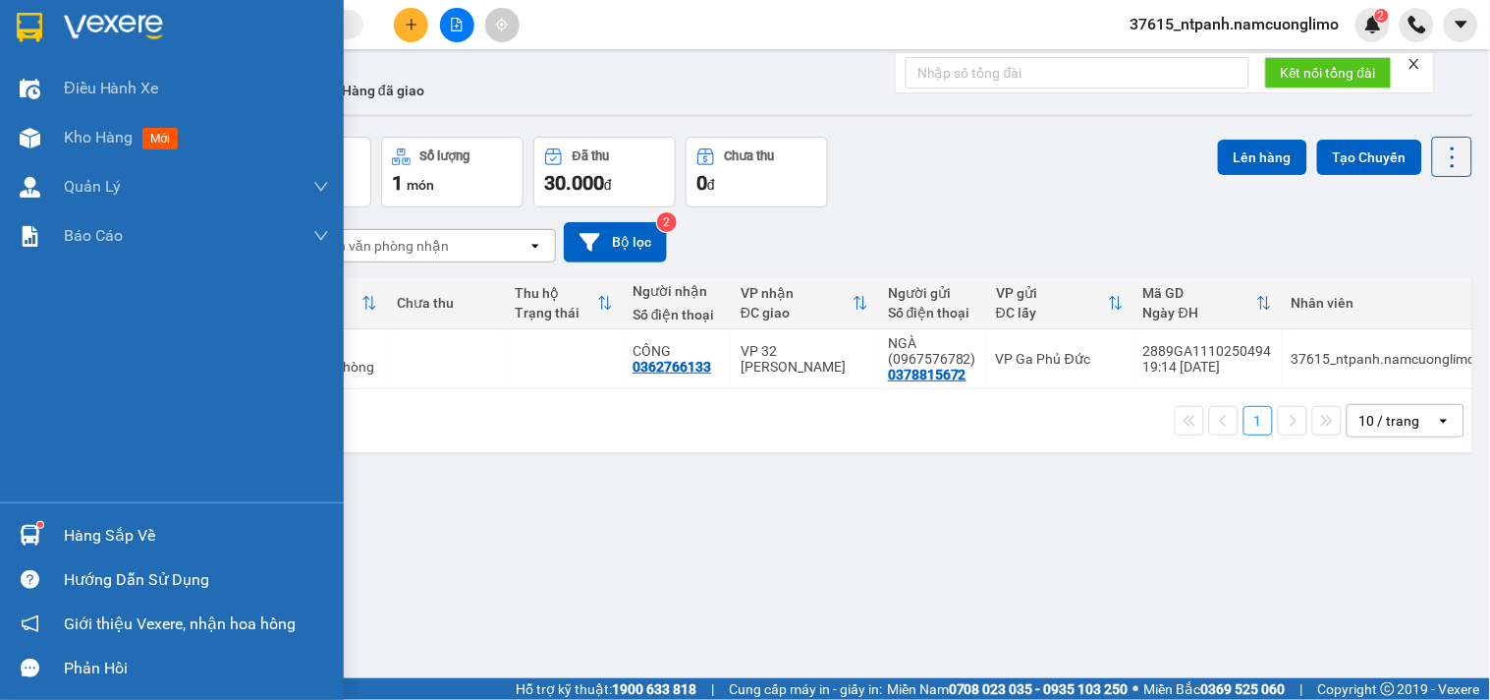
drag, startPoint x: 42, startPoint y: 536, endPoint x: 269, endPoint y: 575, distance: 230.2
click at [47, 536] on div "Hàng sắp về" at bounding box center [172, 535] width 344 height 44
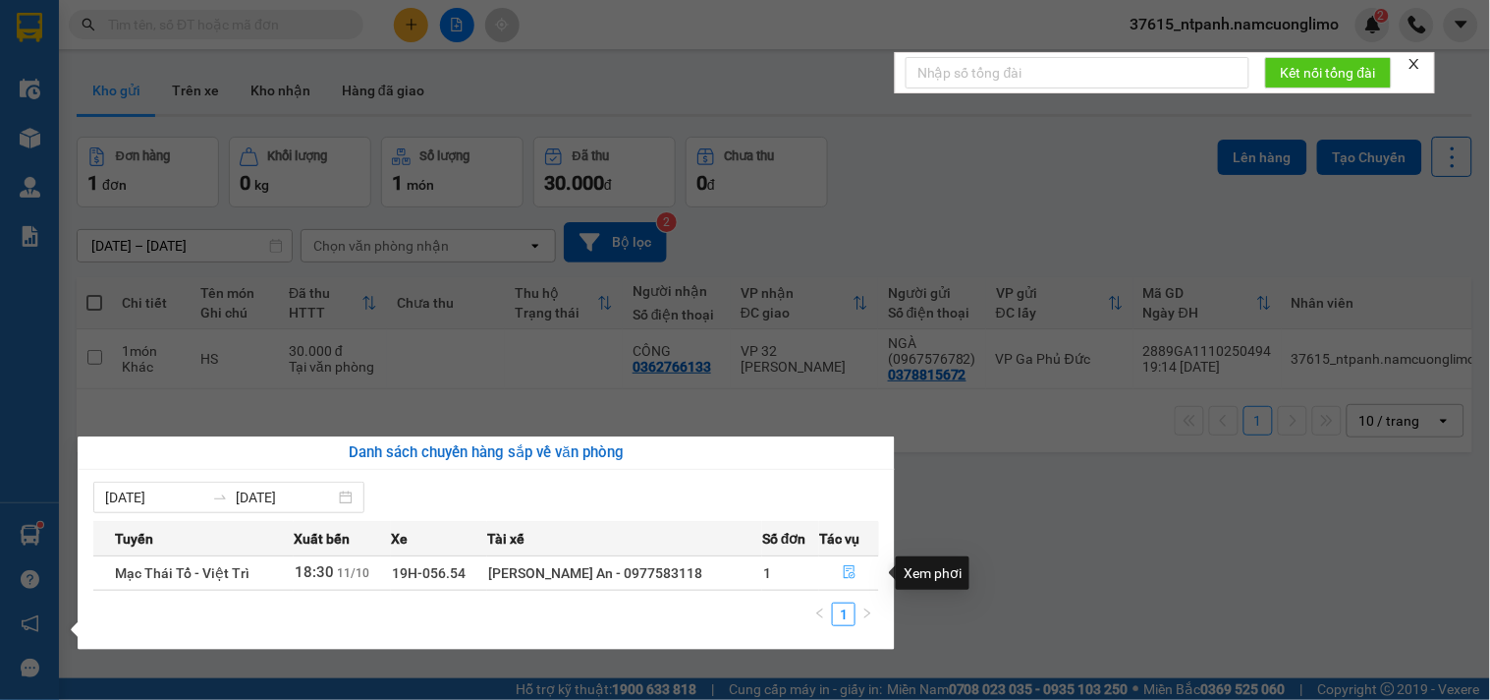
click at [848, 566] on icon "file-done" at bounding box center [850, 572] width 14 height 14
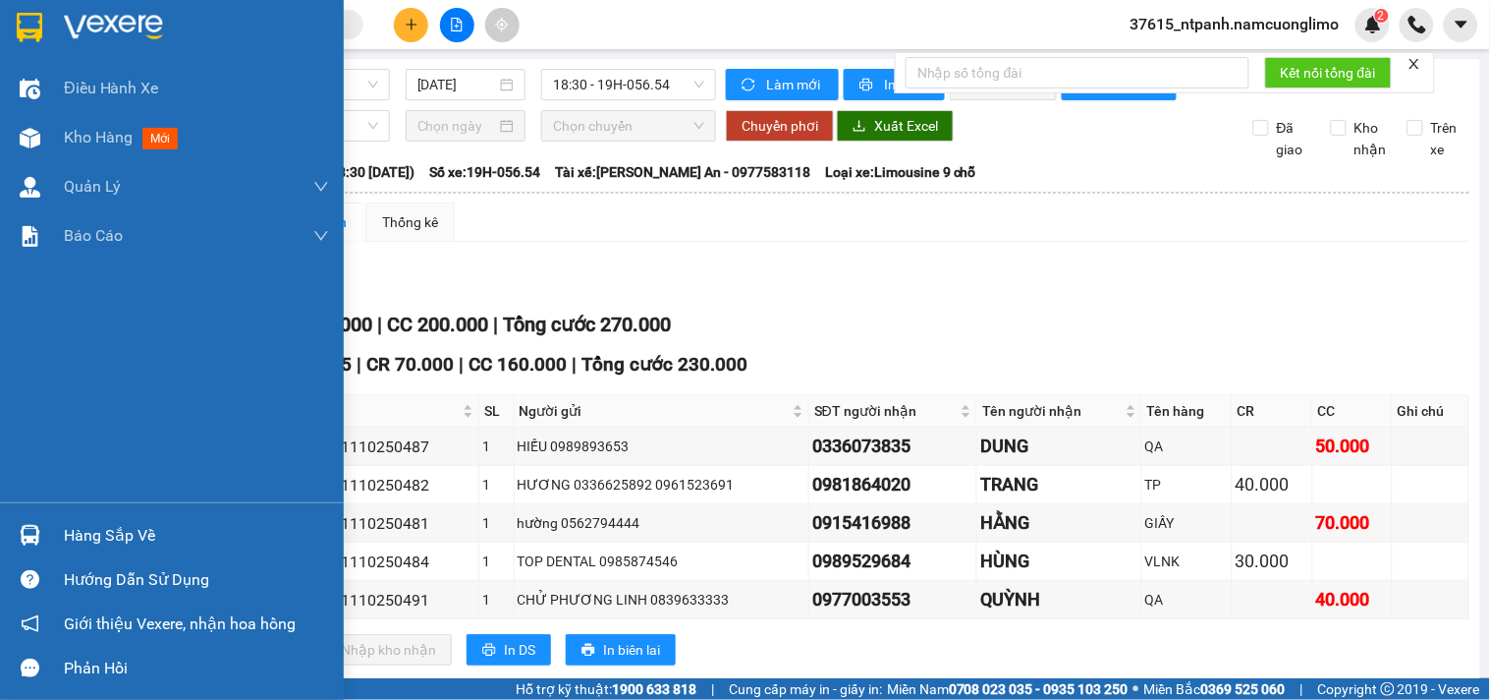
click at [91, 532] on div "Hàng sắp về" at bounding box center [196, 535] width 265 height 29
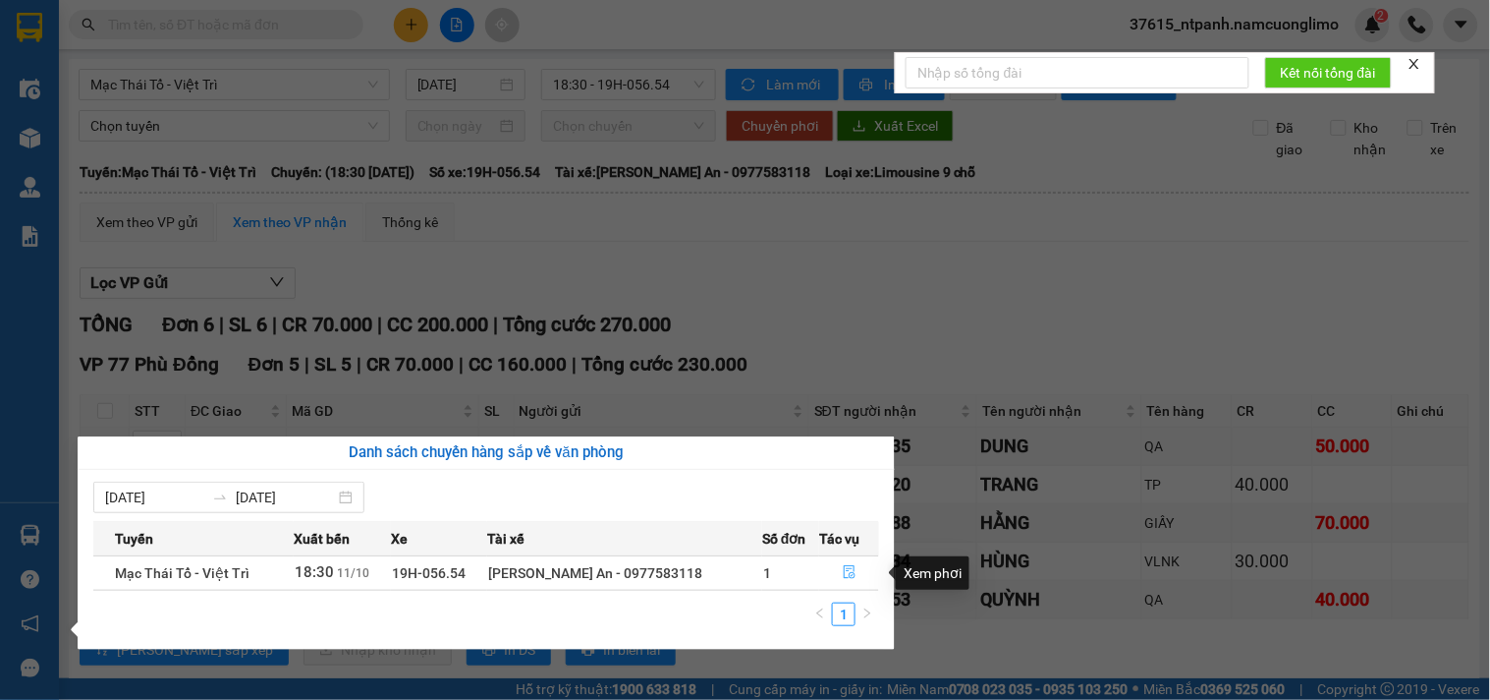
click at [843, 573] on icon "file-done" at bounding box center [850, 572] width 14 height 14
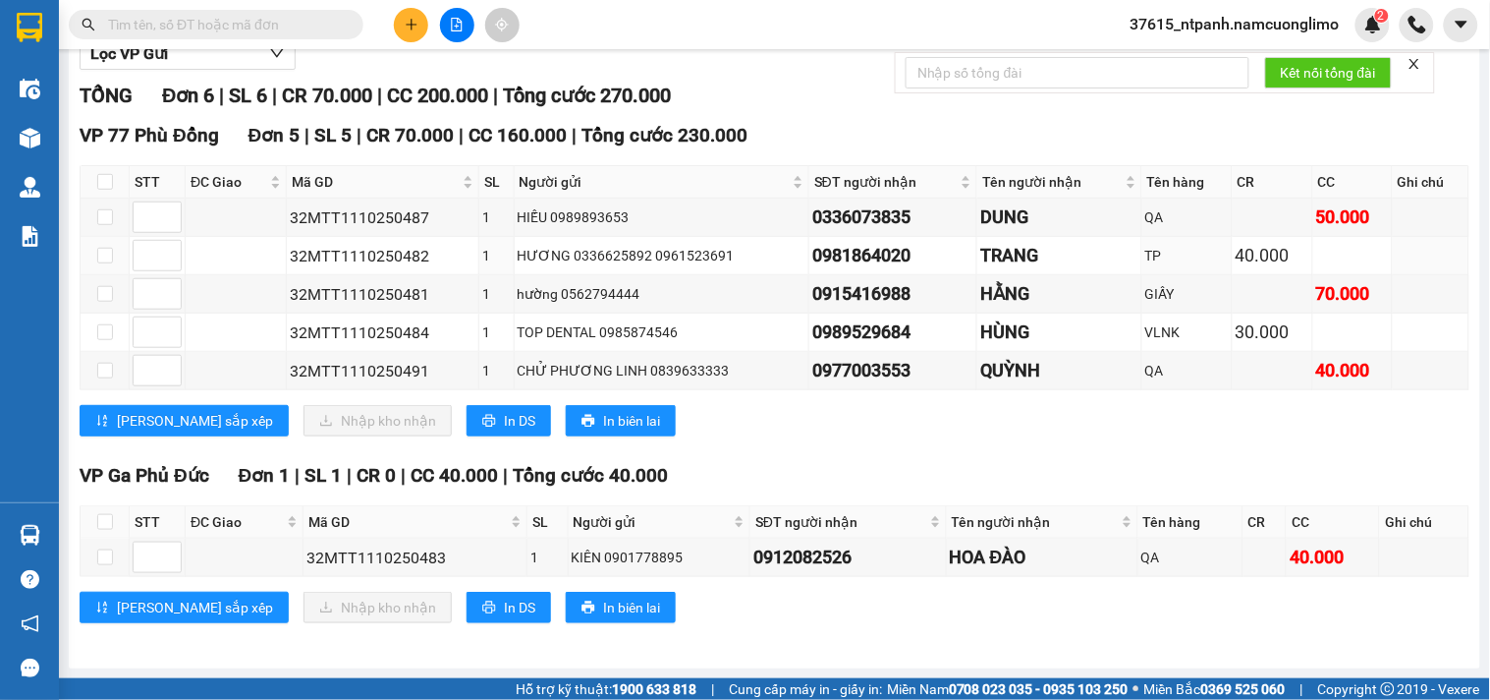
scroll to position [248, 0]
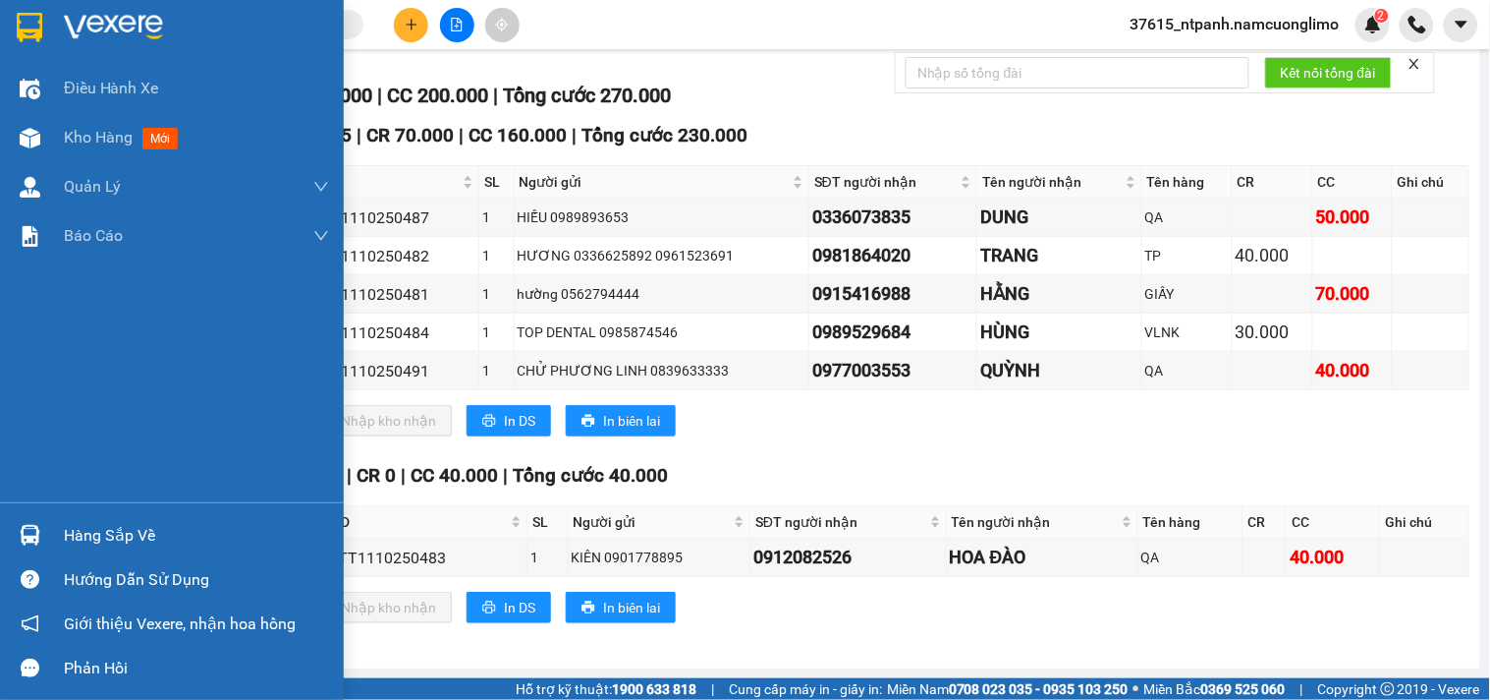
click at [30, 14] on img at bounding box center [30, 27] width 26 height 29
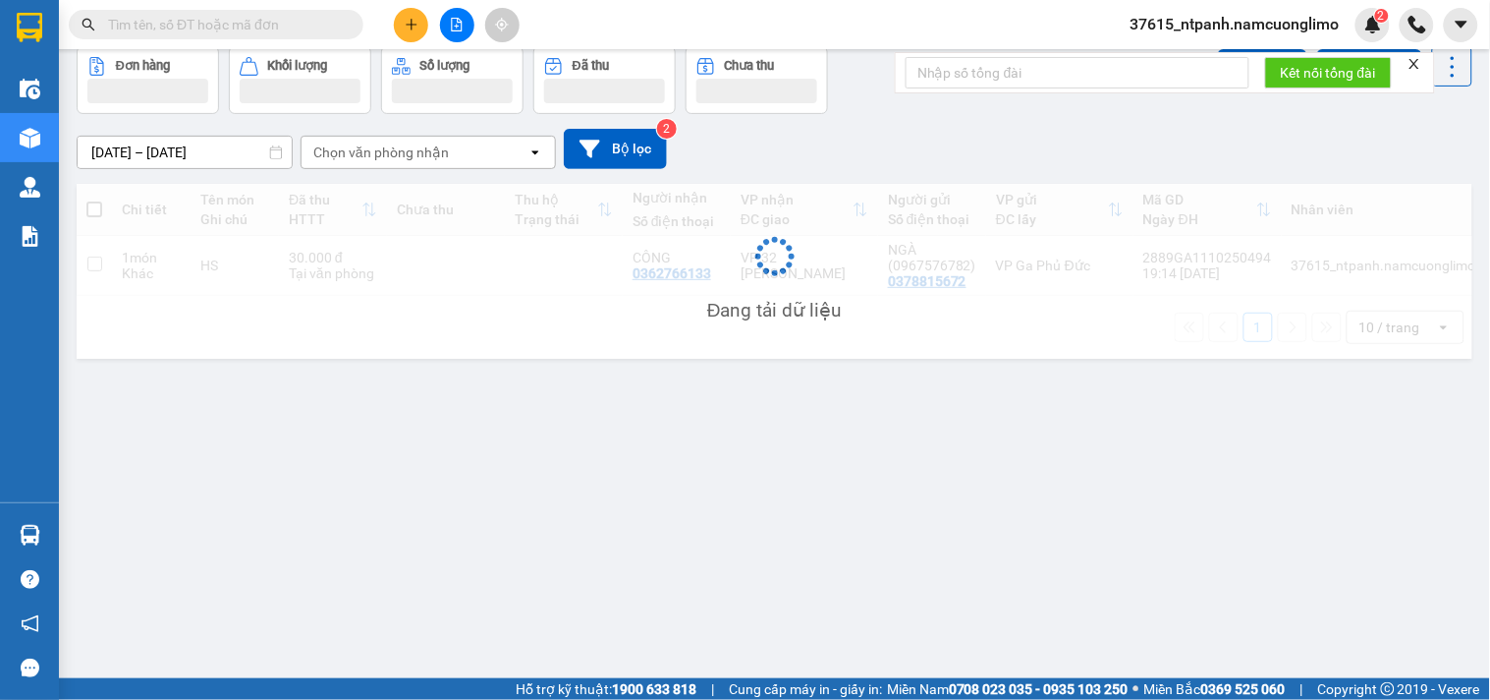
scroll to position [90, 0]
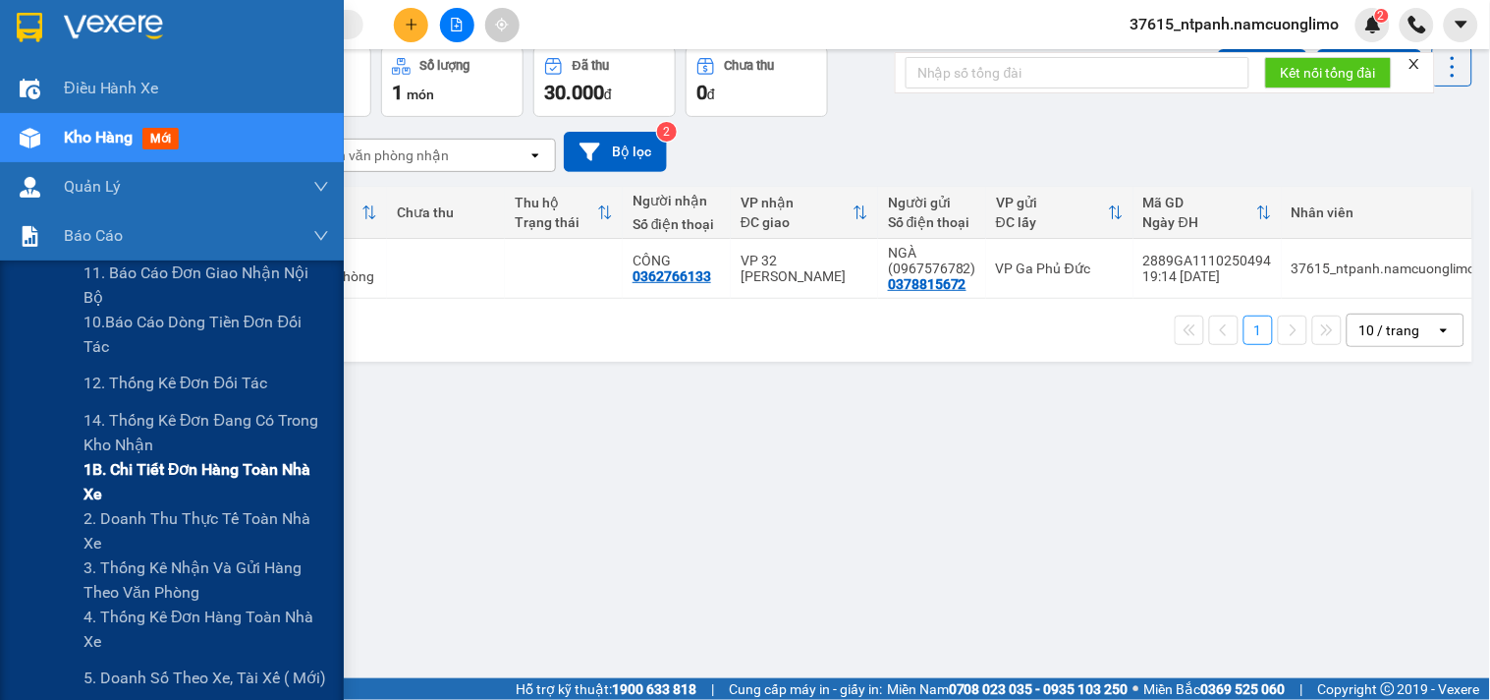
click at [151, 469] on span "1B. Chi tiết đơn hàng toàn nhà xe" at bounding box center [207, 481] width 246 height 49
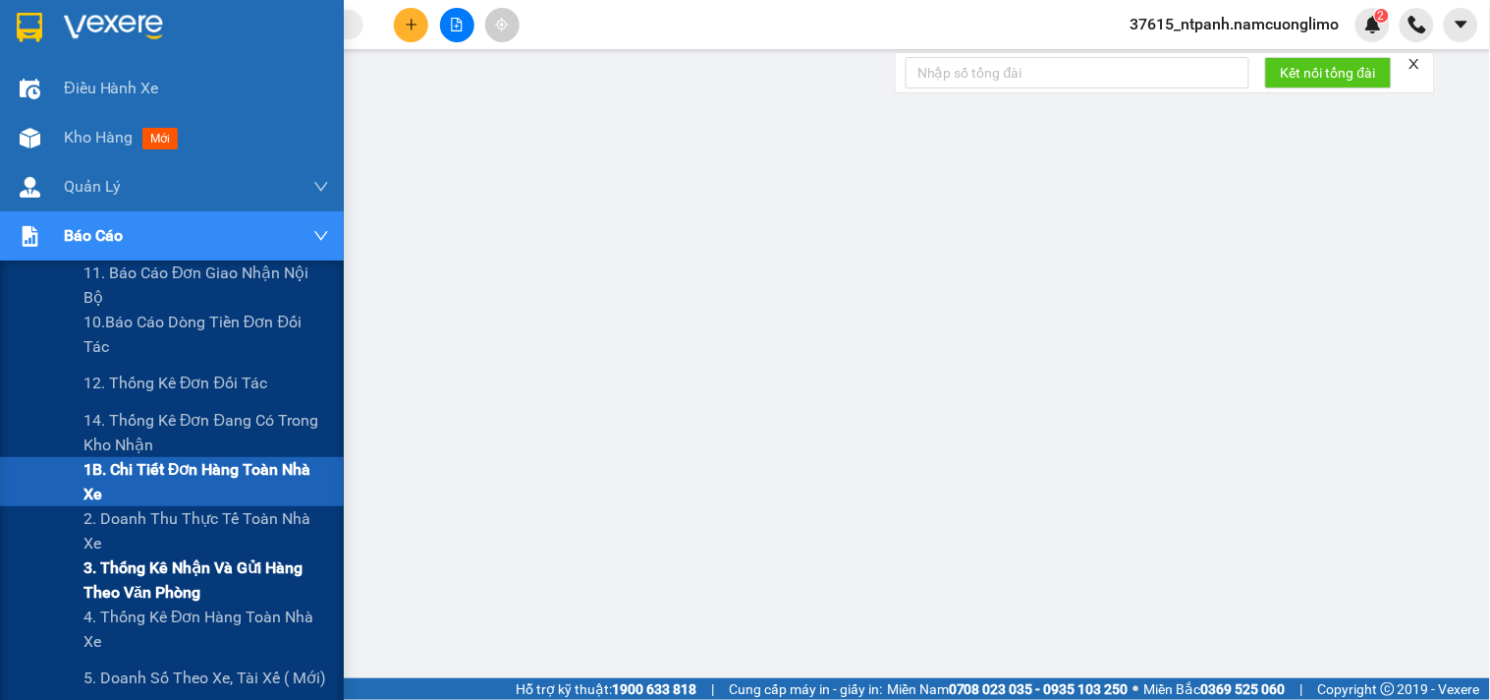
click at [126, 561] on span "3. Thống kê nhận và gửi hàng theo văn phòng" at bounding box center [207, 579] width 246 height 49
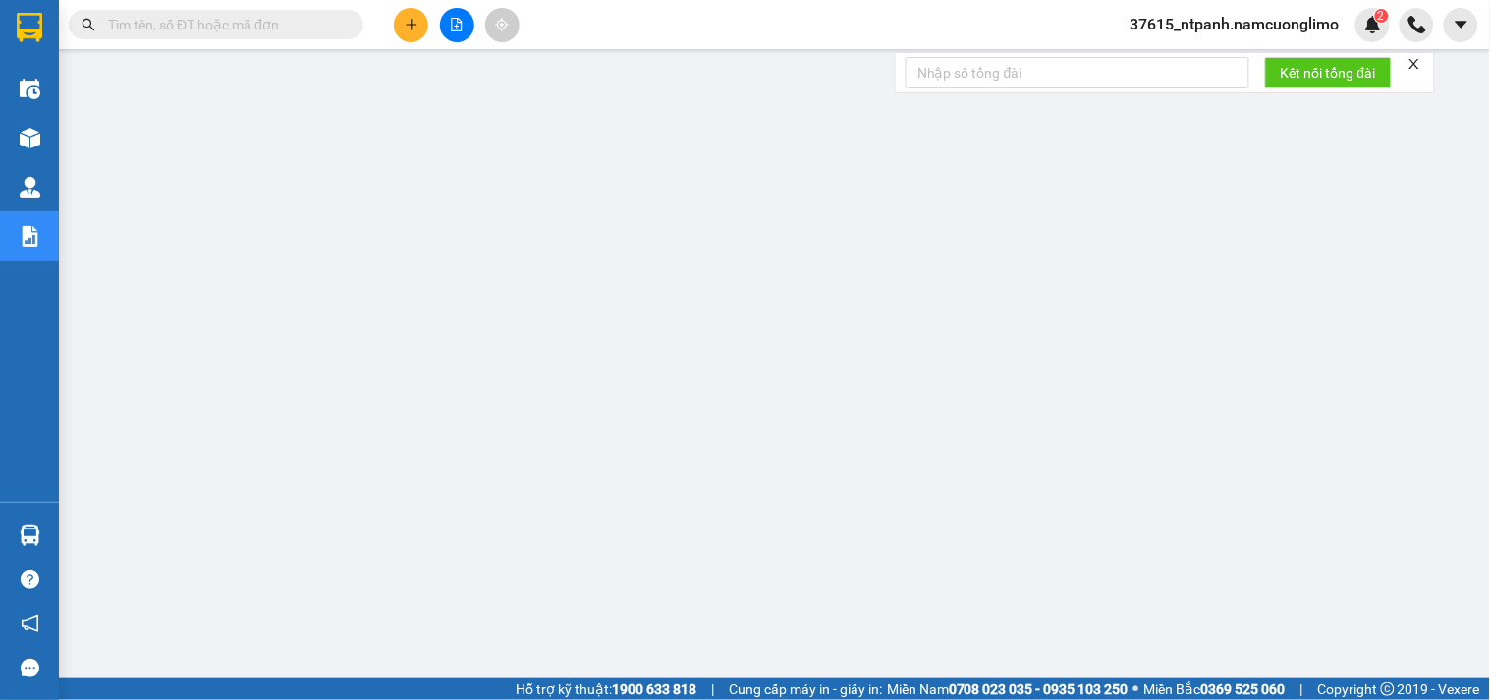
paste input "0358380435"
type input "0358380435"
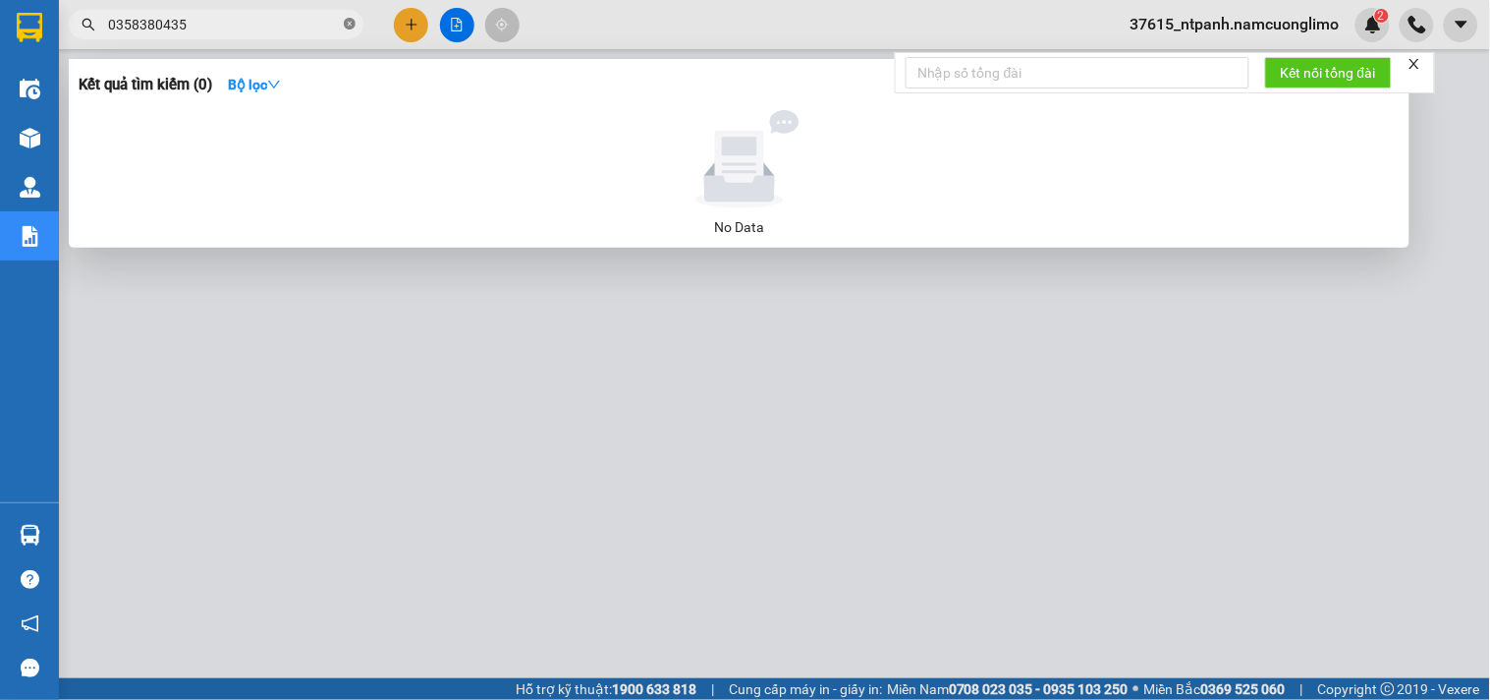
click at [354, 16] on span at bounding box center [350, 25] width 12 height 19
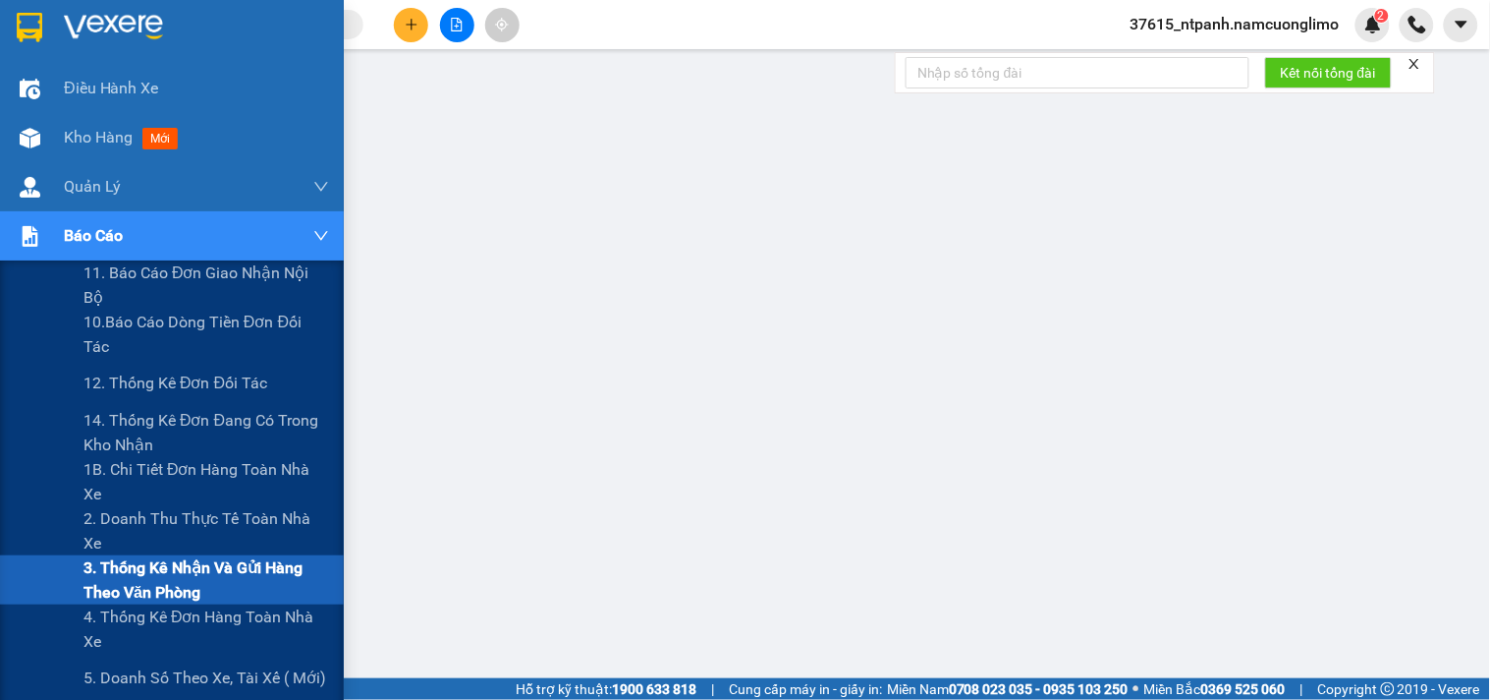
click at [37, 239] on img at bounding box center [30, 236] width 21 height 21
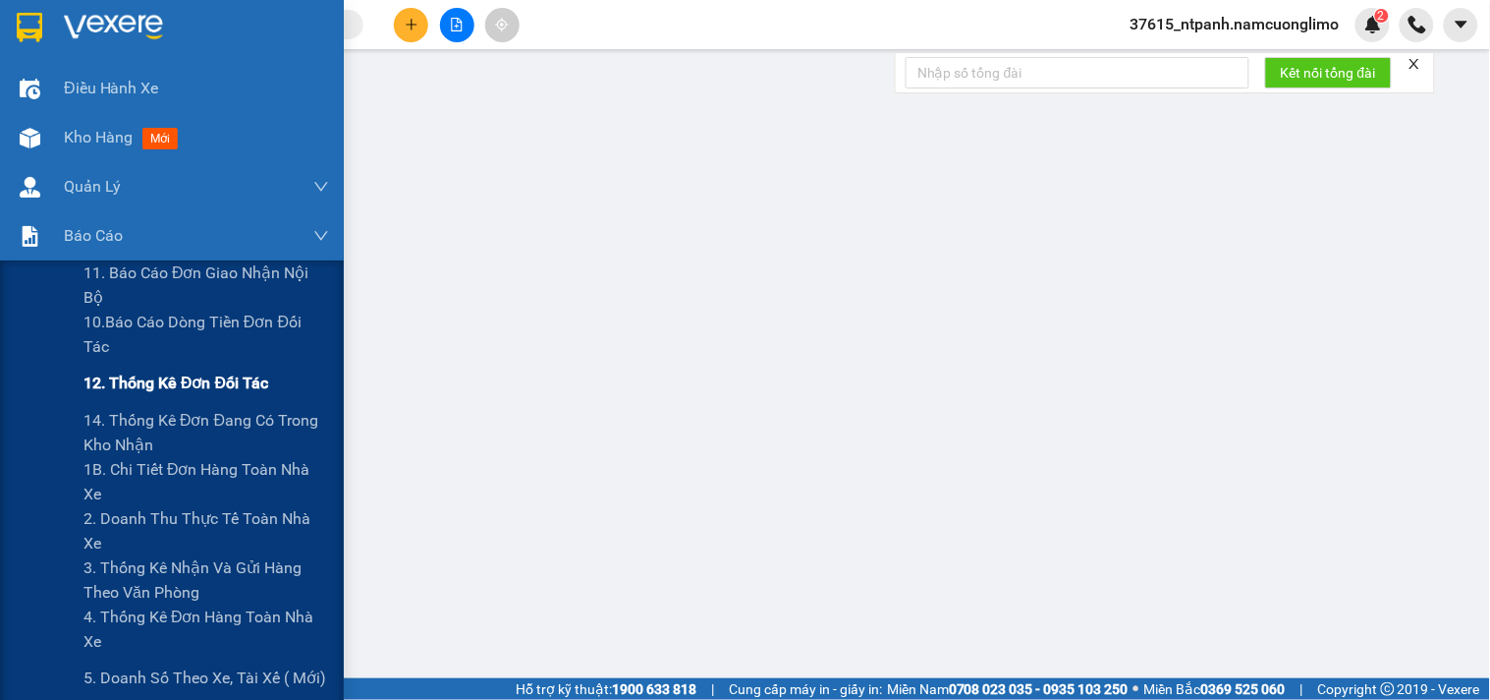
click at [105, 385] on span "12. Thống kê đơn đối tác" at bounding box center [176, 382] width 185 height 25
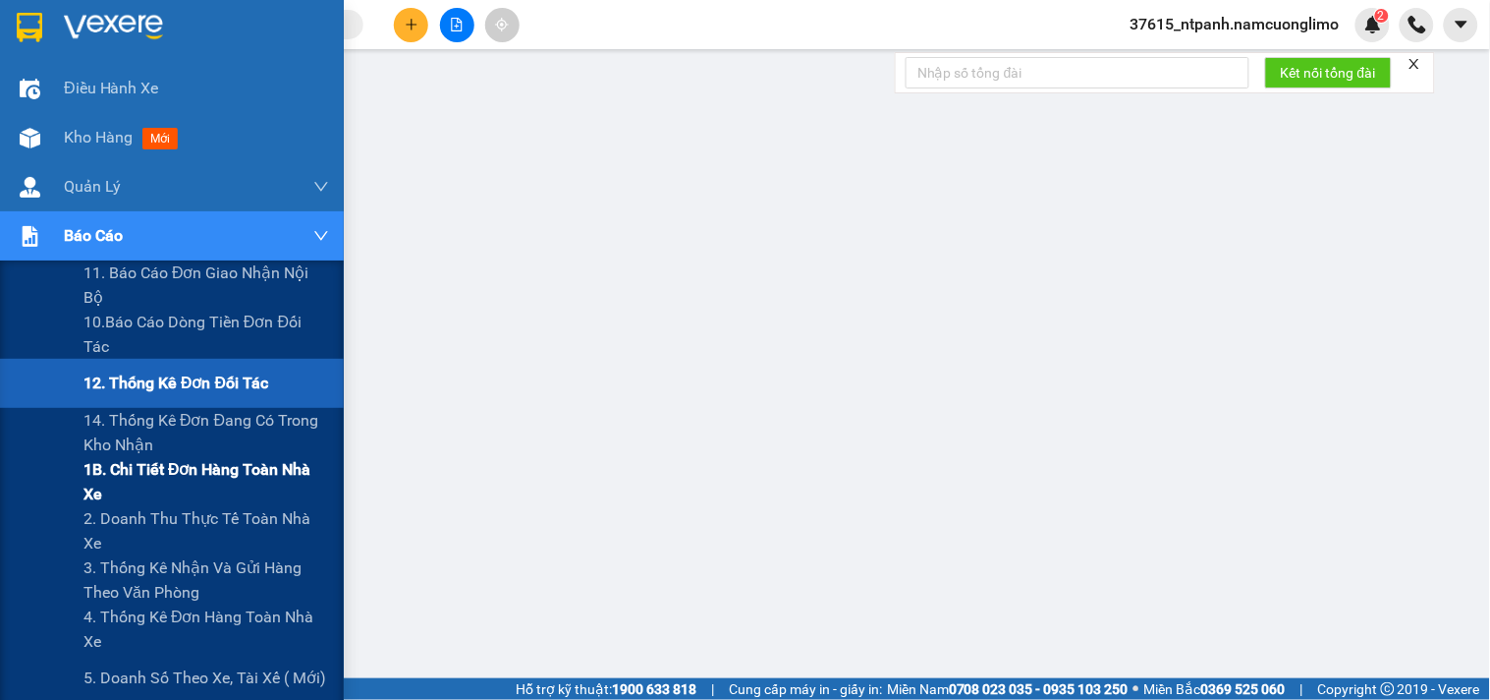
click at [125, 475] on span "1B. Chi tiết đơn hàng toàn nhà xe" at bounding box center [207, 481] width 246 height 49
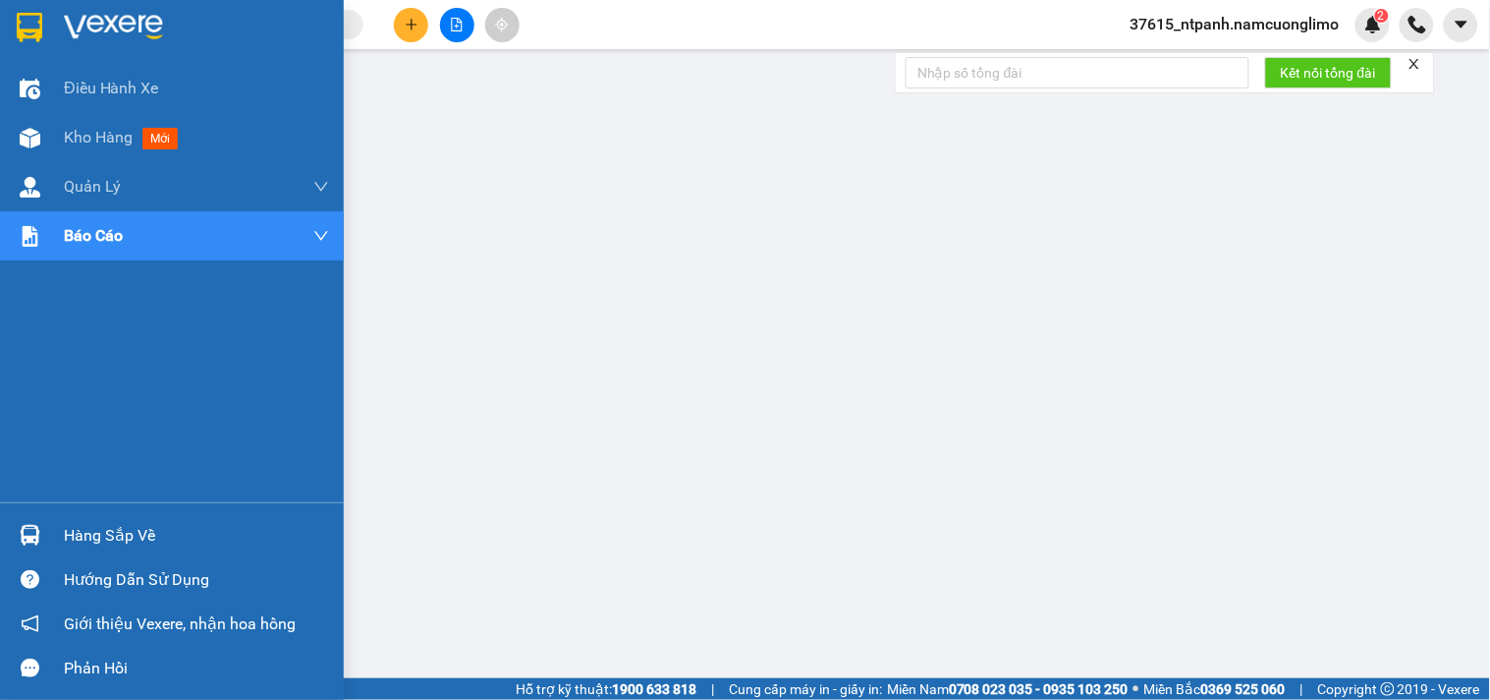
click at [25, 25] on img at bounding box center [30, 27] width 26 height 29
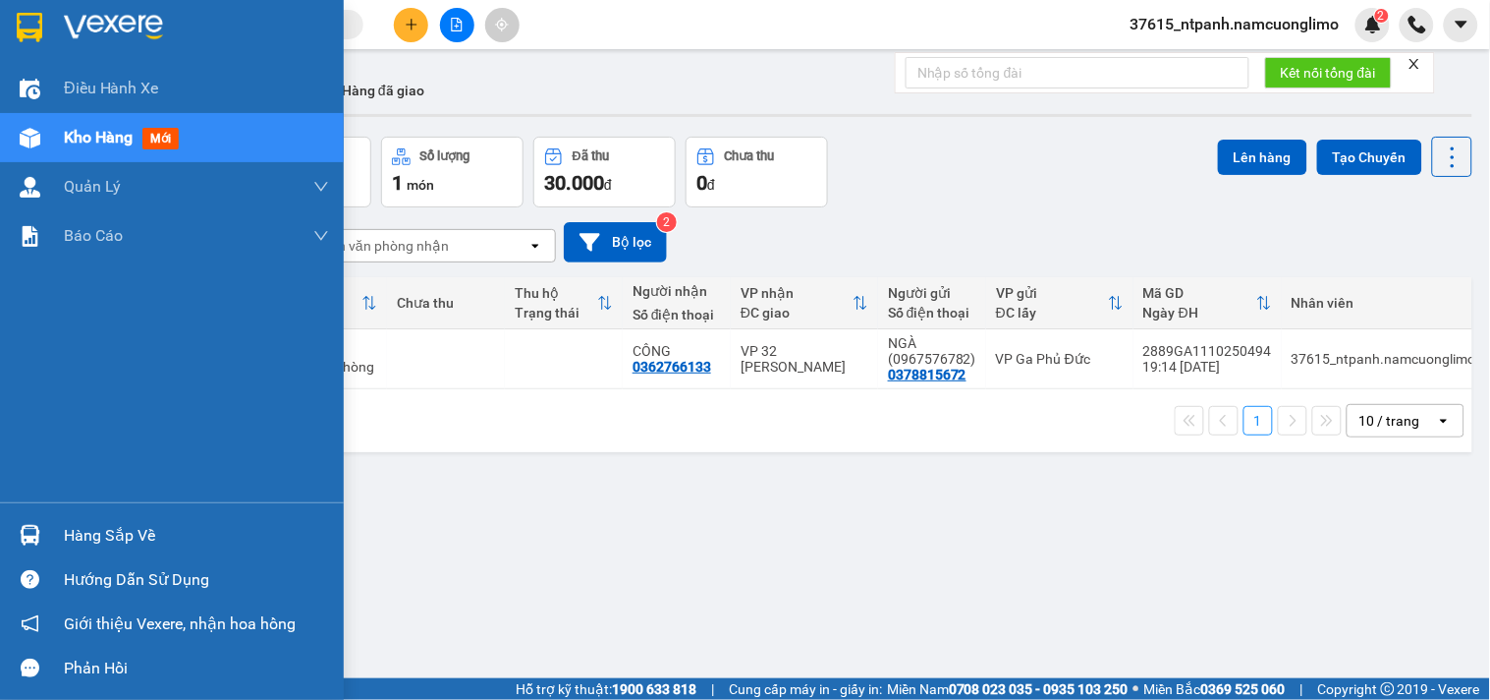
click at [51, 542] on div "Hàng sắp về" at bounding box center [172, 535] width 344 height 44
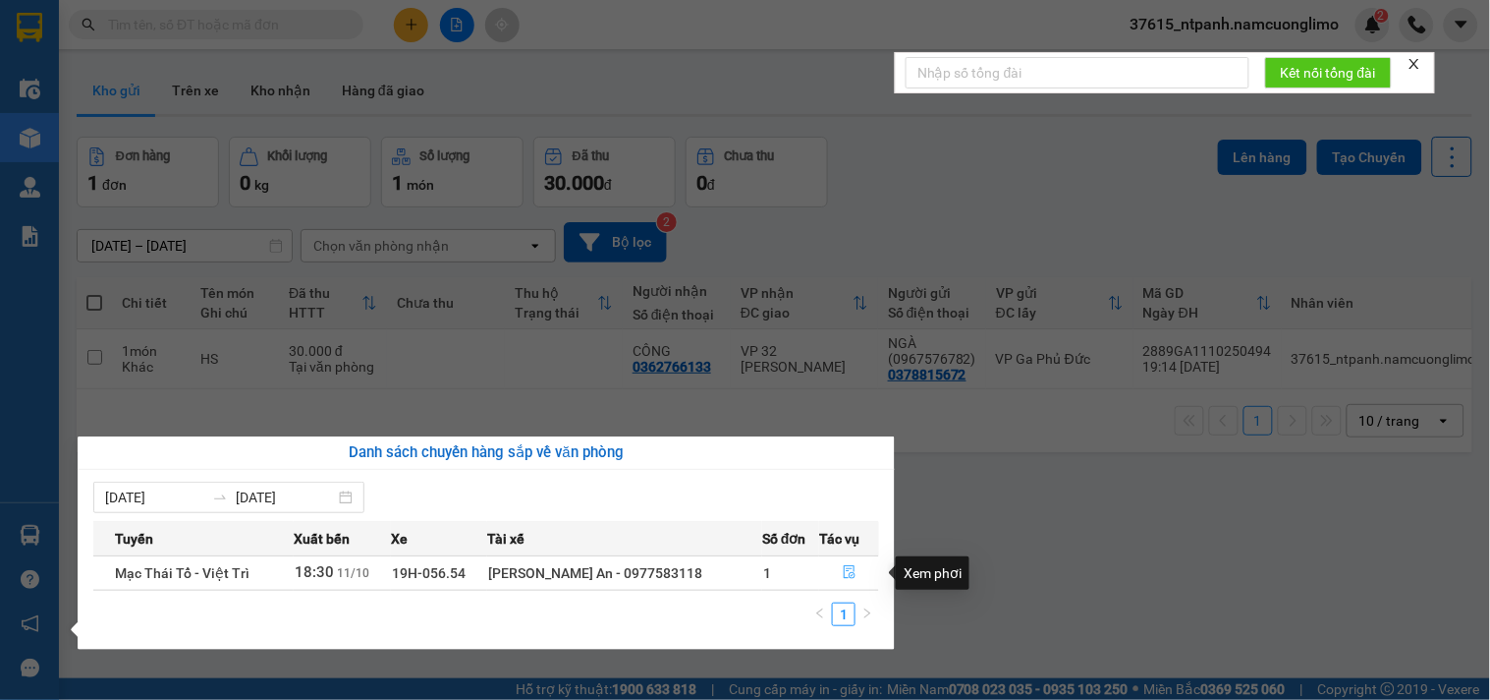
click at [847, 575] on icon "file-done" at bounding box center [850, 572] width 14 height 14
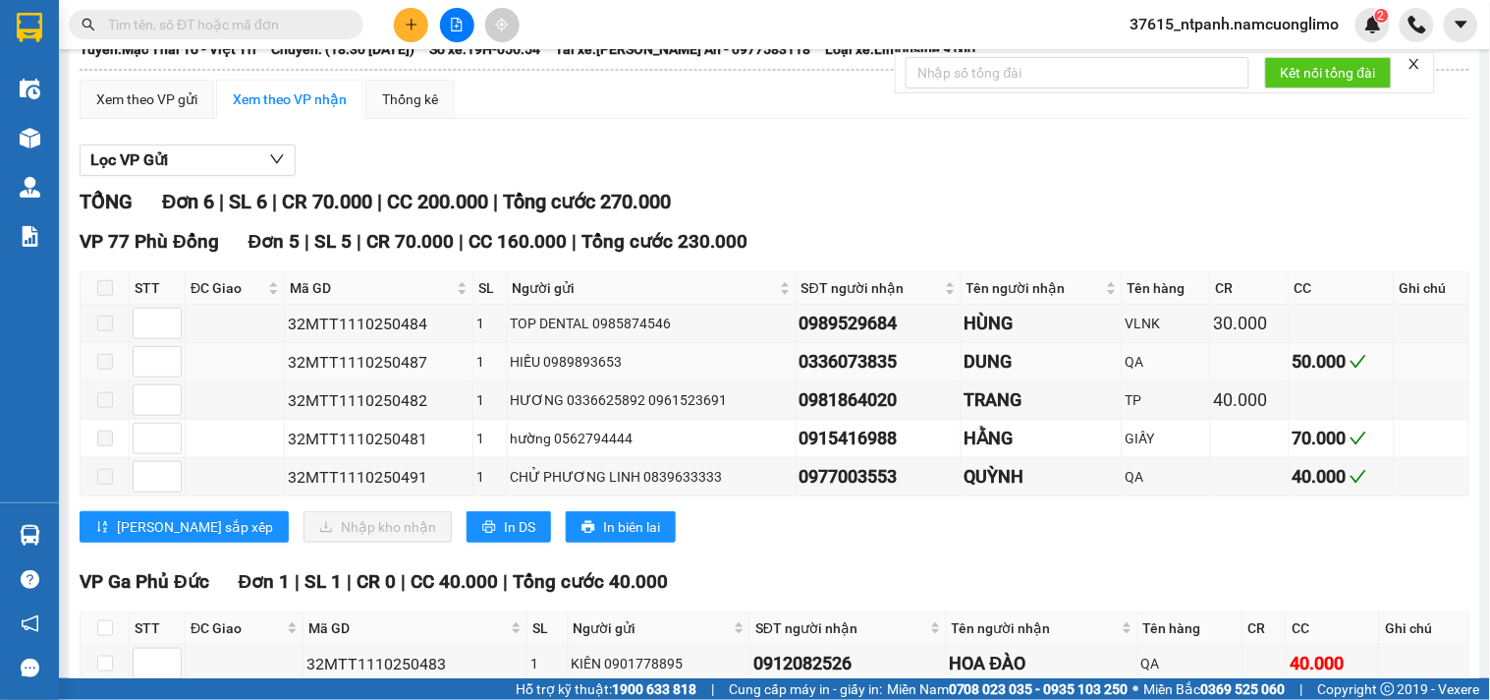
scroll to position [248, 0]
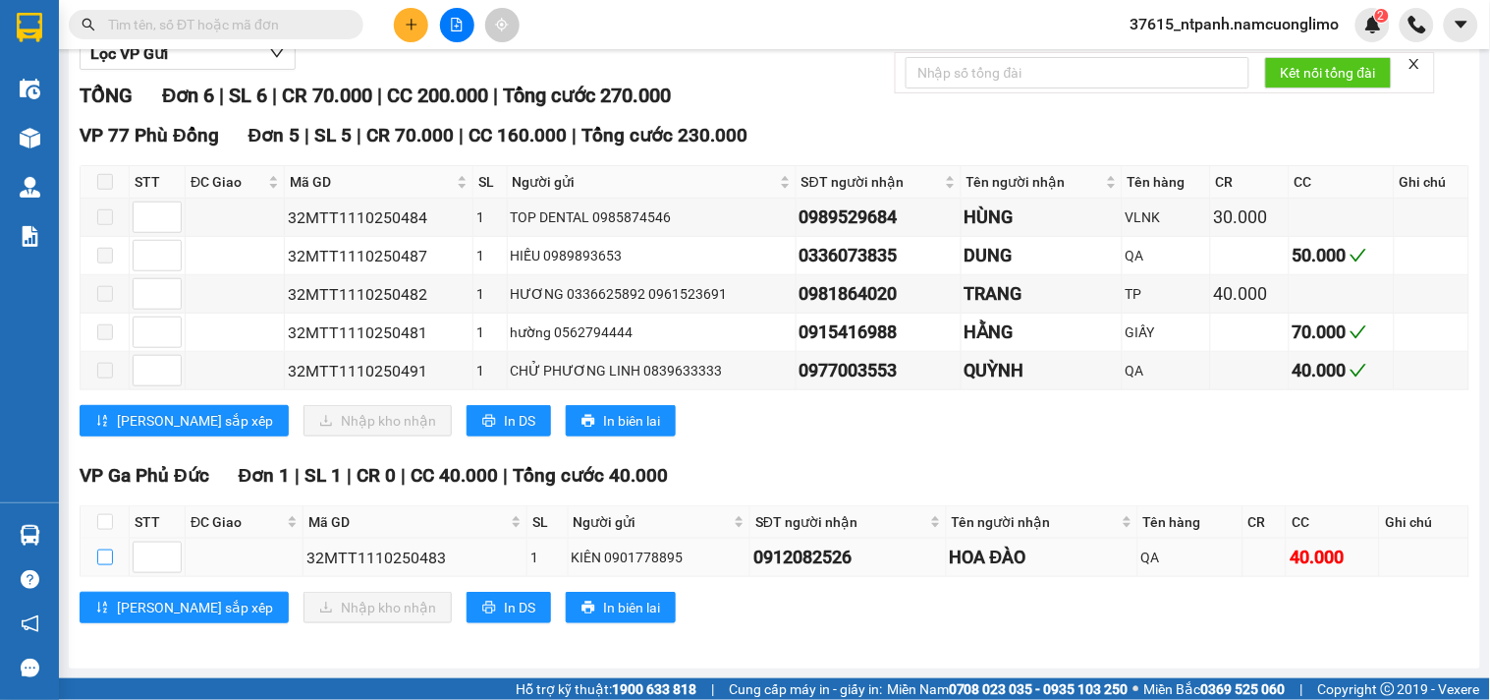
click at [101, 562] on input "checkbox" at bounding box center [105, 557] width 16 height 16
checkbox input "true"
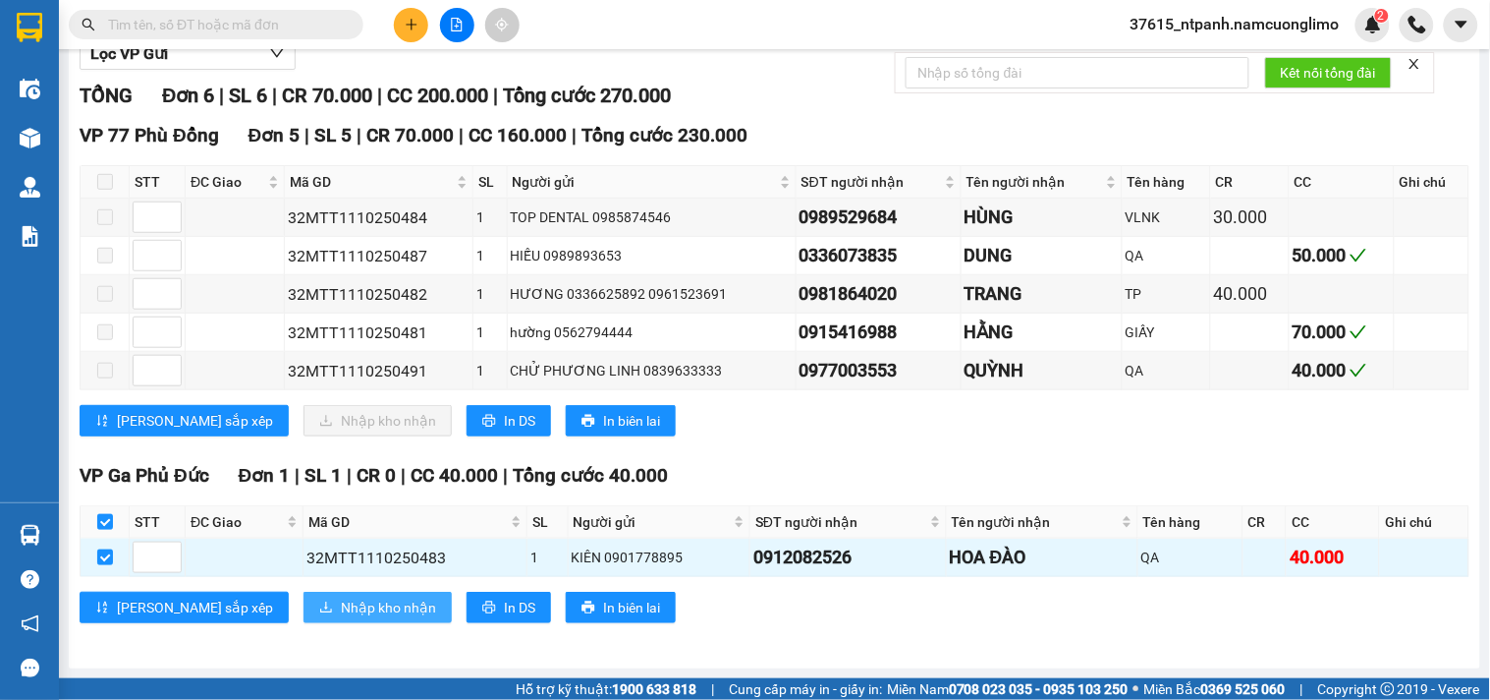
click at [341, 611] on span "Nhập kho nhận" at bounding box center [388, 607] width 95 height 22
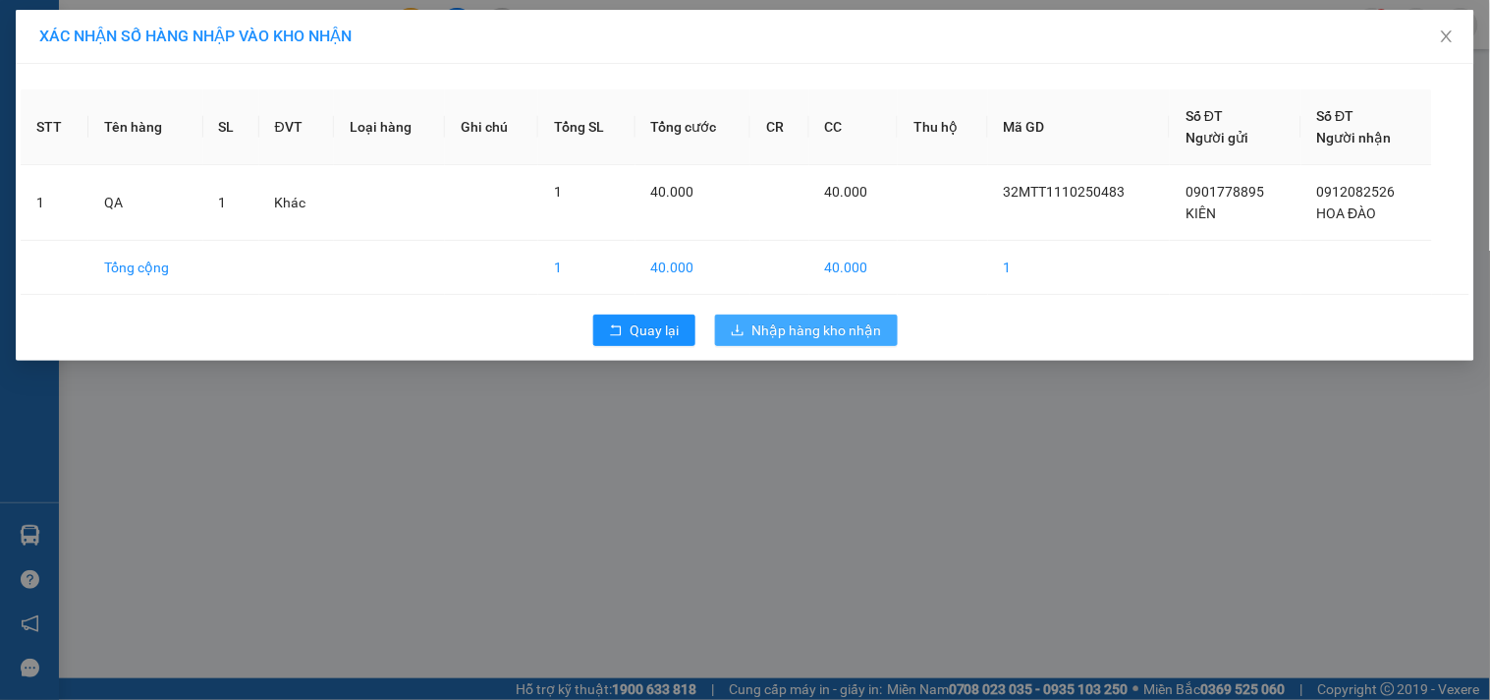
click at [822, 335] on span "Nhập hàng kho nhận" at bounding box center [818, 330] width 130 height 22
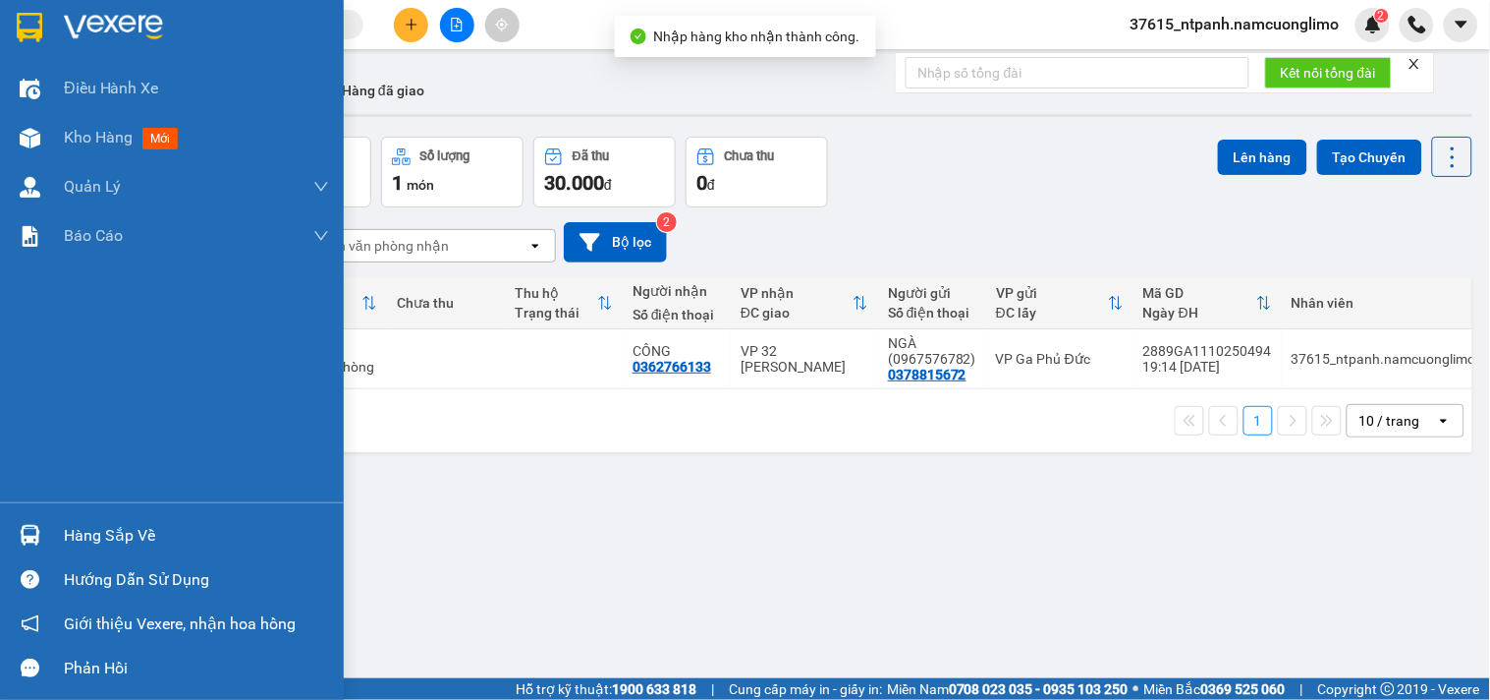
click at [37, 528] on img at bounding box center [30, 535] width 21 height 21
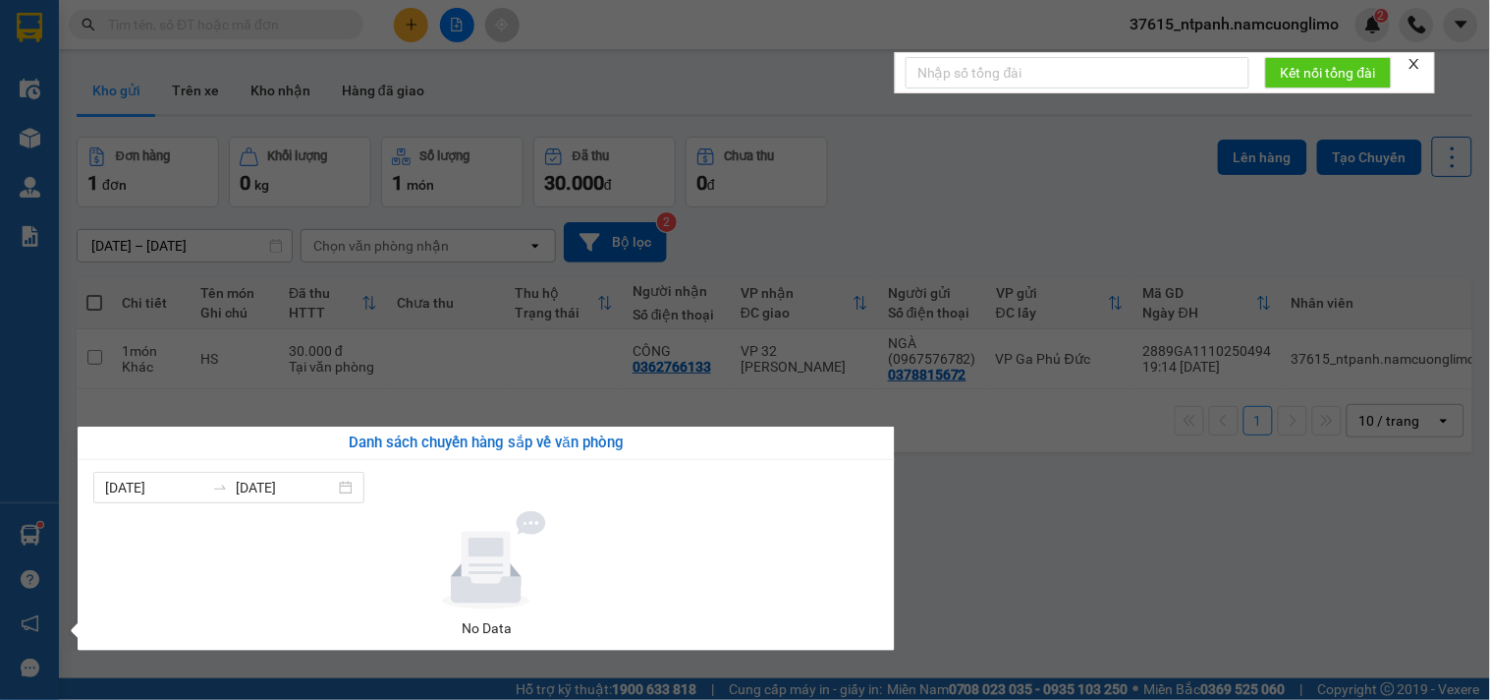
click at [1016, 553] on section "Kết quả tìm kiếm ( 0 ) Bộ lọc No Data 37615_ntpanh.namcuonglimo 2 Điều hành xe …" at bounding box center [745, 350] width 1490 height 700
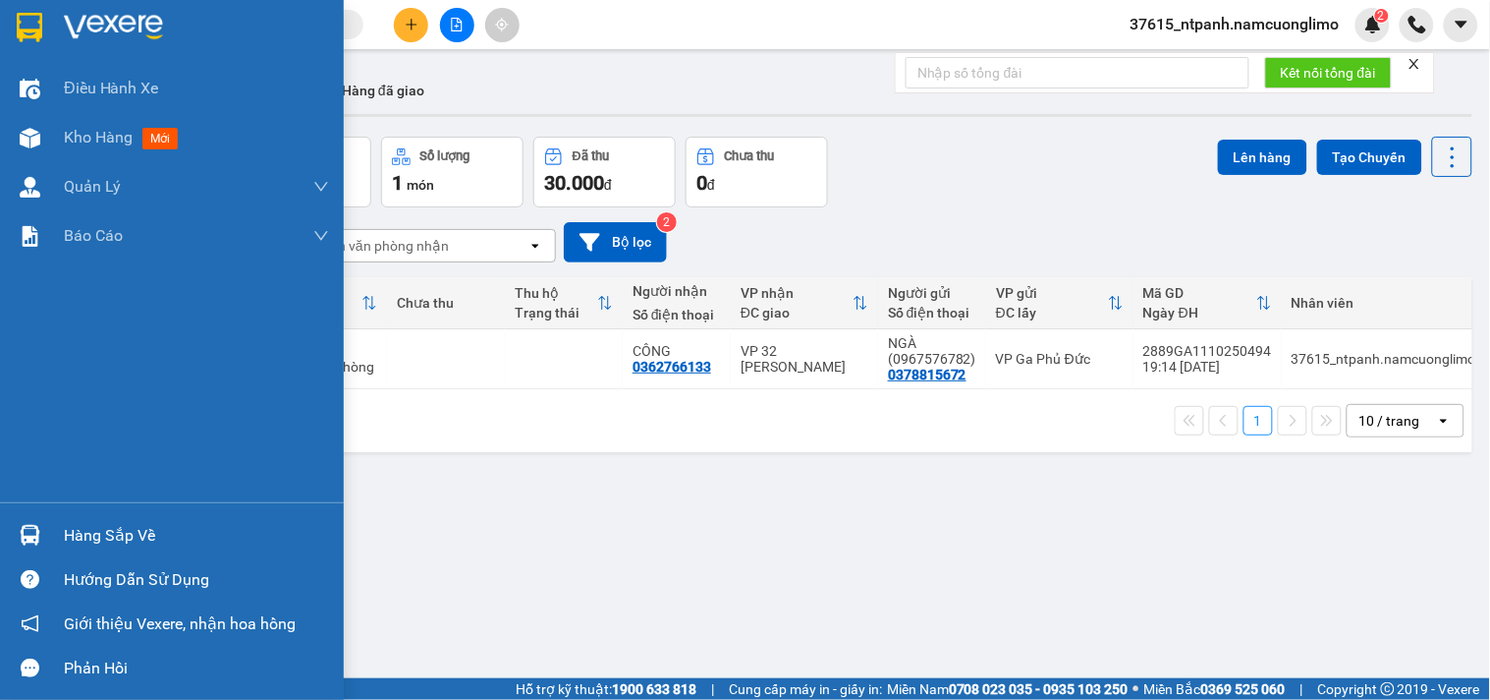
click at [94, 537] on div "Hàng sắp về" at bounding box center [196, 535] width 265 height 29
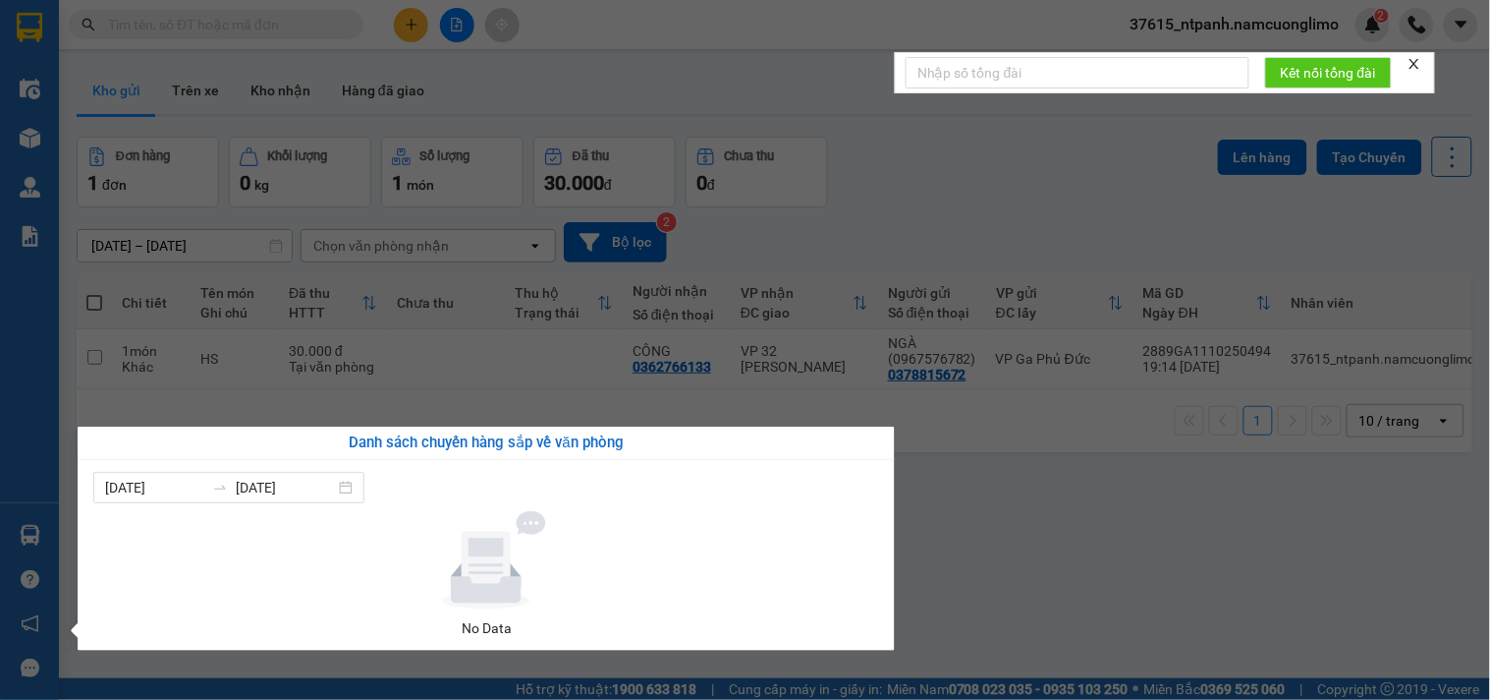
drag, startPoint x: 1143, startPoint y: 540, endPoint x: 758, endPoint y: 386, distance: 414.9
click at [1126, 533] on section "Kết quả tìm kiếm ( 0 ) Bộ lọc No Data 37615_ntpanh.namcuonglimo 2 Điều hành xe …" at bounding box center [745, 350] width 1490 height 700
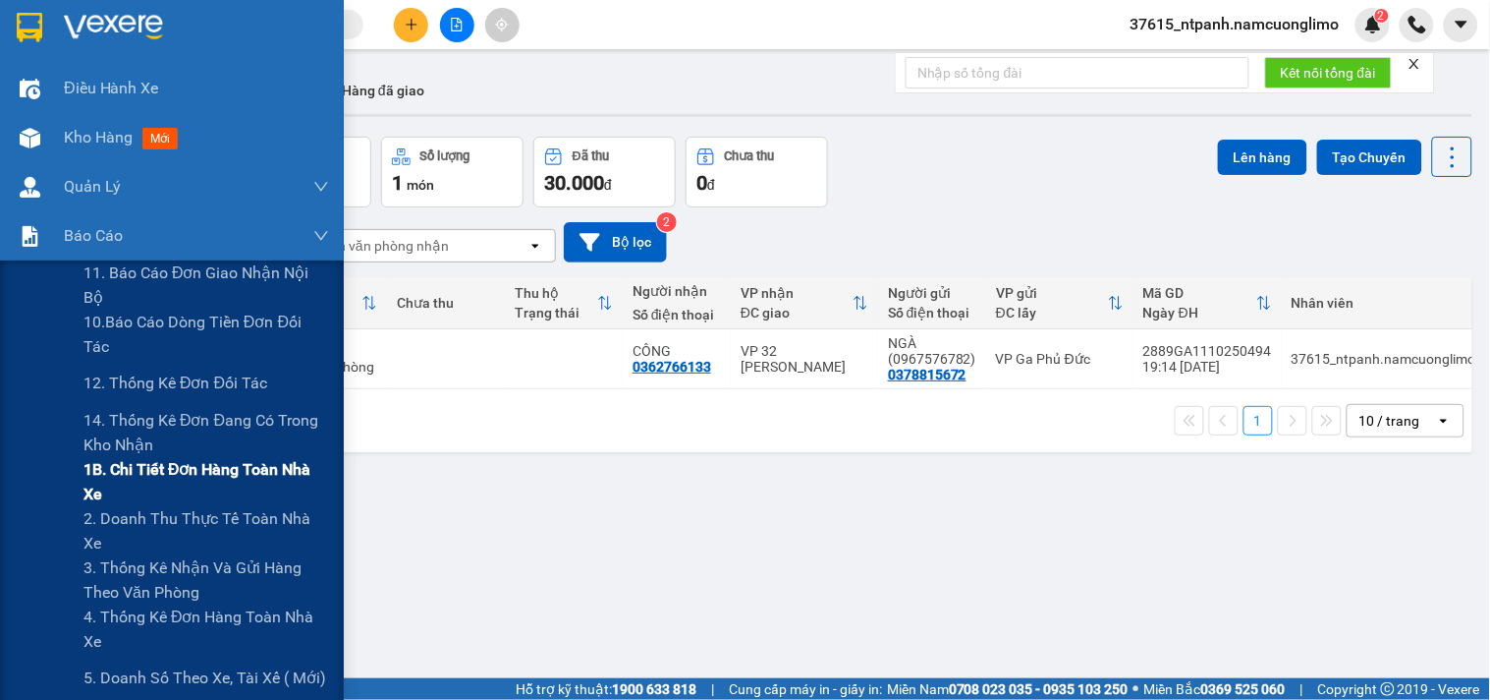
click at [138, 475] on span "1B. Chi tiết đơn hàng toàn nhà xe" at bounding box center [207, 481] width 246 height 49
